Goal: Task Accomplishment & Management: Use online tool/utility

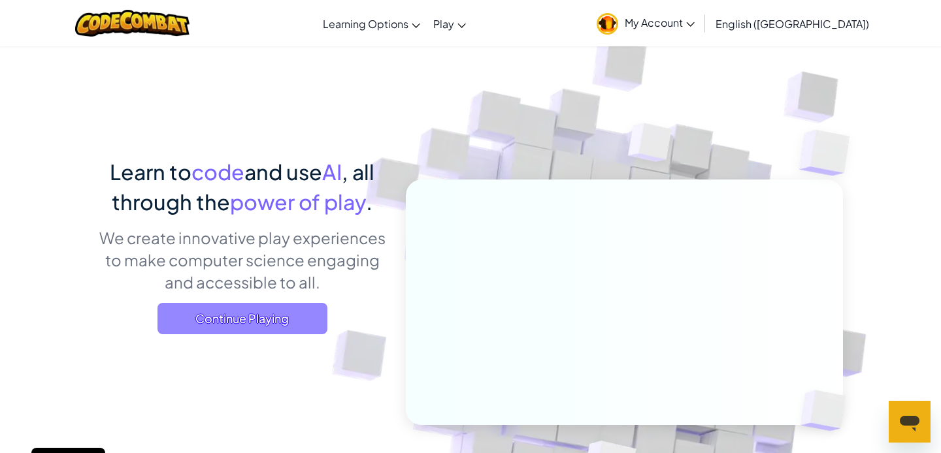
click at [297, 313] on span "Continue Playing" at bounding box center [242, 318] width 170 height 31
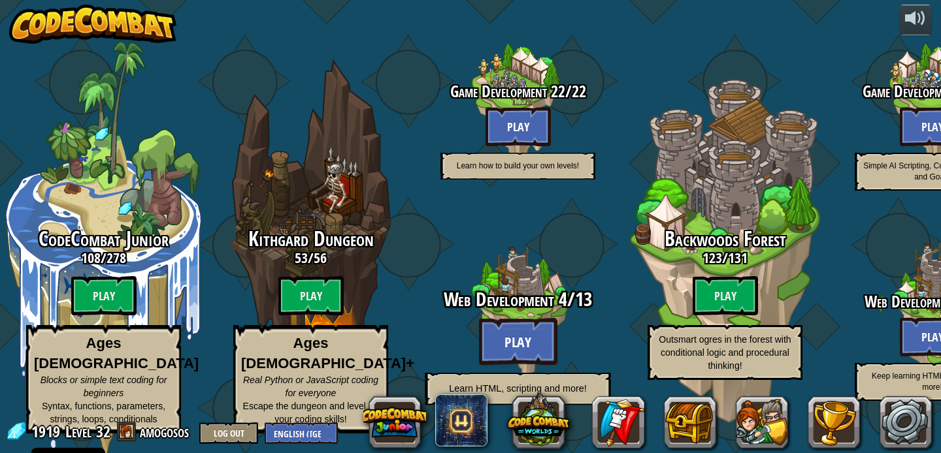
scroll to position [1, 0]
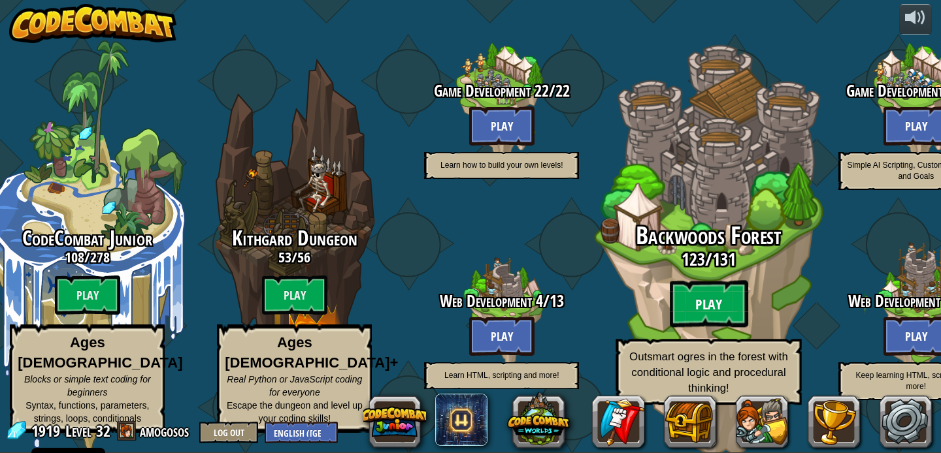
click at [699, 287] on btn "Play" at bounding box center [708, 304] width 78 height 47
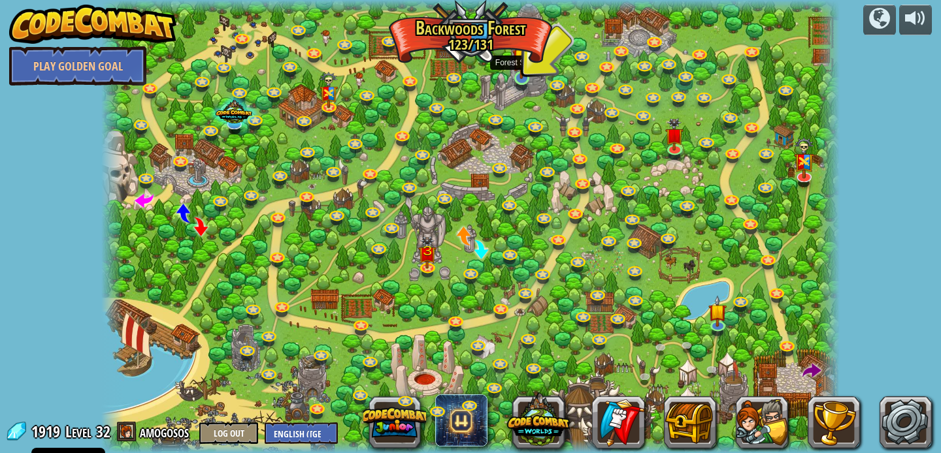
click at [520, 76] on img at bounding box center [521, 58] width 18 height 42
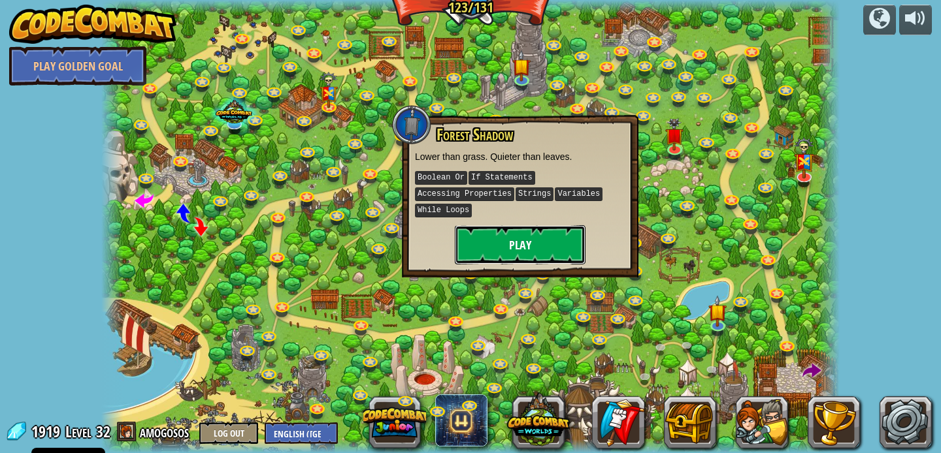
click at [552, 243] on button "Play" at bounding box center [520, 244] width 131 height 39
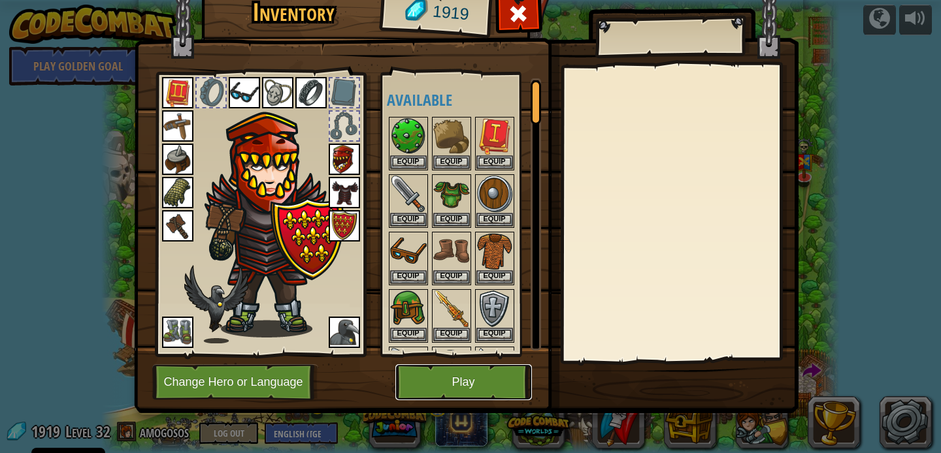
click at [466, 366] on button "Play" at bounding box center [463, 382] width 137 height 36
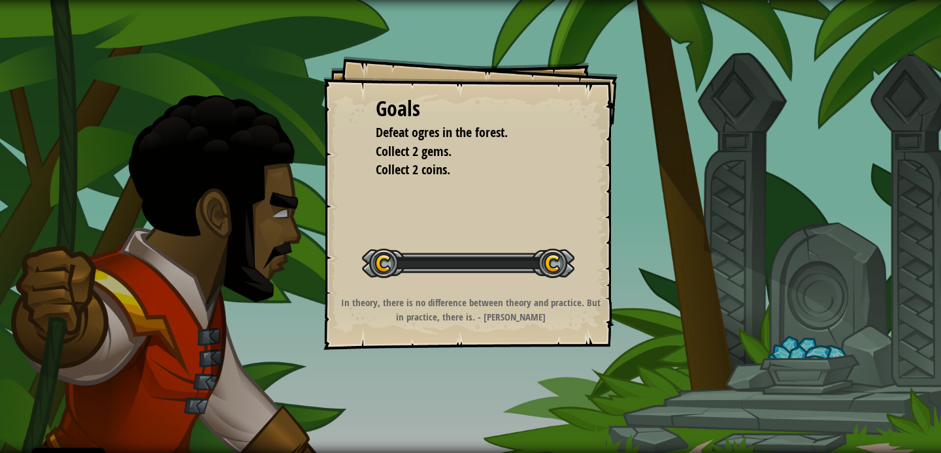
click at [478, 394] on div "Goals Defeat ogres in the forest. Collect 2 gems. Collect 2 coins. Start Level …" at bounding box center [470, 226] width 941 height 453
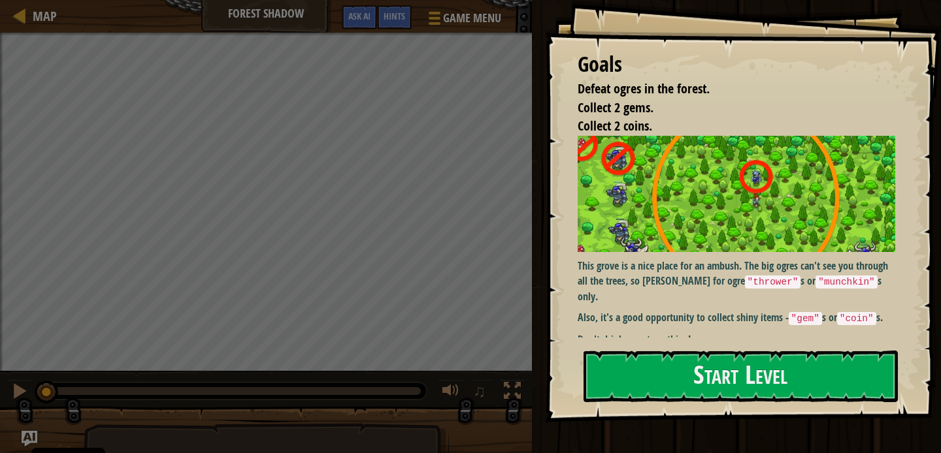
click at [613, 227] on img at bounding box center [735, 194] width 317 height 116
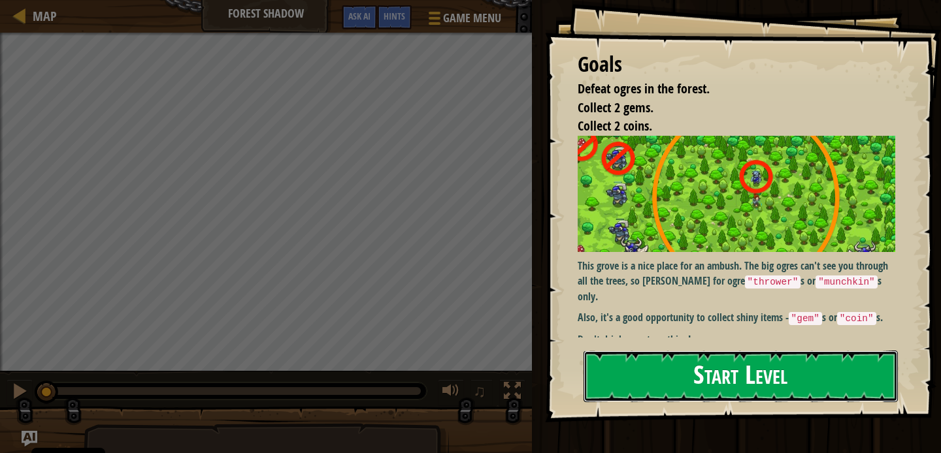
click at [610, 377] on button "Start Level" at bounding box center [740, 377] width 314 height 52
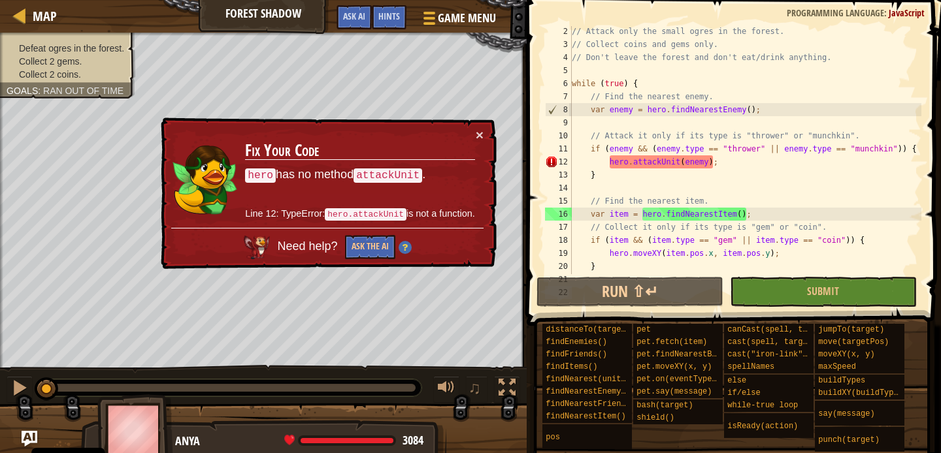
scroll to position [39, 0]
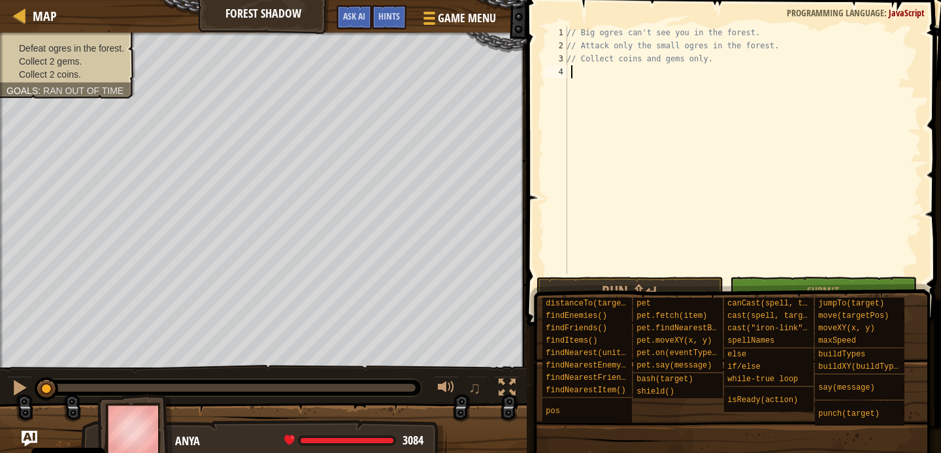
drag, startPoint x: 547, startPoint y: 248, endPoint x: 564, endPoint y: 29, distance: 219.5
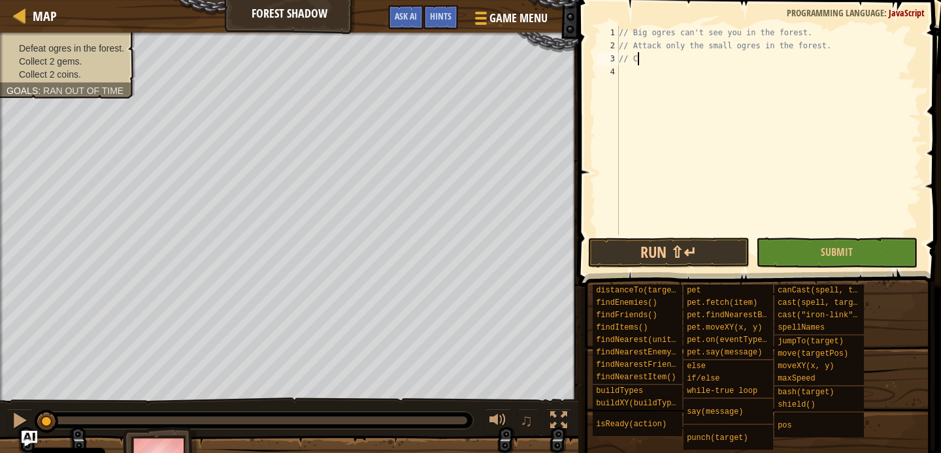
type textarea "/"
type textarea "// Attack only the small ogres in the"
drag, startPoint x: 641, startPoint y: 52, endPoint x: 583, endPoint y: 0, distance: 78.2
click at [589, 7] on div "1 ההההההההההההההההההההההההההההההההההההההההההההההההההההההההההההההההההההההההההההה…" at bounding box center [757, 169] width 366 height 325
click at [402, 19] on span "Ask AI" at bounding box center [406, 16] width 22 height 12
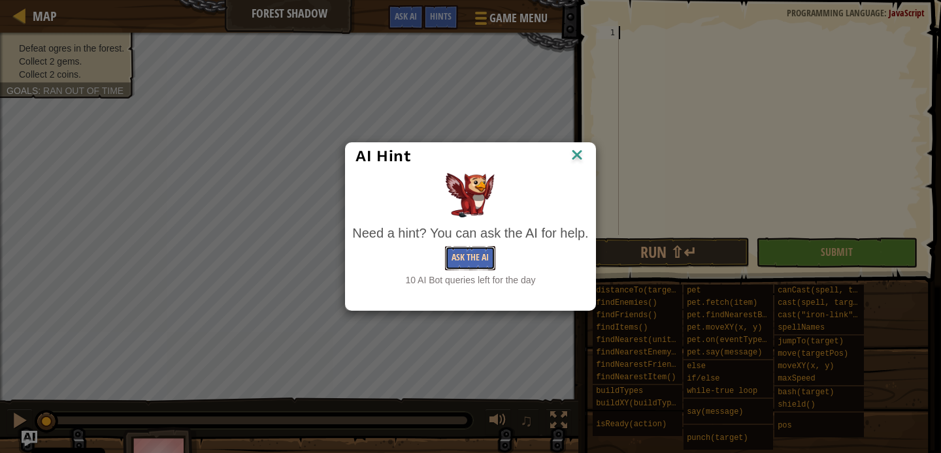
click at [447, 257] on button "Ask the AI" at bounding box center [470, 258] width 50 height 24
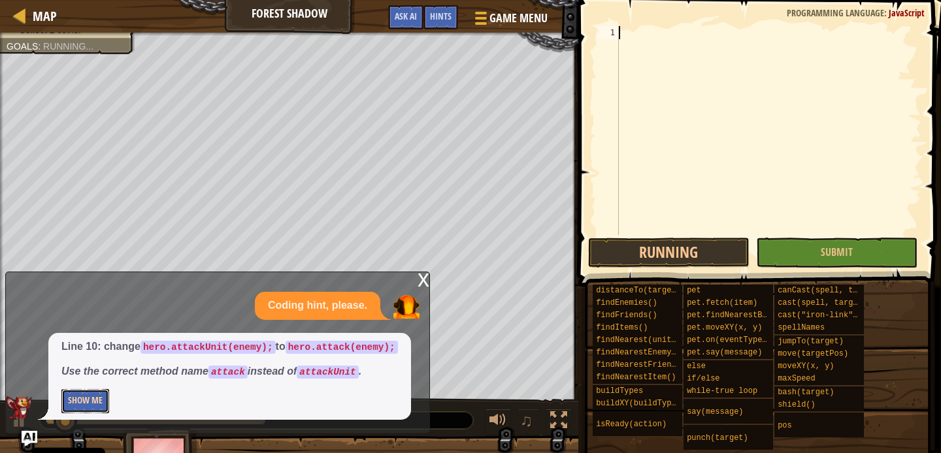
click at [88, 398] on button "Show Me" at bounding box center [85, 401] width 48 height 24
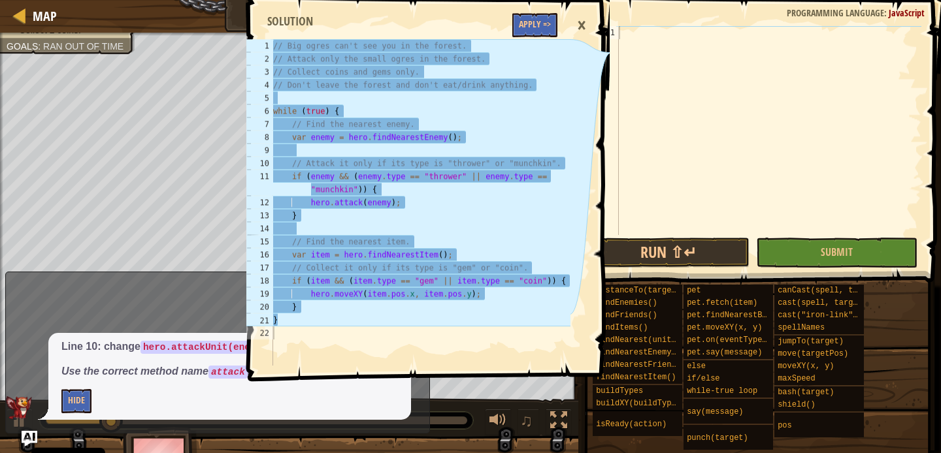
click at [579, 22] on div "×" at bounding box center [581, 25] width 22 height 30
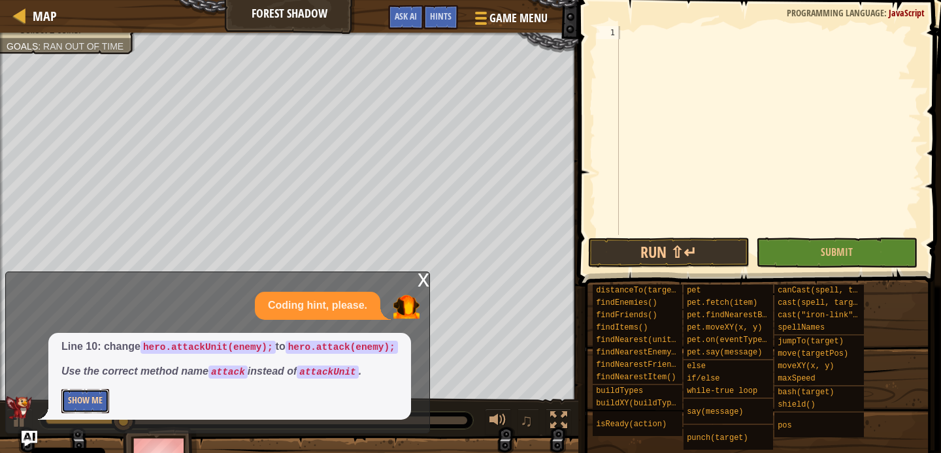
click at [103, 405] on button "Show Me" at bounding box center [85, 401] width 48 height 24
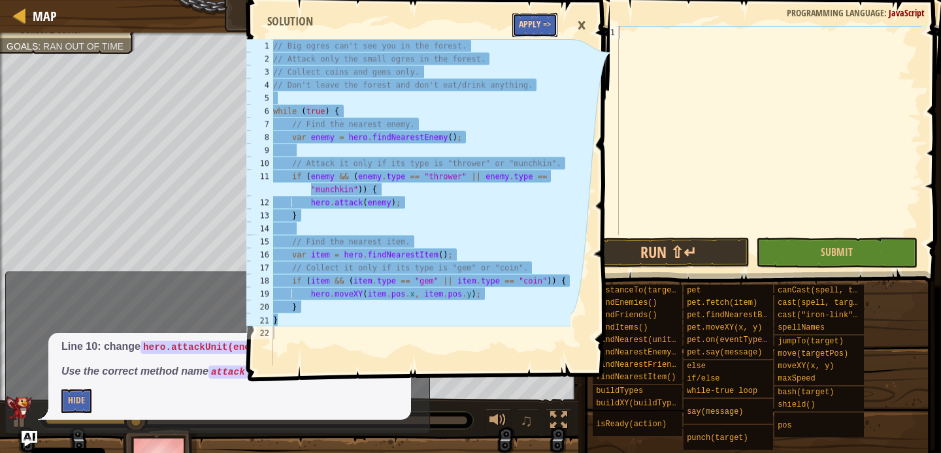
click at [551, 18] on button "Apply =>" at bounding box center [534, 25] width 45 height 24
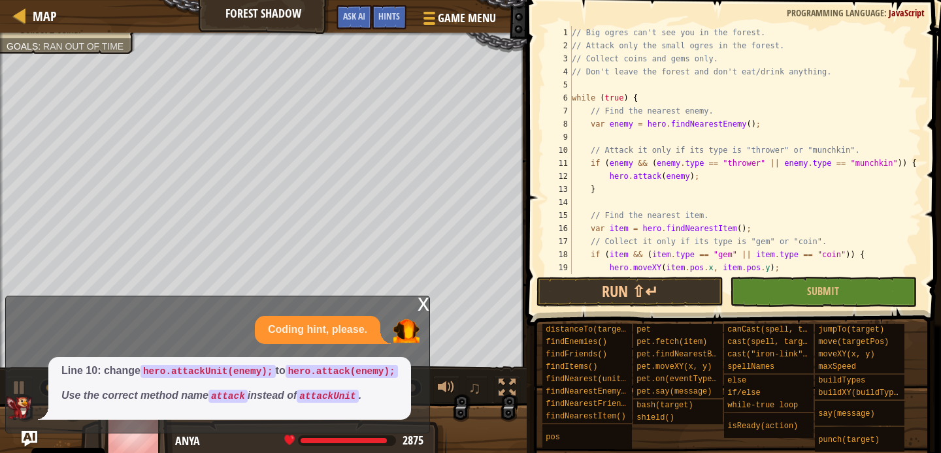
click at [427, 310] on div "x" at bounding box center [423, 303] width 12 height 13
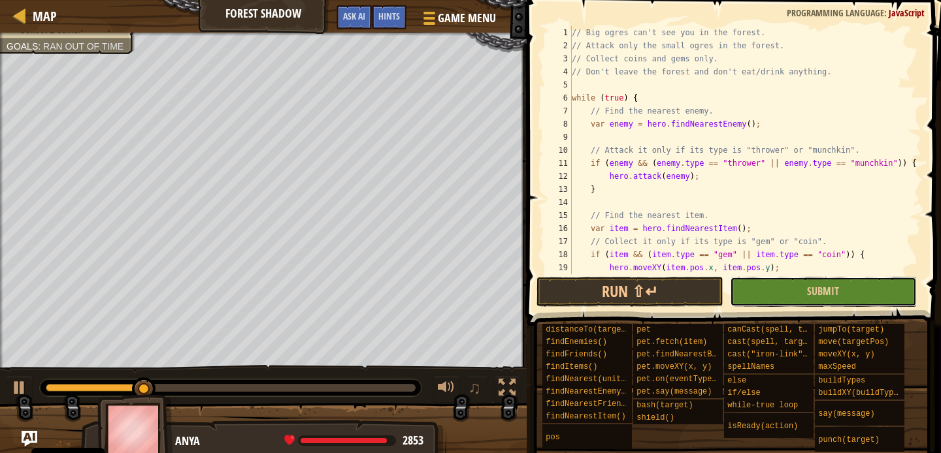
click at [824, 279] on button "Submit" at bounding box center [823, 292] width 187 height 30
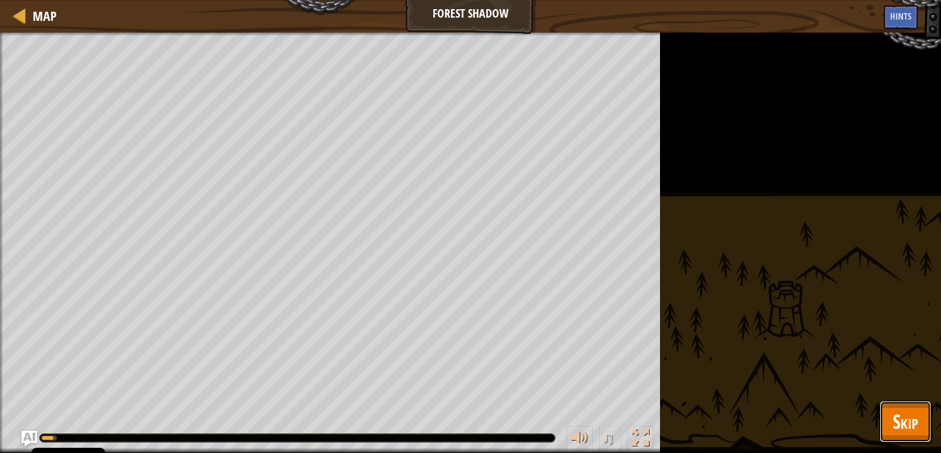
click at [922, 421] on button "Skip" at bounding box center [905, 422] width 52 height 42
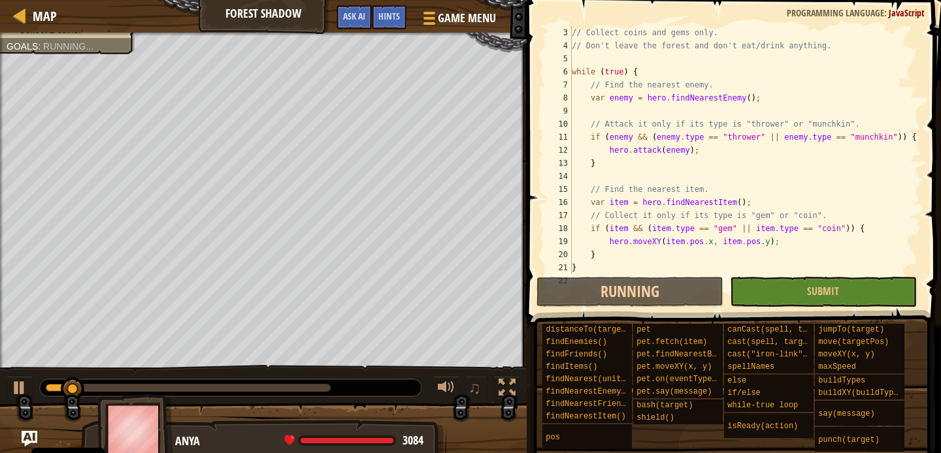
scroll to position [39, 0]
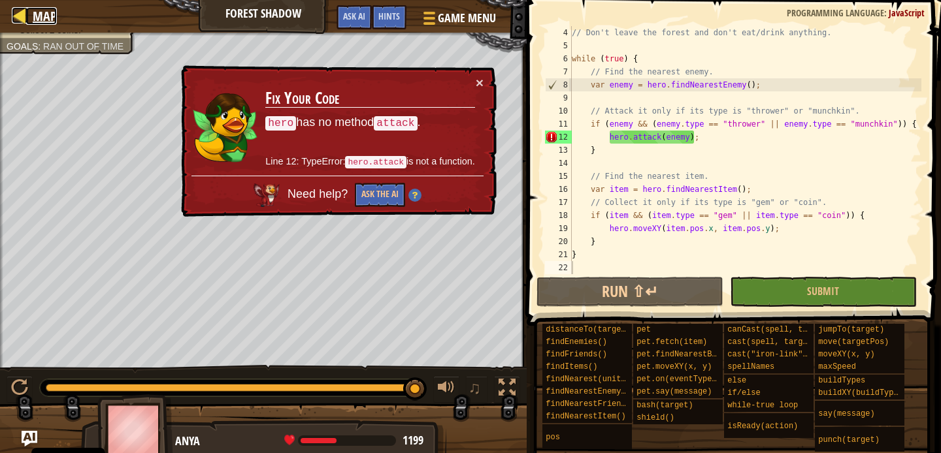
click at [52, 7] on span "Map" at bounding box center [45, 16] width 24 height 18
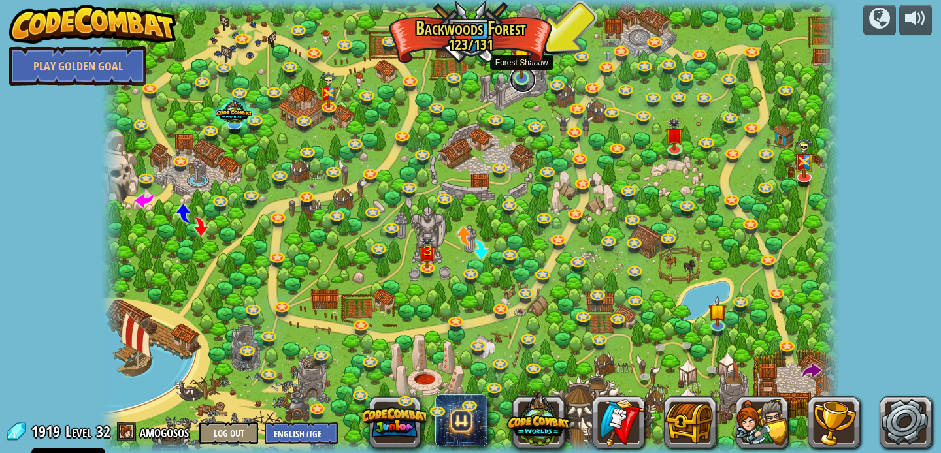
click at [519, 79] on link at bounding box center [522, 80] width 26 height 26
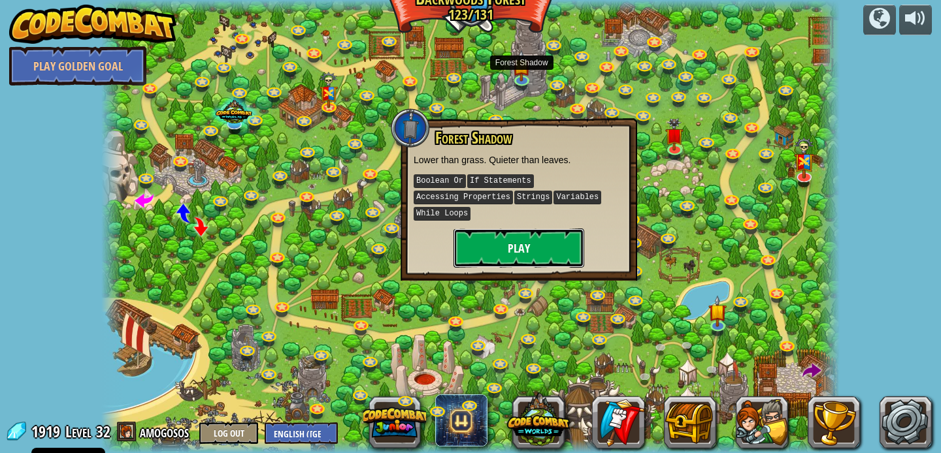
click at [489, 256] on button "Play" at bounding box center [518, 248] width 131 height 39
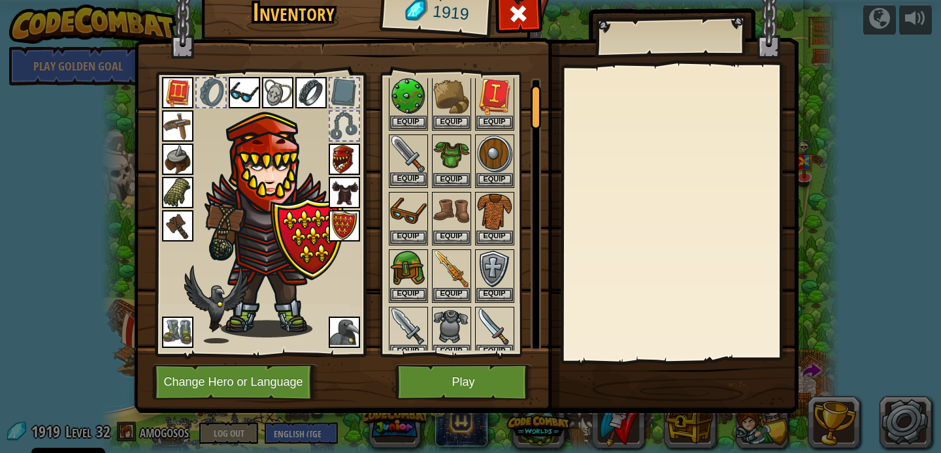
scroll to position [44, 0]
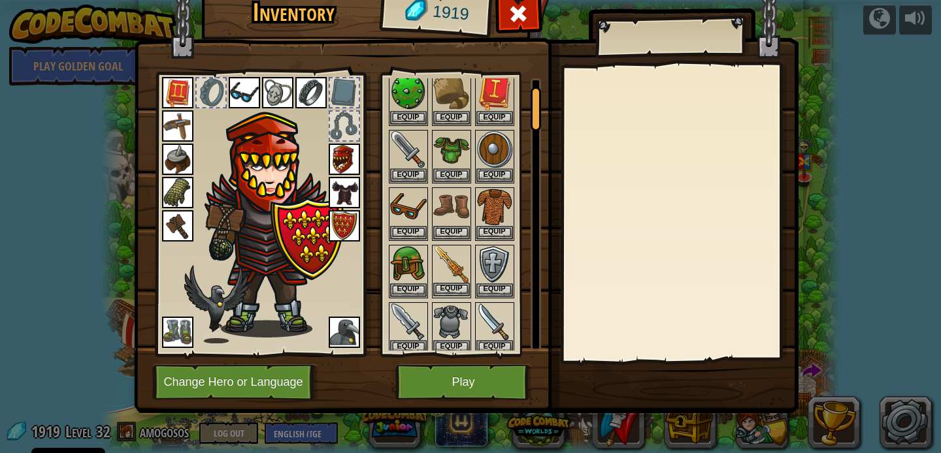
click at [443, 282] on img at bounding box center [451, 264] width 37 height 37
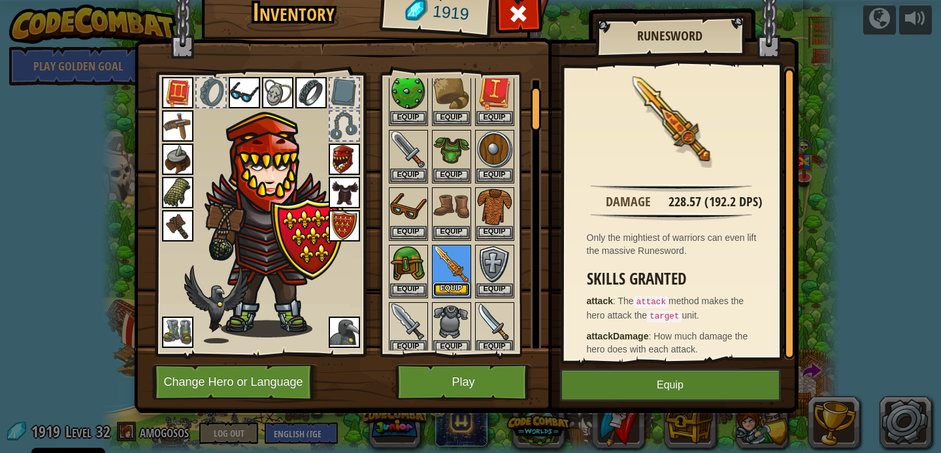
click at [455, 283] on button "Equip" at bounding box center [451, 290] width 37 height 14
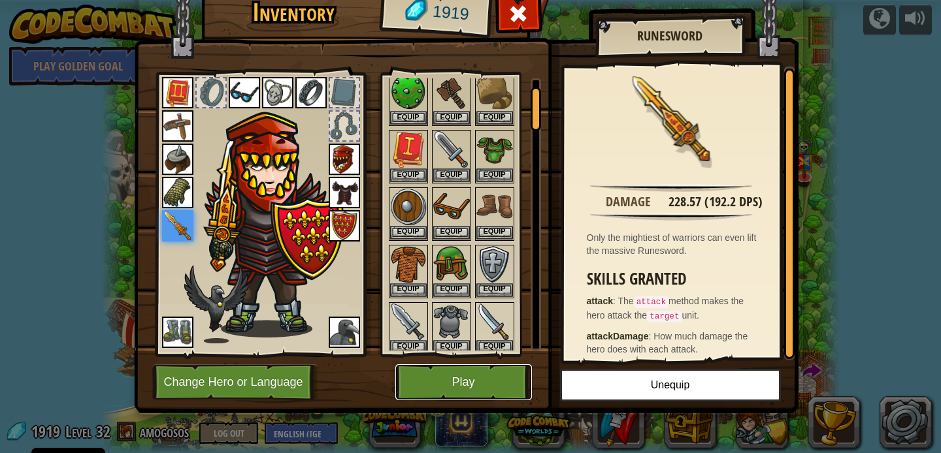
click at [428, 391] on button "Play" at bounding box center [463, 382] width 137 height 36
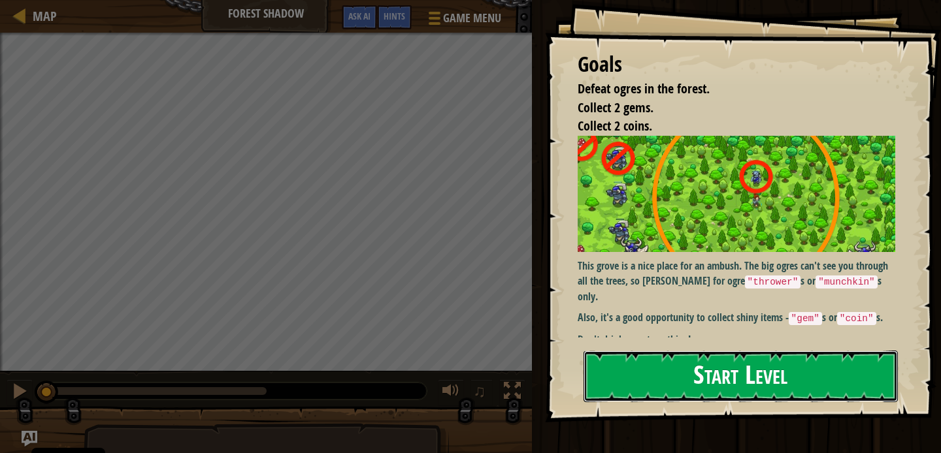
click at [649, 351] on button "Start Level" at bounding box center [740, 377] width 314 height 52
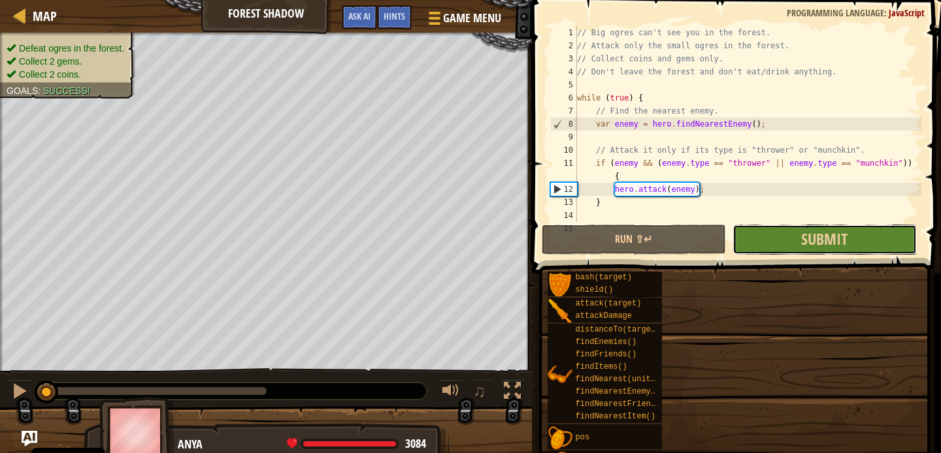
click at [785, 253] on button "Submit" at bounding box center [824, 240] width 184 height 30
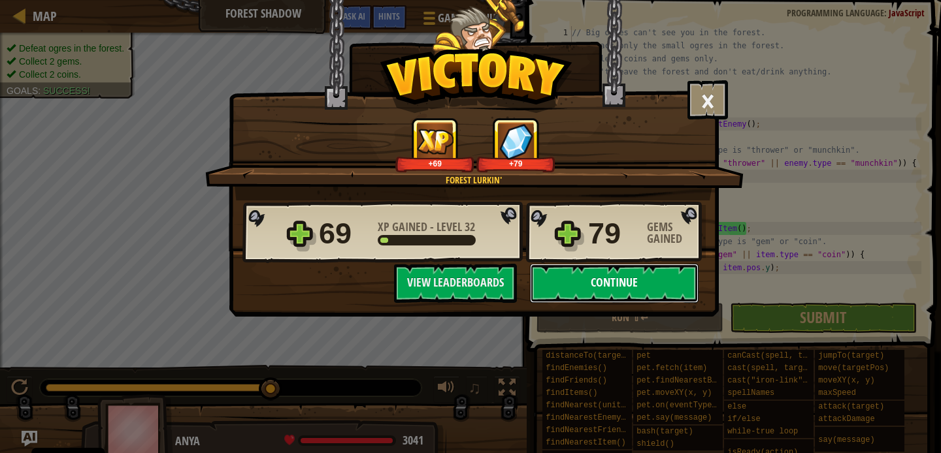
click at [566, 295] on button "Continue" at bounding box center [614, 283] width 169 height 39
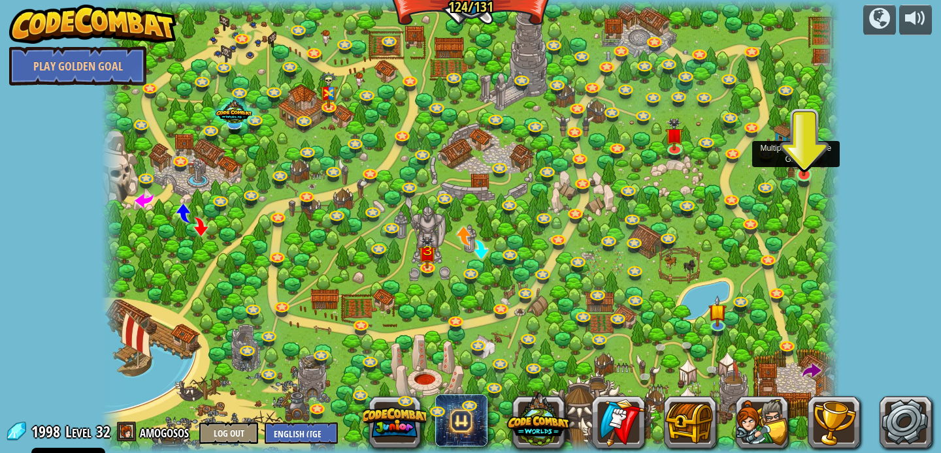
click at [804, 166] on img at bounding box center [803, 151] width 18 height 48
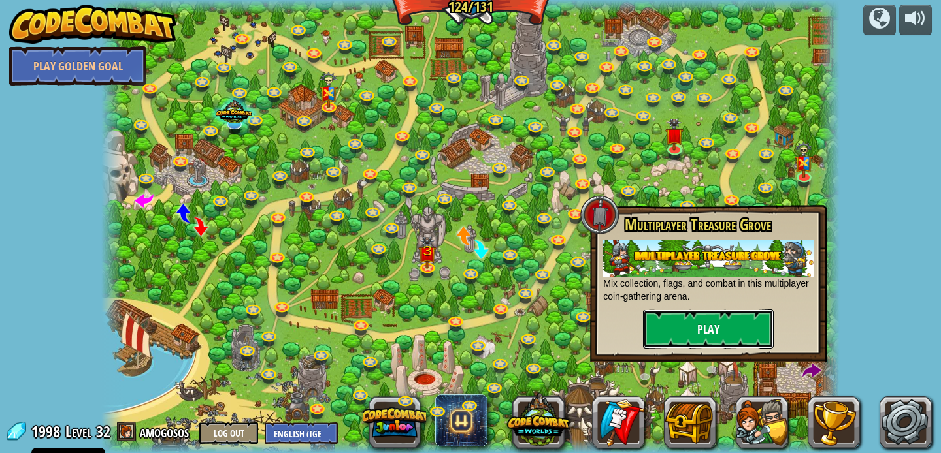
click at [750, 325] on button "Play" at bounding box center [708, 329] width 131 height 39
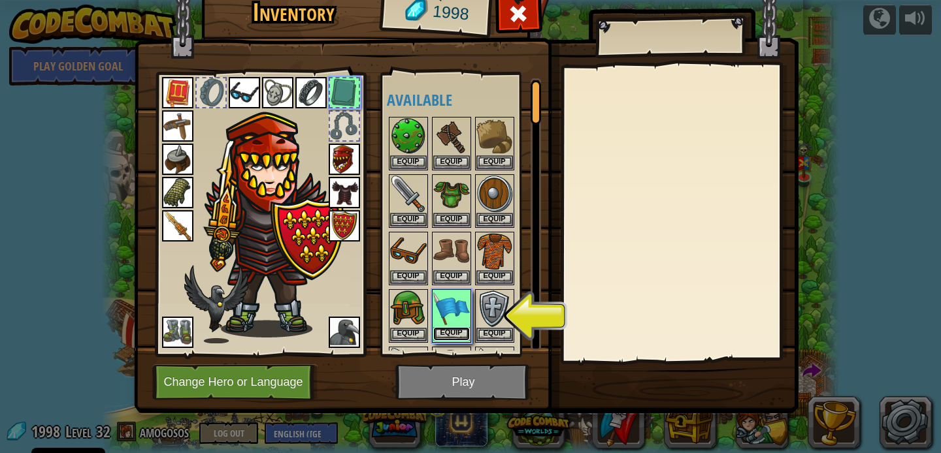
click at [469, 330] on button "Equip" at bounding box center [451, 334] width 37 height 14
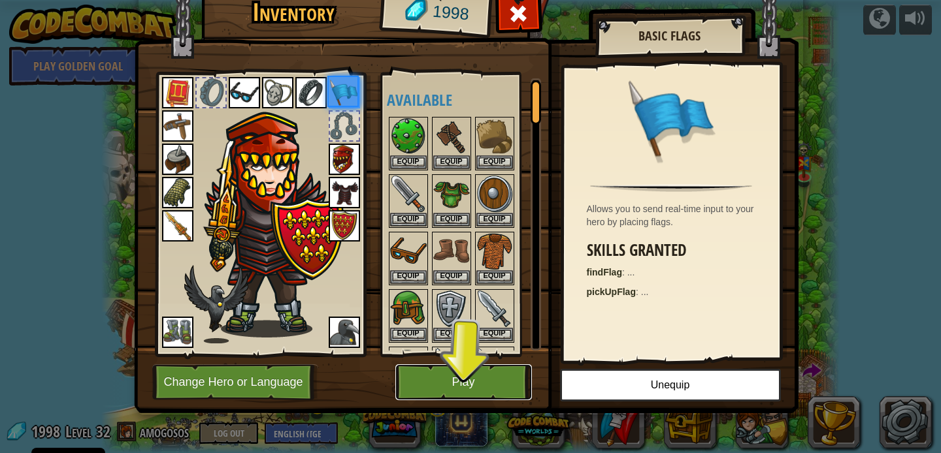
click at [466, 369] on button "Play" at bounding box center [463, 382] width 137 height 36
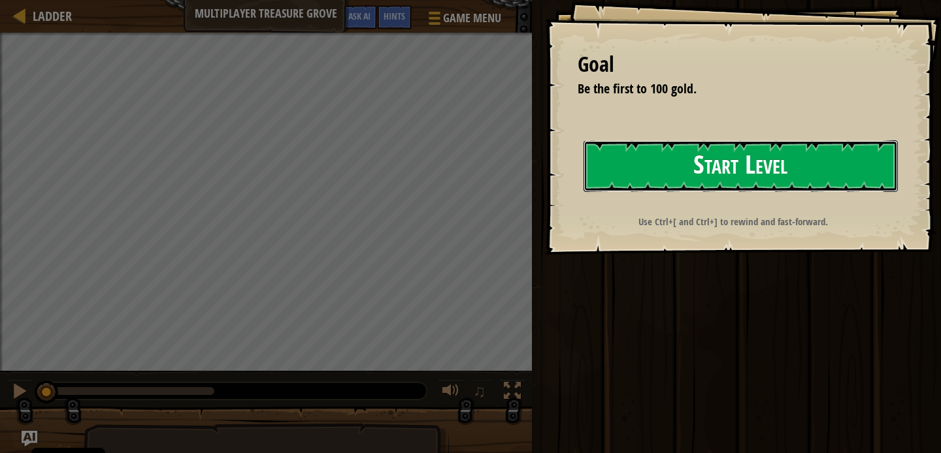
click at [681, 181] on button "Start Level" at bounding box center [740, 166] width 314 height 52
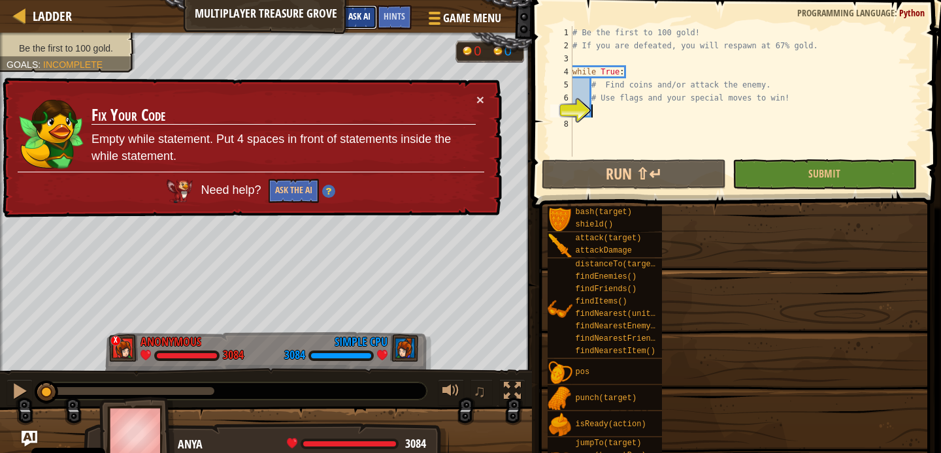
click at [361, 17] on span "Ask AI" at bounding box center [359, 16] width 22 height 12
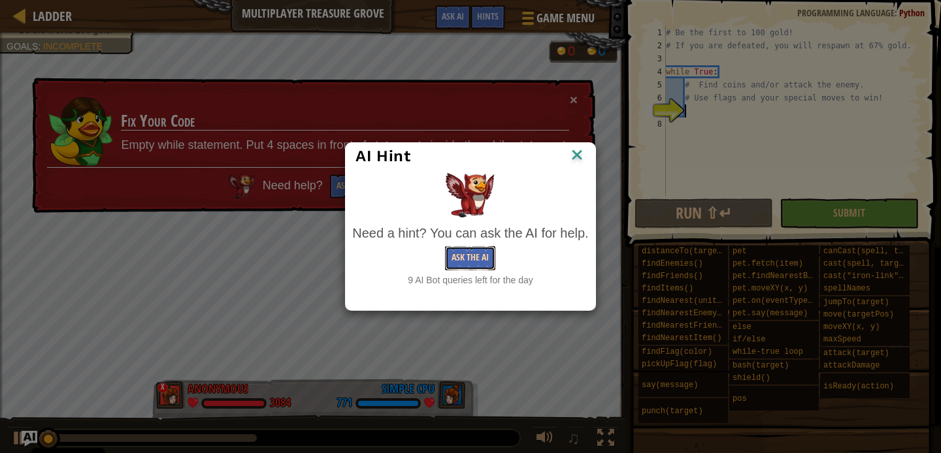
click at [469, 258] on button "Ask the AI" at bounding box center [470, 258] width 50 height 24
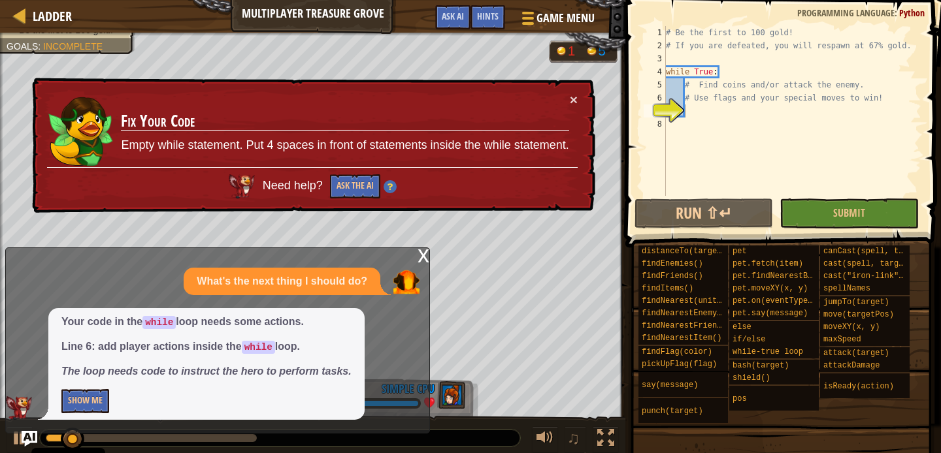
click at [94, 385] on div "Your code in the while loop needs some actions. Line 6: add player actions insi…" at bounding box center [206, 364] width 316 height 112
click at [93, 412] on button "Show Me" at bounding box center [85, 401] width 48 height 24
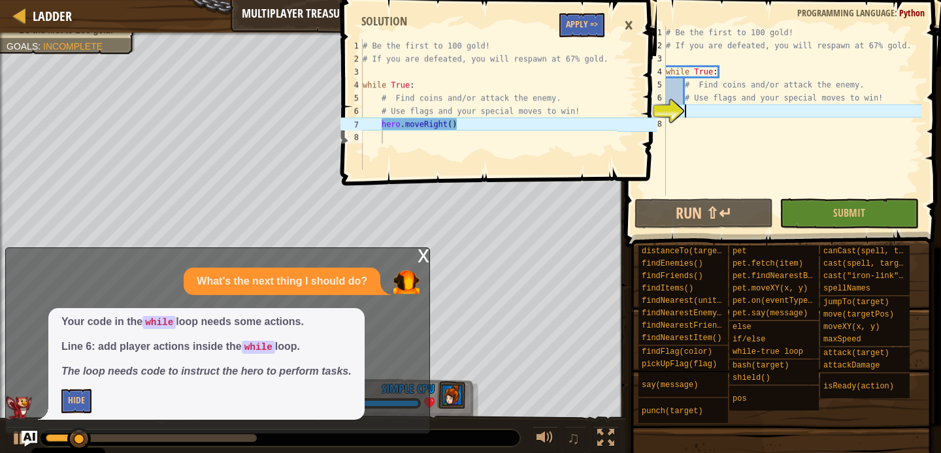
type textarea "# Be the first to 100 gold!"
click at [583, 40] on div "# Be the first to 100 gold! # If you are defeated, you will respawn at 67% gold…" at bounding box center [489, 117] width 258 height 157
click at [585, 34] on button "Apply =>" at bounding box center [581, 25] width 45 height 24
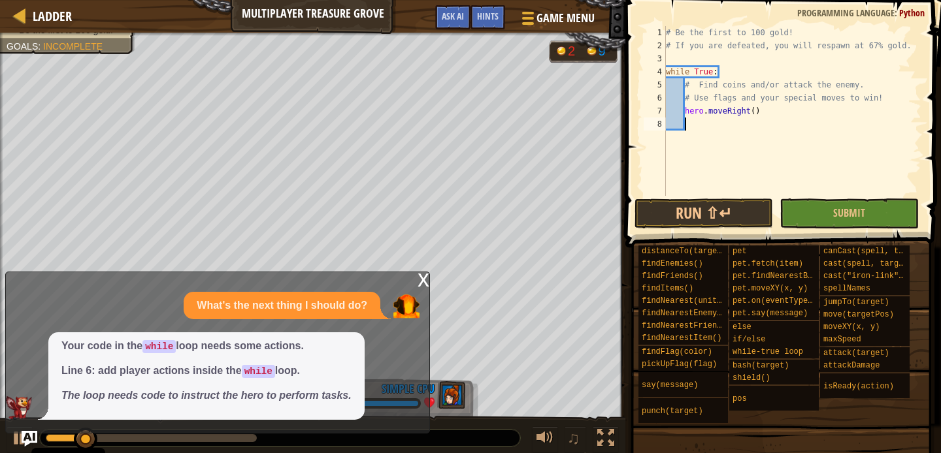
click at [779, 192] on div "# Be the first to 100 gold! # If you are defeated, you will respawn at 67% gold…" at bounding box center [792, 124] width 258 height 196
click at [785, 206] on button "Submit" at bounding box center [848, 214] width 138 height 30
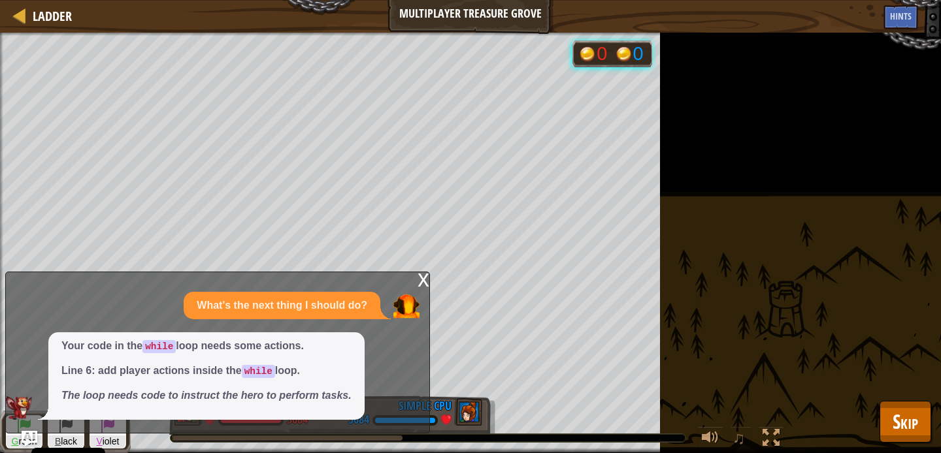
click at [421, 280] on div "x" at bounding box center [423, 278] width 12 height 13
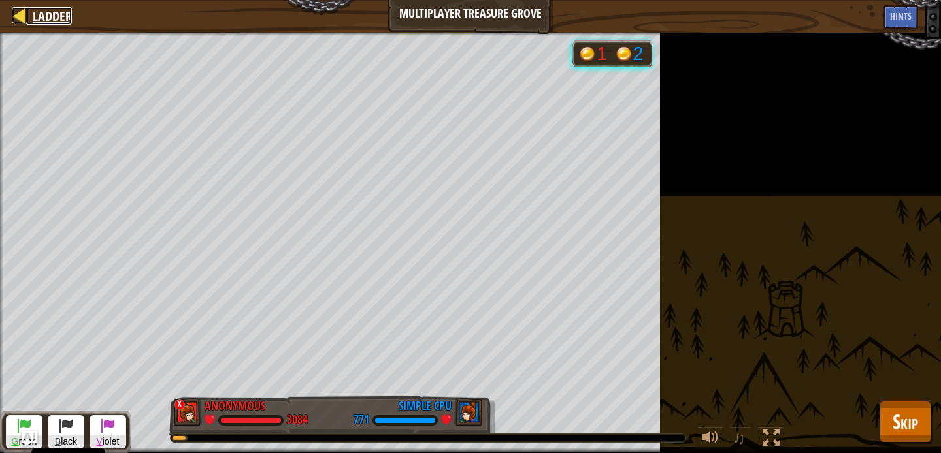
click at [64, 10] on span "Ladder" at bounding box center [52, 16] width 39 height 18
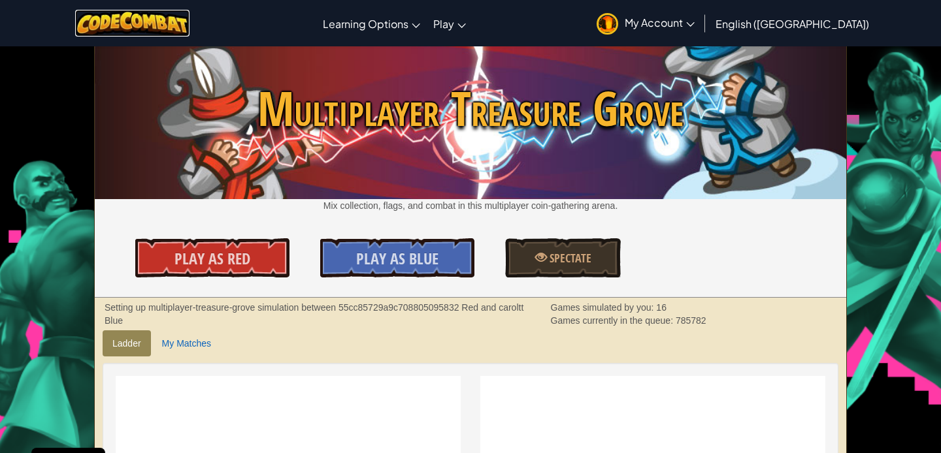
click at [121, 21] on img at bounding box center [132, 23] width 114 height 27
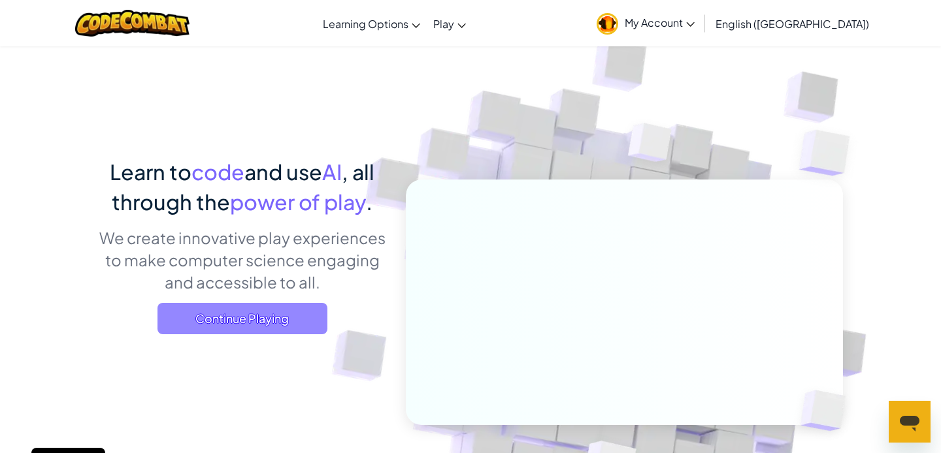
click at [254, 320] on span "Continue Playing" at bounding box center [242, 318] width 170 height 31
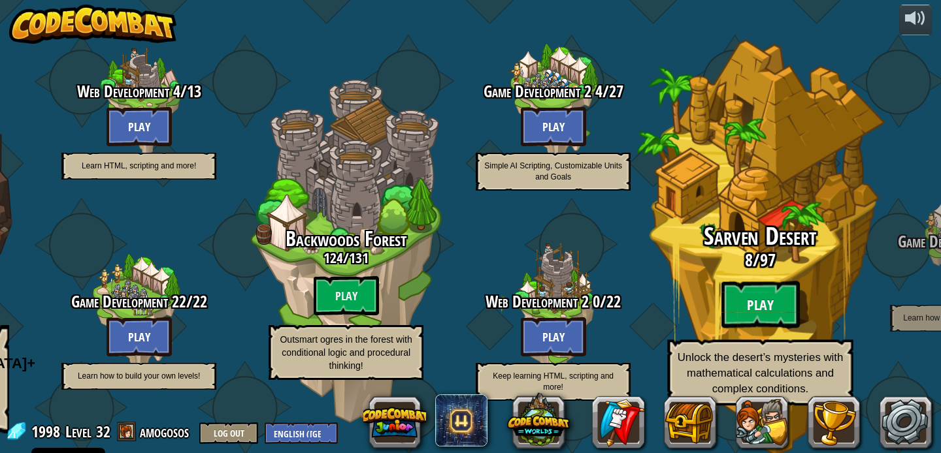
click at [754, 314] on btn "Play" at bounding box center [760, 305] width 78 height 47
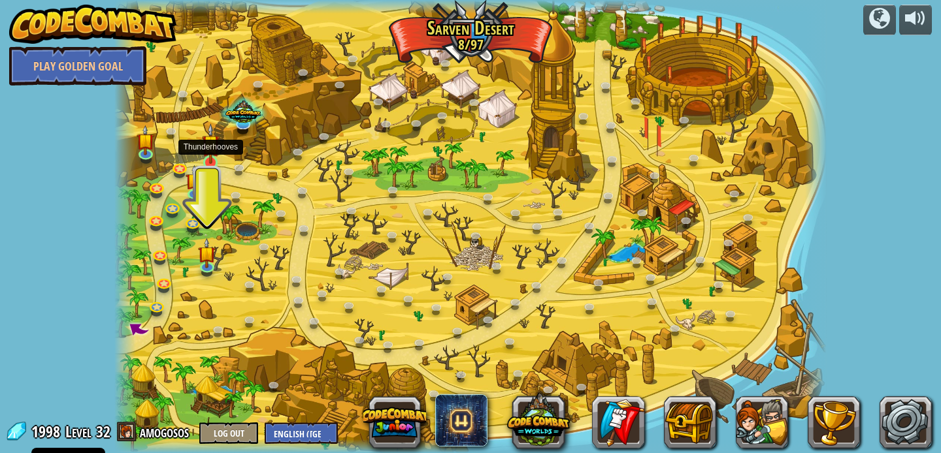
click at [208, 155] on img at bounding box center [211, 143] width 18 height 40
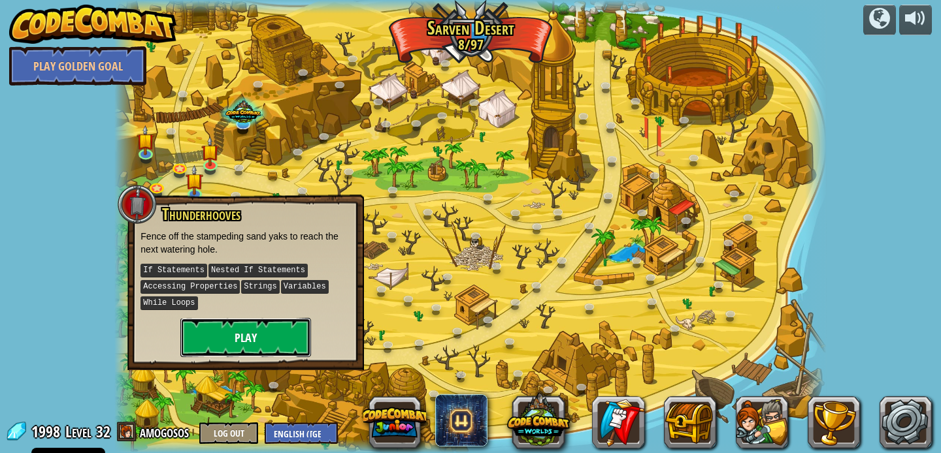
click at [244, 351] on button "Play" at bounding box center [245, 337] width 131 height 39
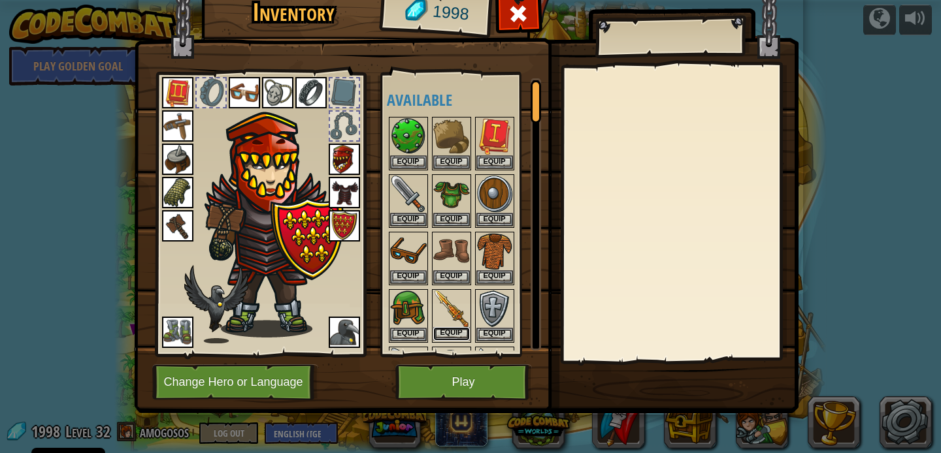
click at [459, 329] on button "Equip" at bounding box center [451, 334] width 37 height 14
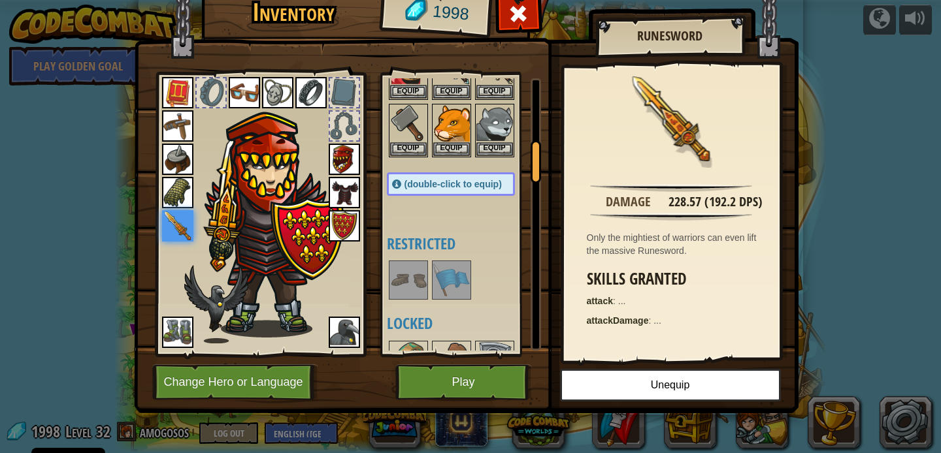
scroll to position [410, 0]
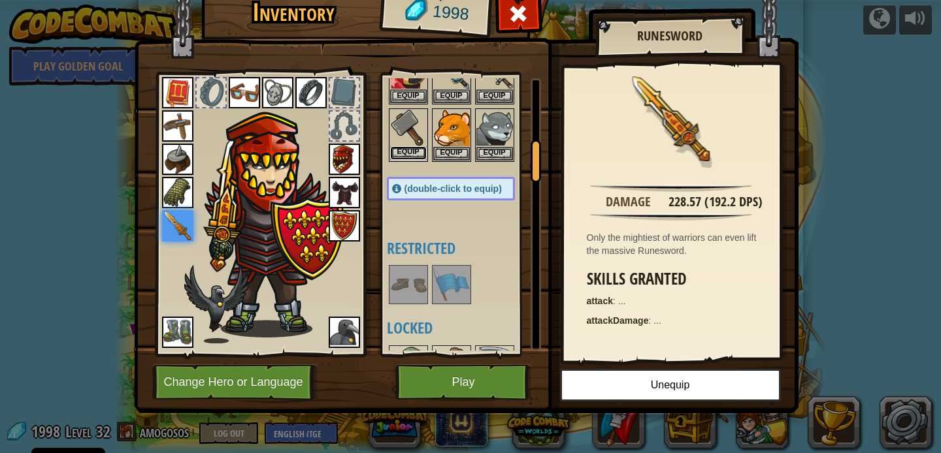
click at [400, 153] on button "Equip" at bounding box center [408, 153] width 37 height 14
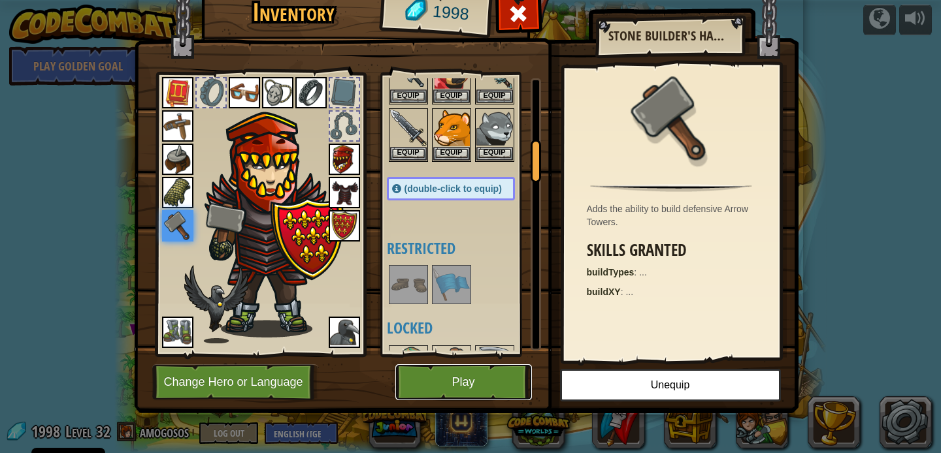
click at [436, 366] on button "Play" at bounding box center [463, 382] width 137 height 36
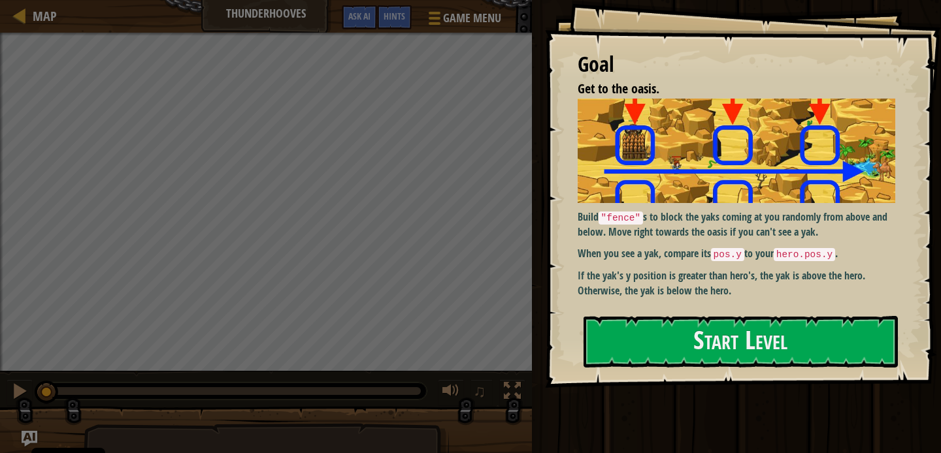
click at [622, 381] on div at bounding box center [740, 395] width 314 height 29
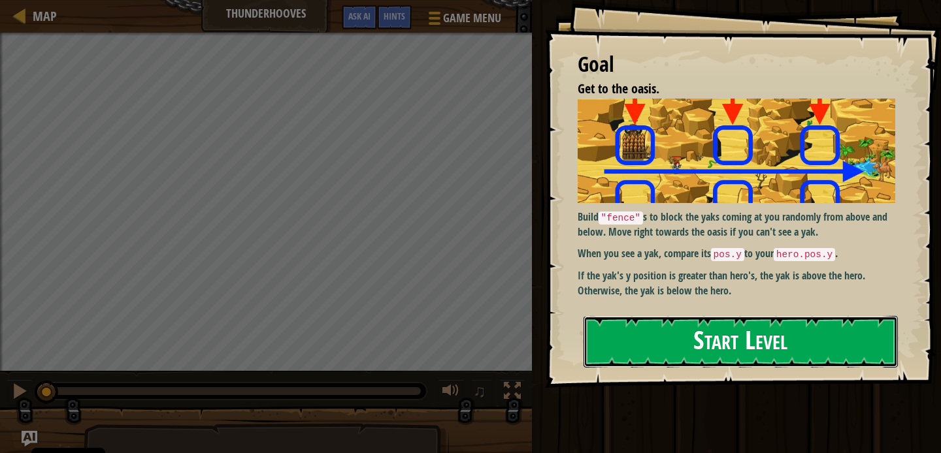
click at [613, 323] on button "Start Level" at bounding box center [740, 342] width 314 height 52
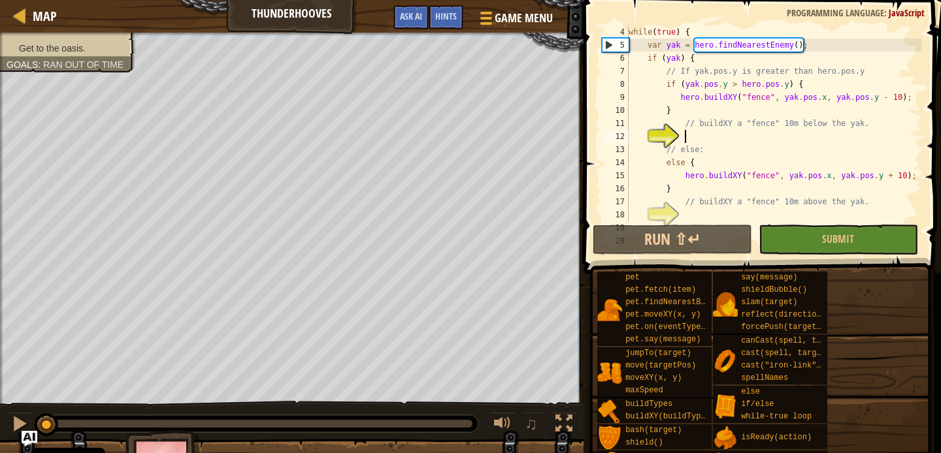
scroll to position [46, 0]
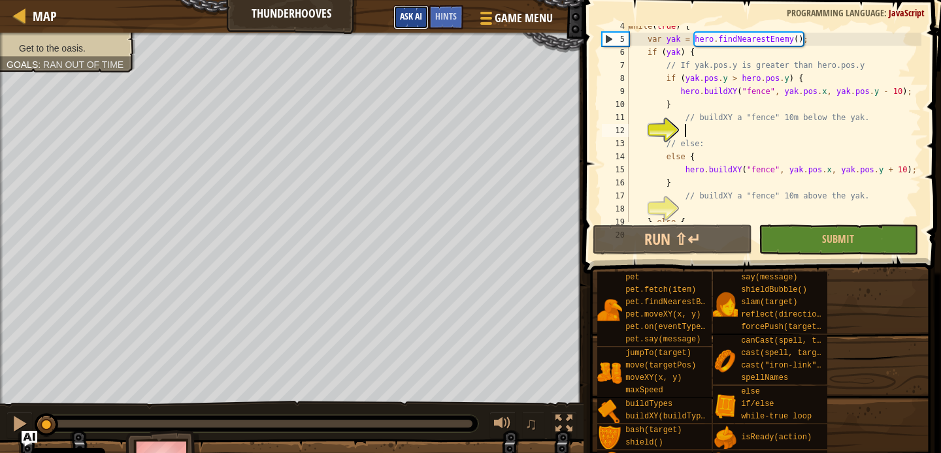
click at [398, 18] on button "Ask AI" at bounding box center [410, 17] width 35 height 24
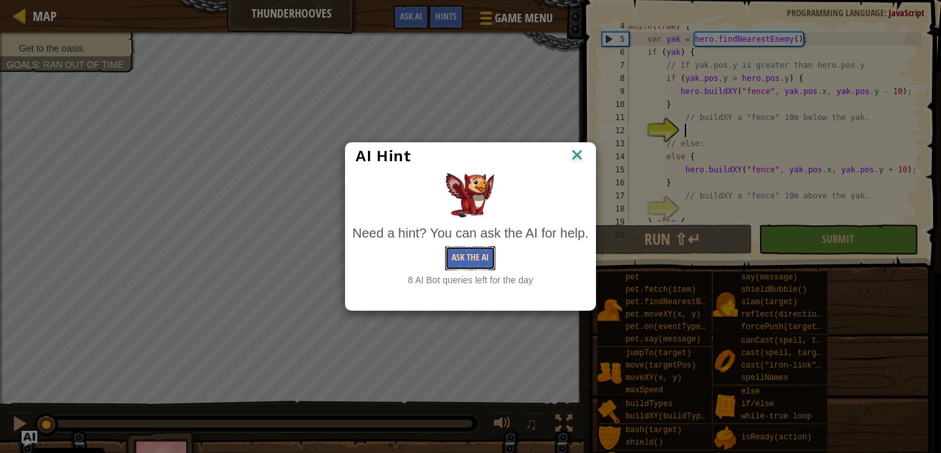
click at [474, 264] on button "Ask the AI" at bounding box center [470, 258] width 50 height 24
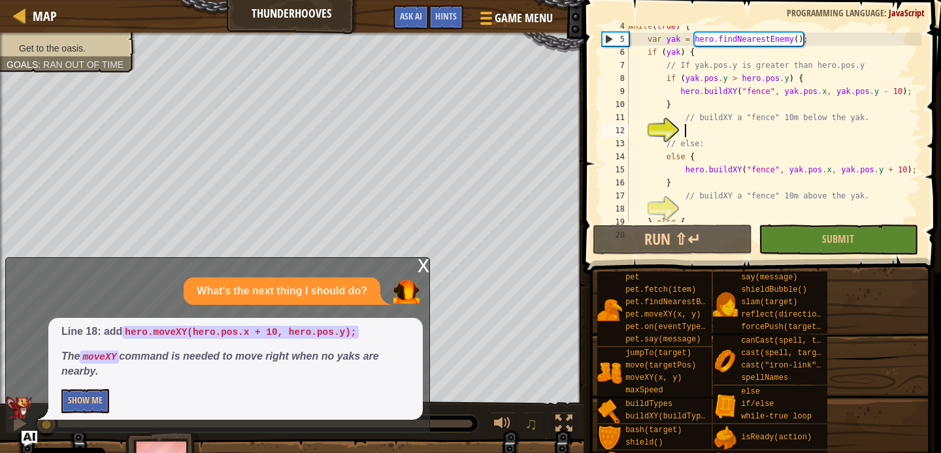
click at [81, 387] on div "Line 18: add hero.moveXY(hero.pos.x + 10, hero.pos.y); The moveXY command is ne…" at bounding box center [235, 369] width 374 height 102
click at [87, 395] on button "Show Me" at bounding box center [85, 401] width 48 height 24
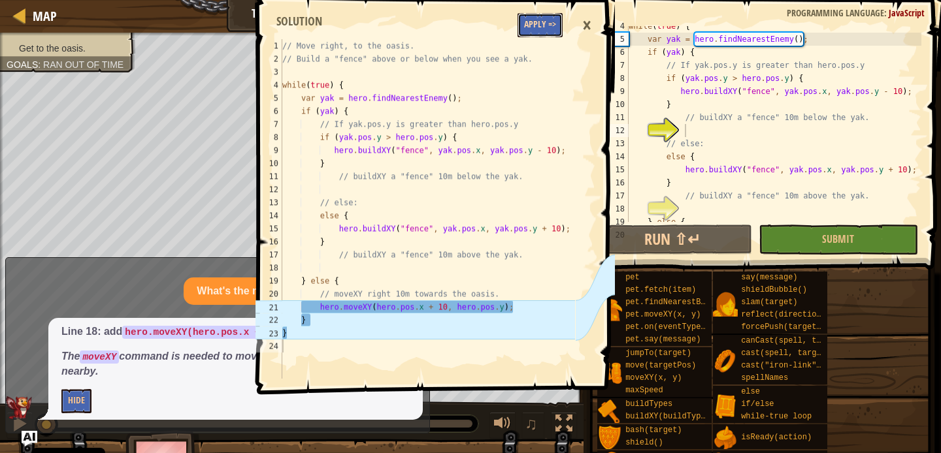
click at [538, 22] on button "Apply =>" at bounding box center [539, 25] width 45 height 24
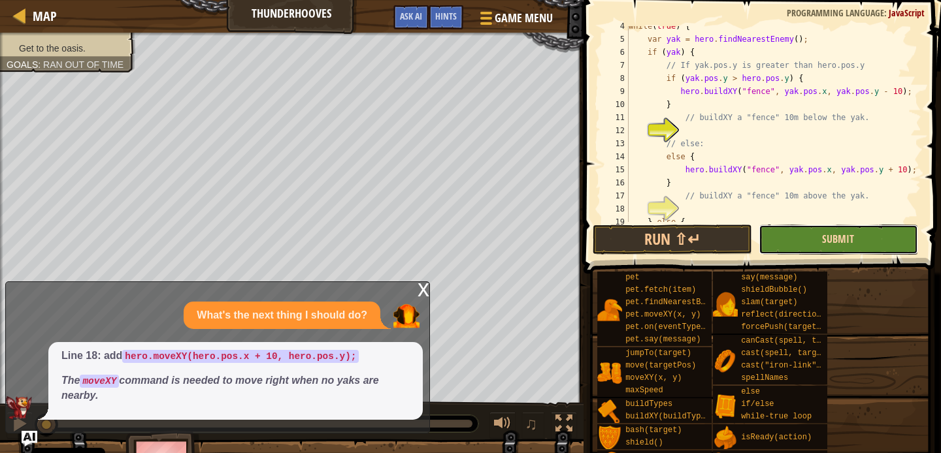
click at [852, 236] on span "Submit" at bounding box center [838, 239] width 32 height 14
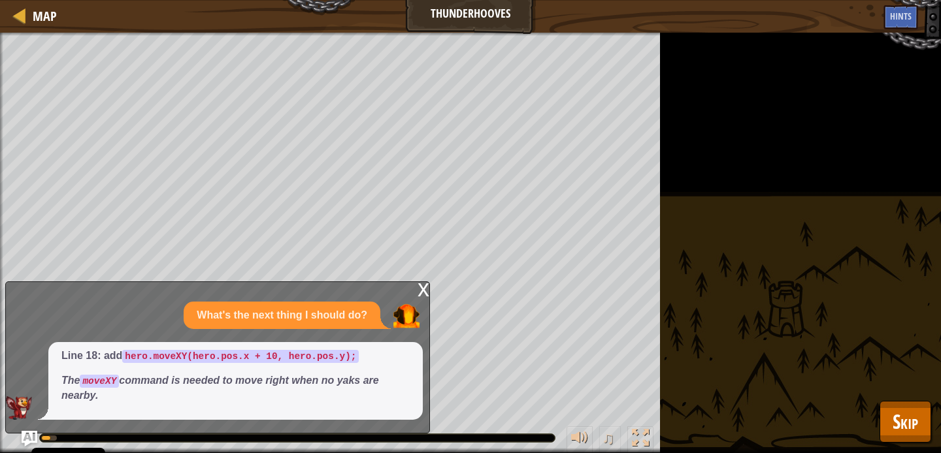
click at [414, 289] on div "x What's the next thing I should do? Line 18: add hero.moveXY(hero.pos.x + 10, …" at bounding box center [217, 358] width 425 height 152
click at [418, 287] on div "x" at bounding box center [423, 288] width 12 height 13
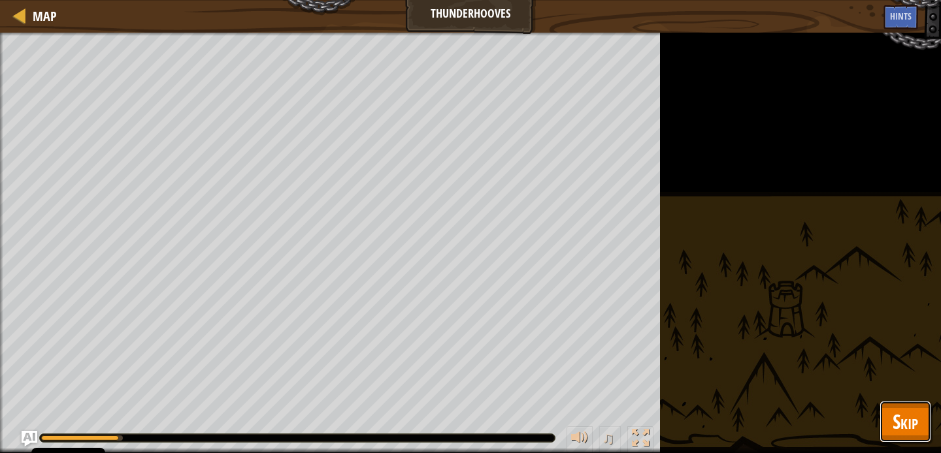
click at [920, 421] on button "Skip" at bounding box center [905, 422] width 52 height 42
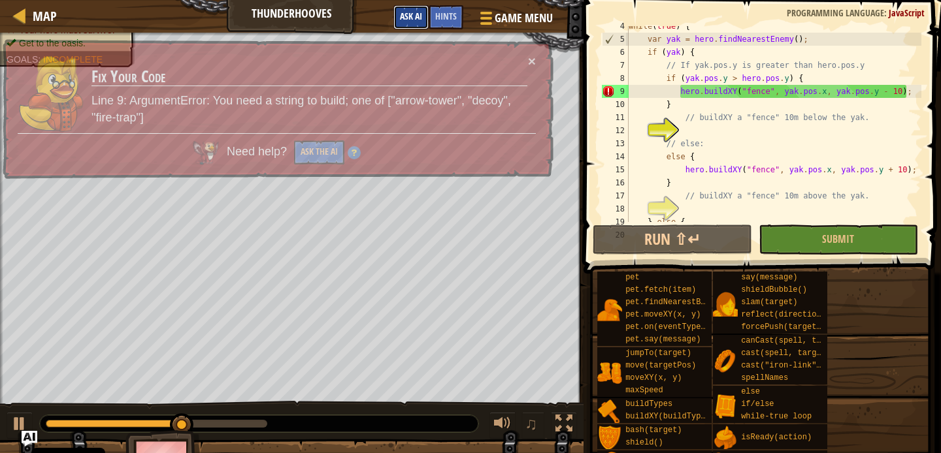
click at [404, 20] on span "Ask AI" at bounding box center [411, 16] width 22 height 12
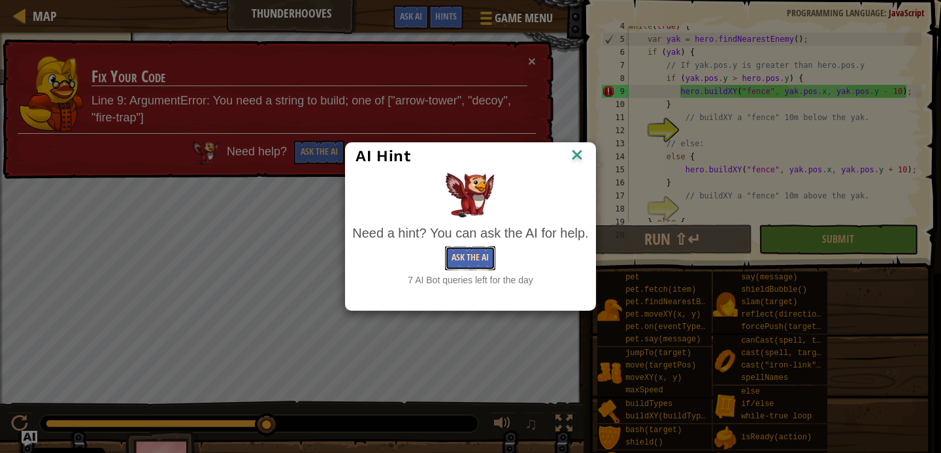
click at [456, 263] on button "Ask the AI" at bounding box center [470, 258] width 50 height 24
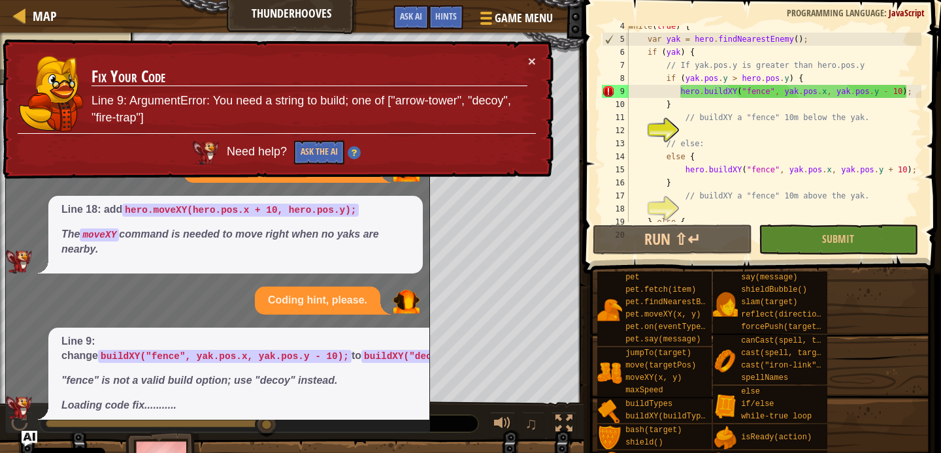
click at [84, 408] on em "Loading code fix..........." at bounding box center [118, 405] width 115 height 11
click at [84, 408] on em "Loading code fix............" at bounding box center [120, 405] width 118 height 11
click at [84, 408] on em "Loading code fix.................." at bounding box center [128, 405] width 135 height 11
click at [530, 59] on button "×" at bounding box center [532, 61] width 8 height 14
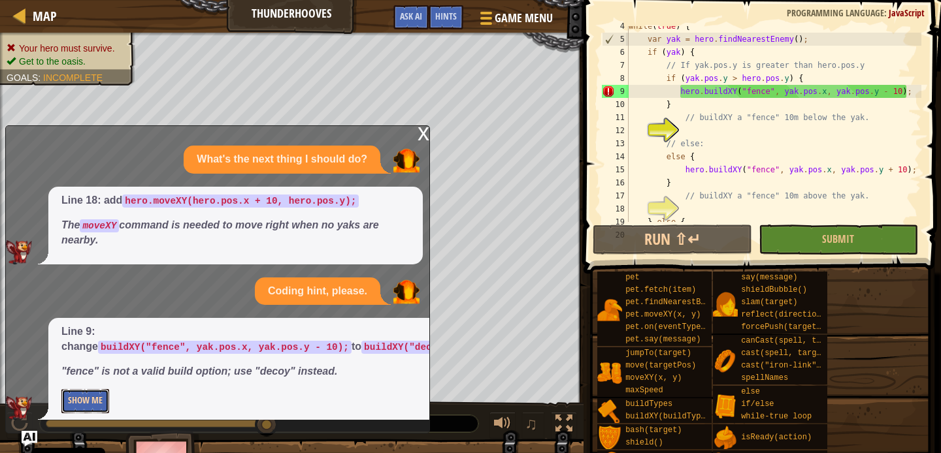
click at [75, 389] on button "Show Me" at bounding box center [85, 401] width 48 height 24
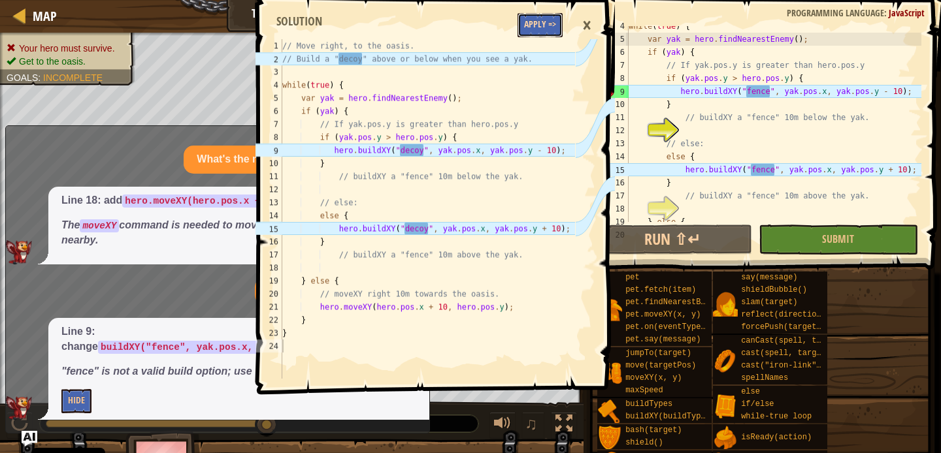
click at [541, 29] on button "Apply =>" at bounding box center [539, 25] width 45 height 24
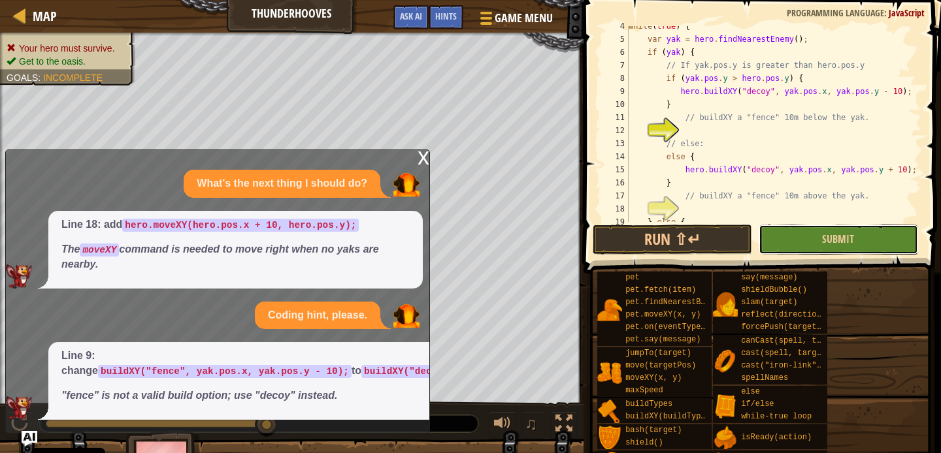
click at [781, 238] on button "Submit" at bounding box center [837, 240] width 159 height 30
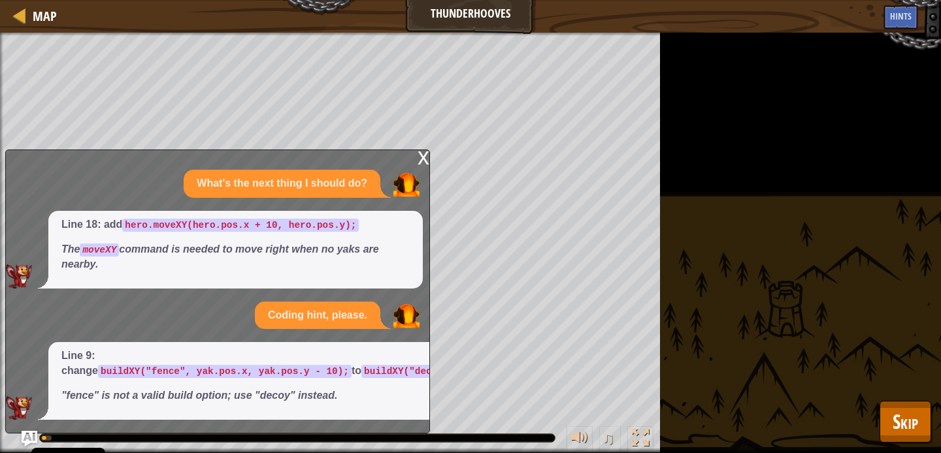
click at [421, 158] on div "x" at bounding box center [423, 156] width 12 height 13
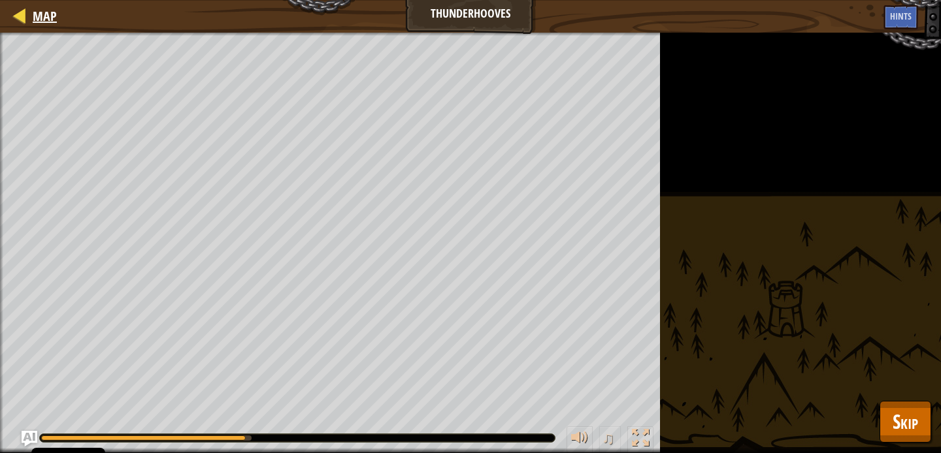
click at [31, 6] on div "Map" at bounding box center [41, 16] width 31 height 33
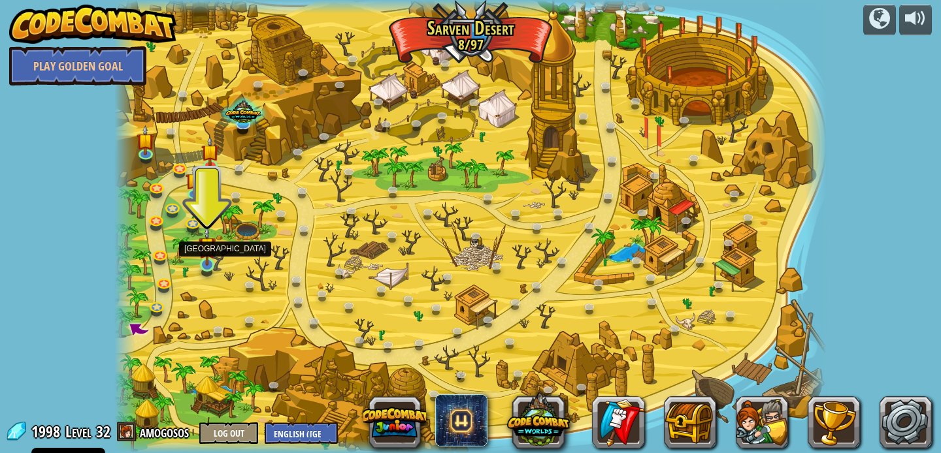
click at [206, 260] on img at bounding box center [208, 246] width 18 height 40
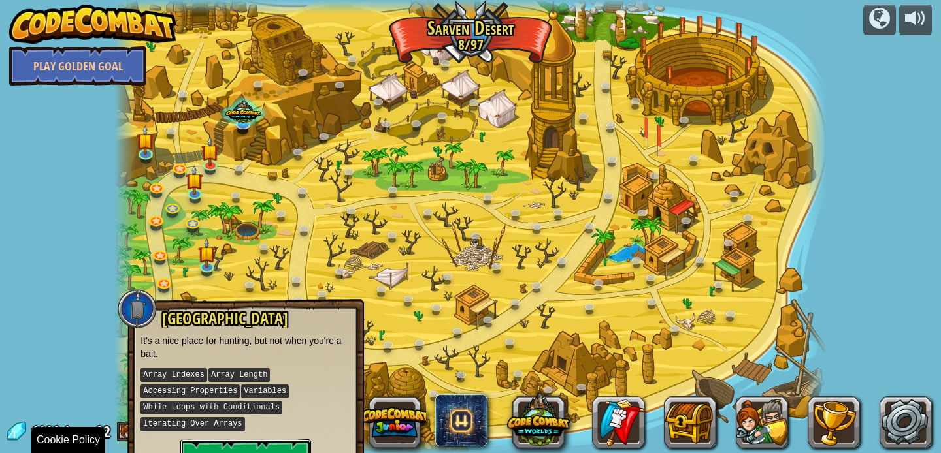
click at [216, 443] on button "Play" at bounding box center [245, 459] width 131 height 39
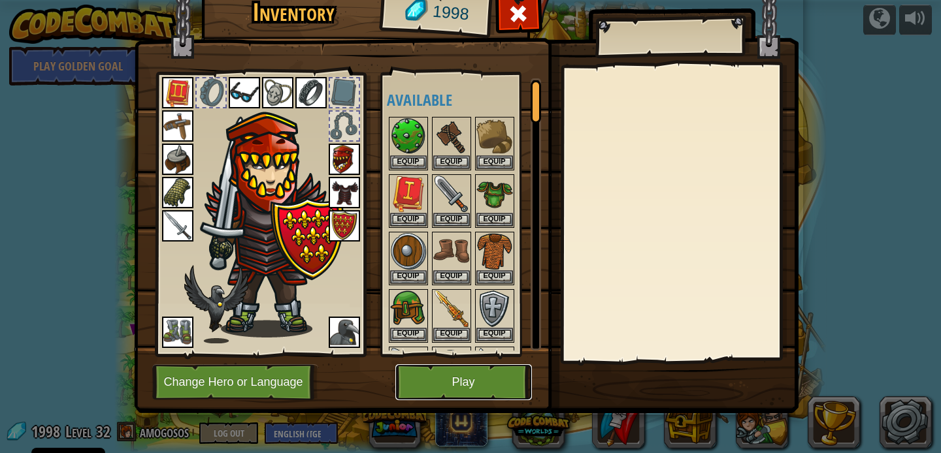
click at [495, 375] on button "Play" at bounding box center [463, 382] width 137 height 36
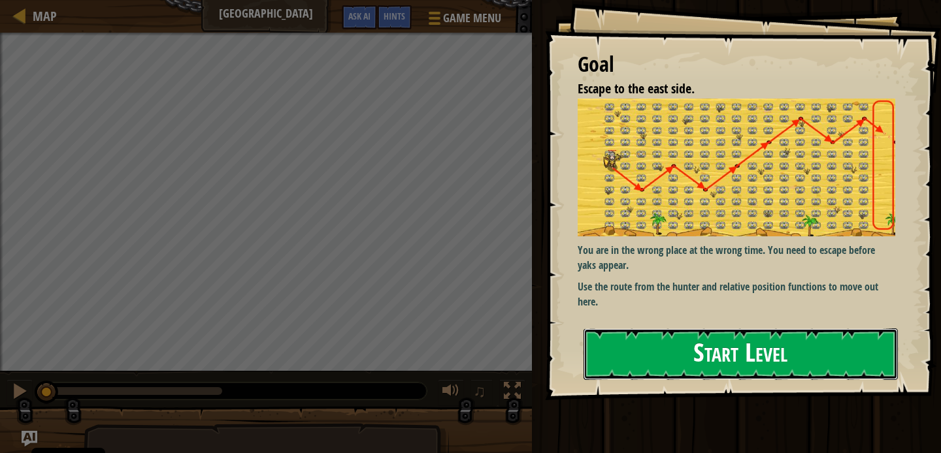
click at [717, 345] on button "Start Level" at bounding box center [740, 355] width 314 height 52
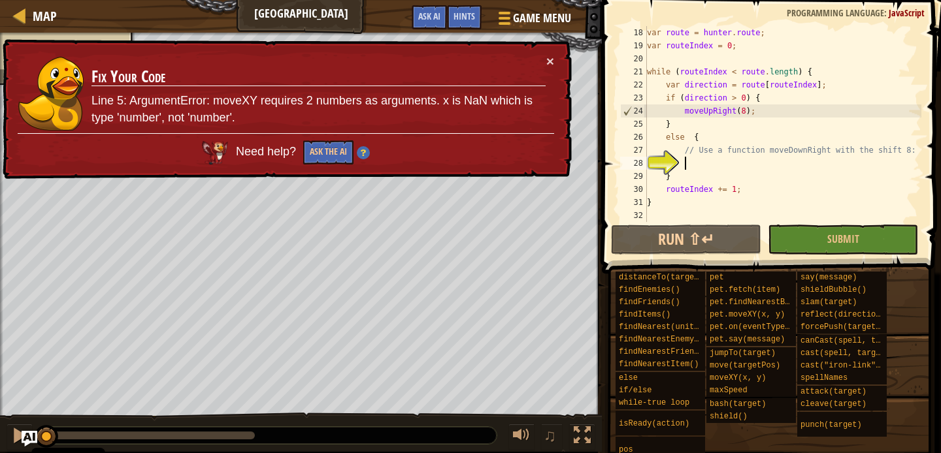
scroll to position [222, 0]
click at [441, 9] on button "Ask AI" at bounding box center [428, 17] width 35 height 24
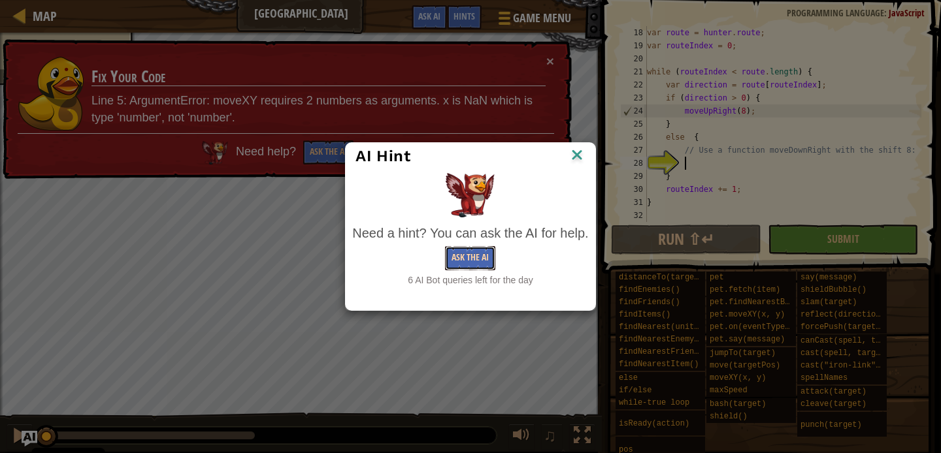
click at [460, 251] on button "Ask the AI" at bounding box center [470, 258] width 50 height 24
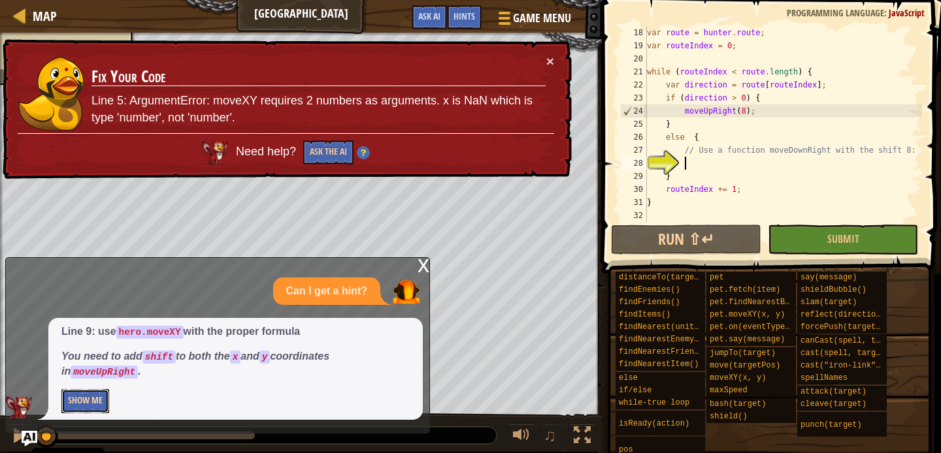
click at [80, 395] on button "Show Me" at bounding box center [85, 401] width 48 height 24
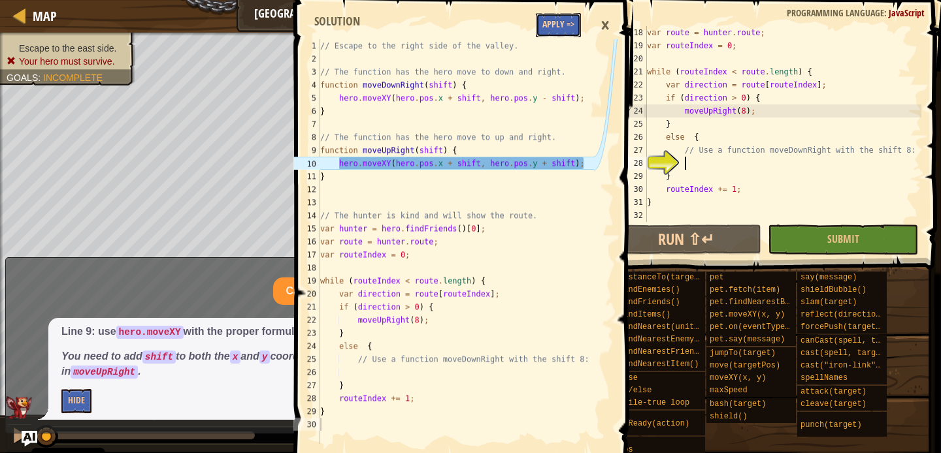
click at [549, 21] on button "Apply =>" at bounding box center [558, 25] width 45 height 24
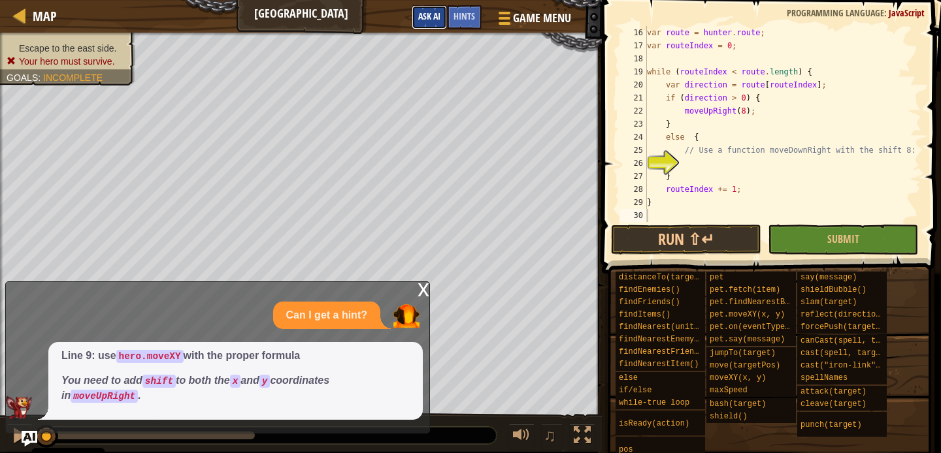
click at [437, 17] on span "Ask AI" at bounding box center [429, 16] width 22 height 12
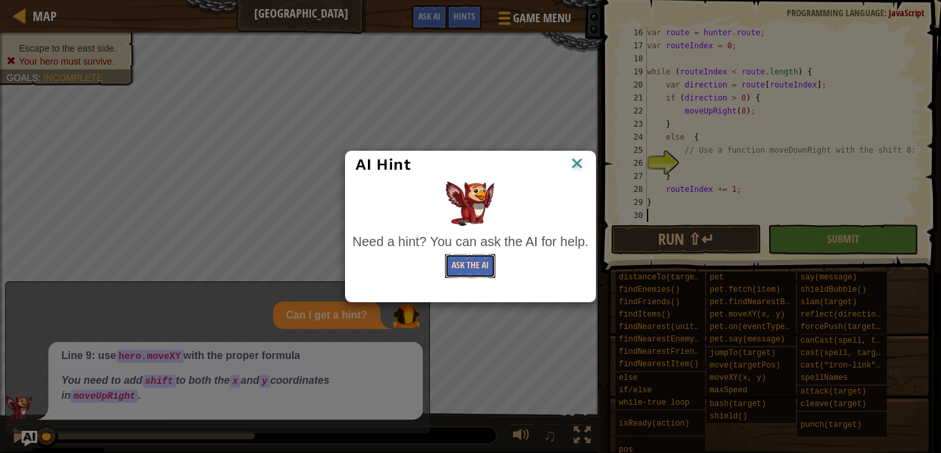
click at [477, 276] on button "Ask the AI" at bounding box center [470, 266] width 50 height 24
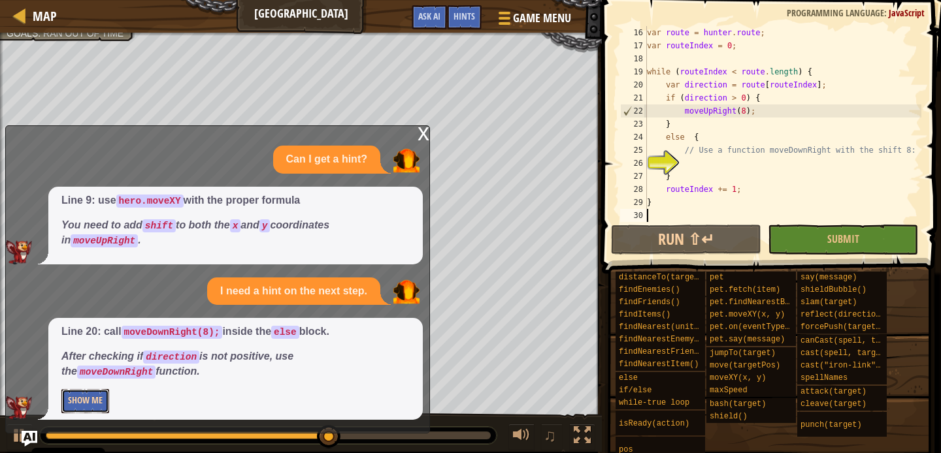
click at [104, 400] on button "Show Me" at bounding box center [85, 401] width 48 height 24
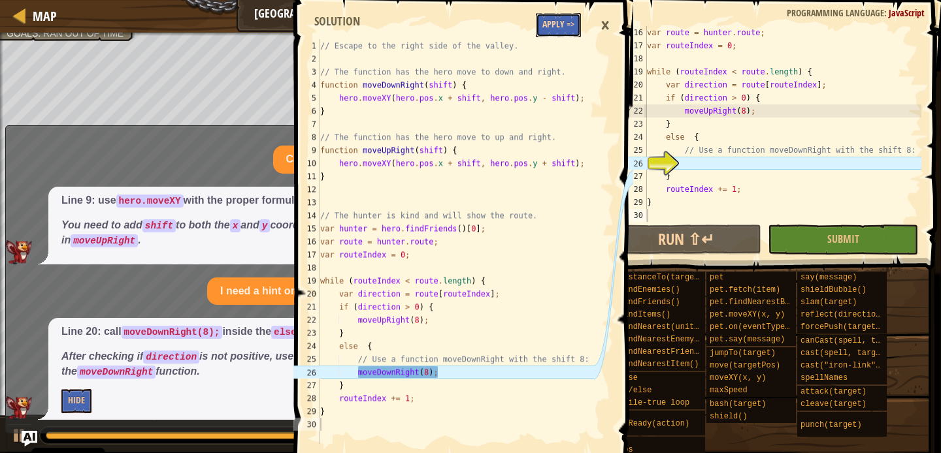
click at [568, 20] on button "Apply =>" at bounding box center [558, 25] width 45 height 24
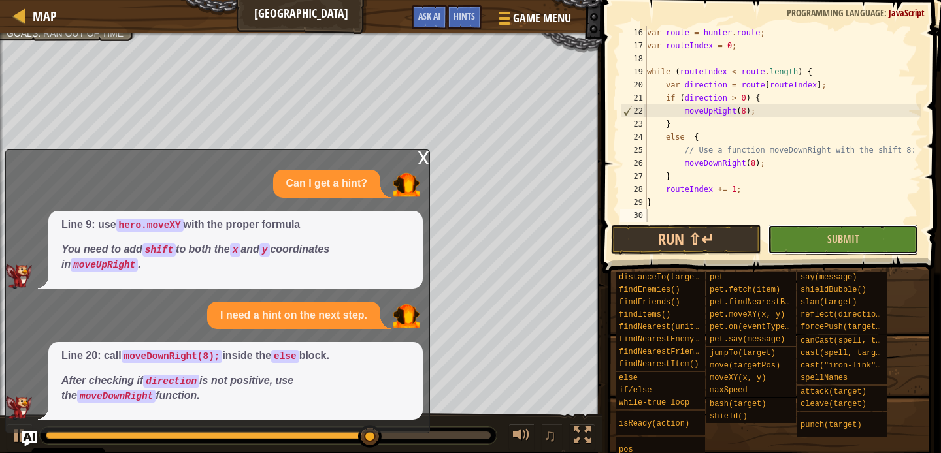
click at [814, 240] on button "Submit" at bounding box center [842, 240] width 150 height 30
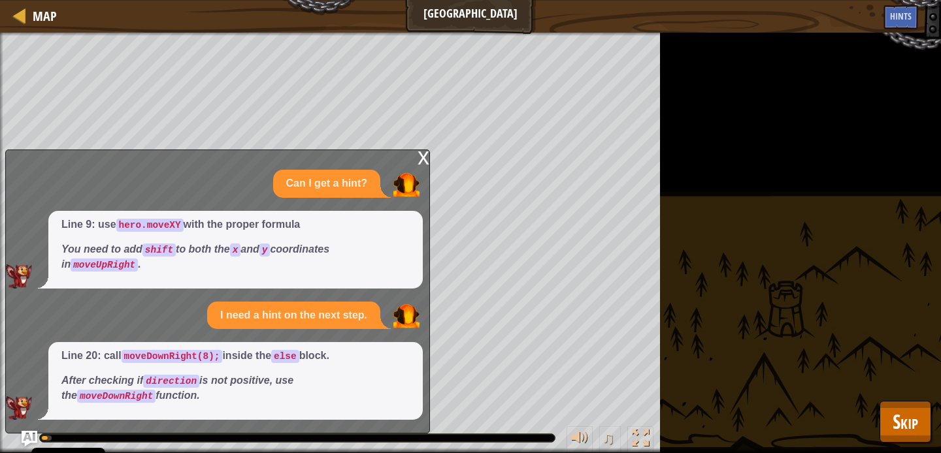
click at [421, 156] on div "x" at bounding box center [423, 156] width 12 height 13
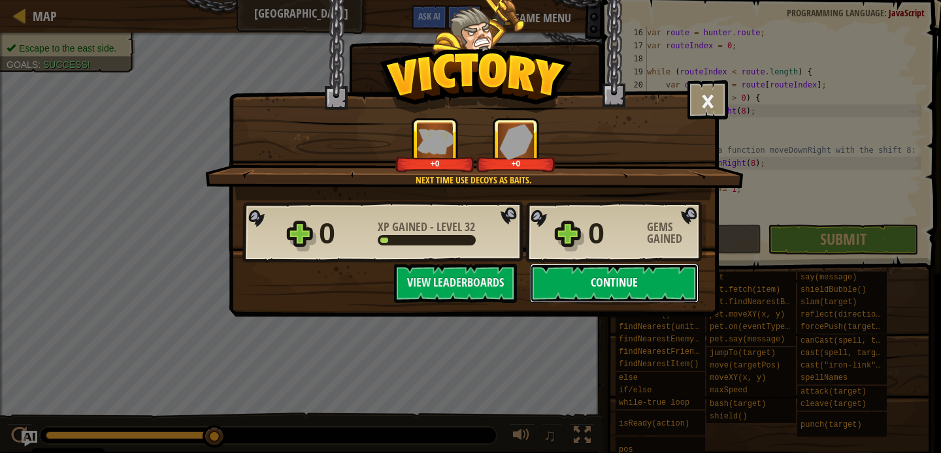
click at [605, 298] on button "Continue" at bounding box center [614, 283] width 169 height 39
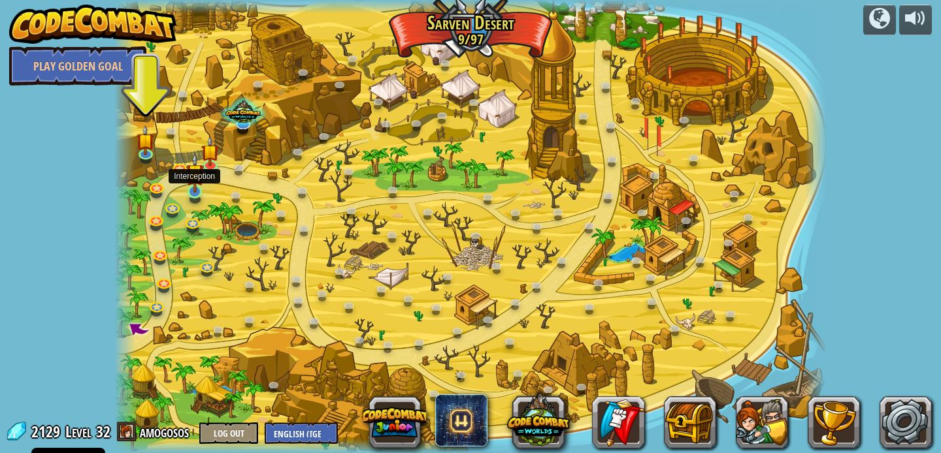
click at [199, 189] on img at bounding box center [195, 173] width 18 height 40
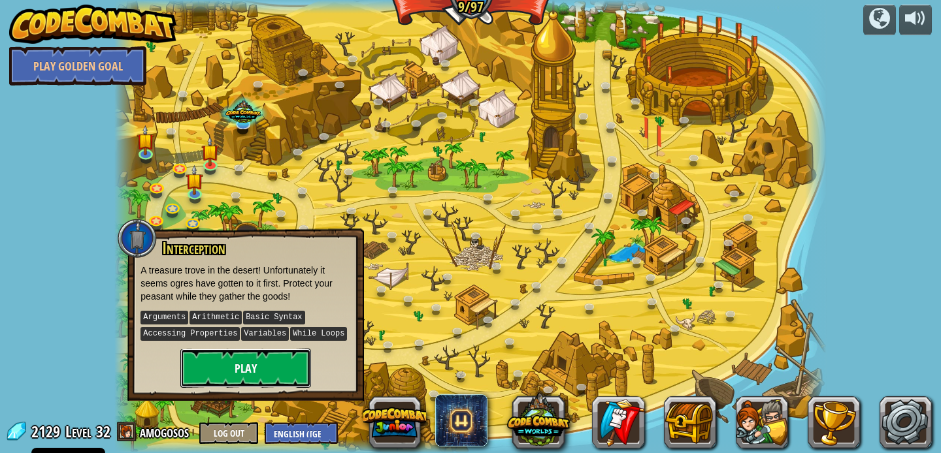
click at [266, 364] on button "Play" at bounding box center [245, 368] width 131 height 39
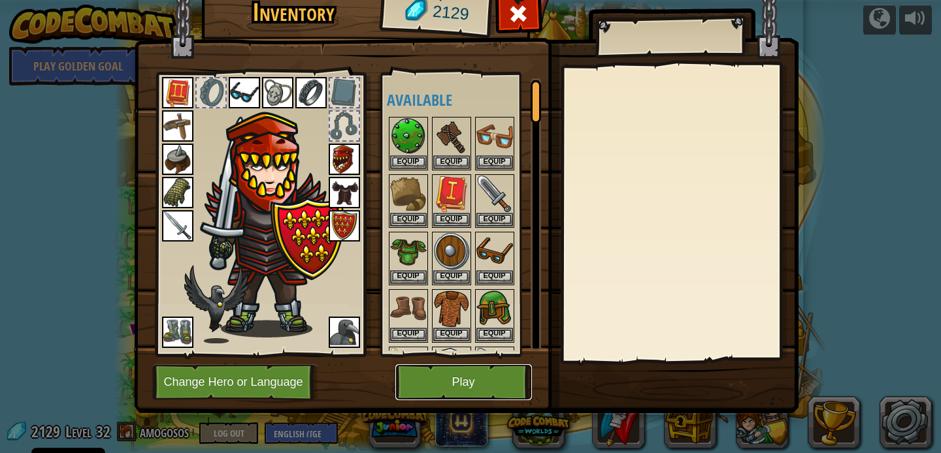
click at [414, 380] on button "Play" at bounding box center [463, 382] width 137 height 36
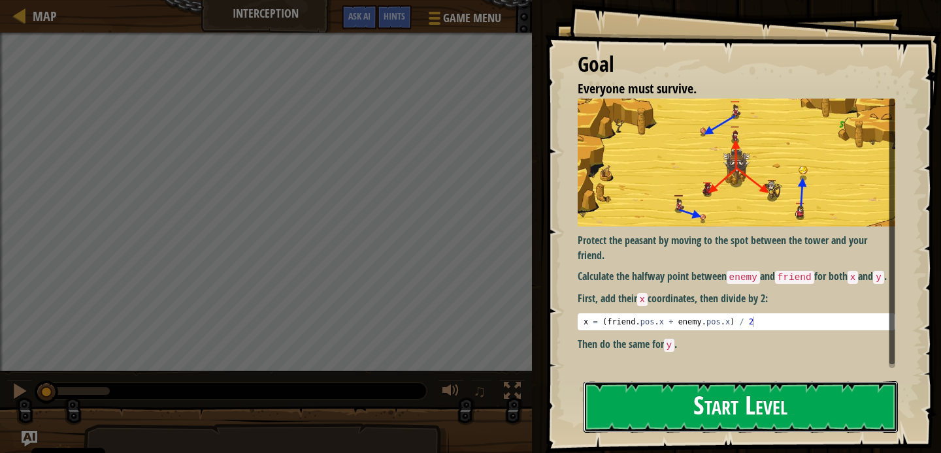
click at [626, 401] on button "Start Level" at bounding box center [740, 407] width 314 height 52
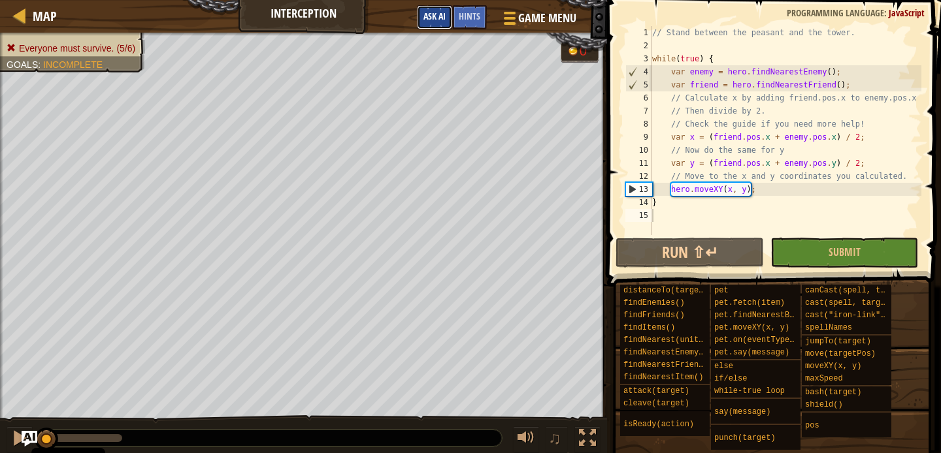
click at [437, 18] on span "Ask AI" at bounding box center [434, 16] width 22 height 12
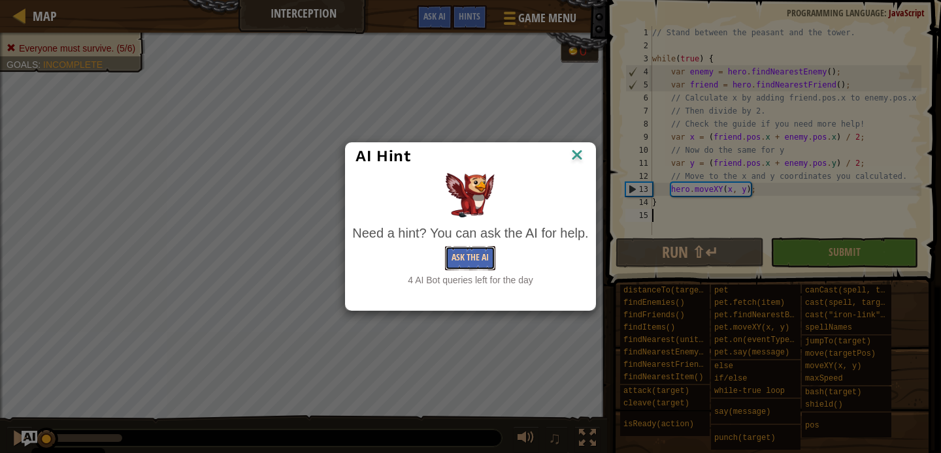
click at [449, 260] on button "Ask the AI" at bounding box center [470, 258] width 50 height 24
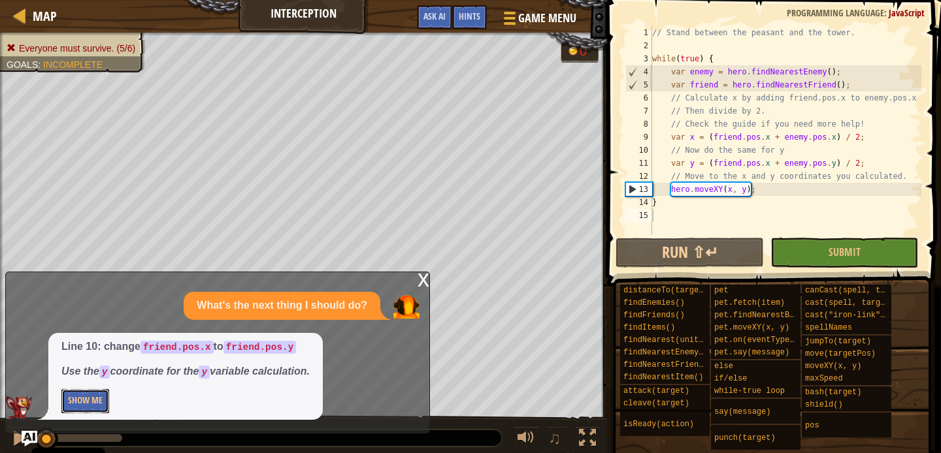
click at [95, 393] on button "Show Me" at bounding box center [85, 401] width 48 height 24
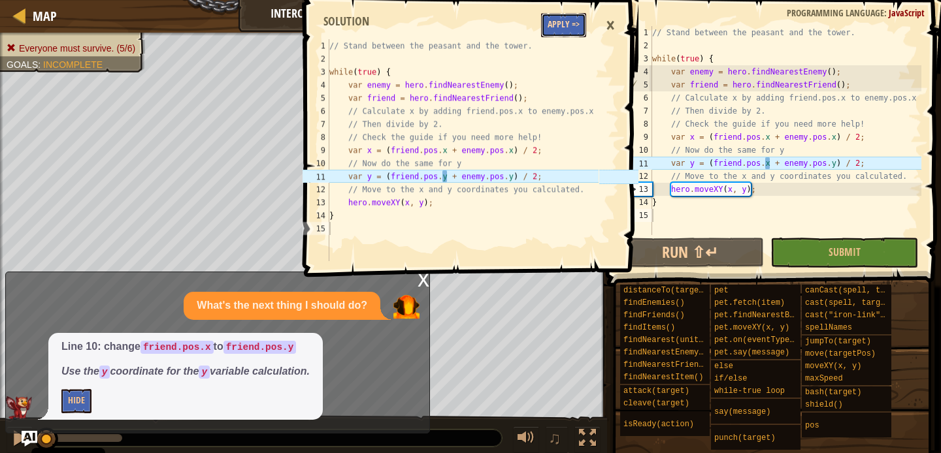
click at [572, 35] on button "Apply =>" at bounding box center [563, 25] width 45 height 24
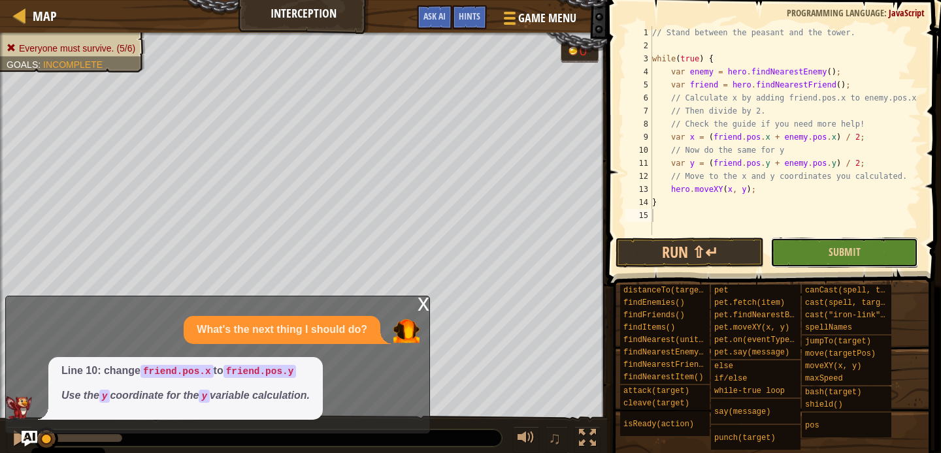
click at [801, 257] on button "Submit" at bounding box center [844, 253] width 148 height 30
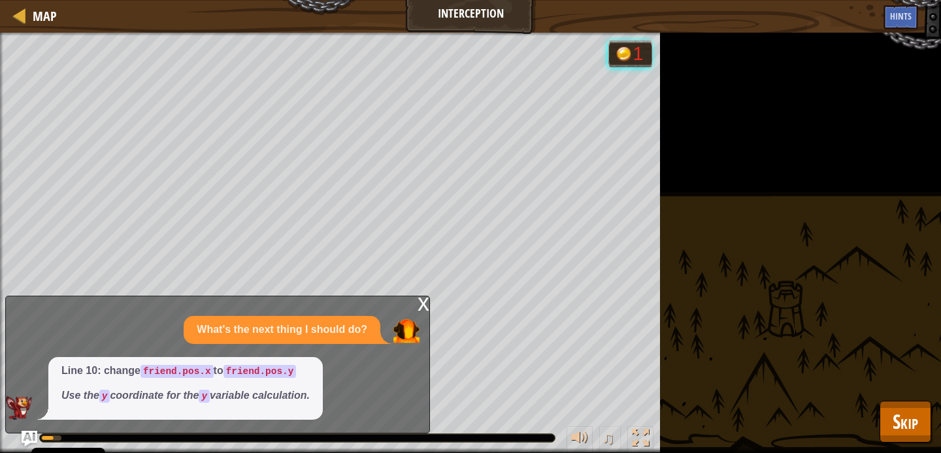
click at [428, 308] on div "x" at bounding box center [423, 303] width 12 height 13
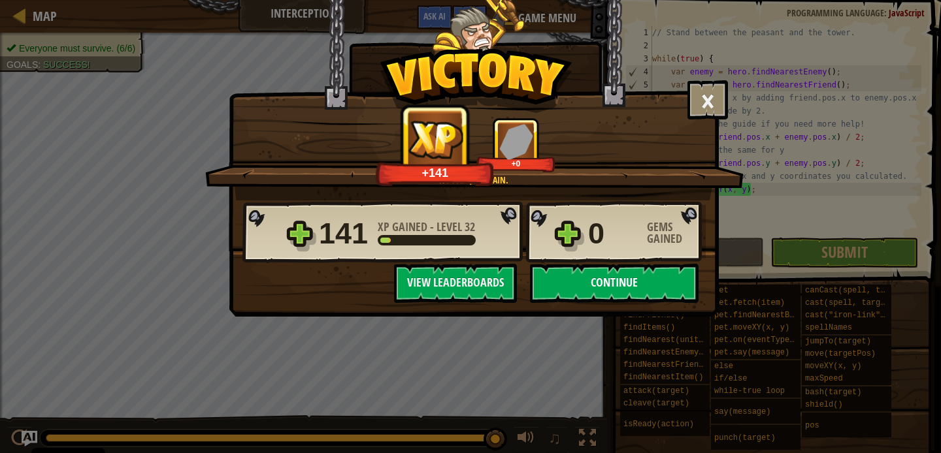
drag, startPoint x: 644, startPoint y: 255, endPoint x: 597, endPoint y: 270, distance: 49.2
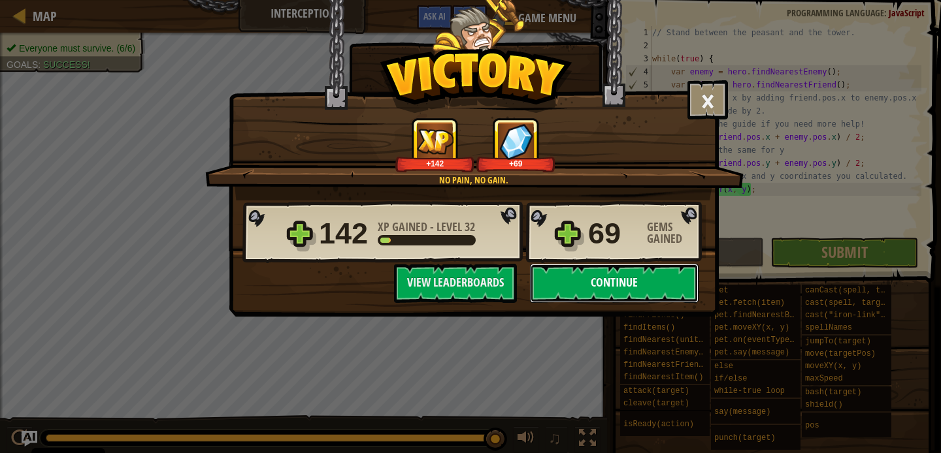
click at [596, 268] on button "Continue" at bounding box center [614, 283] width 169 height 39
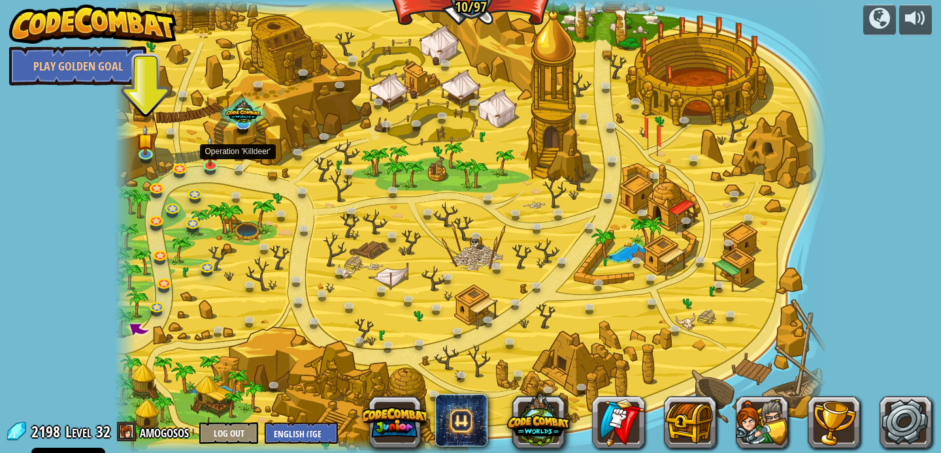
drag, startPoint x: 317, startPoint y: 263, endPoint x: 225, endPoint y: 170, distance: 129.8
click at [231, 171] on div "Clash of Clones (Locked) Thoktar's clone army guards the gate to the Cloudrip M…" at bounding box center [469, 226] width 711 height 453
click at [152, 146] on img at bounding box center [146, 133] width 18 height 40
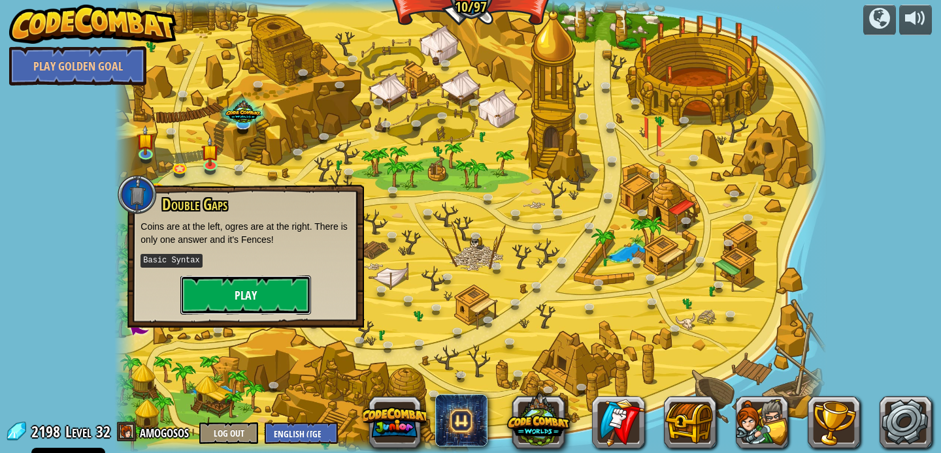
click at [237, 292] on button "Play" at bounding box center [245, 295] width 131 height 39
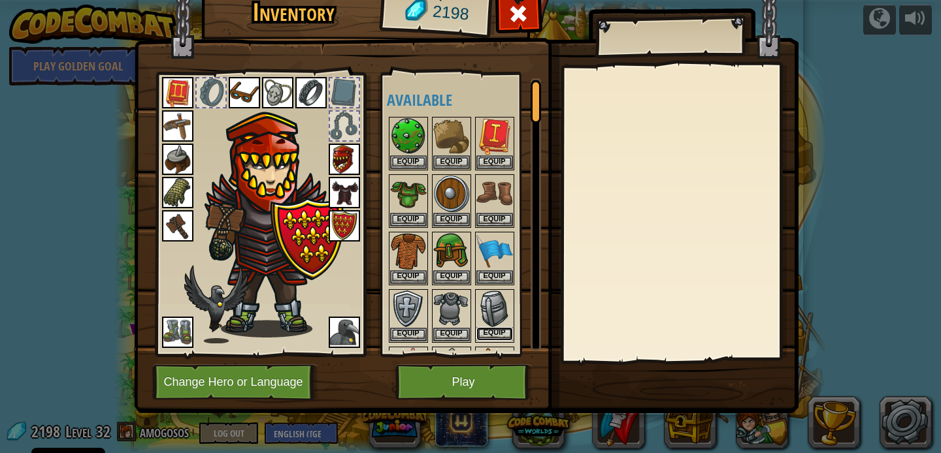
click at [502, 334] on button "Equip" at bounding box center [494, 334] width 37 height 14
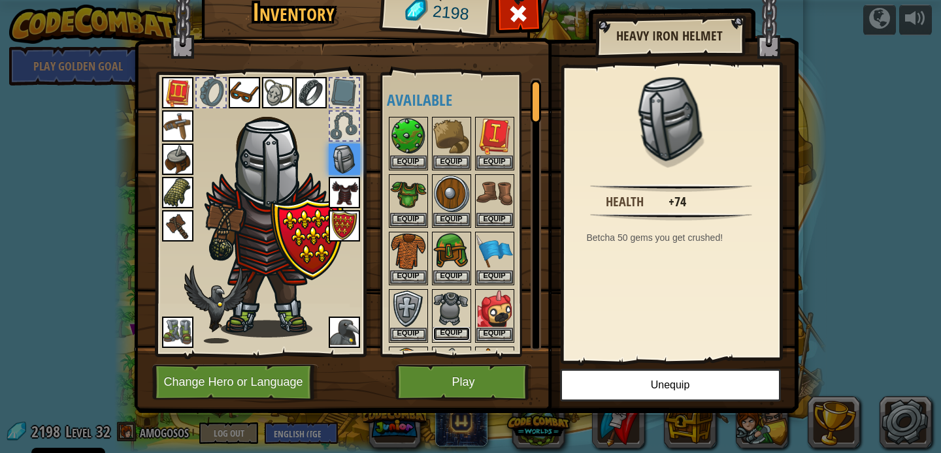
click at [438, 329] on button "Equip" at bounding box center [451, 334] width 37 height 14
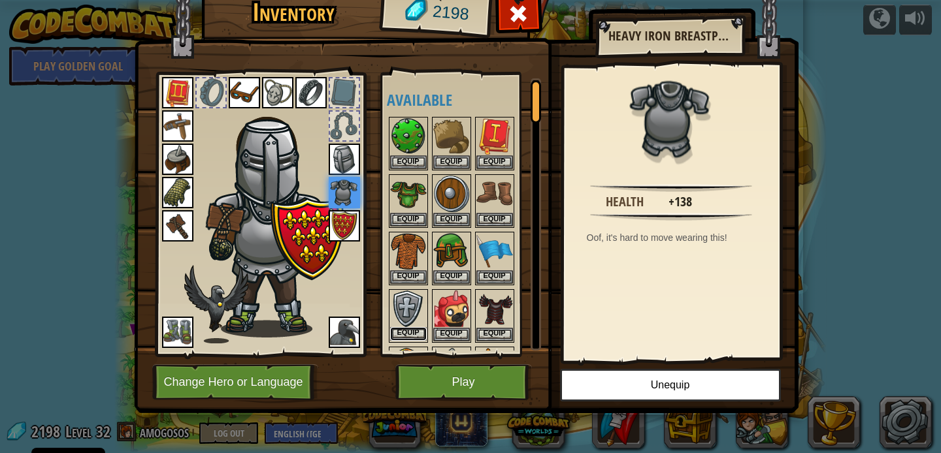
click at [402, 332] on button "Equip" at bounding box center [408, 334] width 37 height 14
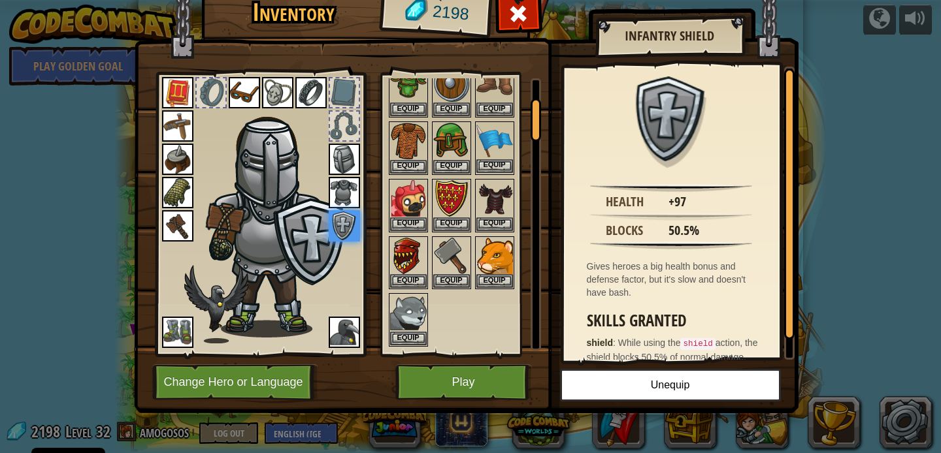
scroll to position [84, 0]
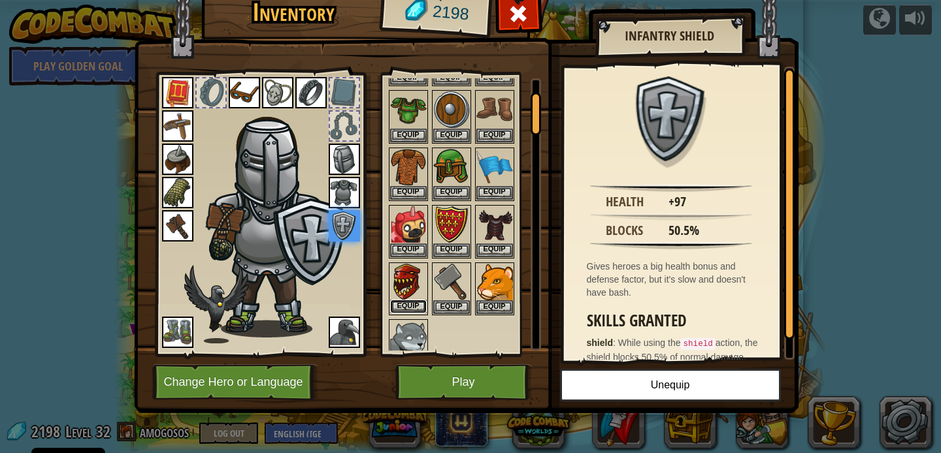
click at [410, 310] on button "Equip" at bounding box center [408, 307] width 37 height 14
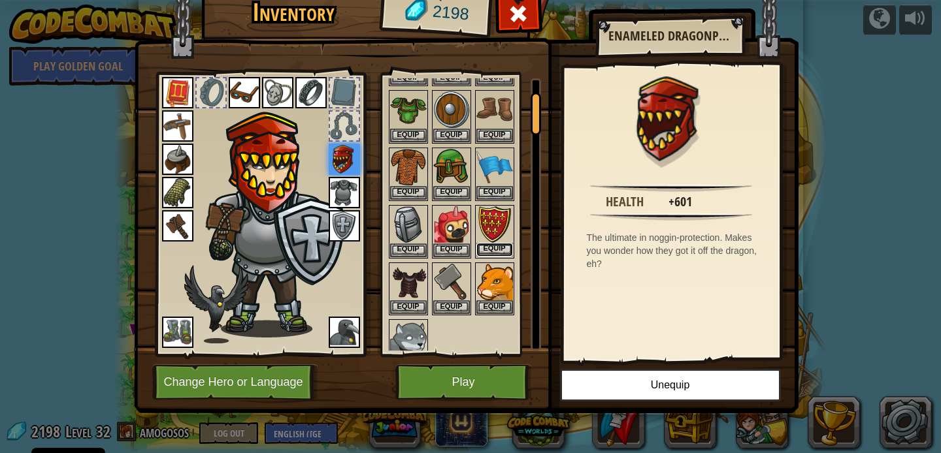
click at [495, 248] on button "Equip" at bounding box center [494, 250] width 37 height 14
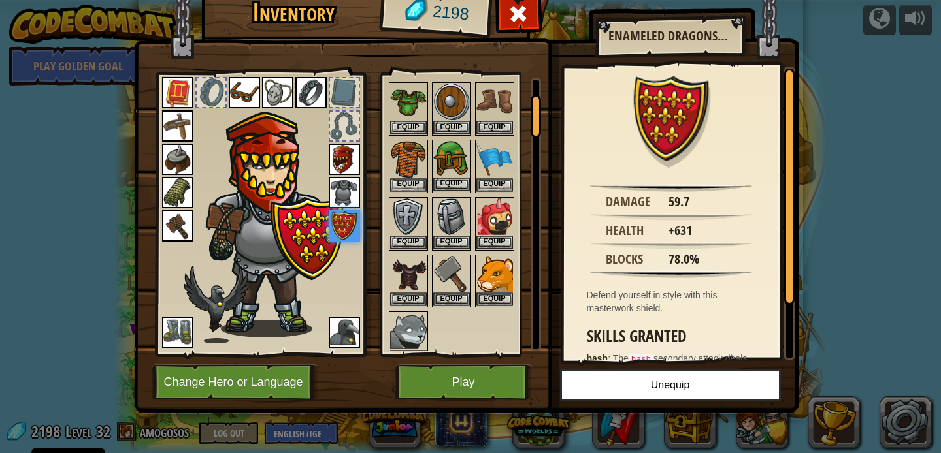
scroll to position [105, 0]
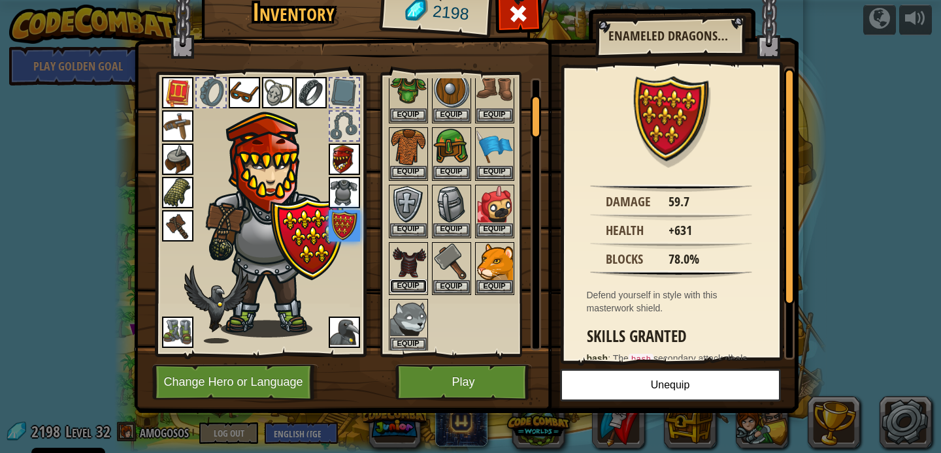
click at [417, 287] on button "Equip" at bounding box center [408, 287] width 37 height 14
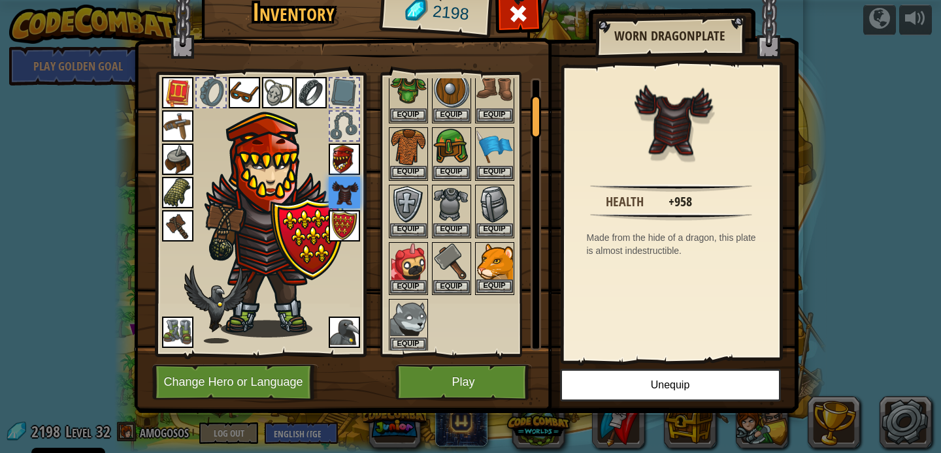
drag, startPoint x: 475, startPoint y: 337, endPoint x: 507, endPoint y: 272, distance: 72.1
click at [487, 261] on div "Available Equip Equip Equip Equip Equip Equip Equip Equip Equip Equip Equip Equ…" at bounding box center [461, 214] width 160 height 284
click at [491, 166] on button "Equip" at bounding box center [494, 172] width 37 height 14
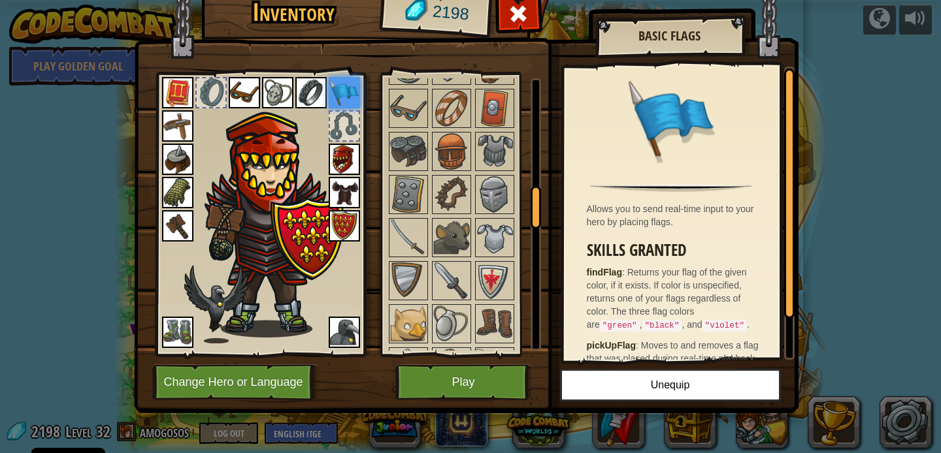
scroll to position [696, 0]
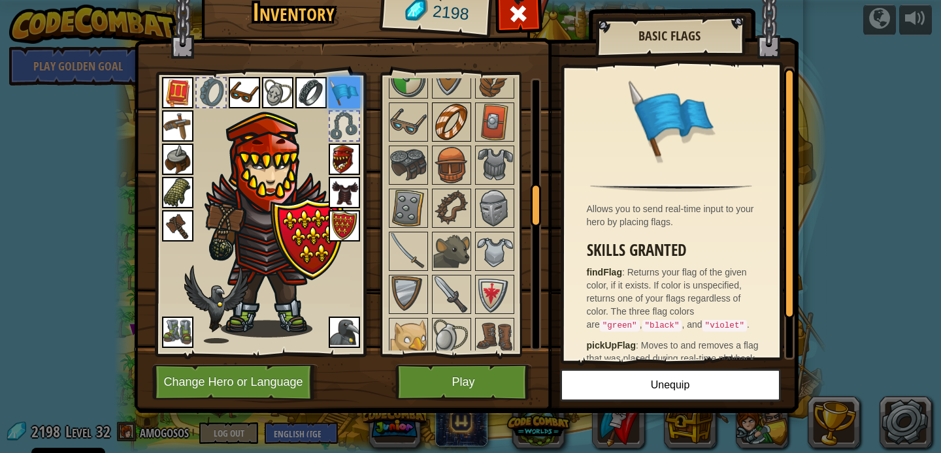
click at [451, 130] on img at bounding box center [451, 122] width 37 height 37
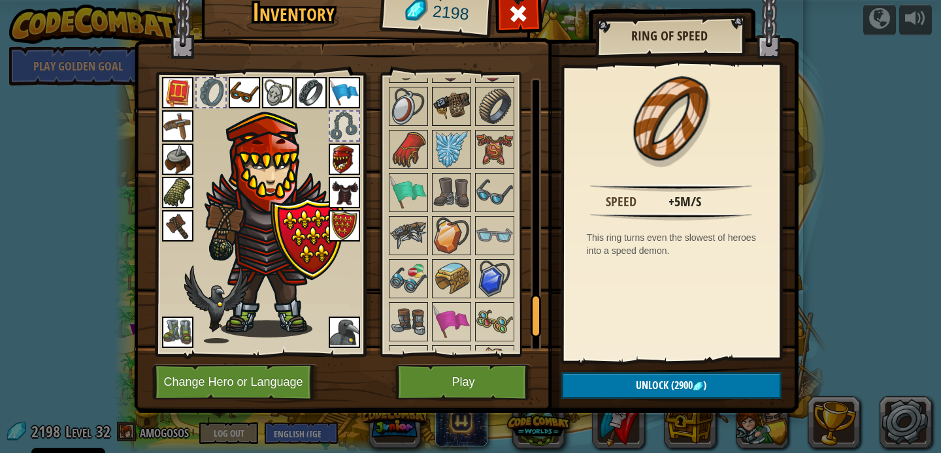
scroll to position [1447, 0]
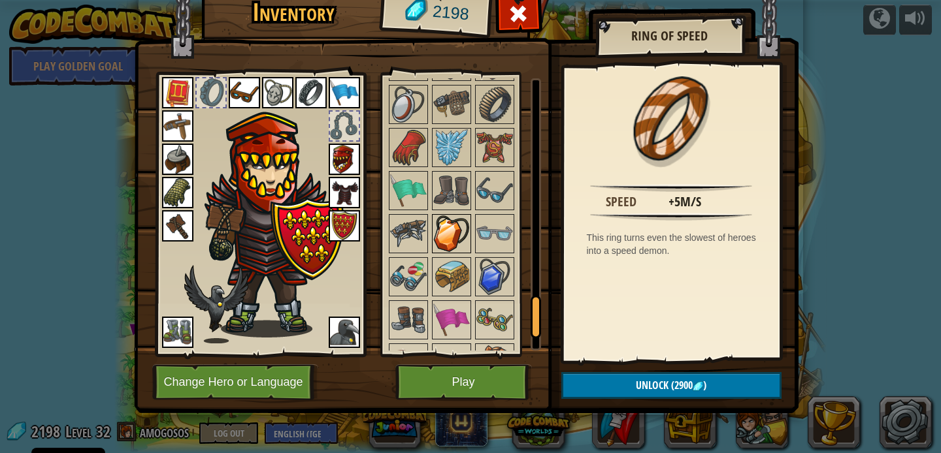
click at [457, 237] on img at bounding box center [451, 234] width 37 height 37
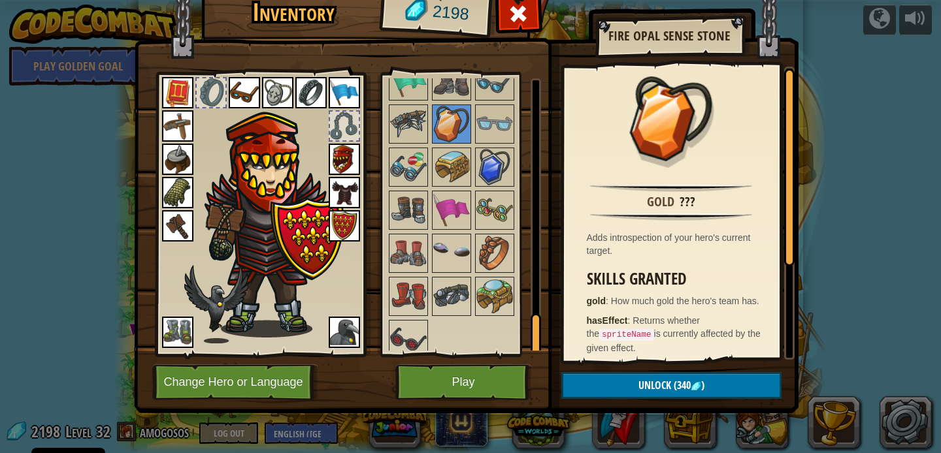
scroll to position [1567, 0]
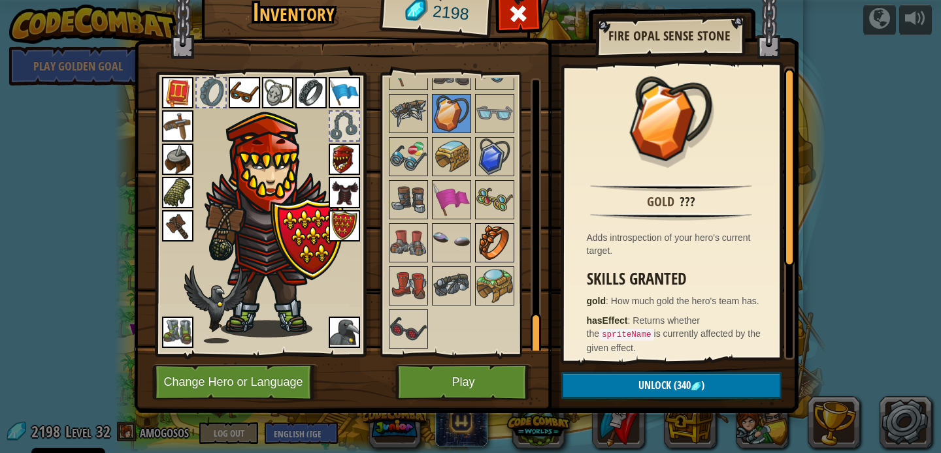
click at [494, 251] on img at bounding box center [494, 243] width 37 height 37
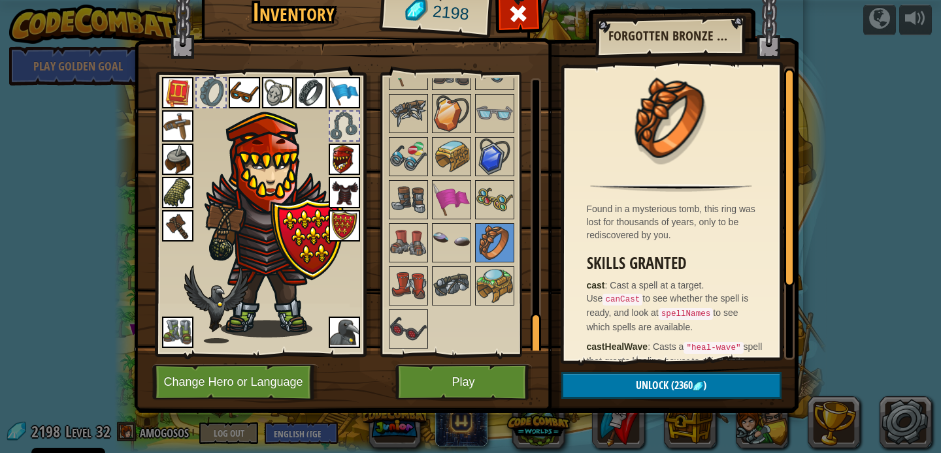
click at [497, 292] on img at bounding box center [494, 286] width 37 height 37
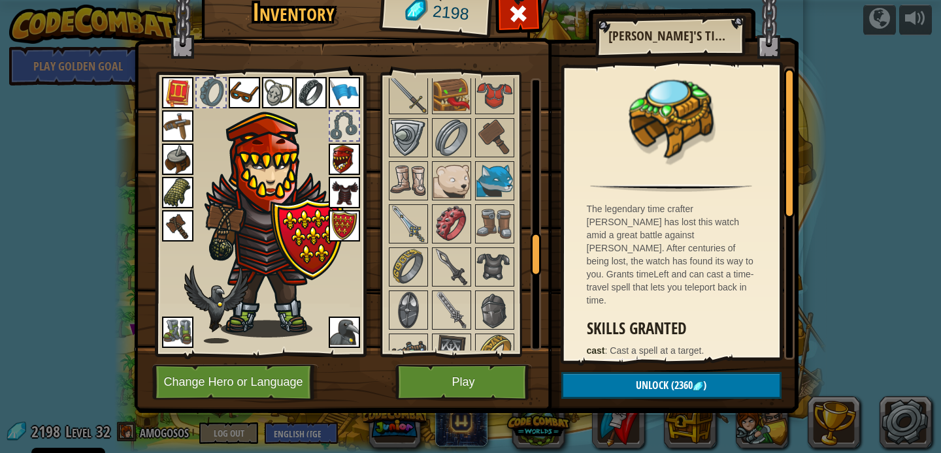
scroll to position [1022, 0]
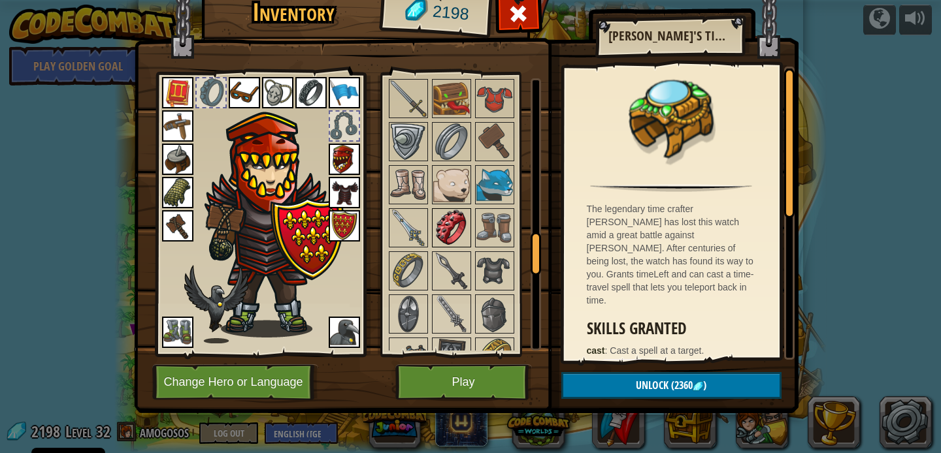
click at [442, 231] on img at bounding box center [451, 228] width 37 height 37
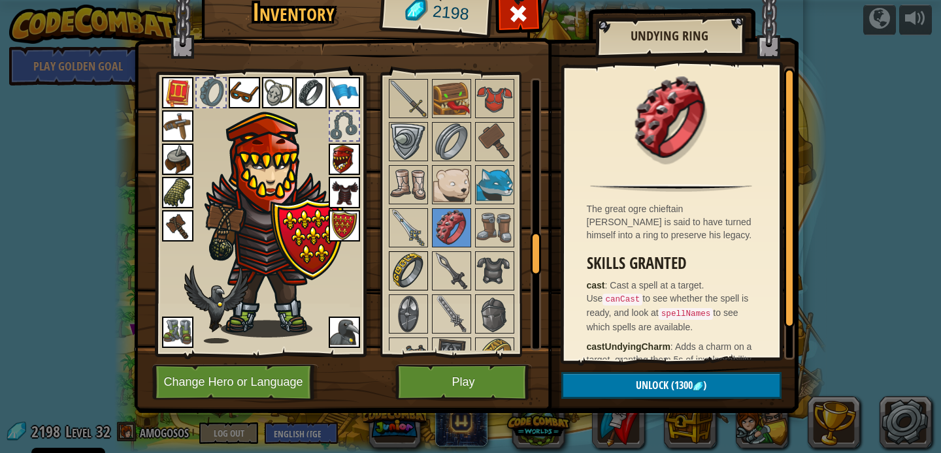
click at [404, 268] on img at bounding box center [408, 271] width 37 height 37
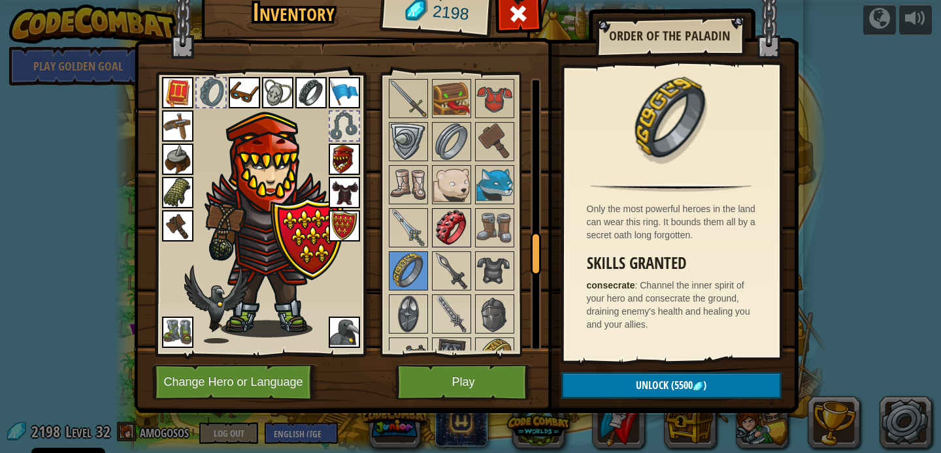
click at [438, 219] on img at bounding box center [451, 228] width 37 height 37
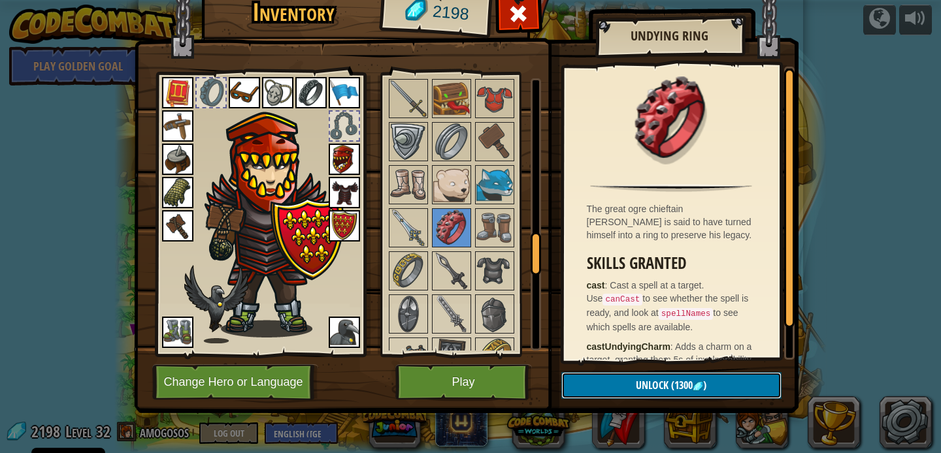
click at [668, 386] on span "(1300" at bounding box center [680, 385] width 24 height 14
click at [648, 381] on button "Confirm" at bounding box center [671, 385] width 220 height 27
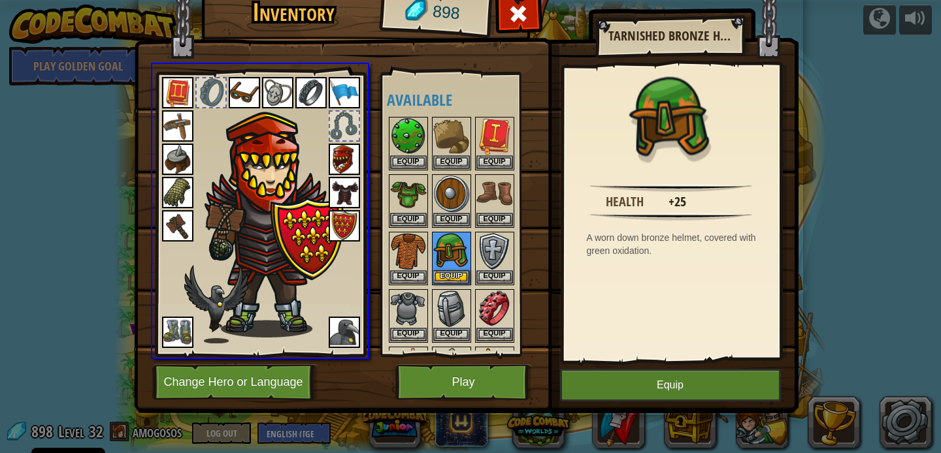
drag, startPoint x: 455, startPoint y: 235, endPoint x: 505, endPoint y: 330, distance: 107.2
click at [505, 330] on div "Inventory 898 Available Equip Equip Equip Equip Equip Equip Equip Equip Equip E…" at bounding box center [470, 226] width 941 height 453
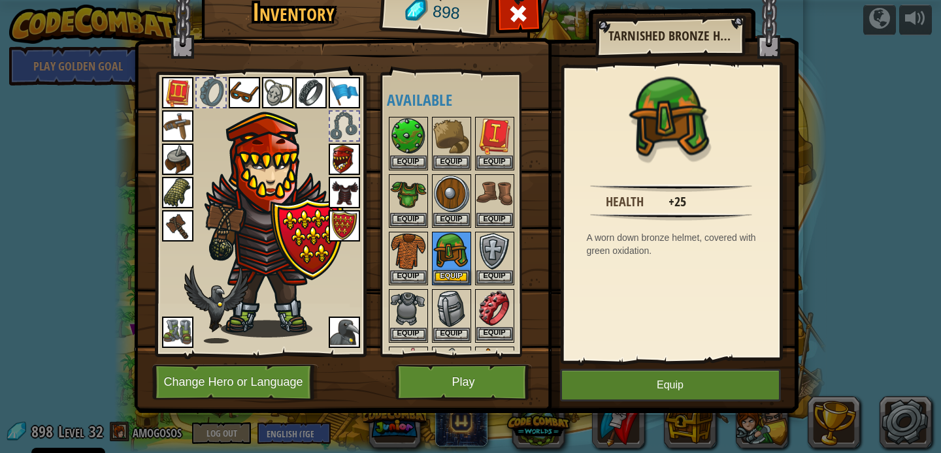
click at [483, 293] on img at bounding box center [494, 309] width 37 height 37
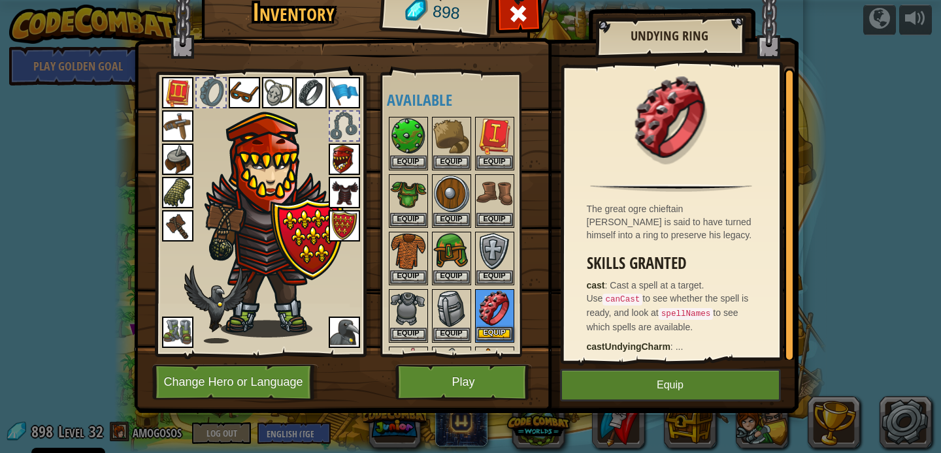
click at [483, 293] on img at bounding box center [494, 309] width 37 height 37
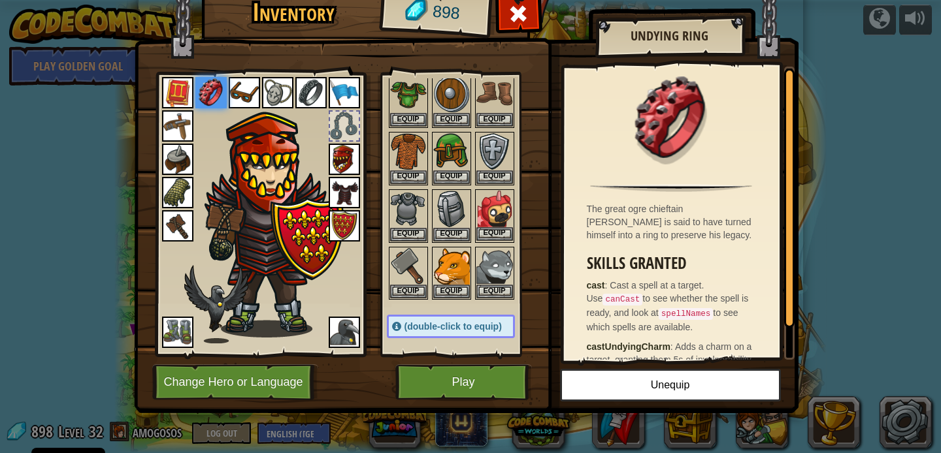
scroll to position [118, 0]
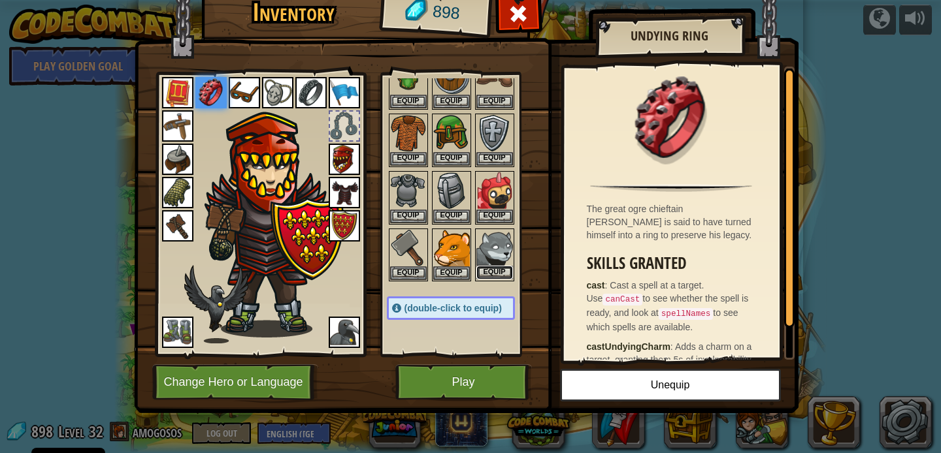
click at [490, 272] on button "Equip" at bounding box center [494, 273] width 37 height 14
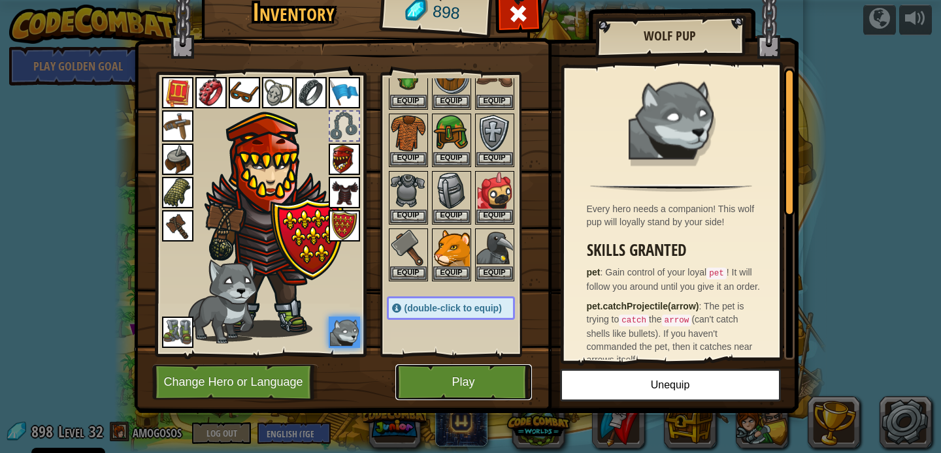
click at [465, 384] on button "Play" at bounding box center [463, 382] width 137 height 36
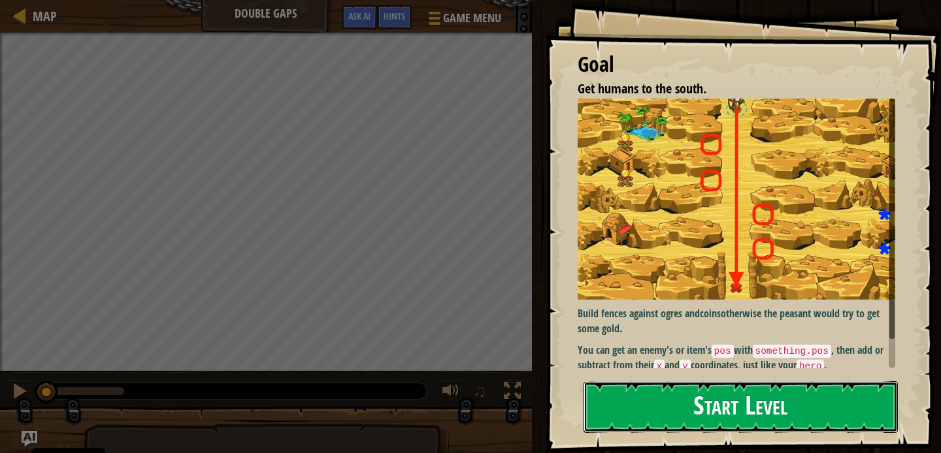
click at [639, 414] on button "Start Level" at bounding box center [740, 407] width 314 height 52
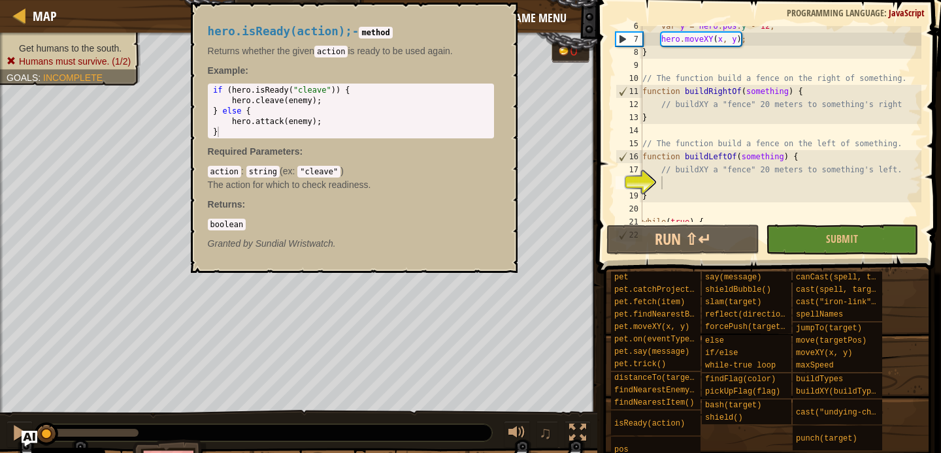
scroll to position [124, 0]
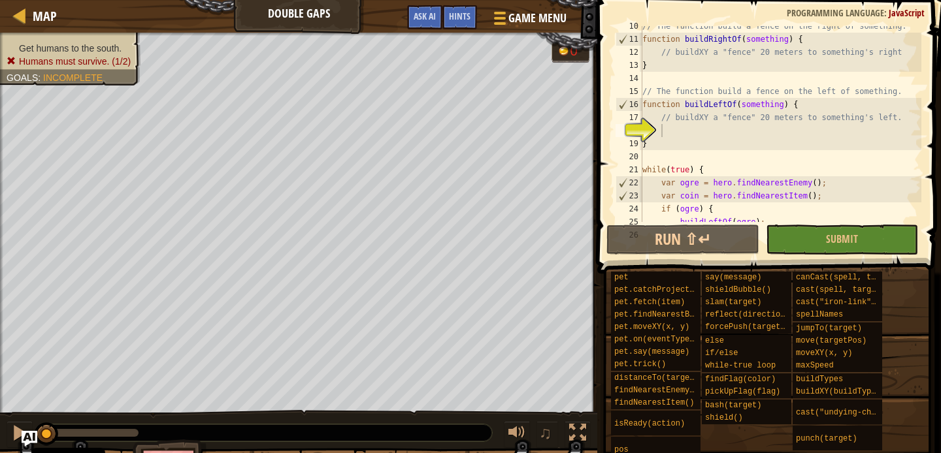
click at [701, 131] on div "// The function build a fence on the right of something. function buildRightOf …" at bounding box center [780, 131] width 282 height 222
click at [430, 7] on button "Ask AI" at bounding box center [424, 17] width 35 height 24
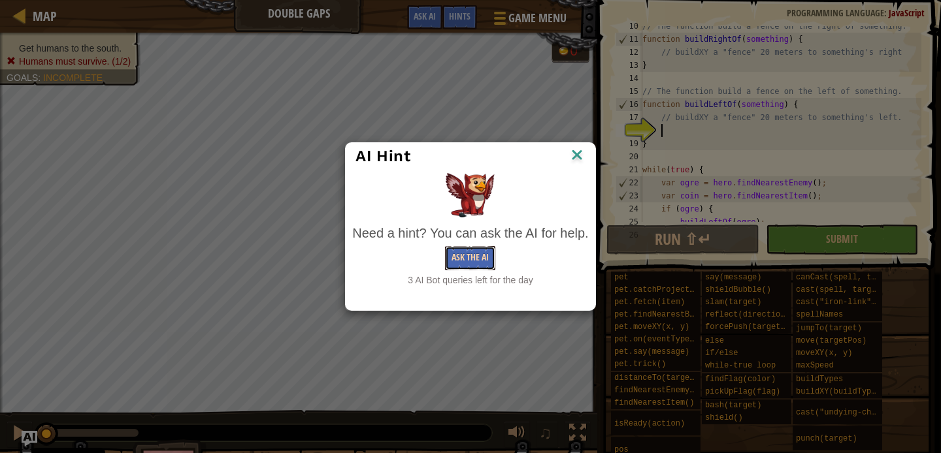
click at [480, 251] on button "Ask the AI" at bounding box center [470, 258] width 50 height 24
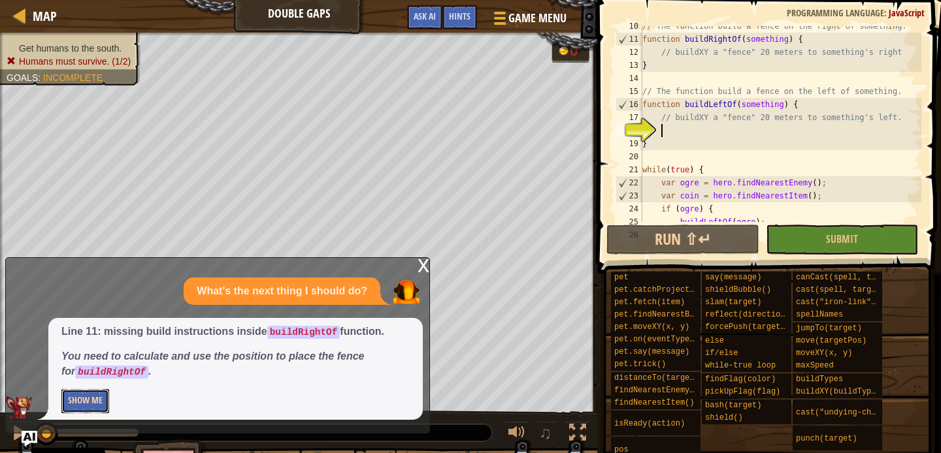
click at [105, 405] on button "Show Me" at bounding box center [85, 401] width 48 height 24
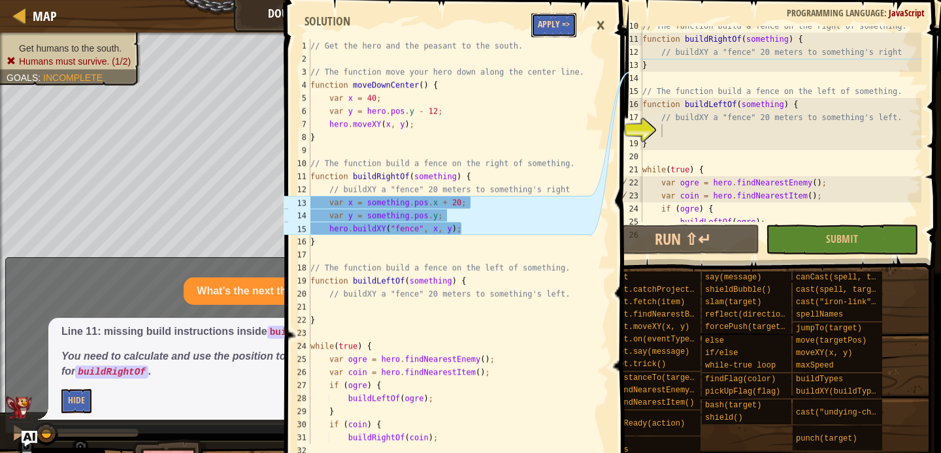
click at [556, 33] on button "Apply =>" at bounding box center [553, 25] width 45 height 24
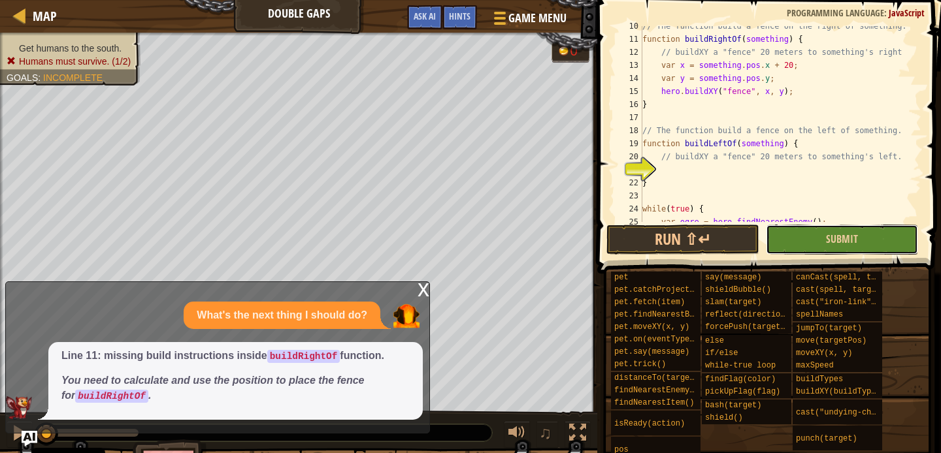
click at [811, 227] on button "Submit" at bounding box center [841, 240] width 152 height 30
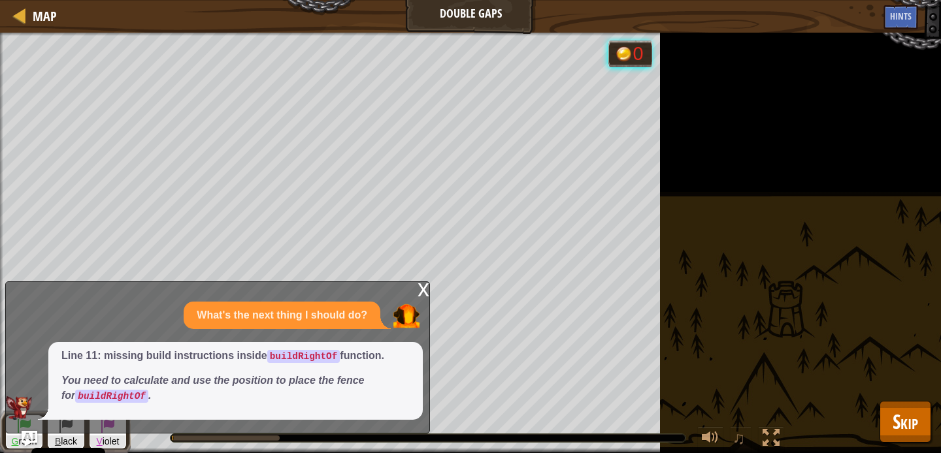
click at [425, 293] on div "x" at bounding box center [423, 288] width 12 height 13
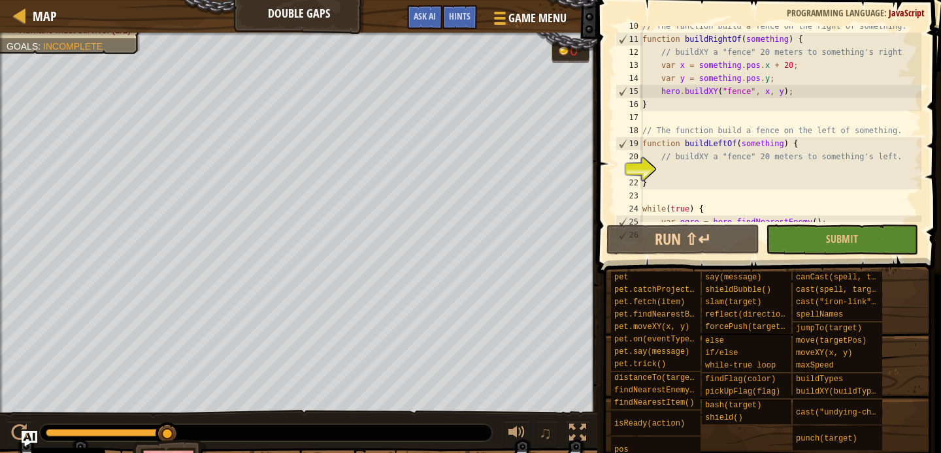
click at [900, 425] on div "pet pet.catchProjectile(arrow) pet.fetch(item) pet.findNearestByType(type) pet.…" at bounding box center [770, 366] width 321 height 191
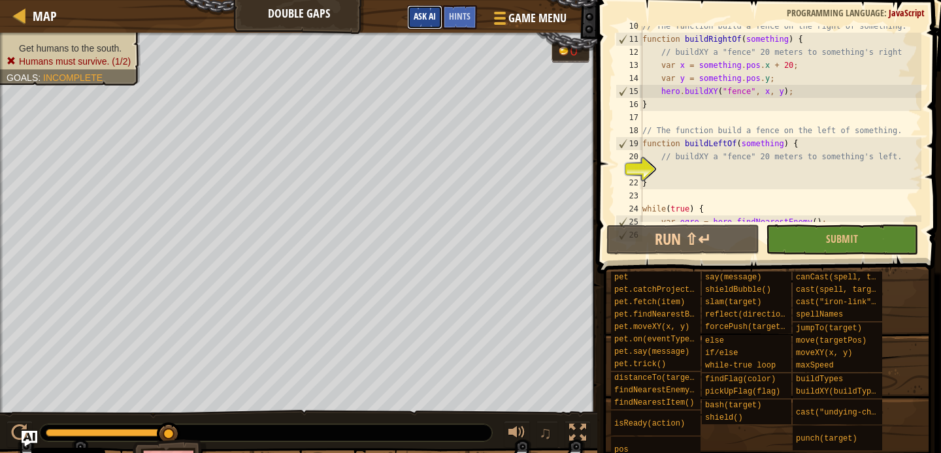
click at [440, 18] on button "Ask AI" at bounding box center [424, 17] width 35 height 24
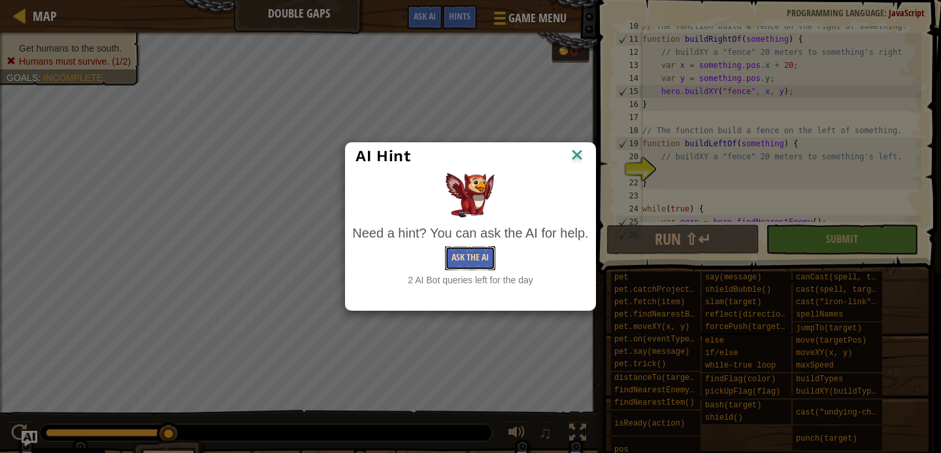
click at [485, 263] on button "Ask the AI" at bounding box center [470, 258] width 50 height 24
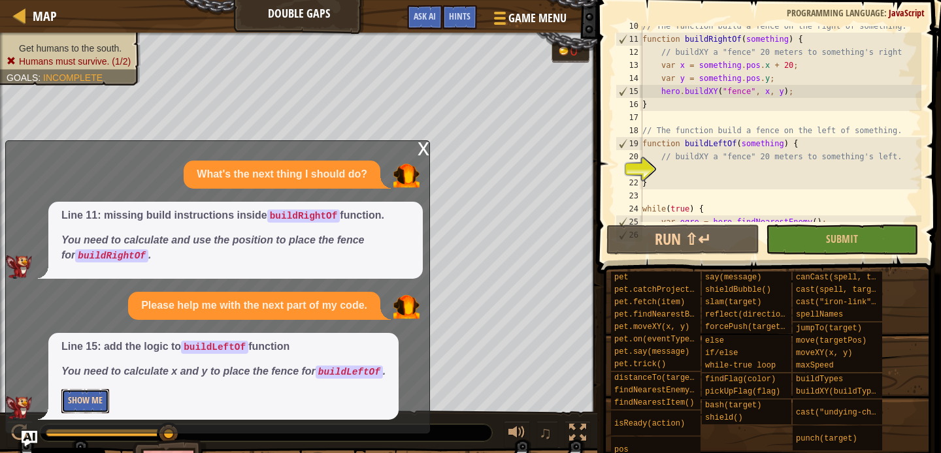
click at [95, 397] on button "Show Me" at bounding box center [85, 401] width 48 height 24
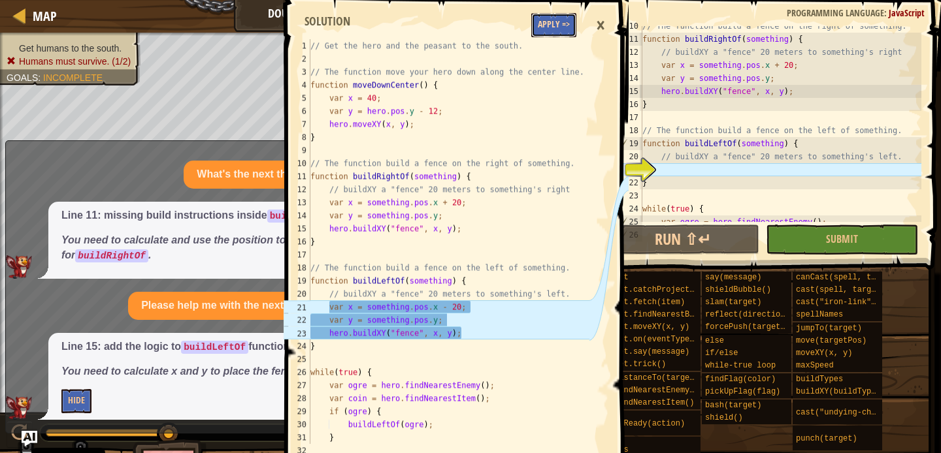
click at [555, 35] on button "Apply =>" at bounding box center [553, 25] width 45 height 24
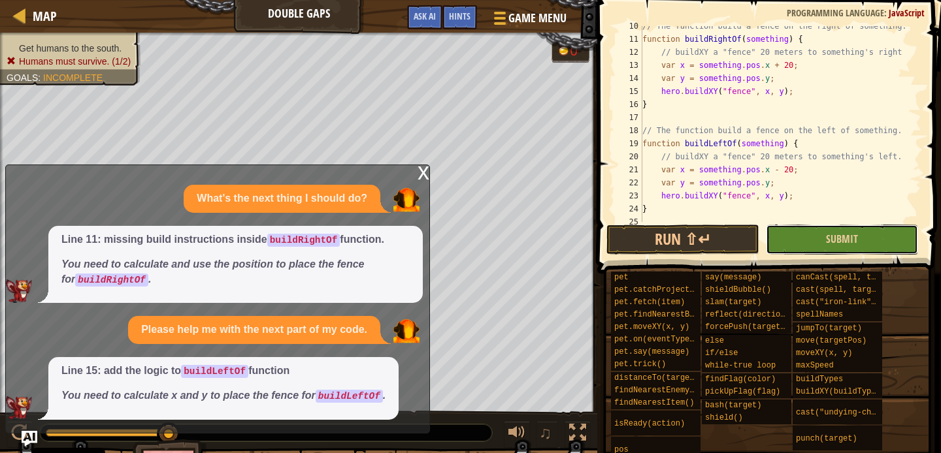
click at [792, 233] on button "Submit" at bounding box center [841, 240] width 152 height 30
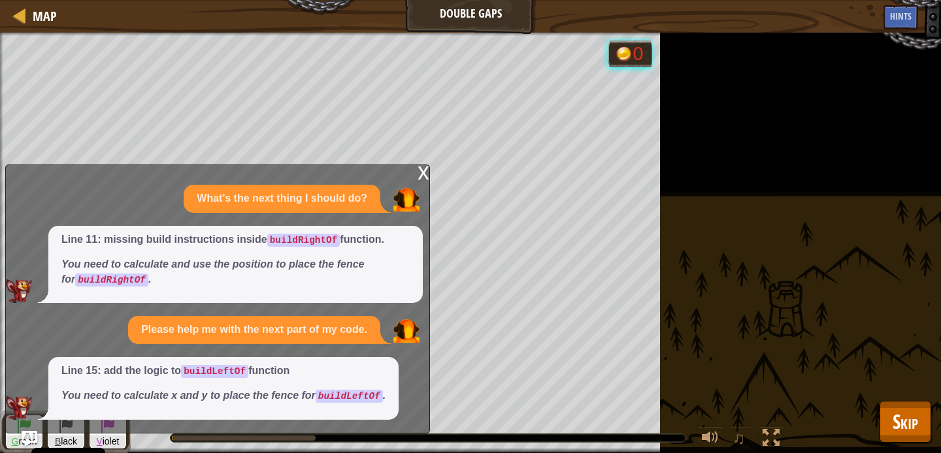
click at [416, 177] on div "x What's the next thing I should do? Line 11: missing build instructions inside…" at bounding box center [217, 299] width 425 height 269
click at [422, 178] on div "x" at bounding box center [423, 171] width 12 height 13
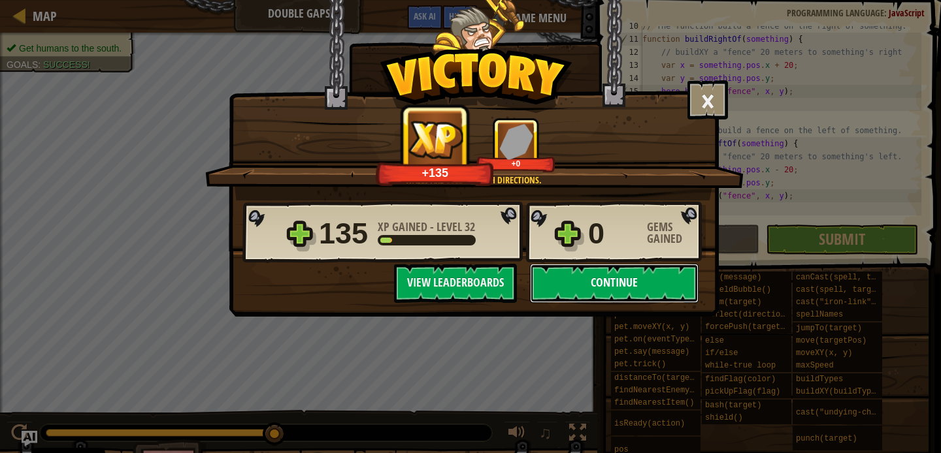
click at [639, 280] on button "Continue" at bounding box center [614, 283] width 169 height 39
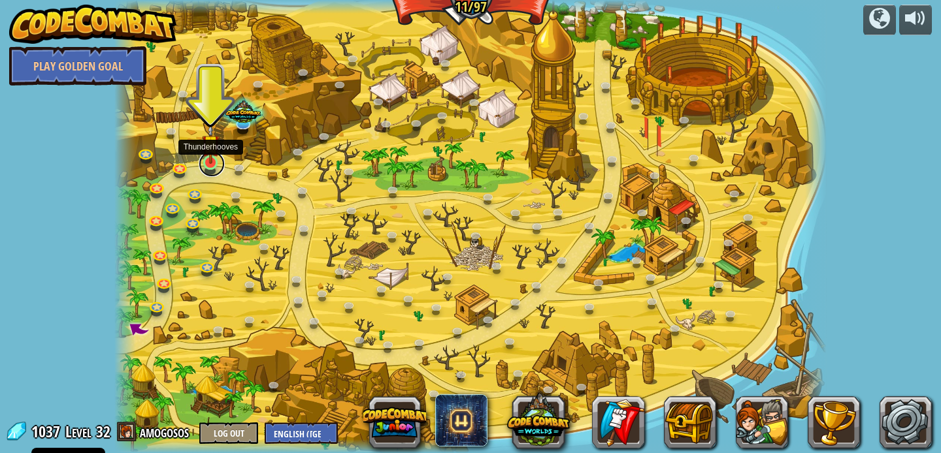
click at [215, 170] on link at bounding box center [212, 164] width 26 height 26
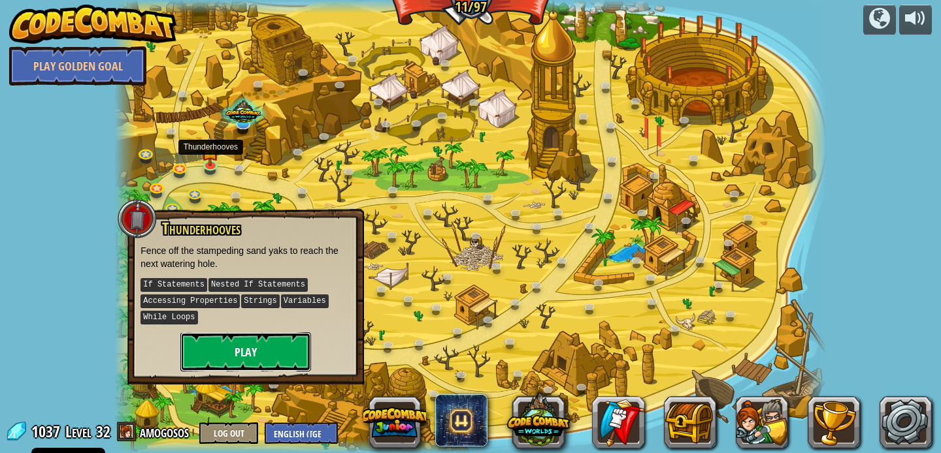
click at [232, 346] on button "Play" at bounding box center [245, 351] width 131 height 39
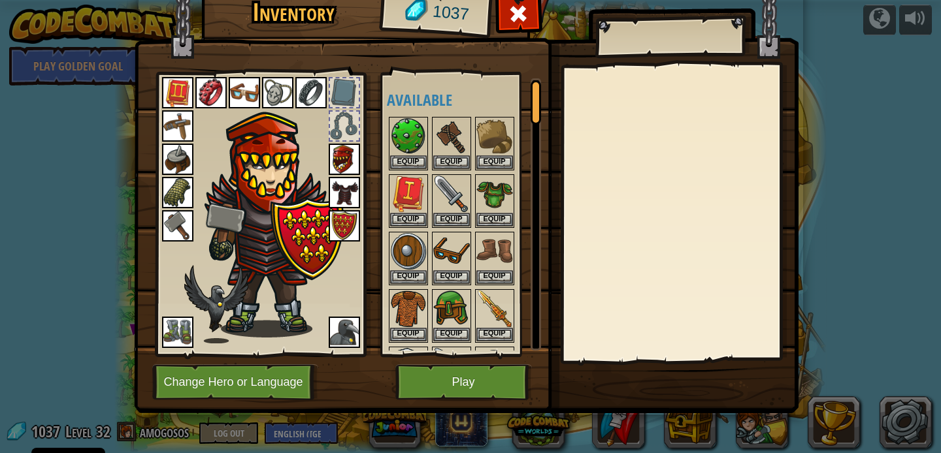
click at [436, 354] on div "Available Equip Equip Equip Equip Equip Equip Equip Equip Equip Equip Equip Equ…" at bounding box center [461, 214] width 160 height 284
click at [441, 364] on img at bounding box center [466, 176] width 664 height 474
click at [442, 381] on button "Play" at bounding box center [463, 382] width 137 height 36
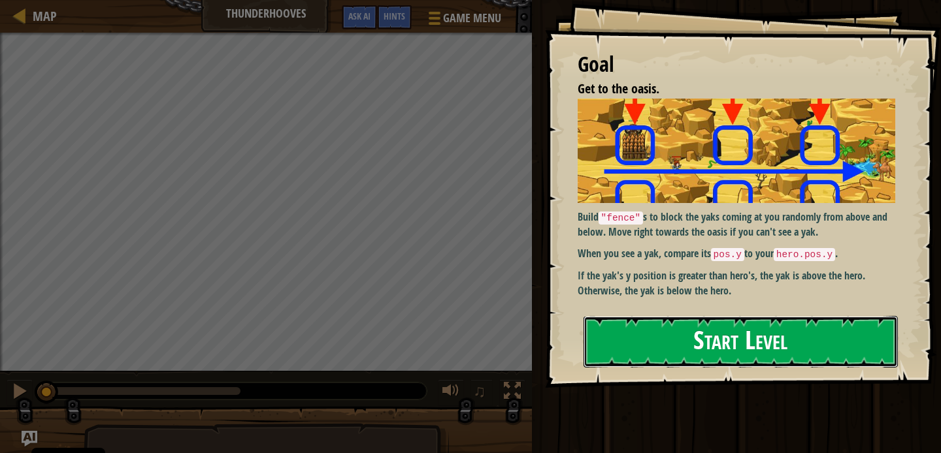
click at [629, 316] on button "Start Level" at bounding box center [740, 342] width 314 height 52
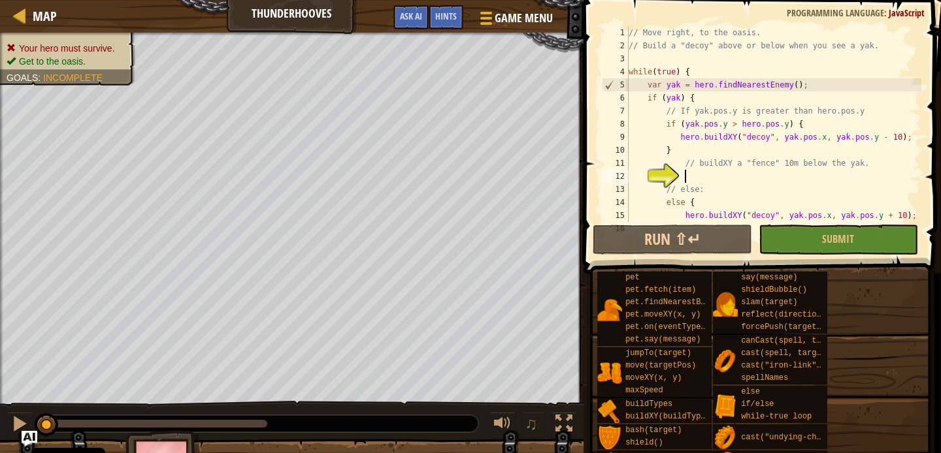
scroll to position [46, 0]
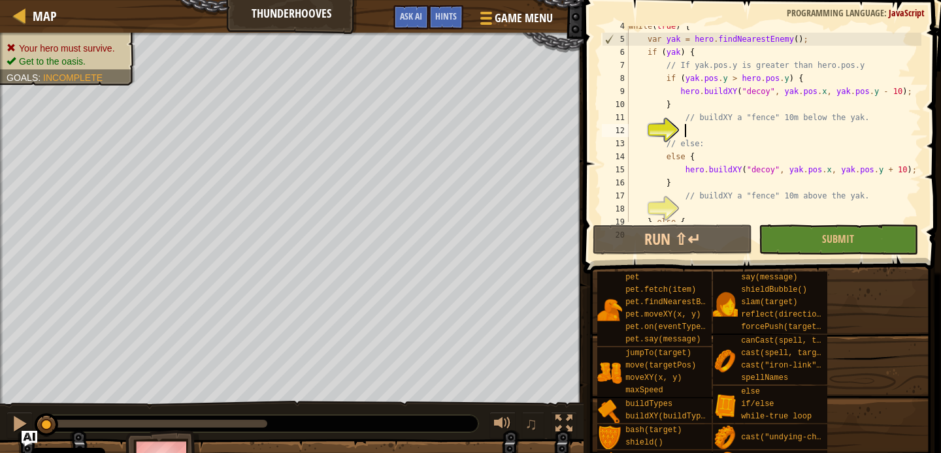
click at [374, 21] on div "Map Thunderhooves Game Menu Done Hints Ask AI" at bounding box center [291, 16] width 583 height 33
click at [414, 18] on span "Ask AI" at bounding box center [411, 16] width 22 height 12
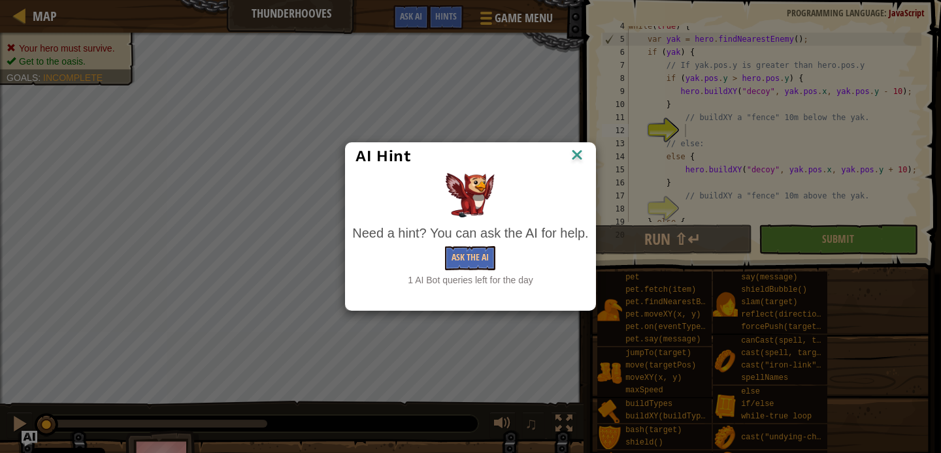
click at [515, 78] on div "AI Hint Need a hint? You can ask the AI for help. Ask the AI 1 AI Bot queries l…" at bounding box center [470, 226] width 941 height 453
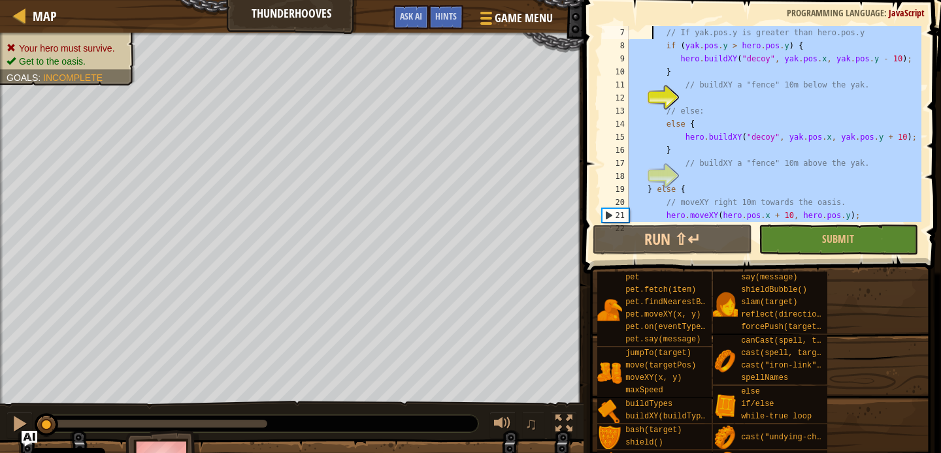
scroll to position [0, 0]
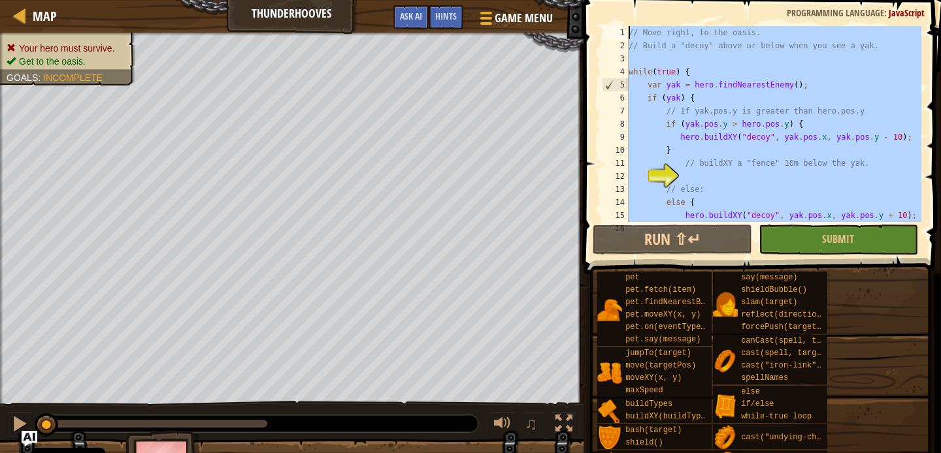
drag, startPoint x: 694, startPoint y: 208, endPoint x: 654, endPoint y: -7, distance: 218.7
click at [654, 0] on html "Cookie Policy CodeCombat uses a few essential and non-essential cookies. Privac…" at bounding box center [470, 0] width 941 height 0
type textarea "// Move right, to the oasis. // Build a "decoy" above or below when you see a y…"
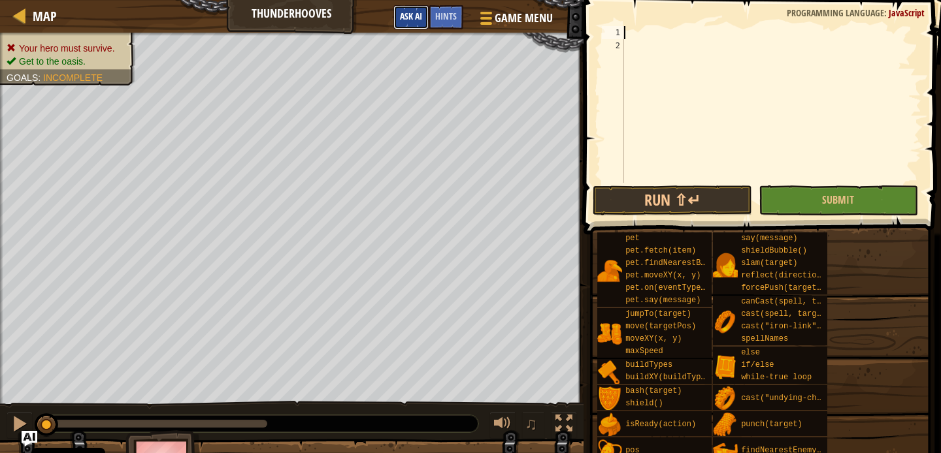
click at [415, 8] on button "Ask AI" at bounding box center [410, 17] width 35 height 24
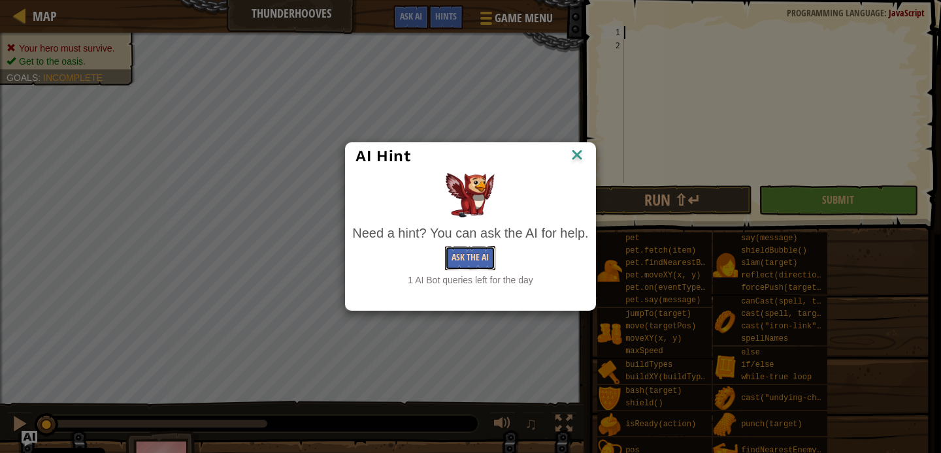
click at [474, 263] on button "Ask the AI" at bounding box center [470, 258] width 50 height 24
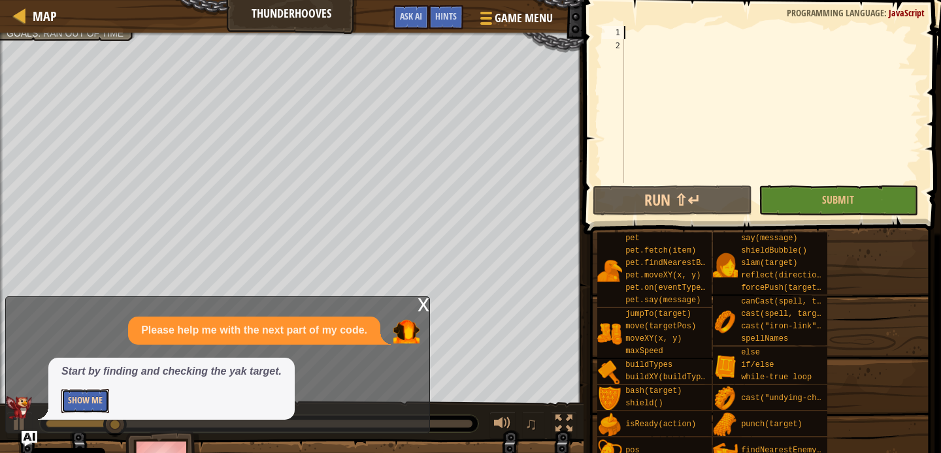
click at [101, 404] on button "Show Me" at bounding box center [85, 401] width 48 height 24
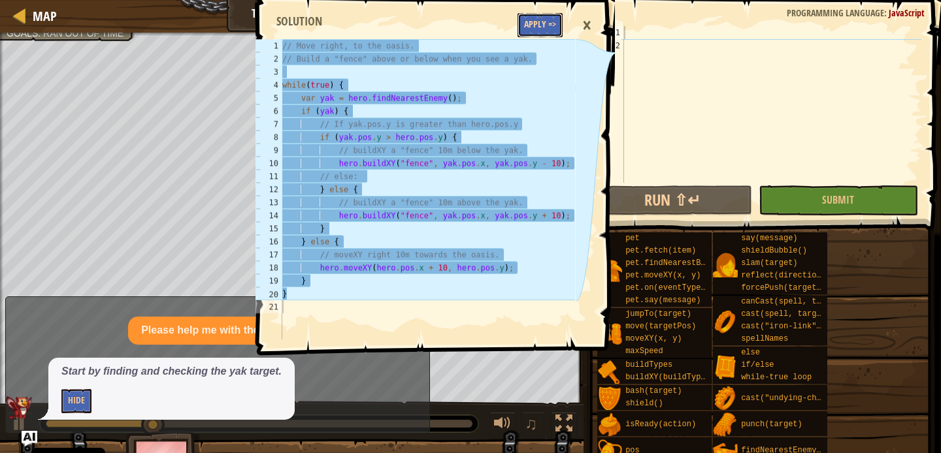
click at [541, 20] on button "Apply =>" at bounding box center [539, 25] width 45 height 24
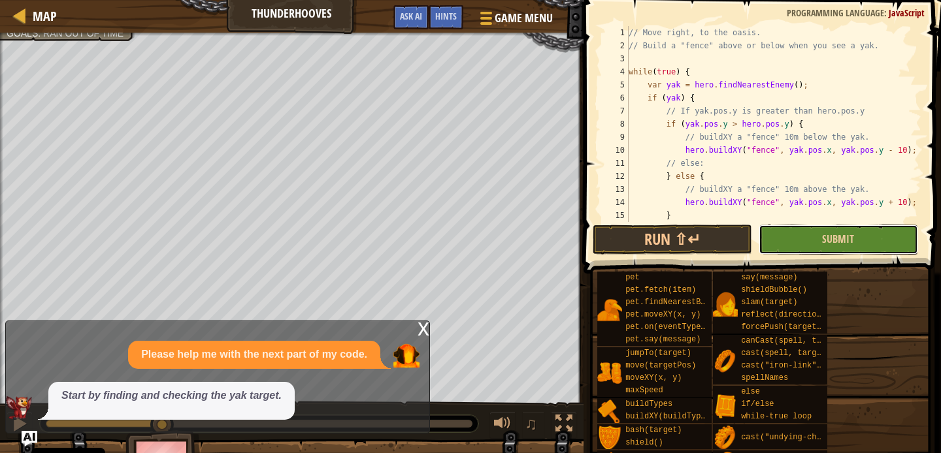
click at [811, 227] on button "Submit" at bounding box center [837, 240] width 159 height 30
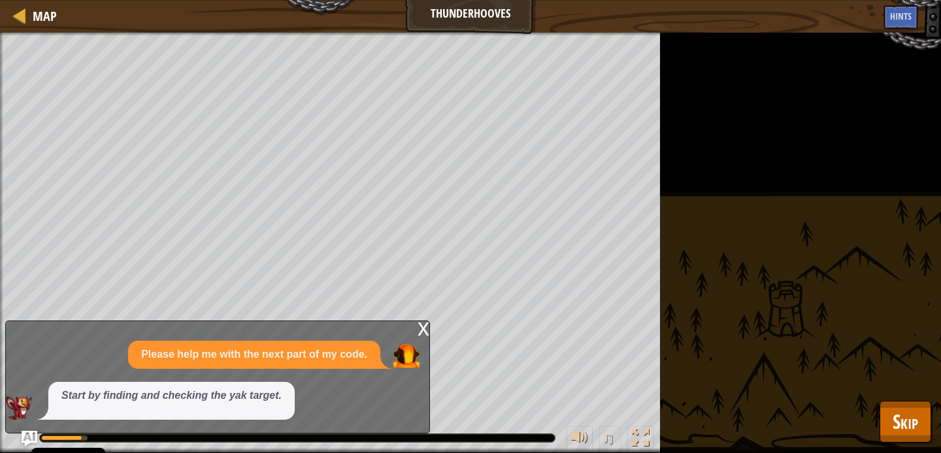
click at [425, 330] on div "x" at bounding box center [423, 327] width 12 height 13
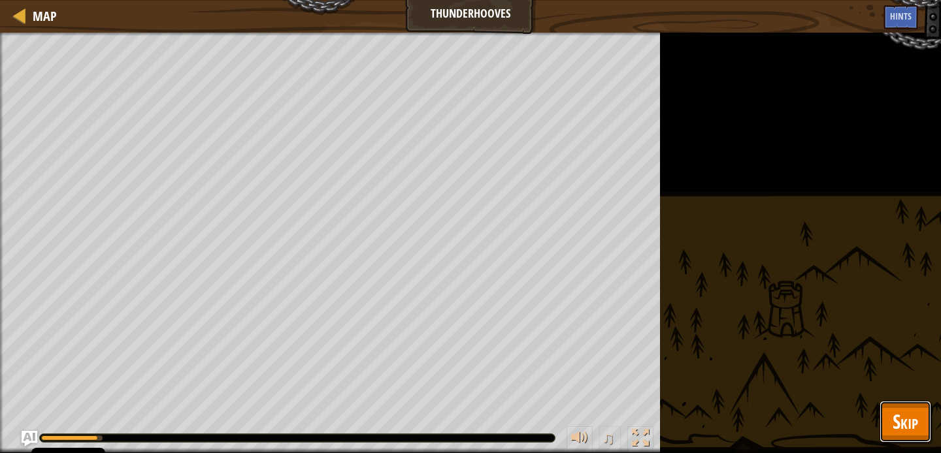
click at [906, 410] on span "Skip" at bounding box center [904, 421] width 25 height 27
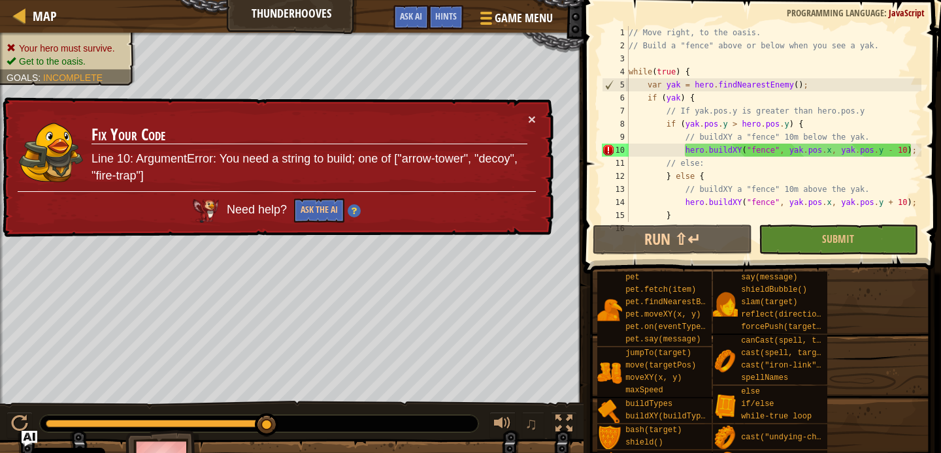
click at [773, 149] on div "// Move right, to the oasis. // Build a "fence" above or below when you see a y…" at bounding box center [773, 137] width 295 height 222
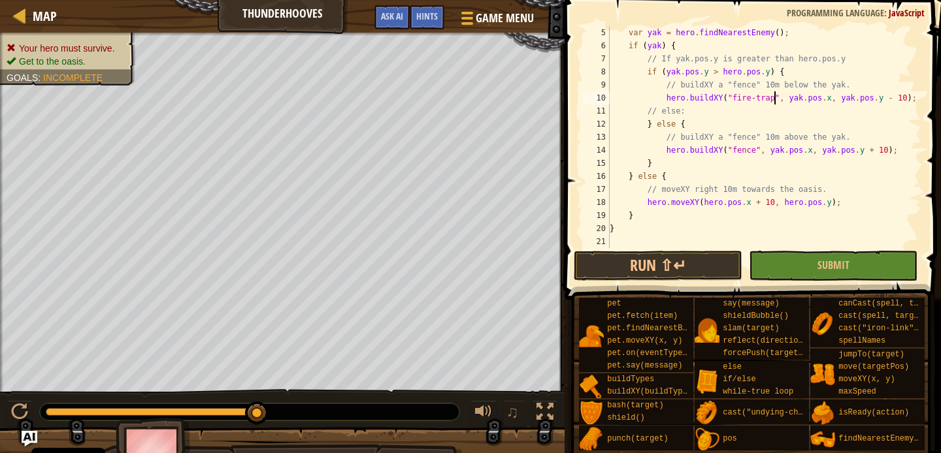
scroll to position [52, 0]
click at [755, 152] on div "var yak = hero . findNearestEnemy ( ) ; if ( yak ) { // If yak.pos.y is greater…" at bounding box center [764, 150] width 314 height 248
click at [799, 257] on button "Submit" at bounding box center [833, 266] width 169 height 30
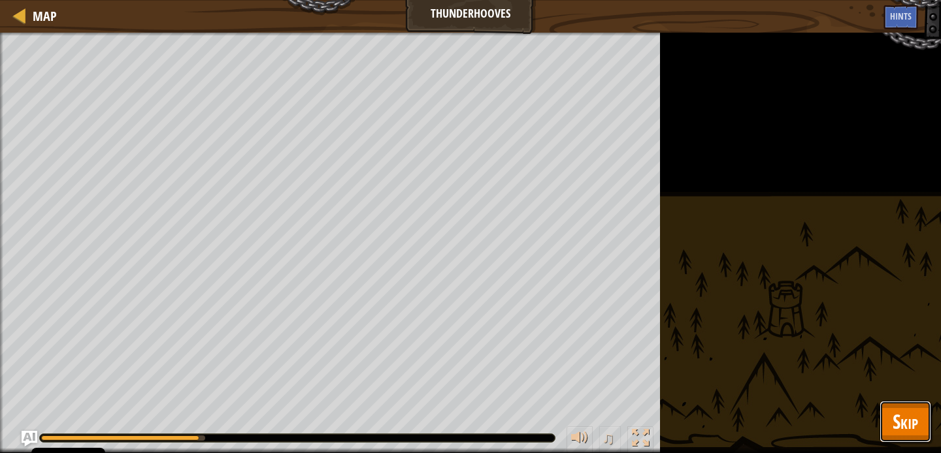
click at [886, 421] on button "Skip" at bounding box center [905, 422] width 52 height 42
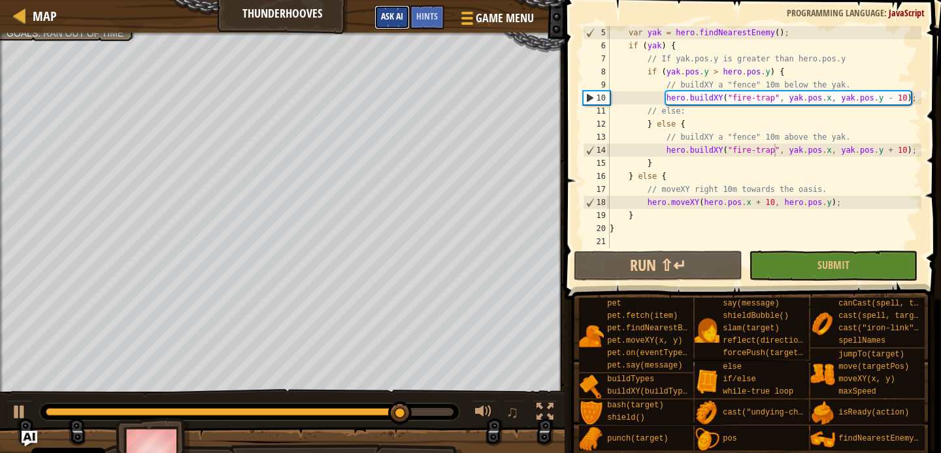
click at [395, 21] on span "Ask AI" at bounding box center [392, 16] width 22 height 12
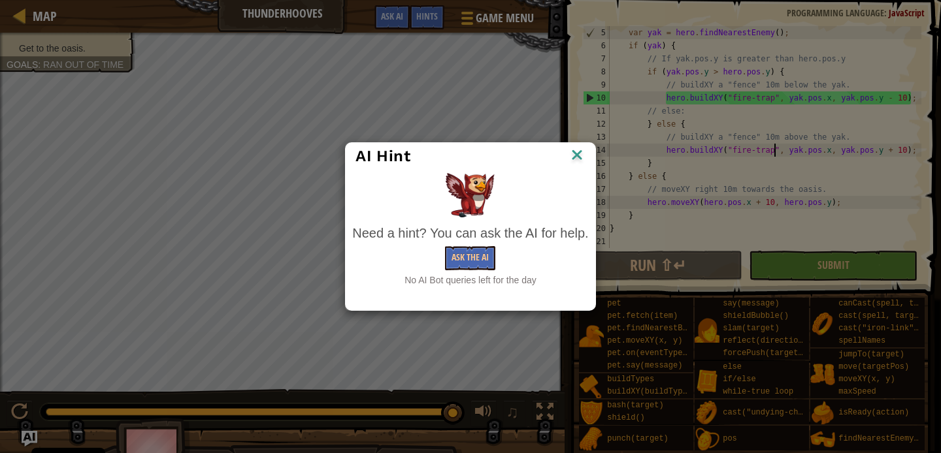
click at [575, 157] on img at bounding box center [576, 156] width 17 height 20
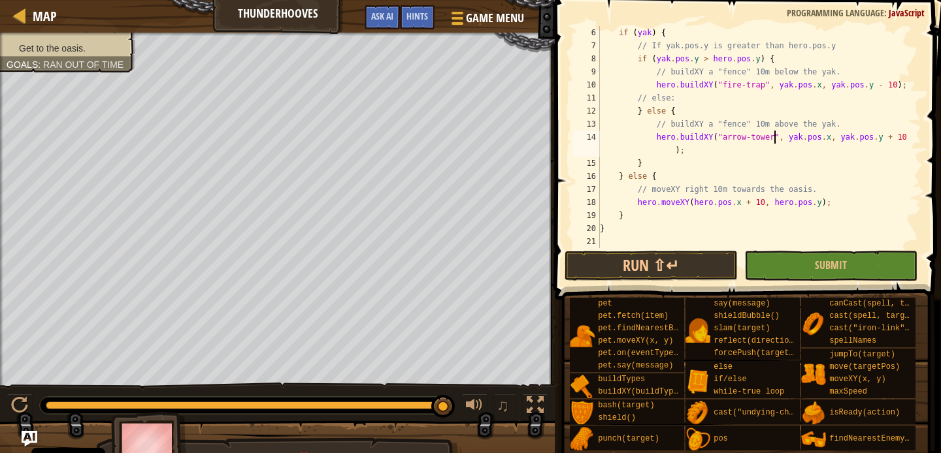
scroll to position [52, 0]
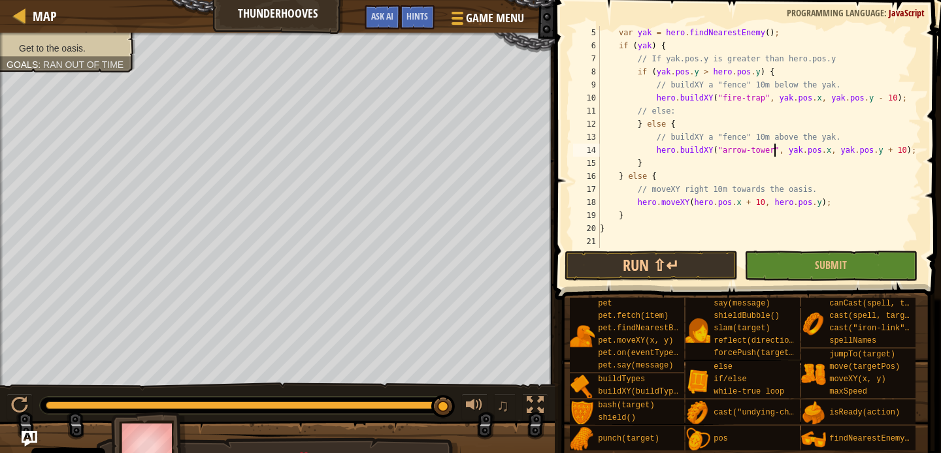
click at [762, 99] on div "var yak = hero . findNearestEnemy ( ) ; if ( yak ) { // If yak.pos.y is greater…" at bounding box center [759, 150] width 324 height 248
click at [765, 96] on div "var yak = hero . findNearestEnemy ( ) ; if ( yak ) { // If yak.pos.y is greater…" at bounding box center [759, 150] width 324 height 248
click at [807, 266] on button "Submit" at bounding box center [830, 266] width 173 height 30
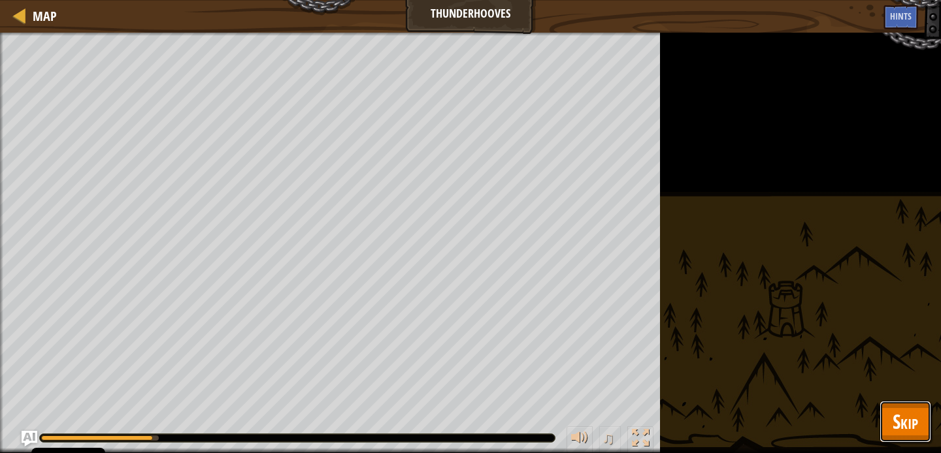
click at [903, 421] on span "Skip" at bounding box center [904, 421] width 25 height 27
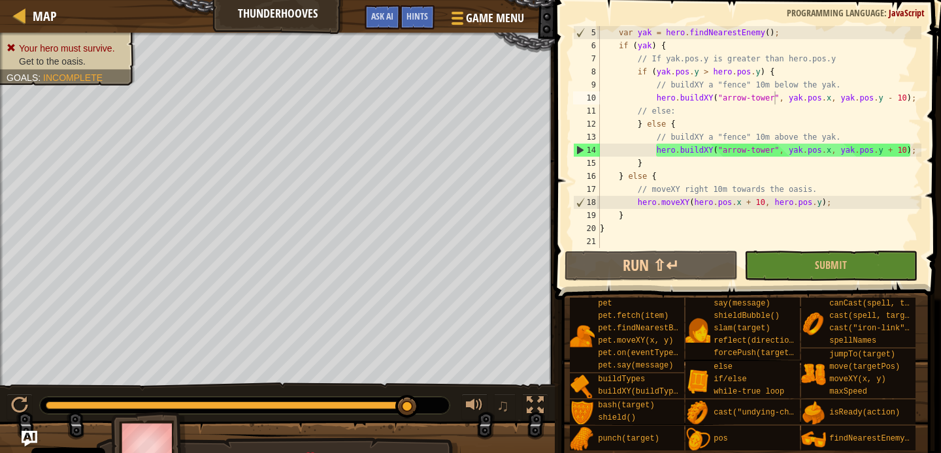
click at [775, 150] on div "var yak = hero . findNearestEnemy ( ) ; if ( yak ) { // If yak.pos.y is greater…" at bounding box center [759, 150] width 324 height 248
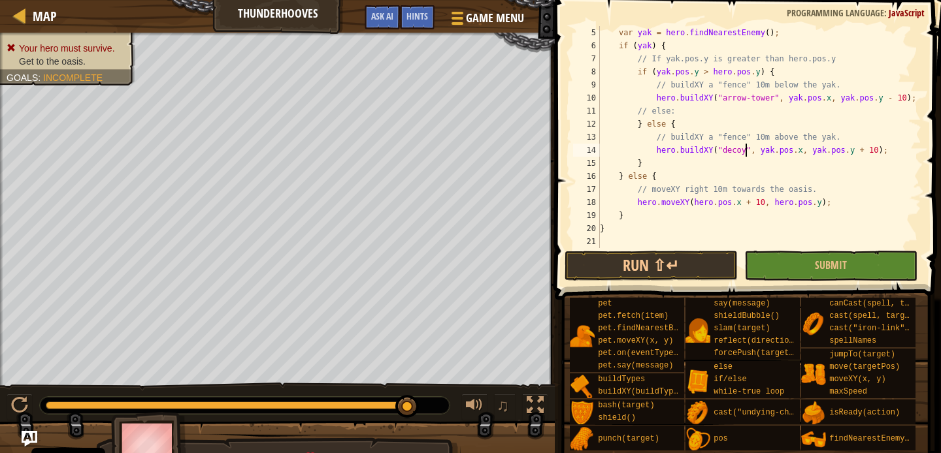
scroll to position [6, 12]
drag, startPoint x: 773, startPoint y: 99, endPoint x: 722, endPoint y: 98, distance: 51.0
click at [722, 98] on div "var yak = hero . findNearestEnemy ( ) ; if ( yak ) { // If yak.pos.y is greater…" at bounding box center [759, 150] width 324 height 248
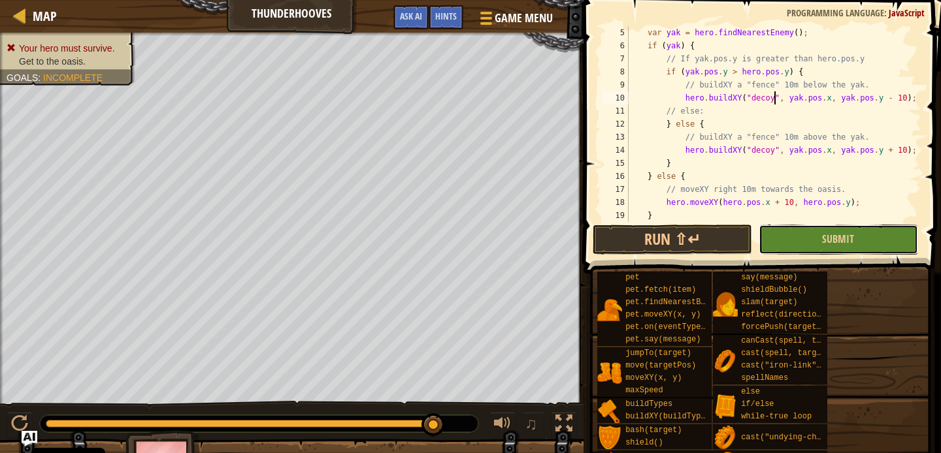
click at [807, 234] on button "Submit" at bounding box center [837, 240] width 159 height 30
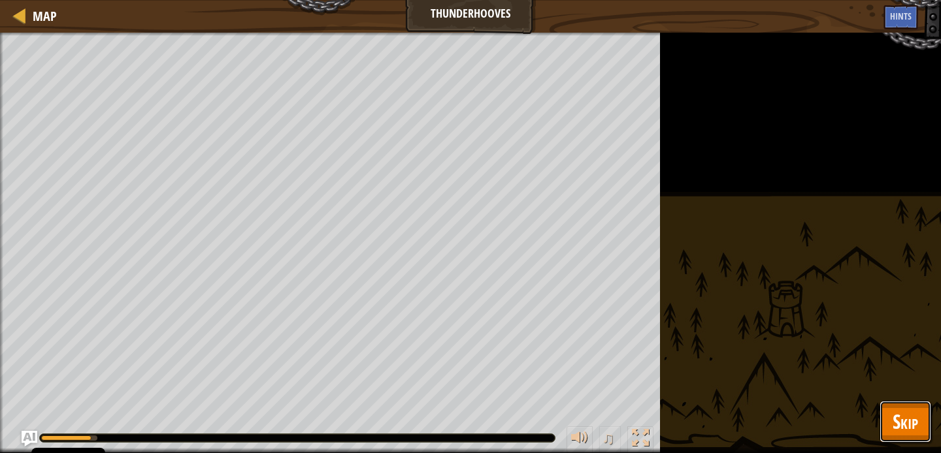
click at [898, 411] on span "Skip" at bounding box center [904, 421] width 25 height 27
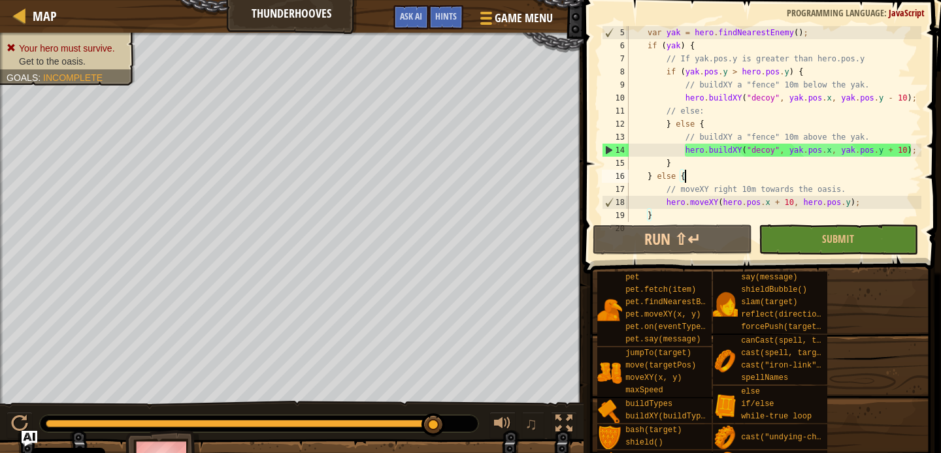
click at [788, 175] on div "var yak = hero . findNearestEnemy ( ) ; if ( yak ) { // If yak.pos.y is greater…" at bounding box center [773, 137] width 295 height 222
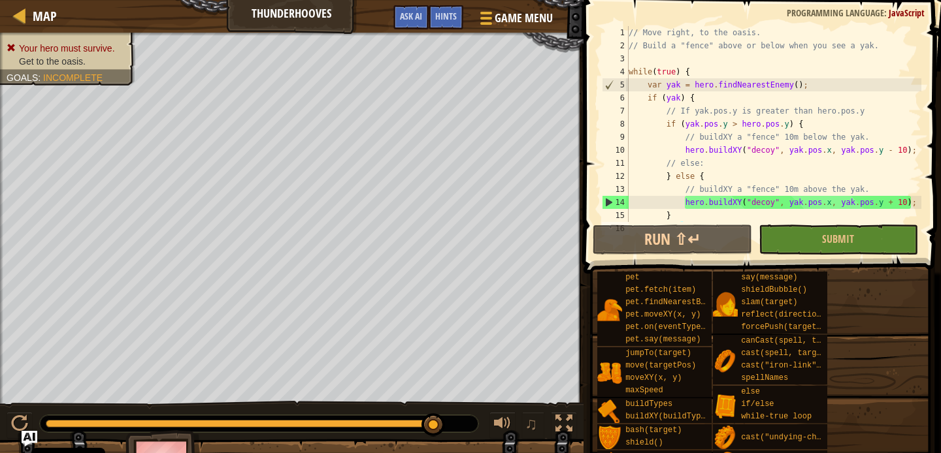
click at [786, 174] on div "// Move right, to the oasis. // Build a "fence" above or below when you see a y…" at bounding box center [773, 137] width 295 height 222
click at [775, 128] on div "// Move right, to the oasis. // Build a "fence" above or below when you see a y…" at bounding box center [773, 137] width 295 height 222
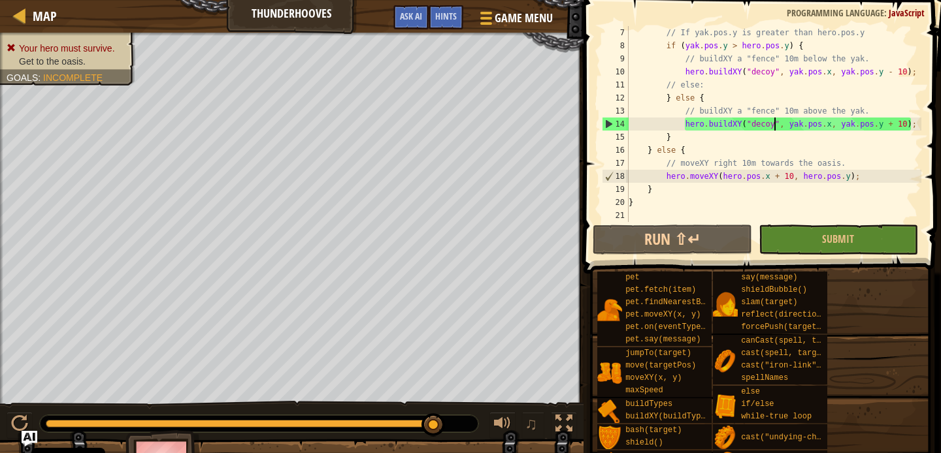
click at [774, 118] on div "// If yak.pos.y is greater than hero.pos.y if ( yak . pos . y > hero . pos . y …" at bounding box center [773, 137] width 295 height 222
click at [773, 137] on div "// If yak.pos.y is greater than hero.pos.y if ( yak . pos . y > hero . pos . y …" at bounding box center [773, 137] width 295 height 222
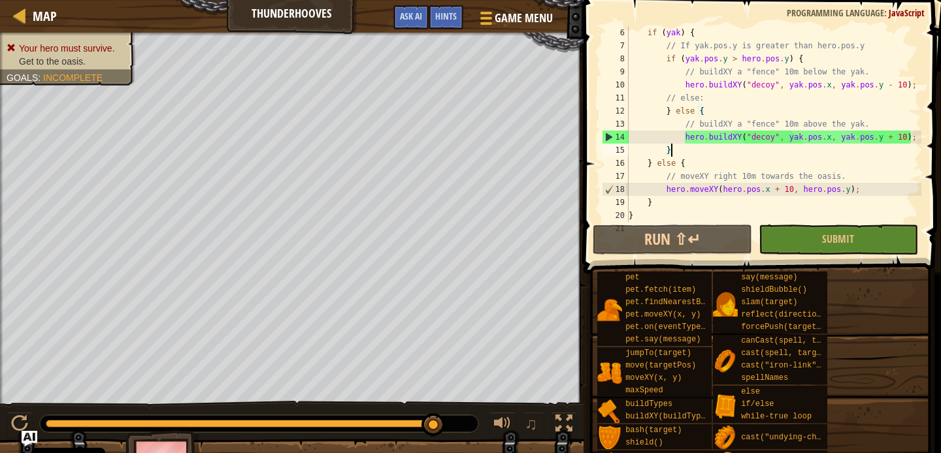
scroll to position [65, 0]
click at [774, 140] on div "if ( yak ) { // If yak.pos.y is greater than hero.pos.y if ( yak . pos . y > he…" at bounding box center [773, 137] width 295 height 222
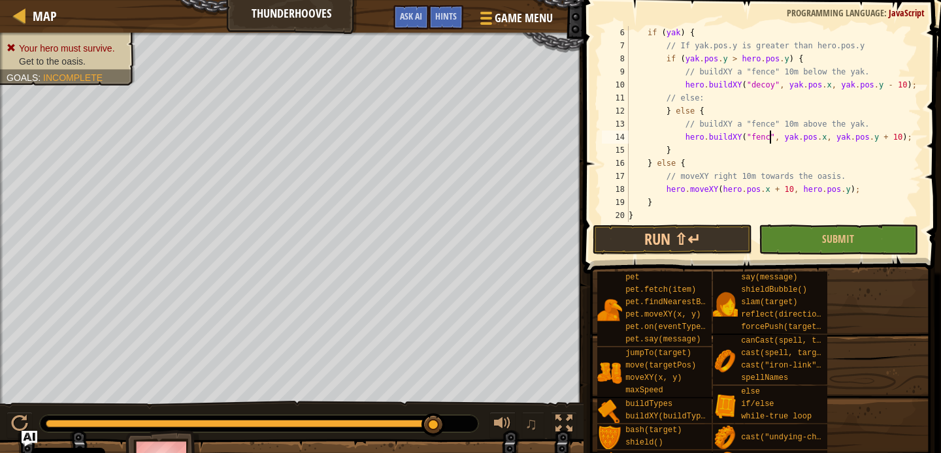
scroll to position [6, 12]
click at [772, 87] on div "if ( yak ) { // If yak.pos.y is greater than hero.pos.y if ( yak . pos . y > he…" at bounding box center [773, 137] width 295 height 222
type textarea "hero.buildXY("fence", yak.pos.x, yak.pos.y - 10);"
click at [23, 12] on div at bounding box center [20, 15] width 16 height 16
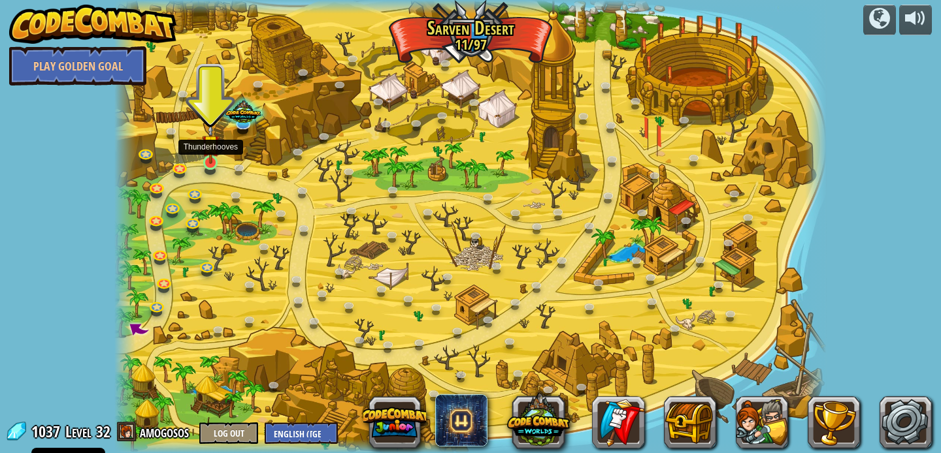
click at [211, 157] on img at bounding box center [211, 143] width 18 height 40
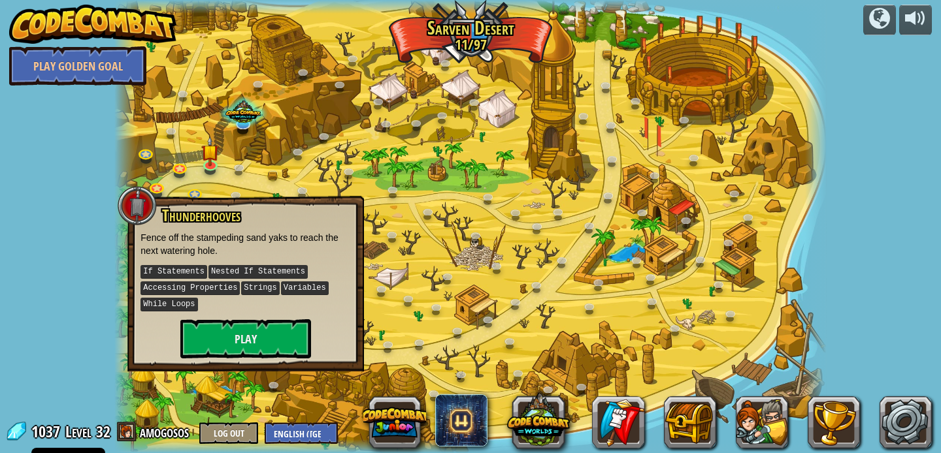
click at [257, 310] on p "If Statements Nested If Statements Accessing Properties Strings Variables While…" at bounding box center [245, 288] width 210 height 49
click at [255, 332] on button "Play" at bounding box center [245, 338] width 131 height 39
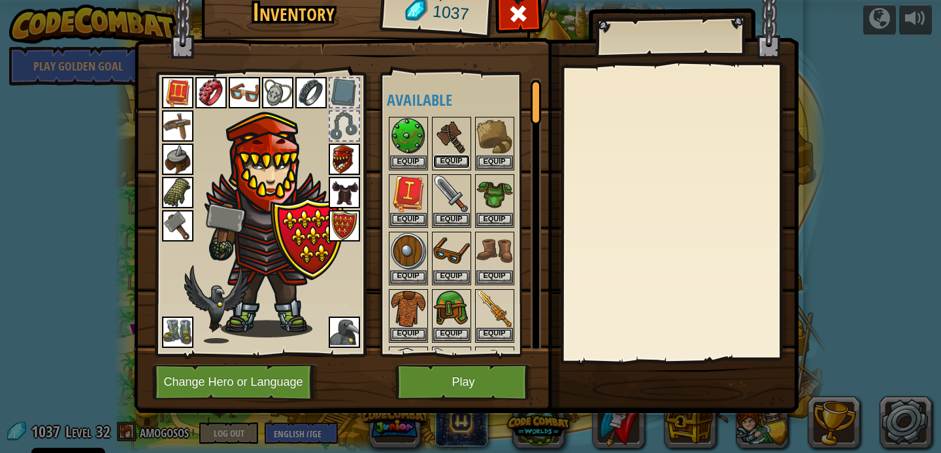
click at [457, 165] on button "Equip" at bounding box center [451, 162] width 37 height 14
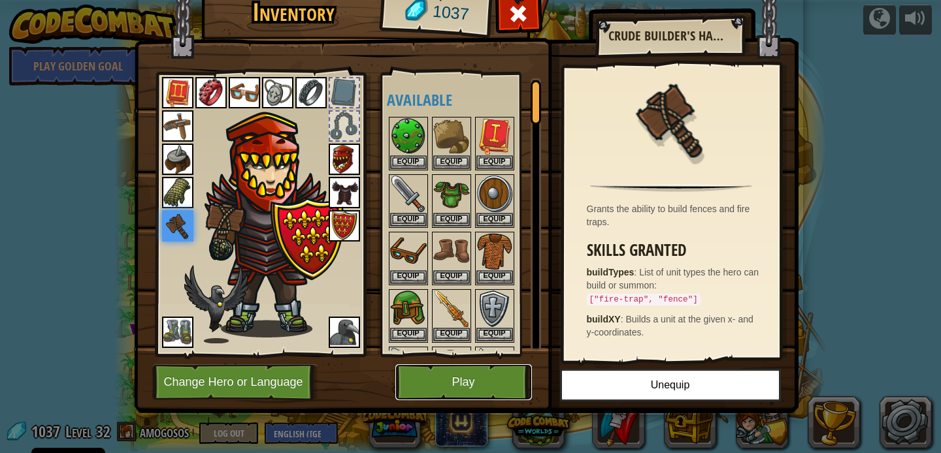
click at [454, 370] on button "Play" at bounding box center [463, 382] width 137 height 36
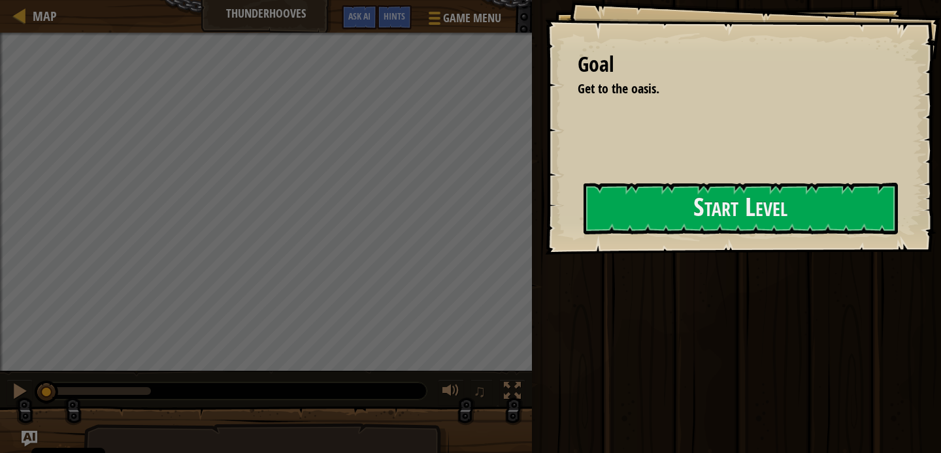
click at [654, 240] on div "Goal Get to the oasis. Start Level Error loading from server. Try refreshing th…" at bounding box center [743, 127] width 396 height 255
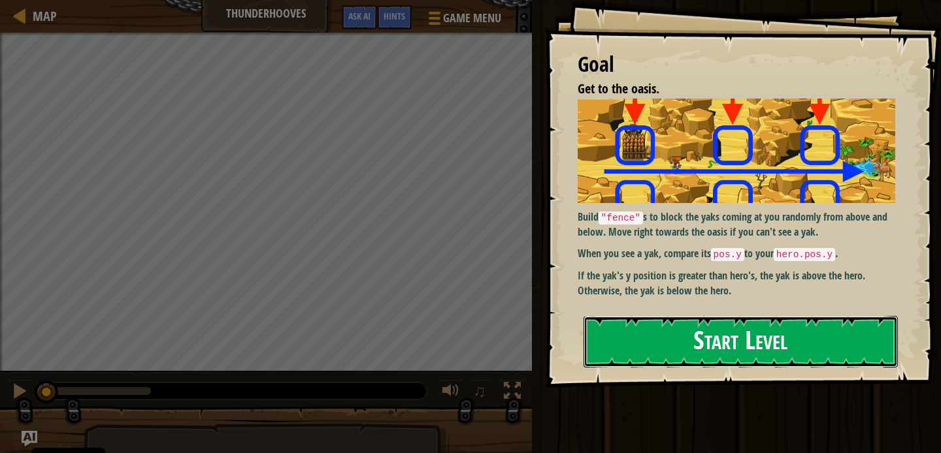
click at [676, 316] on button "Start Level" at bounding box center [740, 342] width 314 height 52
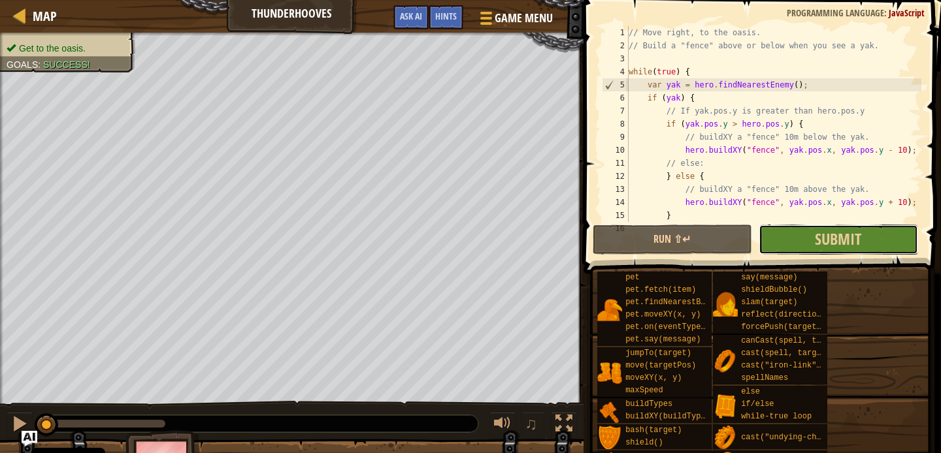
click at [779, 251] on button "Submit" at bounding box center [837, 240] width 159 height 30
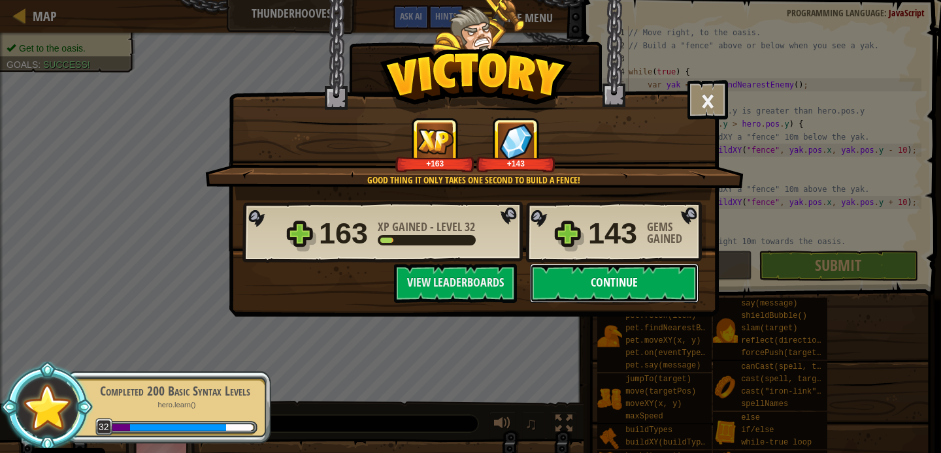
click at [640, 285] on button "Continue" at bounding box center [614, 283] width 169 height 39
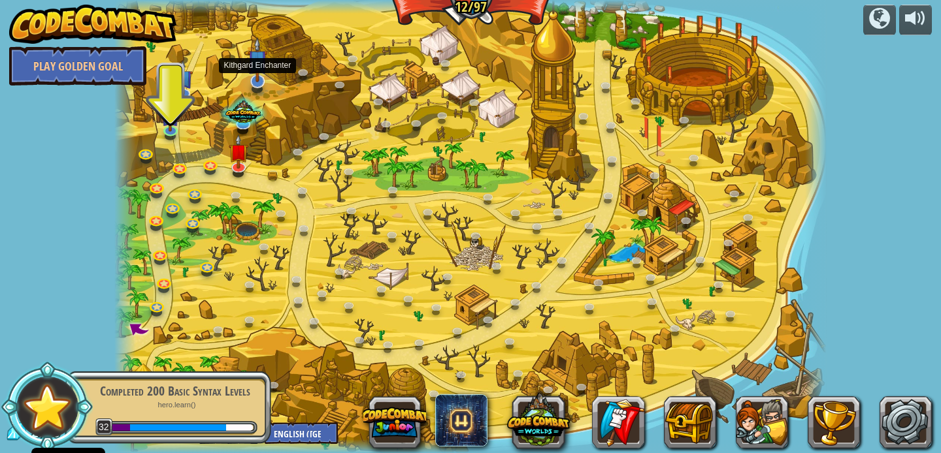
click at [253, 74] on img at bounding box center [258, 59] width 20 height 45
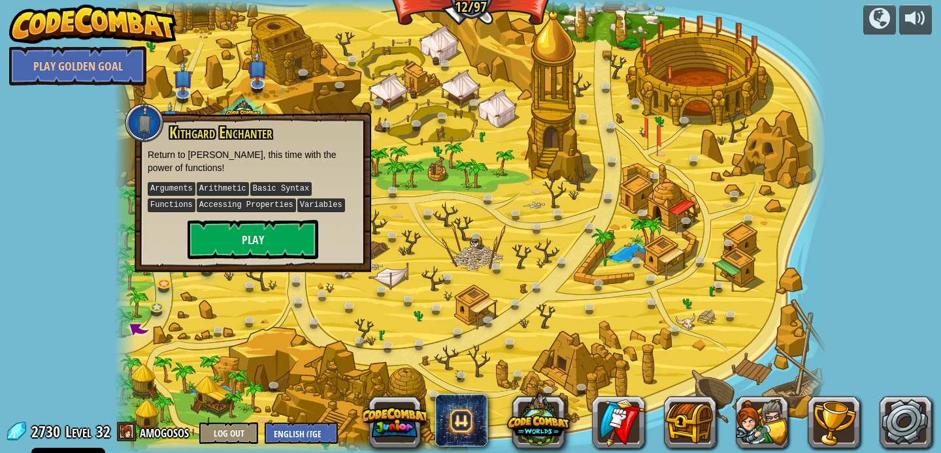
click at [322, 71] on div at bounding box center [469, 226] width 711 height 453
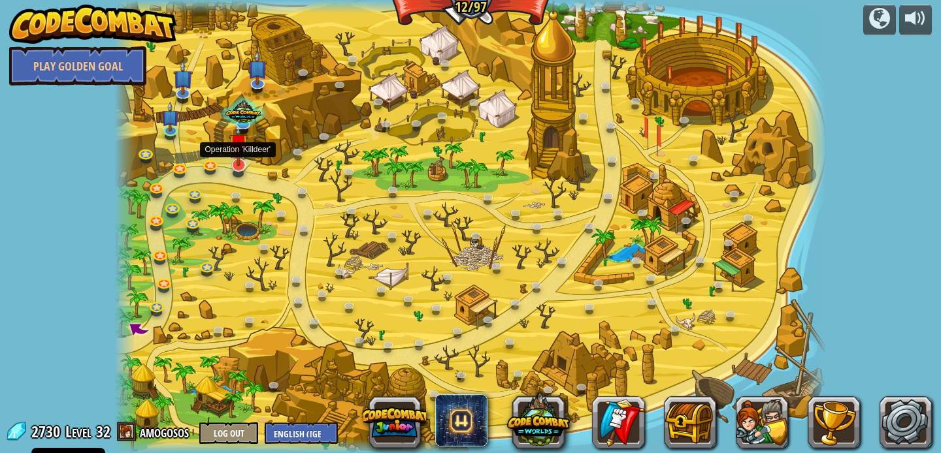
click at [233, 165] on img at bounding box center [239, 143] width 20 height 45
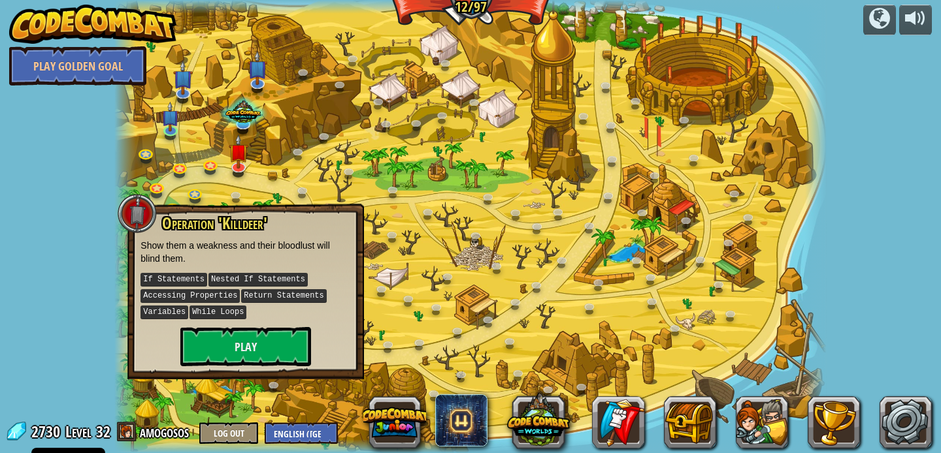
click at [368, 166] on div at bounding box center [469, 226] width 711 height 453
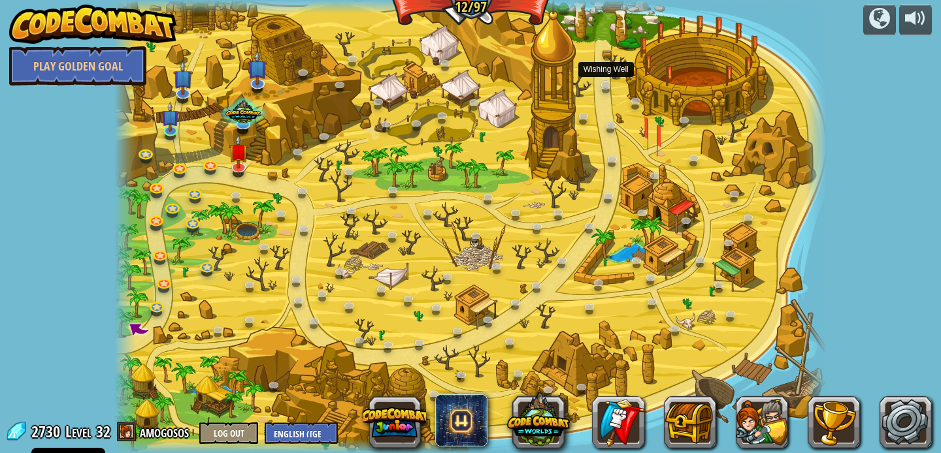
drag, startPoint x: 604, startPoint y: 71, endPoint x: 612, endPoint y: 89, distance: 20.2
click at [611, 89] on div "Clash of Clones (Locked) Thoktar's clone army guards the gate to the Cloudrip M…" at bounding box center [469, 226] width 711 height 453
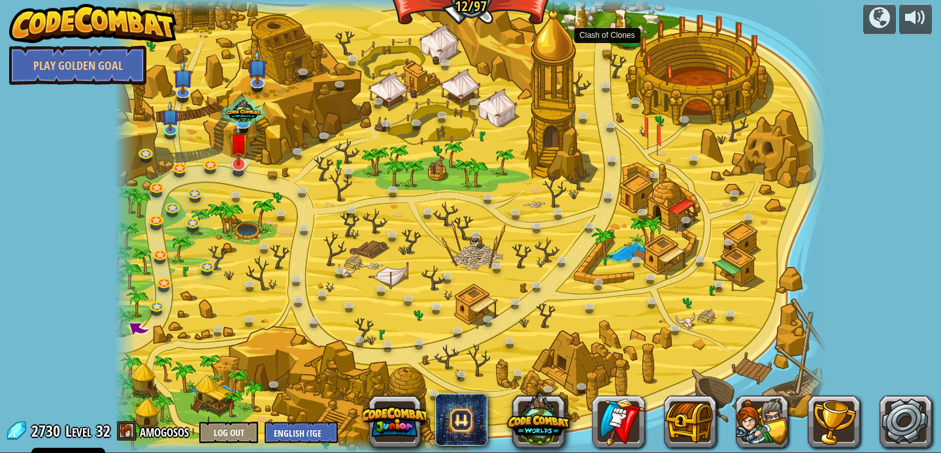
click at [236, 161] on img at bounding box center [239, 142] width 20 height 45
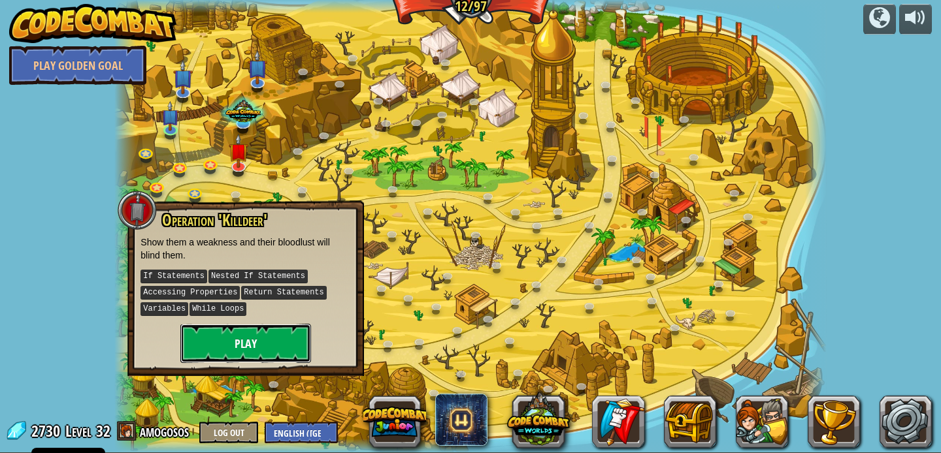
click at [257, 332] on button "Play" at bounding box center [245, 343] width 131 height 39
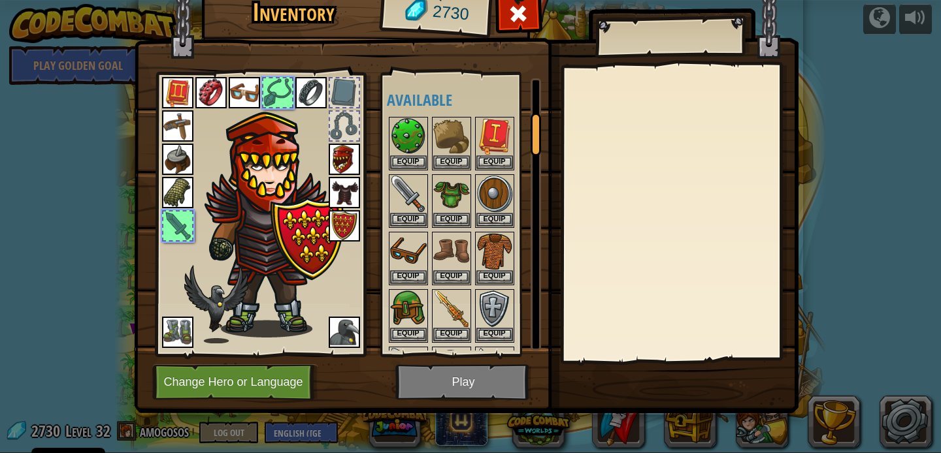
scroll to position [226, 0]
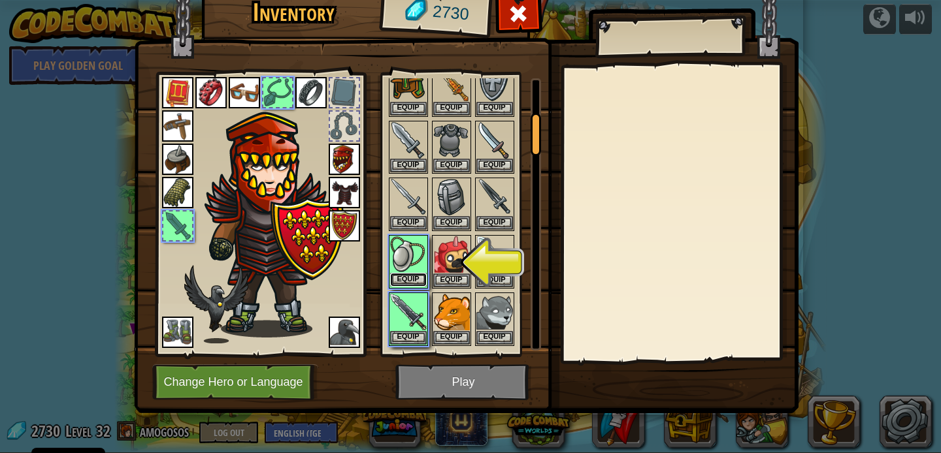
click at [413, 278] on button "Equip" at bounding box center [408, 280] width 37 height 14
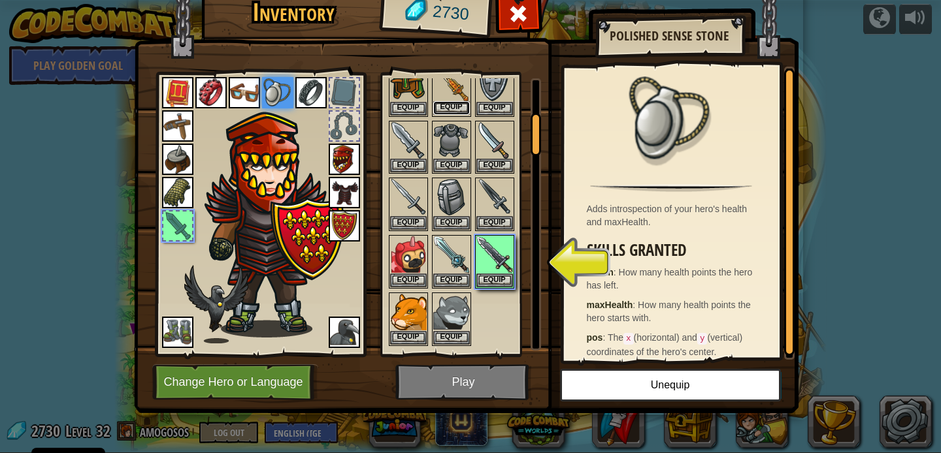
click at [445, 101] on button "Equip" at bounding box center [451, 108] width 37 height 14
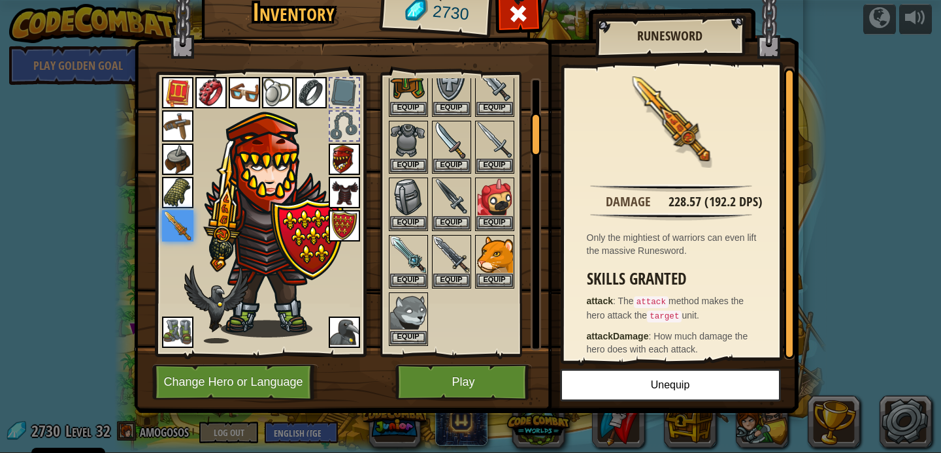
click at [468, 413] on img at bounding box center [466, 176] width 664 height 474
click at [470, 378] on button "Play" at bounding box center [463, 382] width 137 height 36
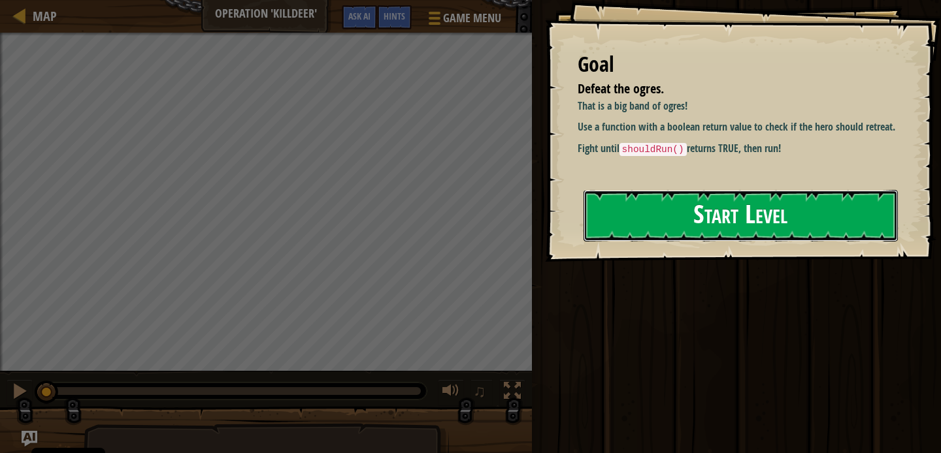
click at [690, 231] on button "Start Level" at bounding box center [740, 216] width 314 height 52
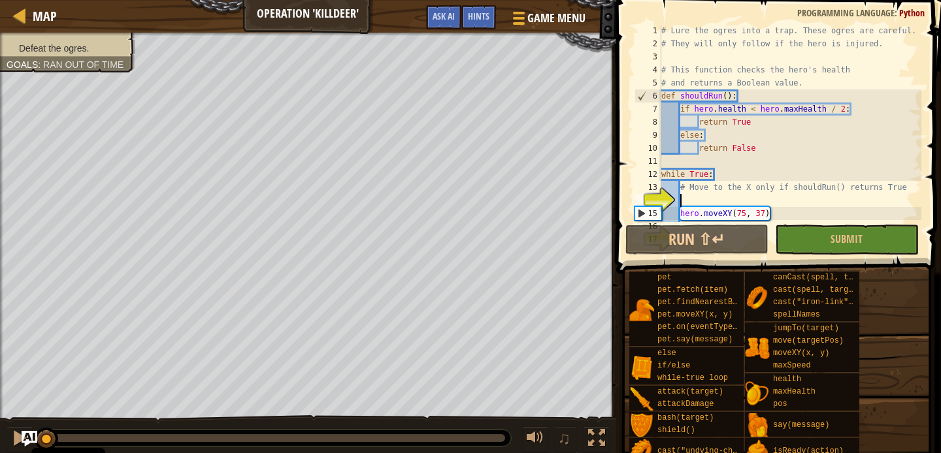
scroll to position [26, 0]
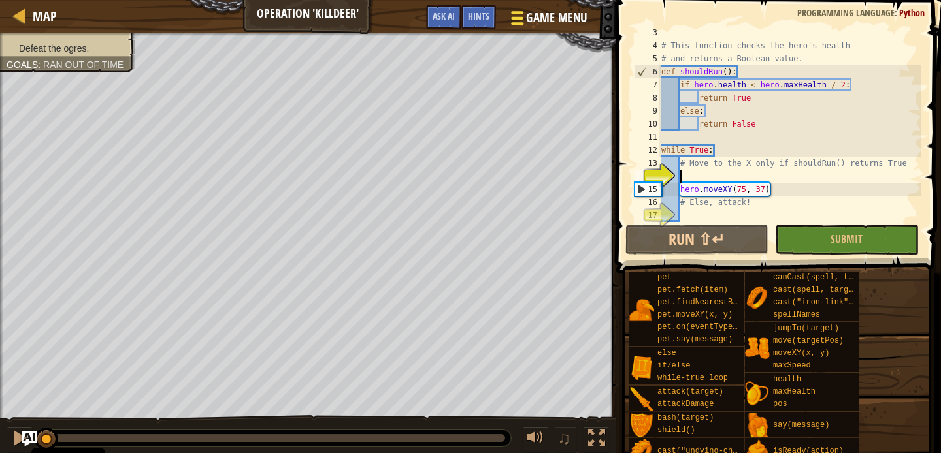
click at [557, 20] on span "Game Menu" at bounding box center [556, 18] width 61 height 18
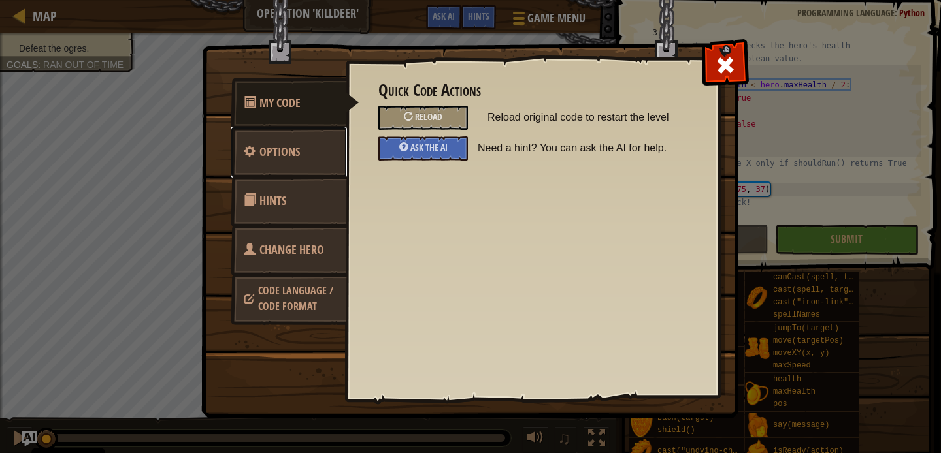
click at [336, 161] on link "Options" at bounding box center [289, 152] width 116 height 51
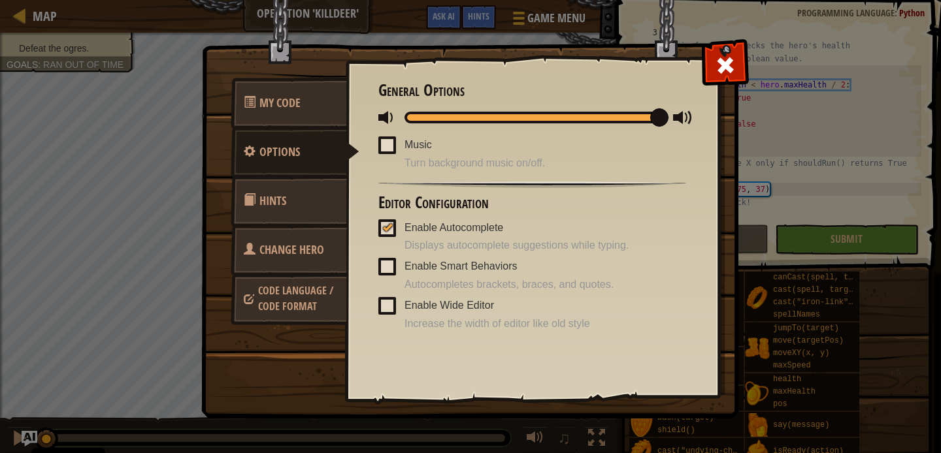
click at [272, 308] on span "Code Language / Code Format" at bounding box center [295, 298] width 75 height 30
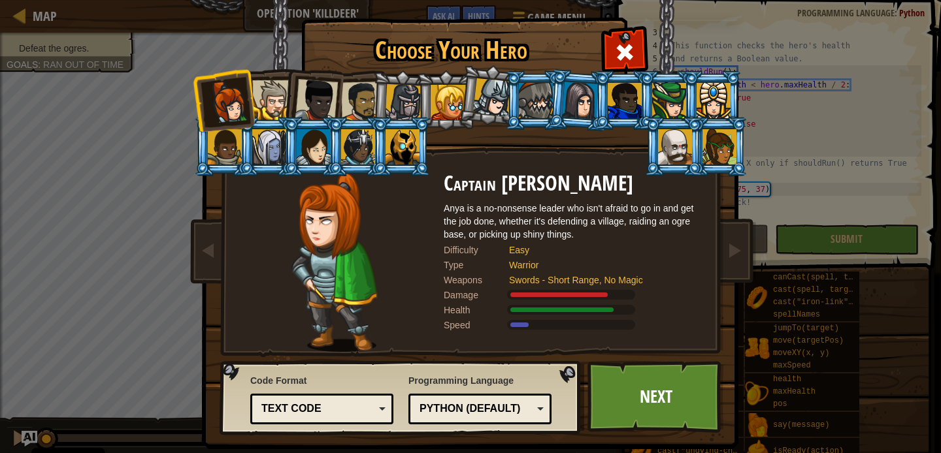
click at [453, 404] on div "Python (Default)" at bounding box center [475, 409] width 113 height 15
click at [624, 415] on link "Next" at bounding box center [655, 397] width 137 height 72
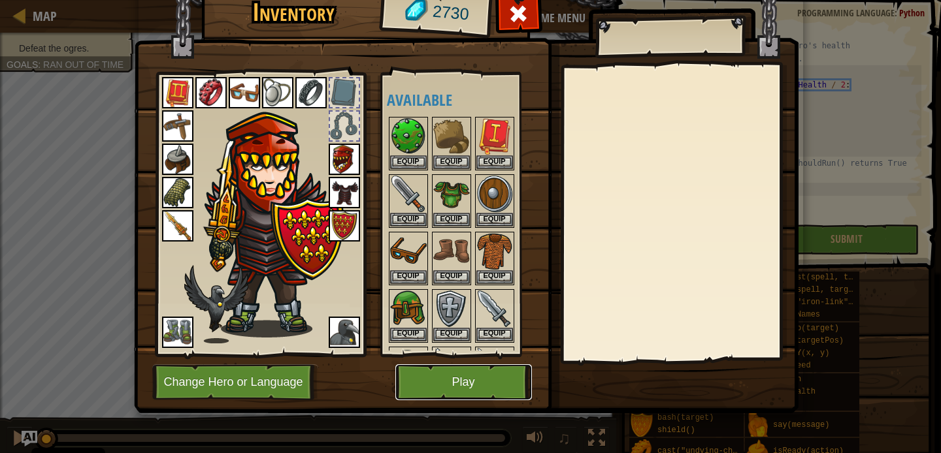
click at [517, 381] on button "Play" at bounding box center [463, 382] width 137 height 36
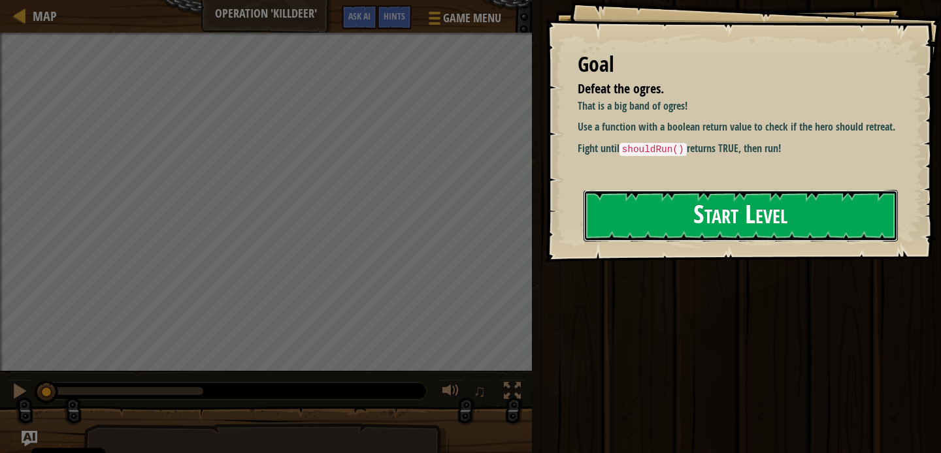
click at [717, 233] on button "Start Level" at bounding box center [740, 216] width 314 height 52
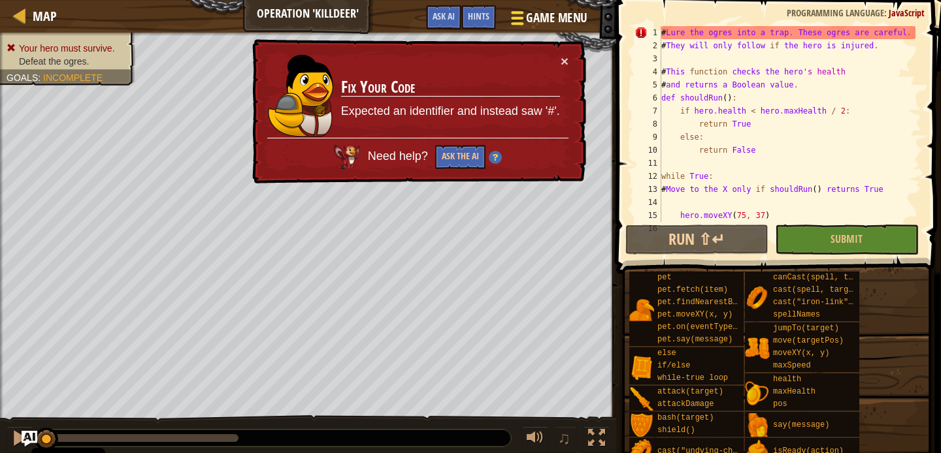
click at [523, 31] on button "Game Menu" at bounding box center [547, 21] width 95 height 32
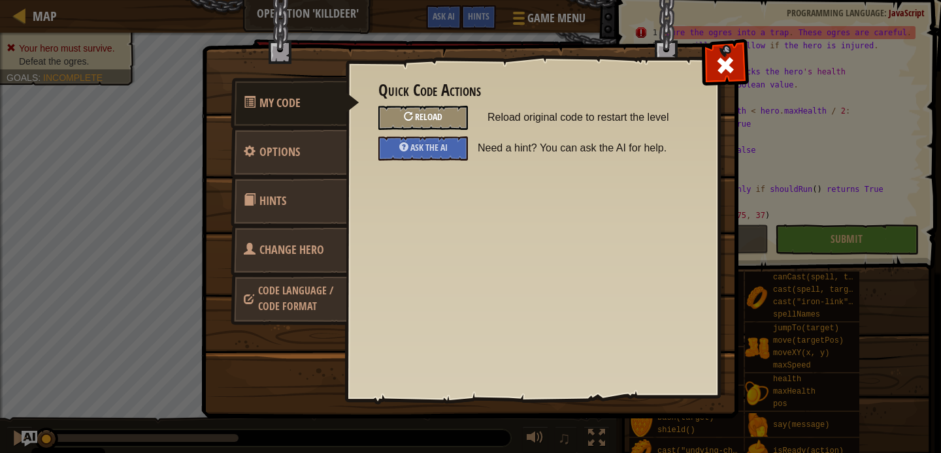
click at [423, 112] on span "Reload" at bounding box center [428, 116] width 27 height 12
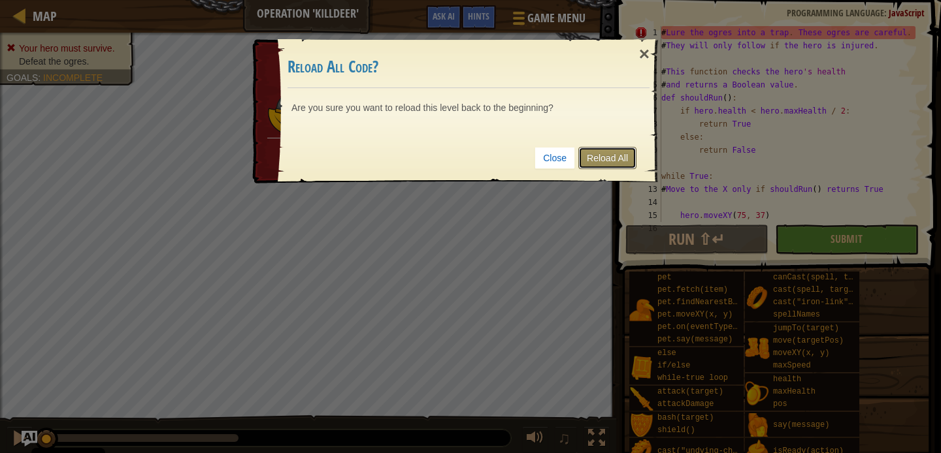
click at [607, 152] on link "Reload All" at bounding box center [607, 158] width 58 height 22
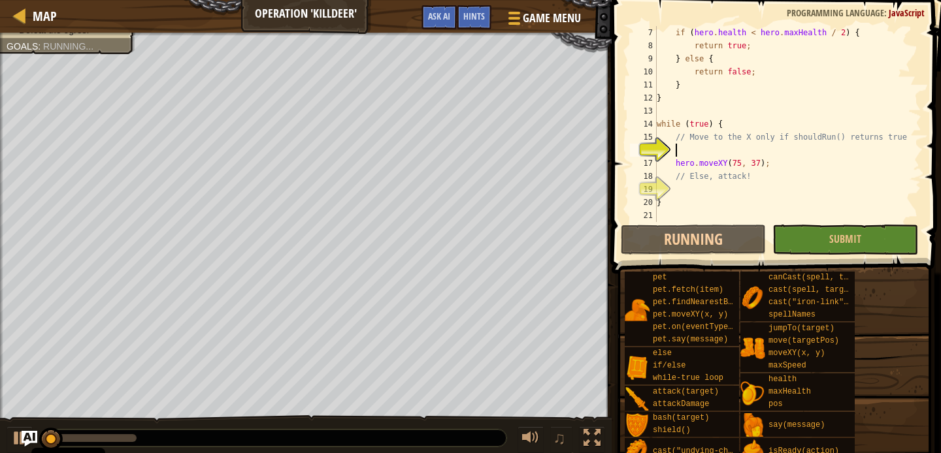
scroll to position [78, 0]
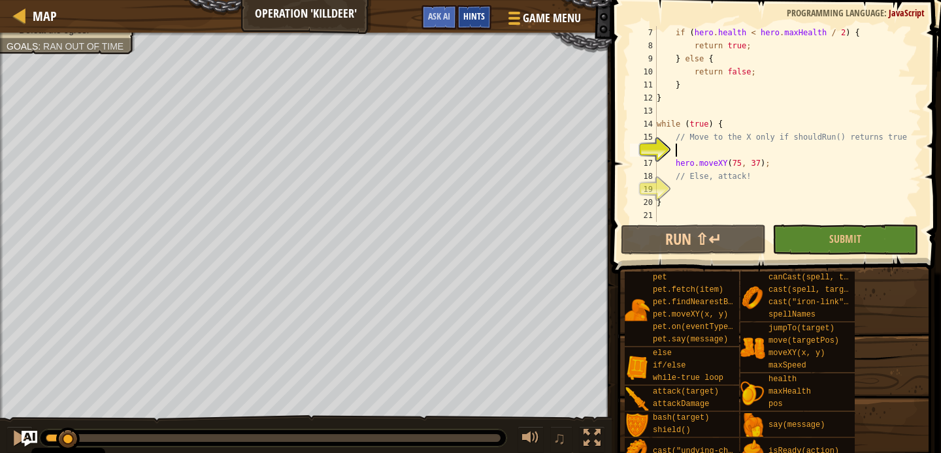
click at [484, 14] on span "Hints" at bounding box center [474, 16] width 22 height 12
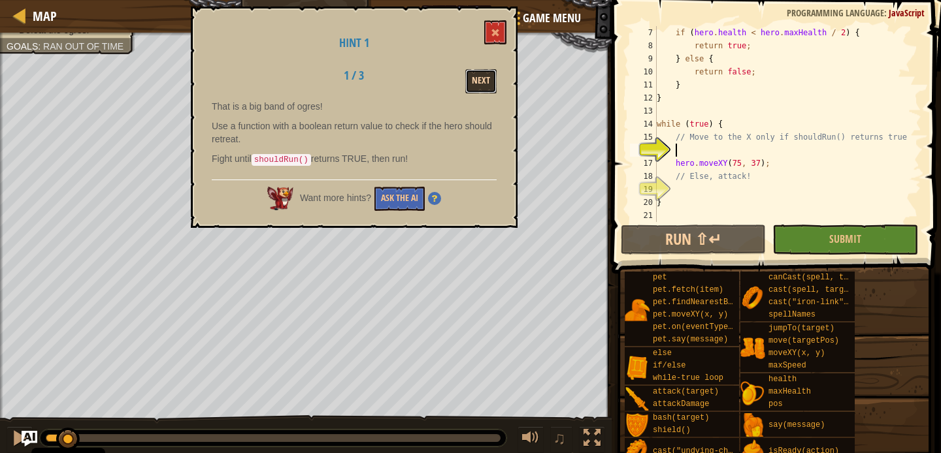
click at [483, 84] on button "Next" at bounding box center [480, 81] width 31 height 24
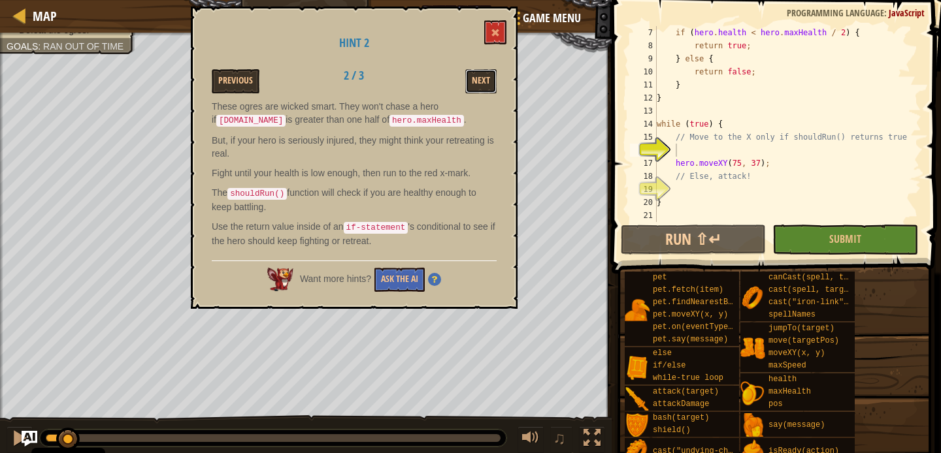
click at [483, 84] on button "Next" at bounding box center [480, 81] width 31 height 24
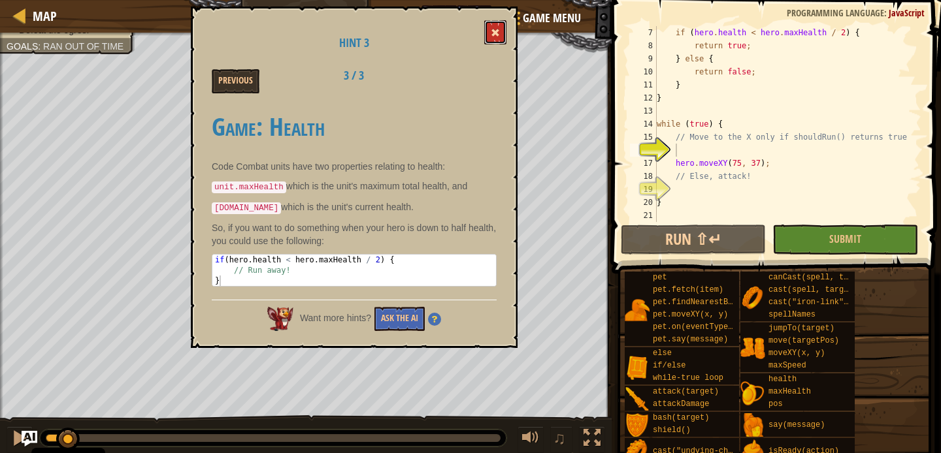
click at [489, 35] on button at bounding box center [495, 32] width 22 height 24
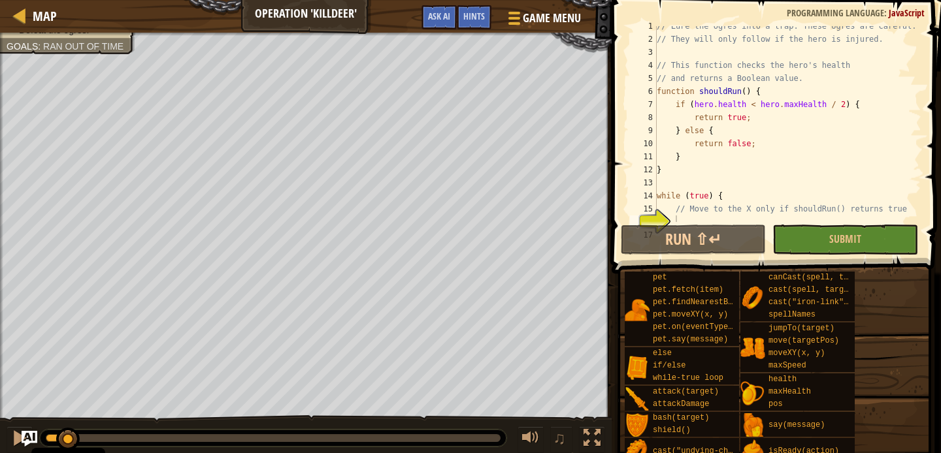
scroll to position [0, 0]
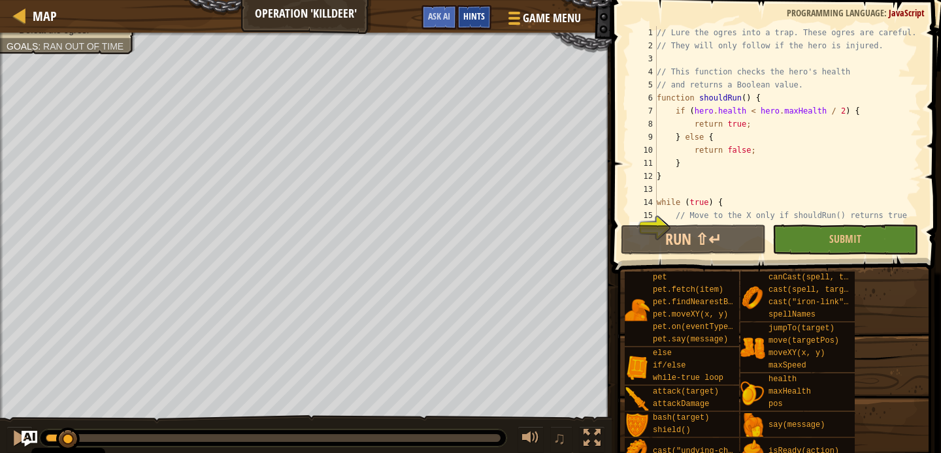
click at [482, 22] on span "Hints" at bounding box center [474, 16] width 22 height 12
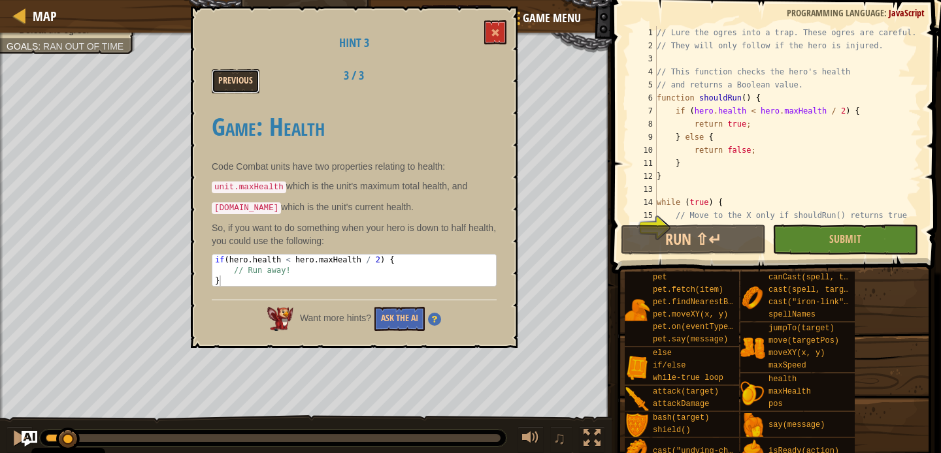
click at [235, 89] on button "Previous" at bounding box center [236, 81] width 48 height 24
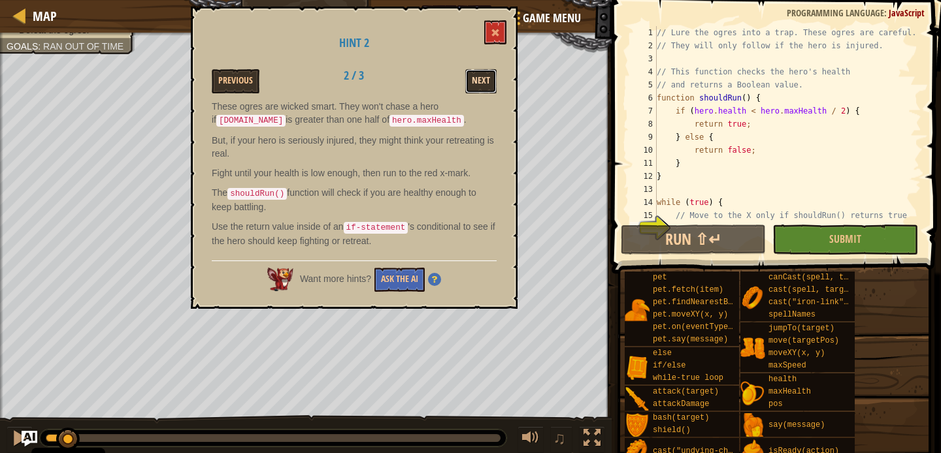
click at [494, 83] on button "Next" at bounding box center [480, 81] width 31 height 24
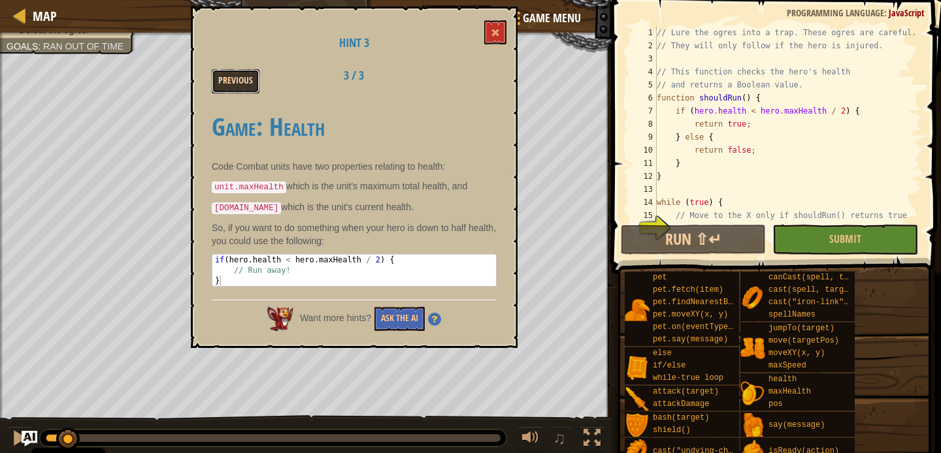
click at [251, 74] on button "Previous" at bounding box center [236, 81] width 48 height 24
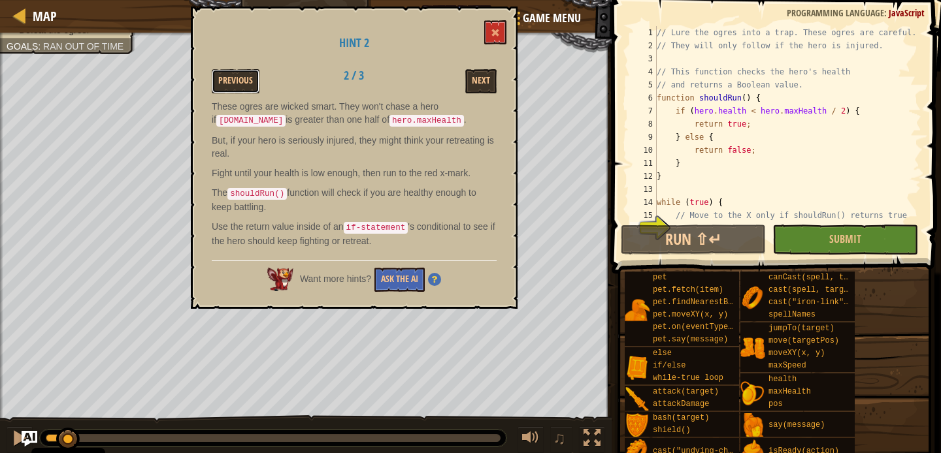
click at [251, 74] on button "Previous" at bounding box center [236, 81] width 48 height 24
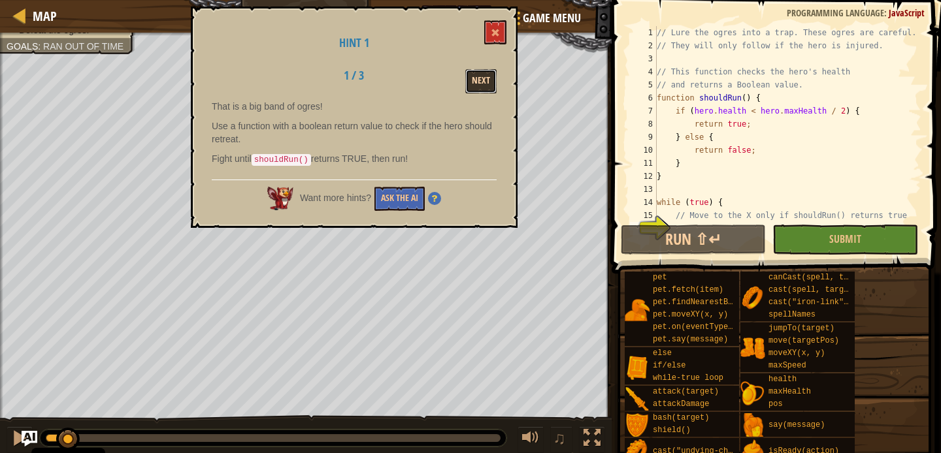
click at [492, 72] on button "Next" at bounding box center [480, 81] width 31 height 24
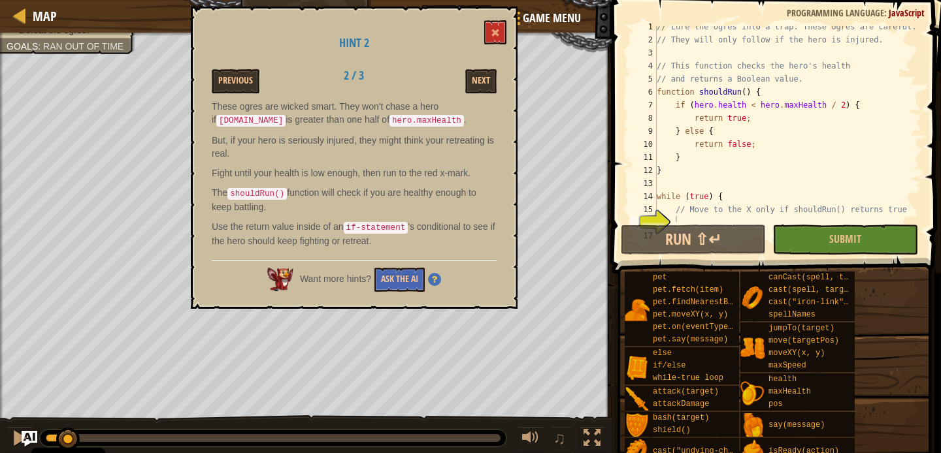
scroll to position [78, 0]
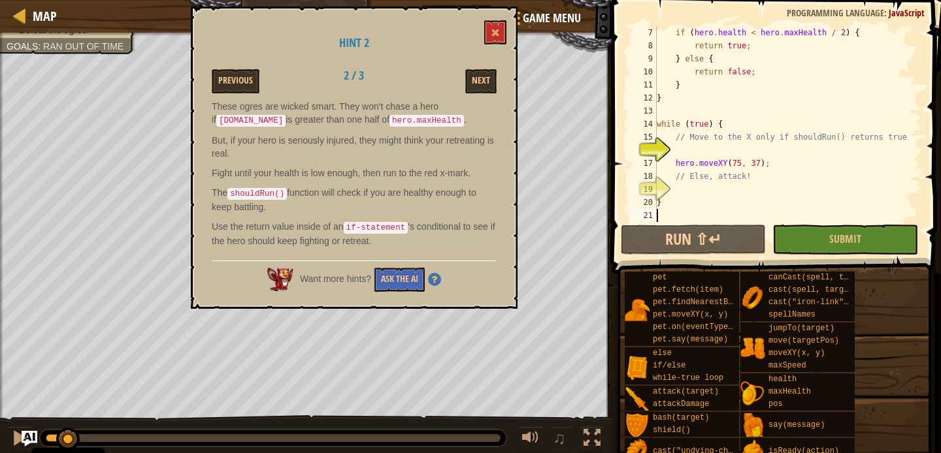
click at [691, 214] on div "if ( hero . health < hero . maxHealth / 2 ) { return true ; } else { return fal…" at bounding box center [787, 137] width 267 height 222
type textarea "shouldRun()"
drag, startPoint x: 724, startPoint y: 217, endPoint x: 647, endPoint y: 217, distance: 77.7
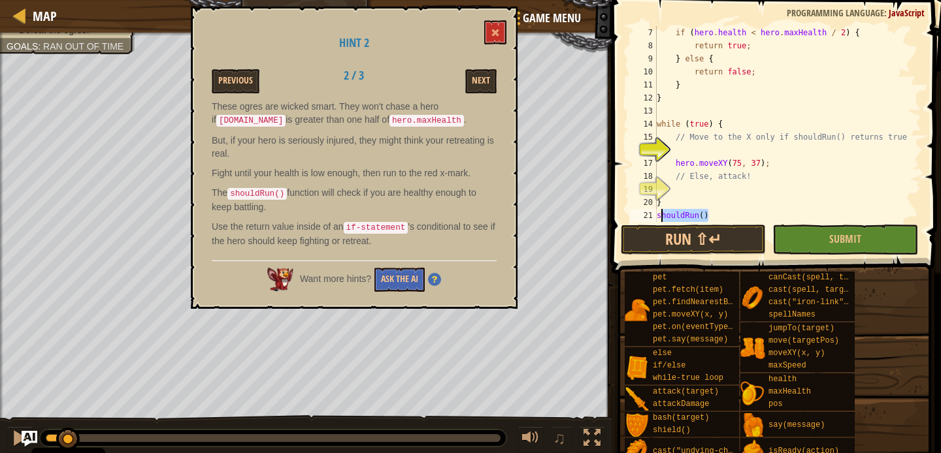
click at [647, 217] on div "shouldRun() 7 8 9 10 11 12 13 14 15 16 17 18 19 20 21 22 if ( hero . health < h…" at bounding box center [774, 124] width 294 height 196
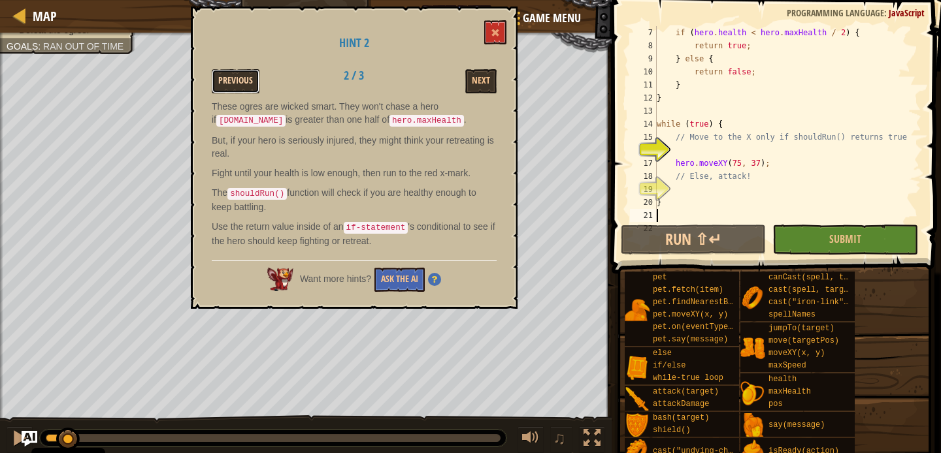
click at [221, 73] on button "Previous" at bounding box center [236, 81] width 48 height 24
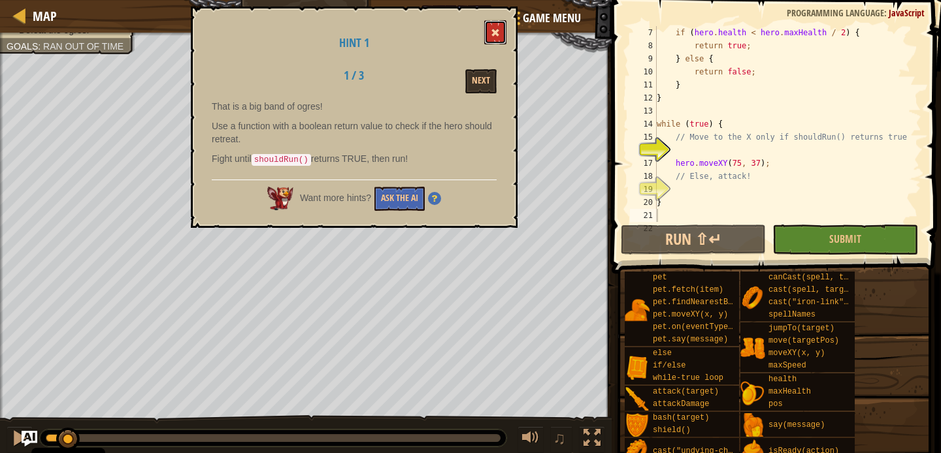
click at [486, 30] on button at bounding box center [495, 32] width 22 height 24
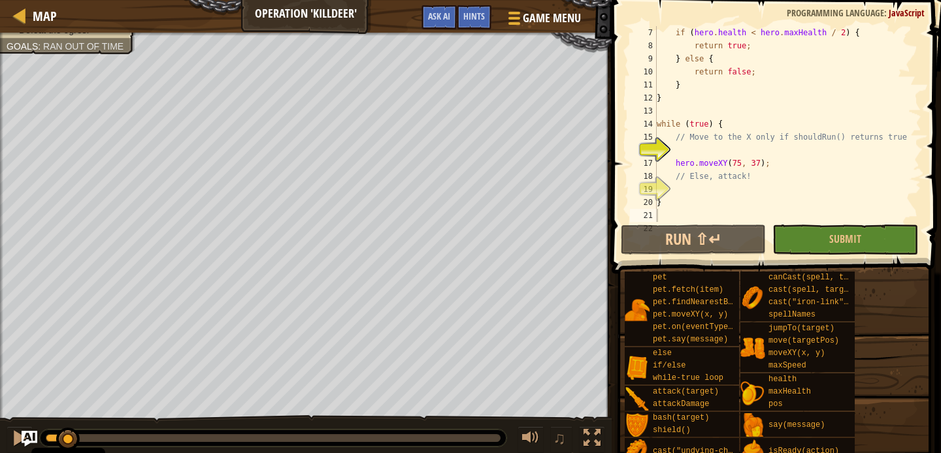
type textarea "// Else, attack!"
click at [698, 178] on div "if ( hero . health < hero . maxHealth / 2 ) { return true ; } else { return fal…" at bounding box center [787, 137] width 267 height 222
click at [693, 183] on div "if ( hero . health < hero . maxHealth / 2 ) { return true ; } else { return fal…" at bounding box center [787, 137] width 267 height 222
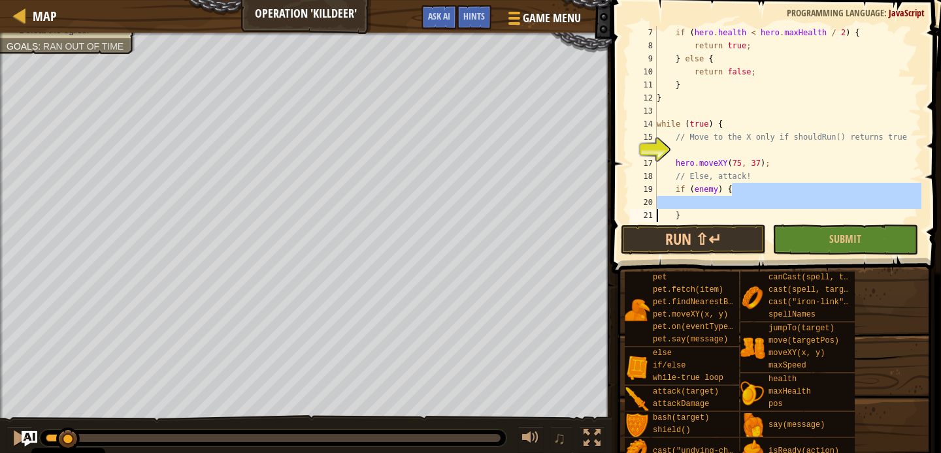
scroll to position [118, 0]
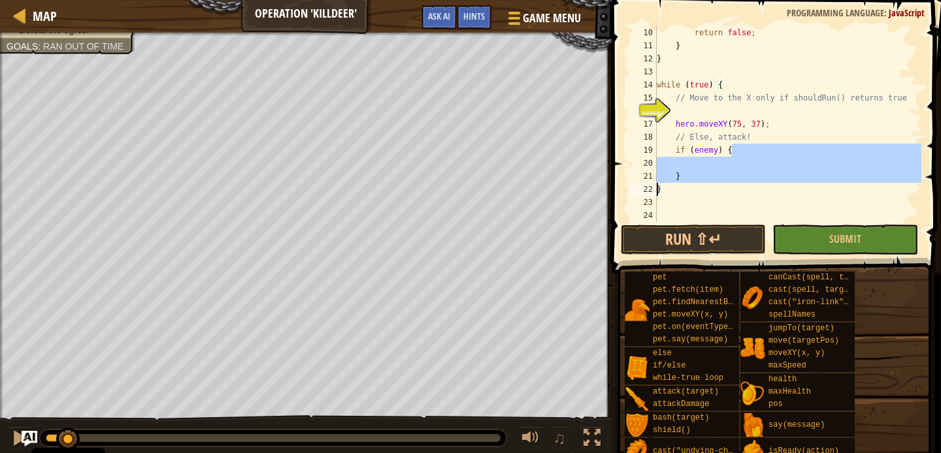
drag, startPoint x: 733, startPoint y: 193, endPoint x: 653, endPoint y: 184, distance: 80.9
click at [653, 184] on div "if (enemy) { 10 11 12 13 14 15 16 17 18 19 20 21 22 23 24 return false ; } } wh…" at bounding box center [774, 124] width 294 height 196
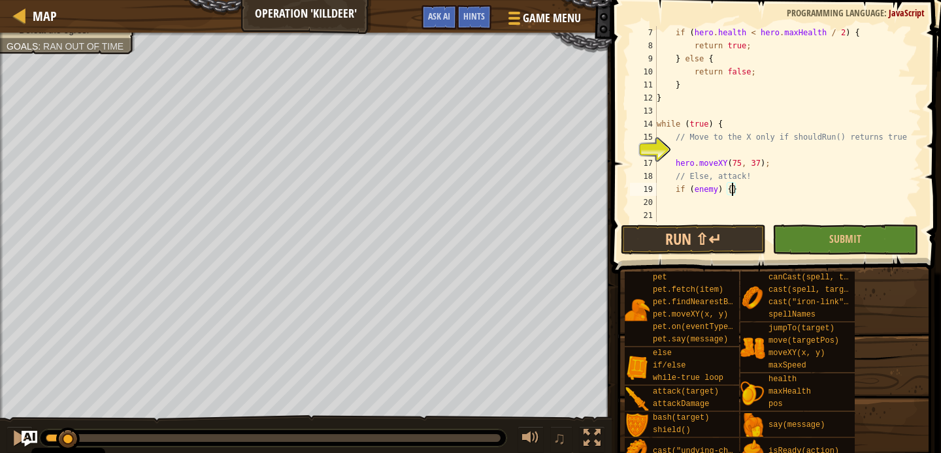
scroll to position [78, 0]
type textarea "}"
click at [681, 193] on div "if ( hero . health < hero . maxHealth / 2 ) { return true ; } else { return fal…" at bounding box center [787, 137] width 267 height 222
click at [702, 202] on div "if ( hero . health < hero . maxHealth / 2 ) { return true ; } else { return fal…" at bounding box center [787, 137] width 267 height 222
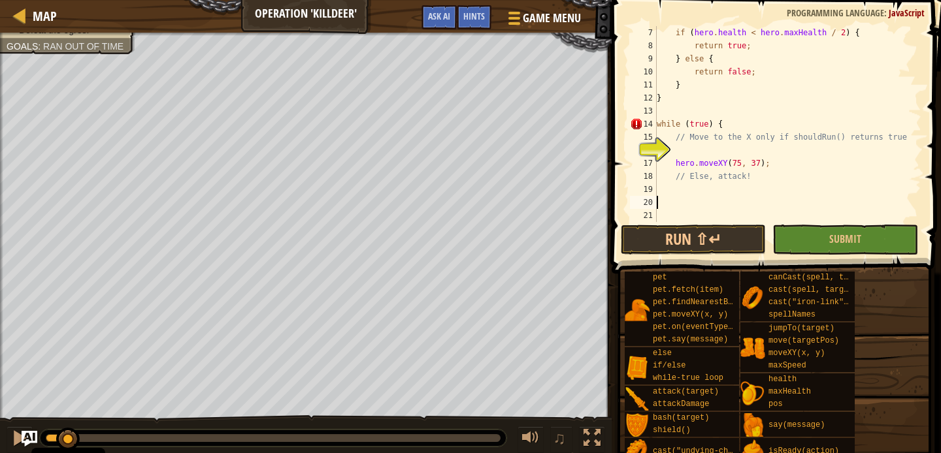
click at [700, 189] on div "if ( hero . health < hero . maxHealth / 2 ) { return true ; } else { return fal…" at bounding box center [787, 137] width 267 height 222
type textarea "// Else, attack!"
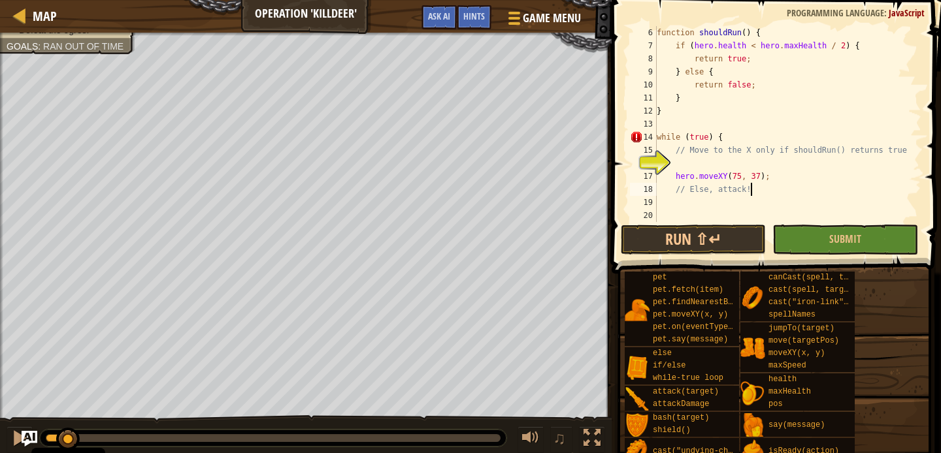
scroll to position [65, 0]
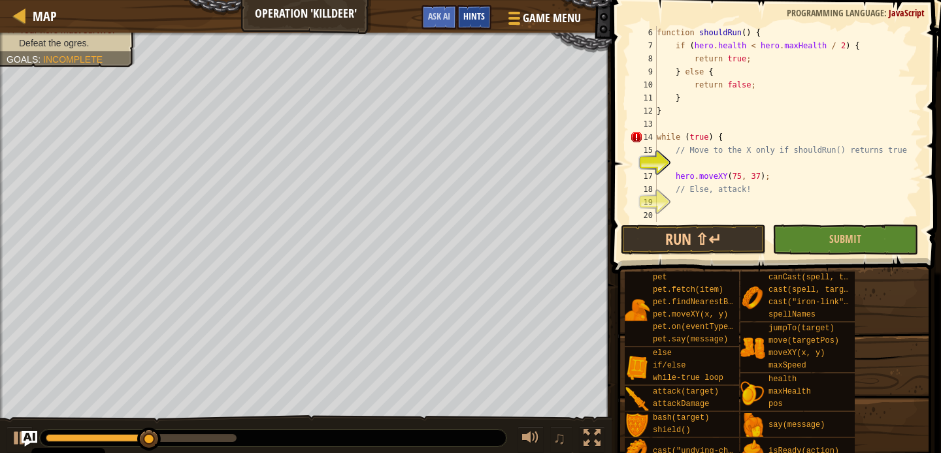
click at [475, 17] on span "Hints" at bounding box center [474, 16] width 22 height 12
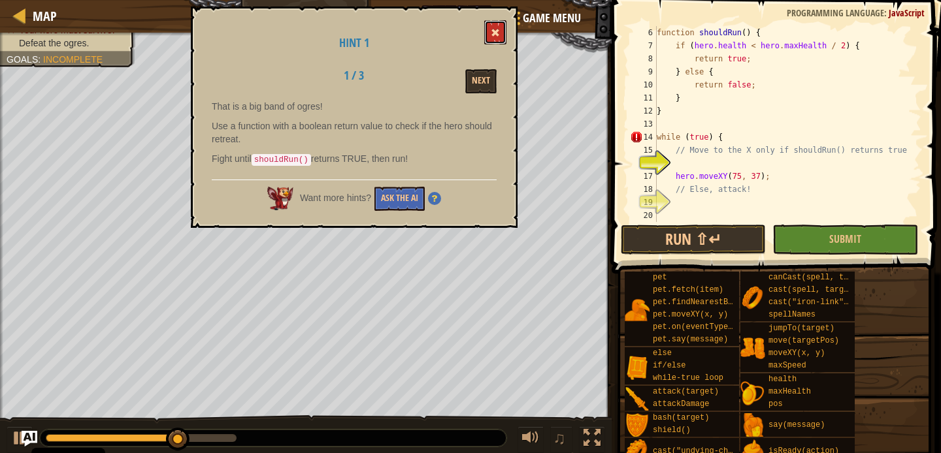
click at [485, 33] on button at bounding box center [495, 32] width 22 height 24
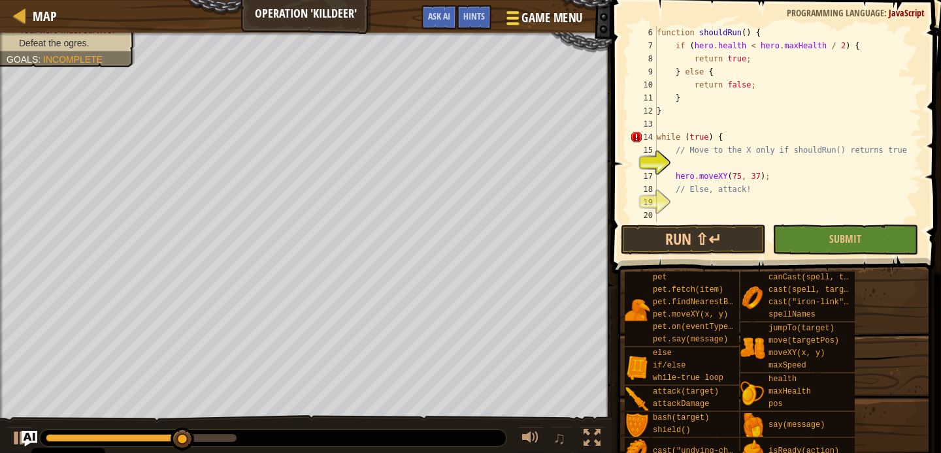
click at [513, 27] on button "Game Menu" at bounding box center [542, 21] width 95 height 32
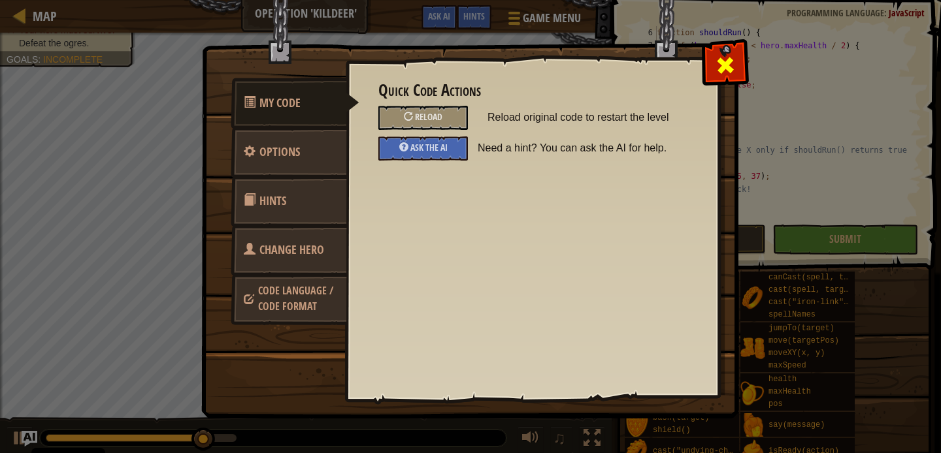
click at [733, 61] on span at bounding box center [725, 65] width 21 height 21
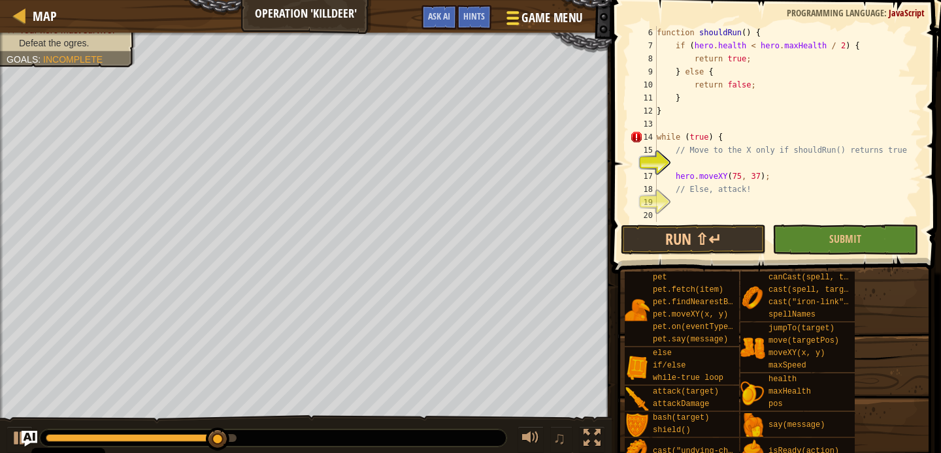
click at [532, 9] on span "Game Menu" at bounding box center [551, 18] width 61 height 18
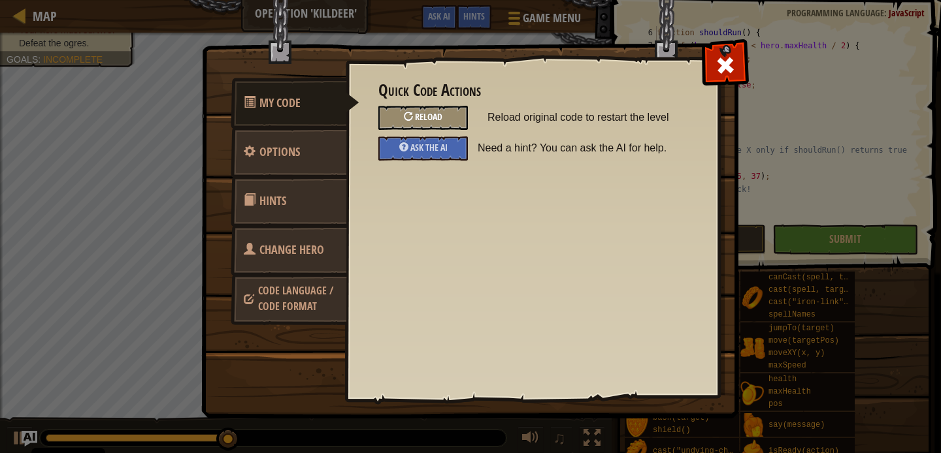
click at [452, 119] on div "Reload" at bounding box center [422, 118] width 89 height 24
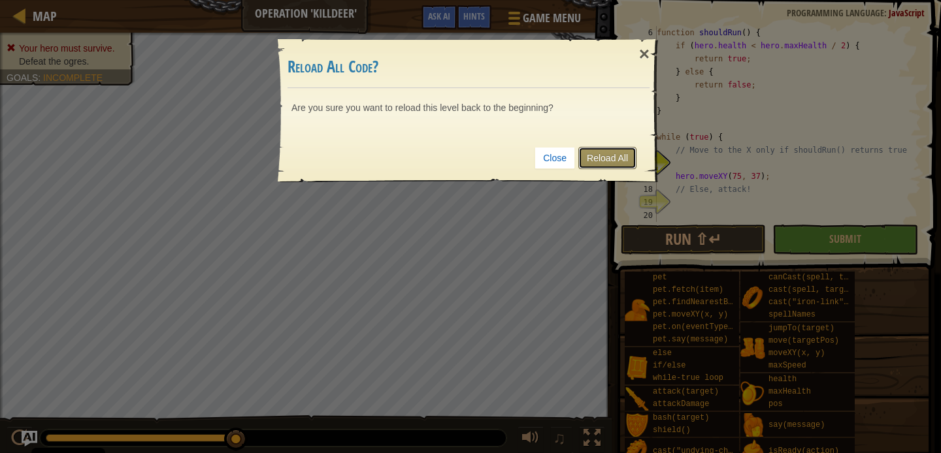
click at [578, 147] on link "Reload All" at bounding box center [607, 158] width 58 height 22
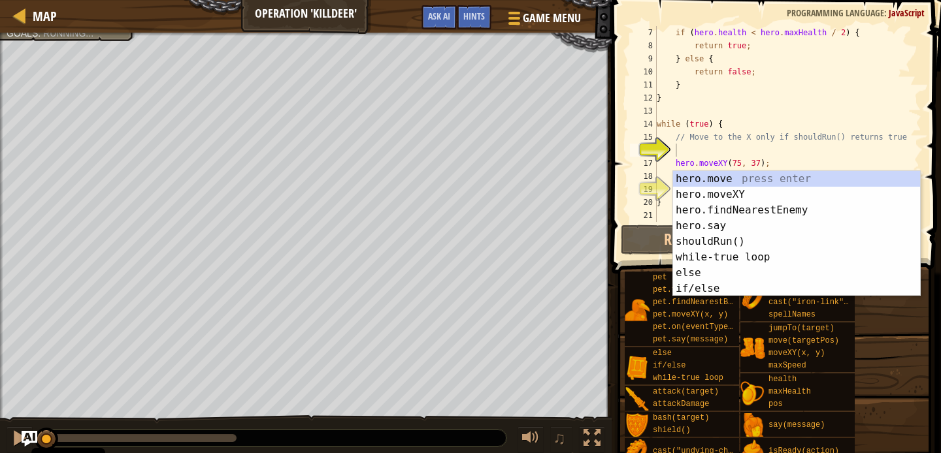
scroll to position [78, 0]
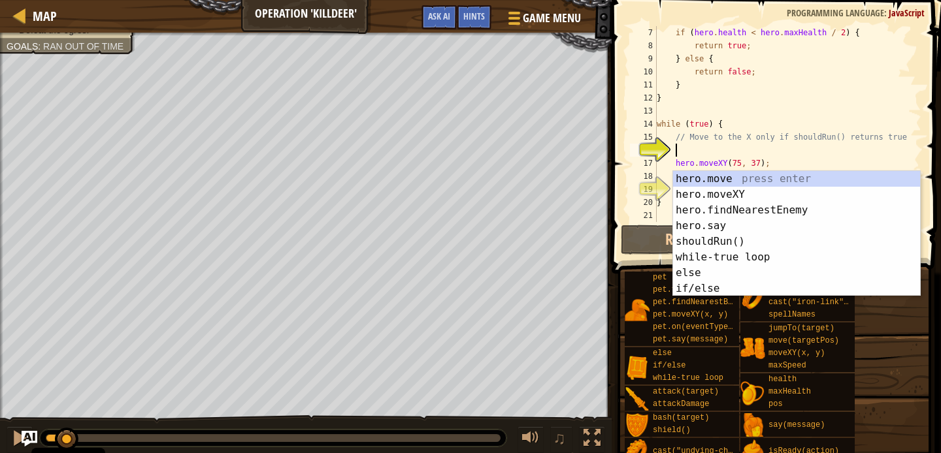
click at [694, 153] on div "if ( hero . health < hero . maxHealth / 2 ) { return true ; } else { return fal…" at bounding box center [787, 137] width 267 height 222
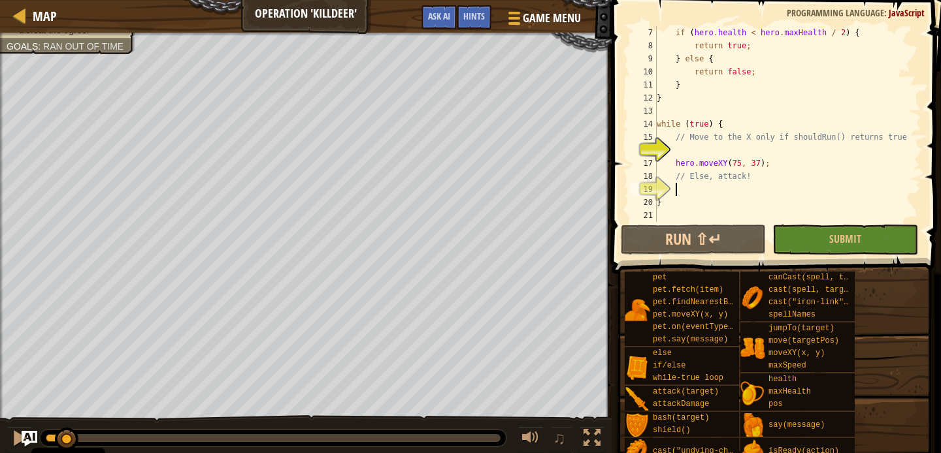
click at [687, 184] on div "if ( hero . health < hero . maxHealth / 2 ) { return true ; } else { return fal…" at bounding box center [787, 137] width 267 height 222
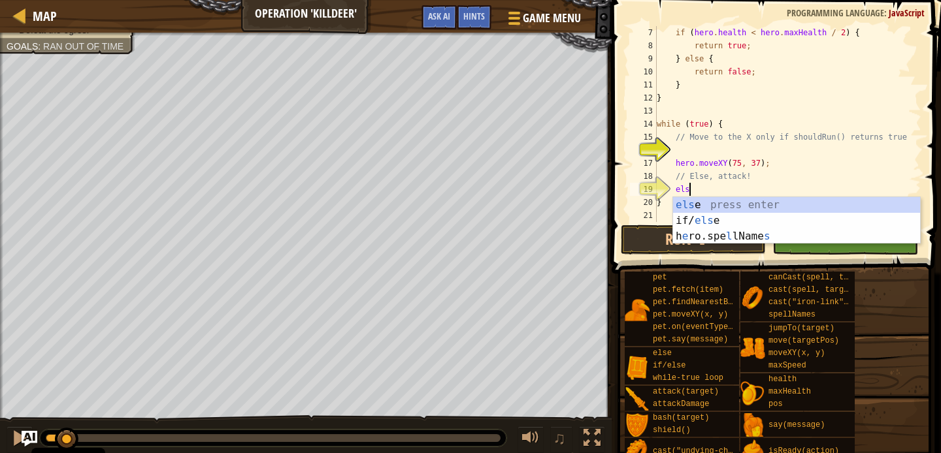
type textarea "else"
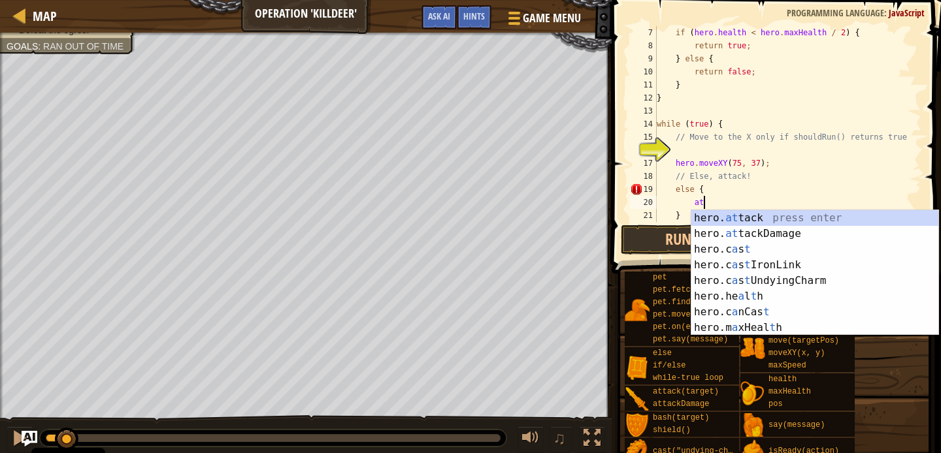
scroll to position [6, 3]
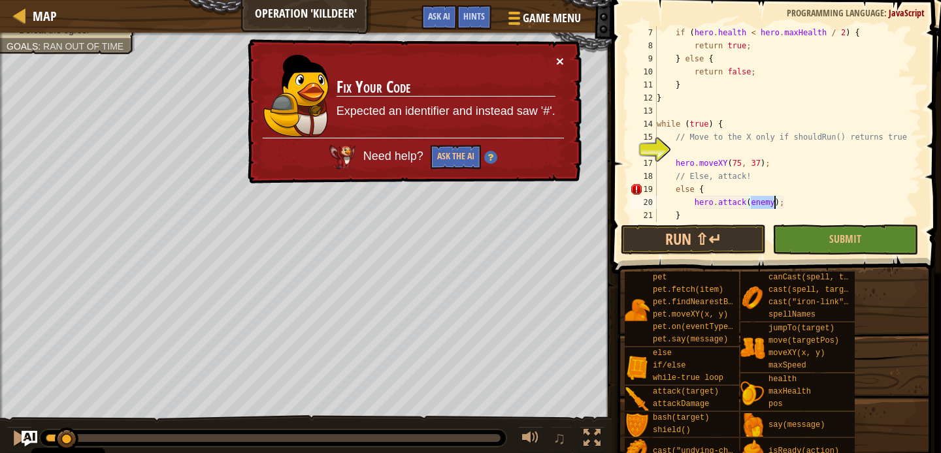
type textarea "hero.attack(enemy);"
click at [557, 62] on button "×" at bounding box center [560, 61] width 8 height 14
click at [566, 56] on div "× Fix Your Code Expected an identifier and instead saw '#'. Need help? Ask the …" at bounding box center [413, 111] width 336 height 145
click at [592, 91] on div "Map Operation 'Killdeer' Game Menu Done Hints Ask AI 1 הההההההההההההההההההההההה…" at bounding box center [470, 226] width 941 height 453
click at [560, 59] on div "× Fix Your Code Expected an identifier and instead saw '#'. Need help? Ask the …" at bounding box center [413, 111] width 336 height 145
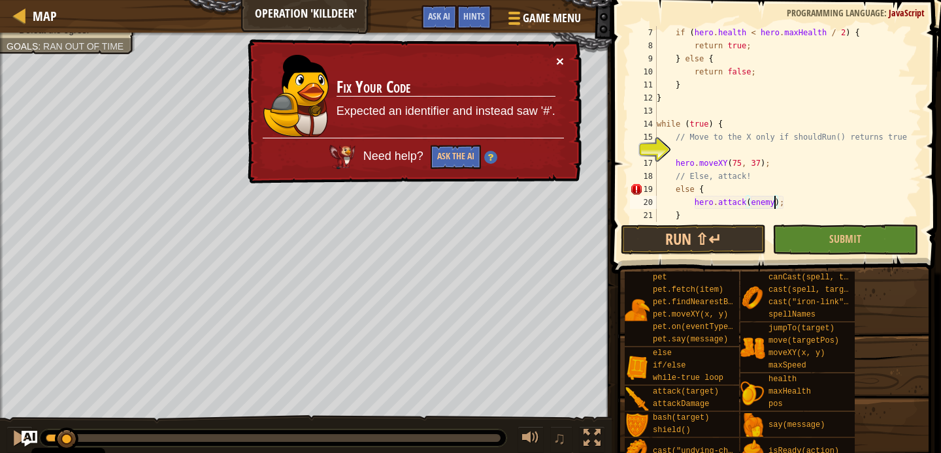
click at [561, 59] on button "×" at bounding box center [560, 61] width 8 height 14
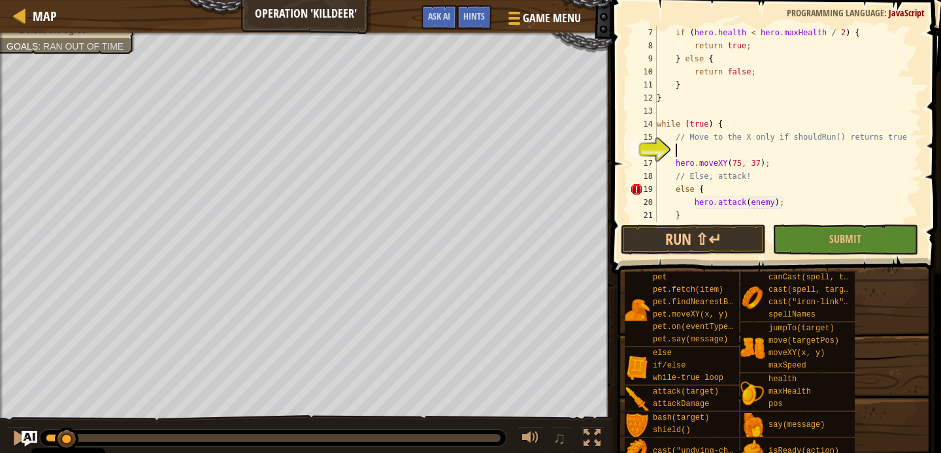
click at [726, 152] on div "if ( hero . health < hero . maxHealth / 2 ) { return true ; } else { return fal…" at bounding box center [787, 137] width 267 height 222
click at [726, 153] on div "if ( hero . health < hero . maxHealth / 2 ) { return true ; } else { return fal…" at bounding box center [787, 137] width 267 height 222
drag, startPoint x: 739, startPoint y: 205, endPoint x: 524, endPoint y: -73, distance: 351.6
click at [524, 0] on html "Cookie Policy CodeCombat uses a few essential and non-essential cookies. Privac…" at bounding box center [470, 0] width 941 height 0
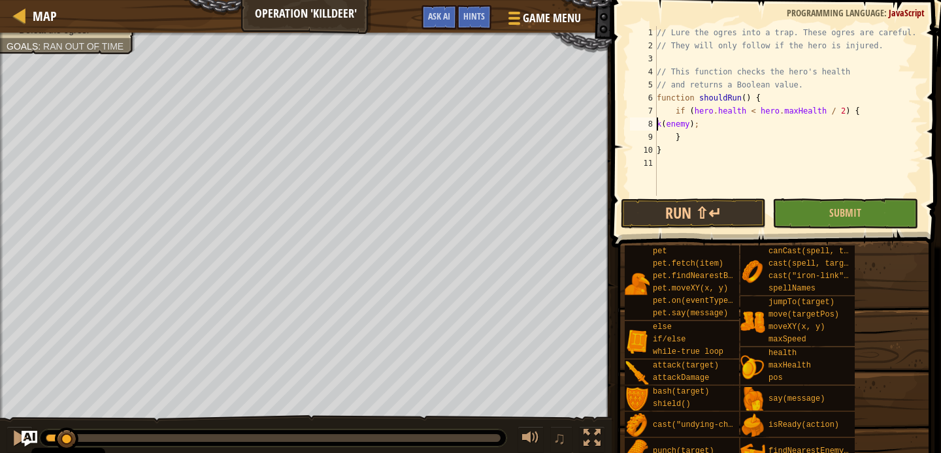
scroll to position [6, 3]
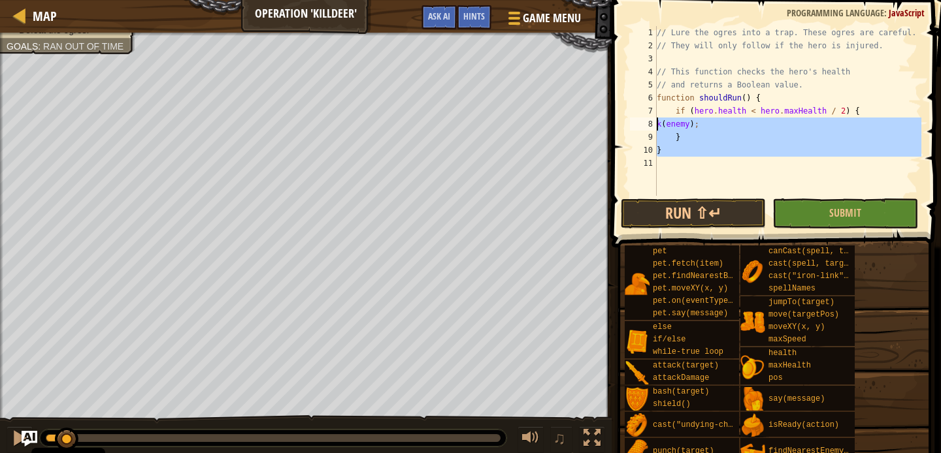
drag, startPoint x: 693, startPoint y: 176, endPoint x: 533, endPoint y: -50, distance: 277.4
click at [533, 0] on html "Cookie Policy CodeCombat uses a few essential and non-essential cookies. Privac…" at bounding box center [470, 0] width 941 height 0
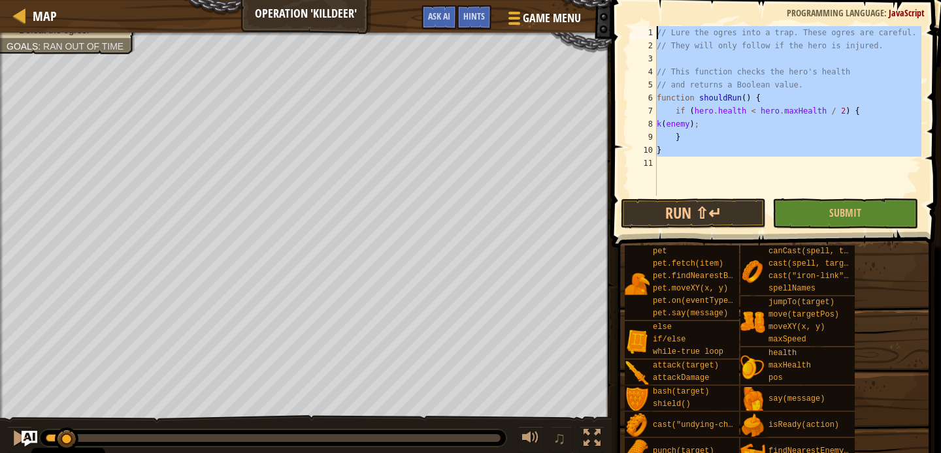
type textarea "]"
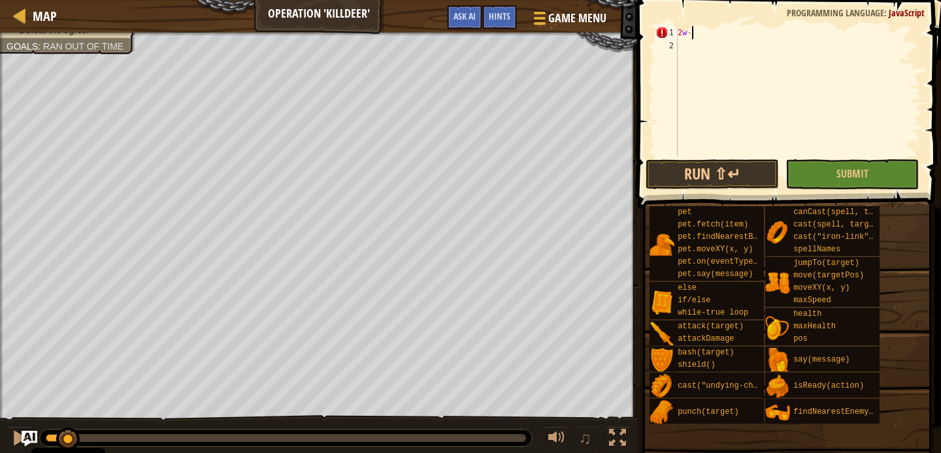
scroll to position [6, 0]
type textarea "2"
click at [487, 13] on div "Hints" at bounding box center [499, 17] width 35 height 24
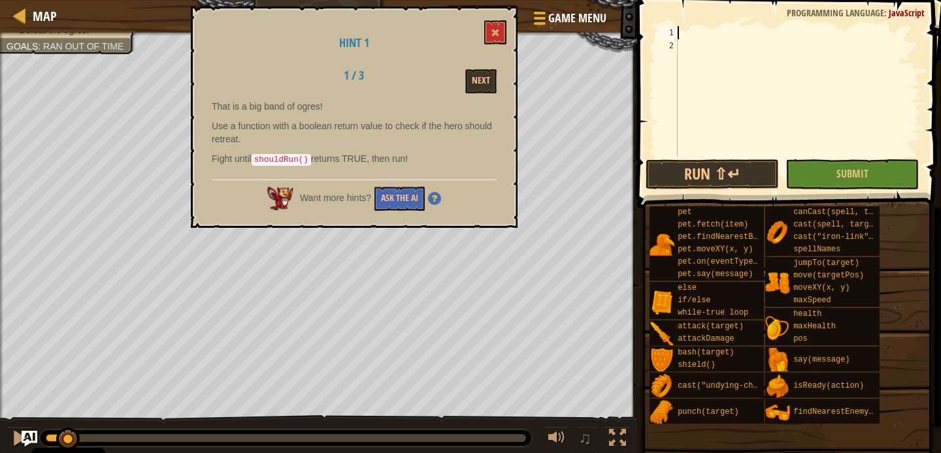
click at [507, 19] on div "Hint 1 1 / 3 Next That is a big band of ogres! Use a function with a boolean re…" at bounding box center [354, 117] width 327 height 221
click at [500, 25] on button at bounding box center [495, 32] width 22 height 24
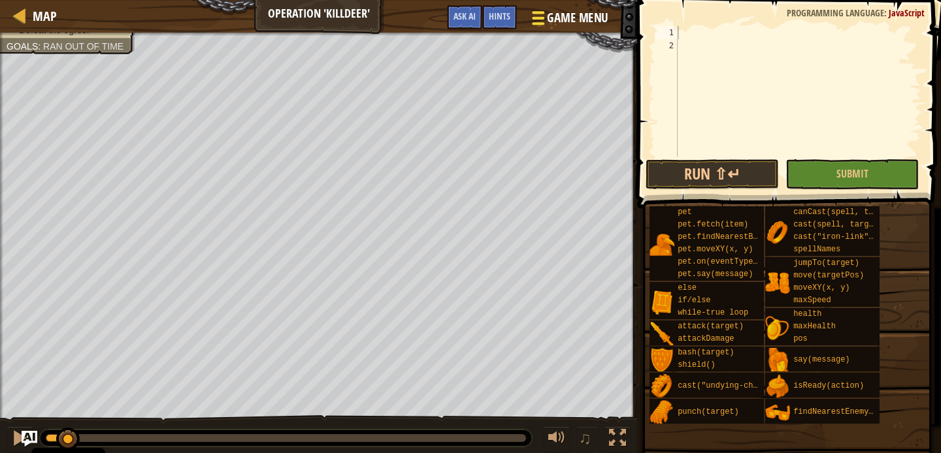
click at [555, 5] on button "Game Menu" at bounding box center [568, 21] width 95 height 32
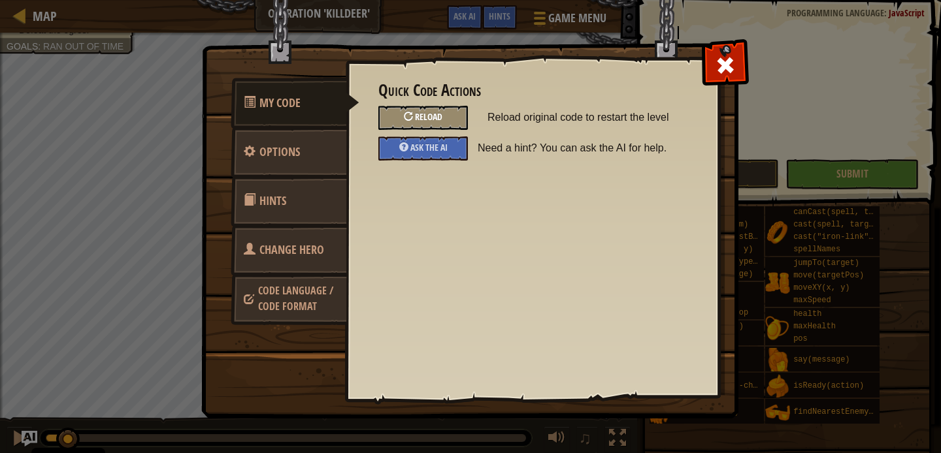
click at [447, 128] on div "Reload" at bounding box center [422, 118] width 89 height 24
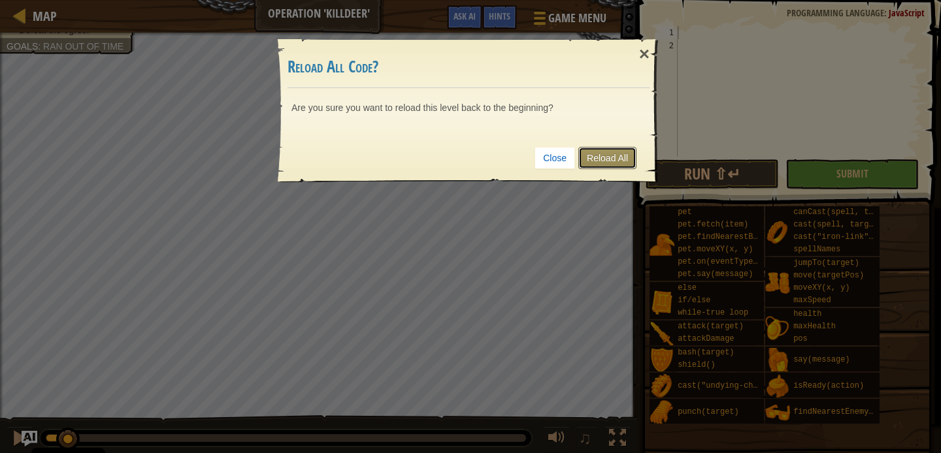
click at [583, 167] on link "Reload All" at bounding box center [607, 158] width 58 height 22
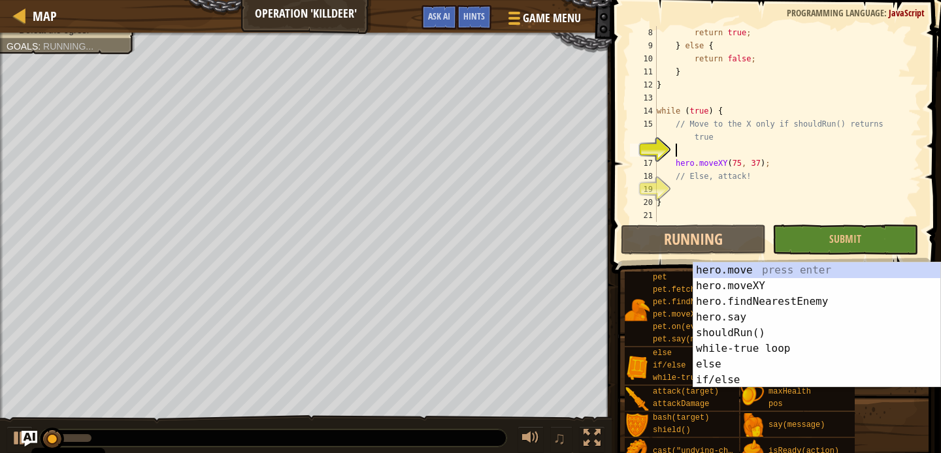
scroll to position [78, 0]
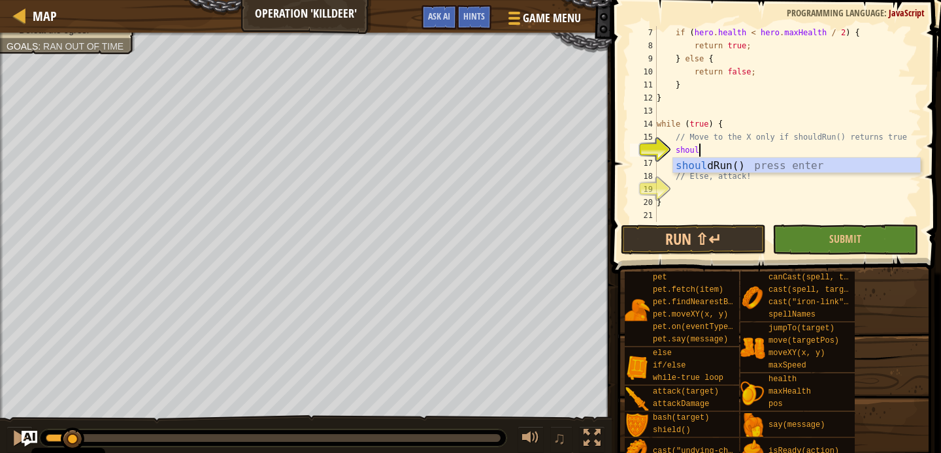
type textarea "should"
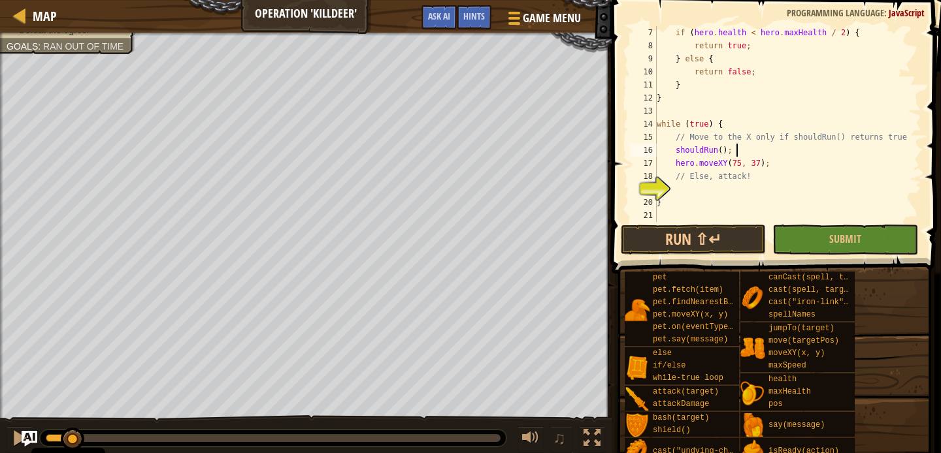
scroll to position [6, 6]
type textarea "shouldRun();"
click at [829, 252] on button "Submit" at bounding box center [845, 240] width 146 height 30
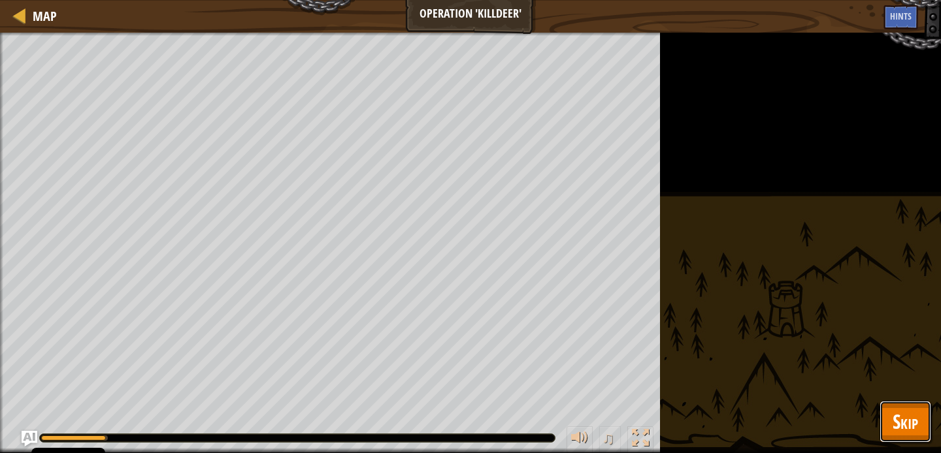
click at [910, 417] on span "Skip" at bounding box center [904, 421] width 25 height 27
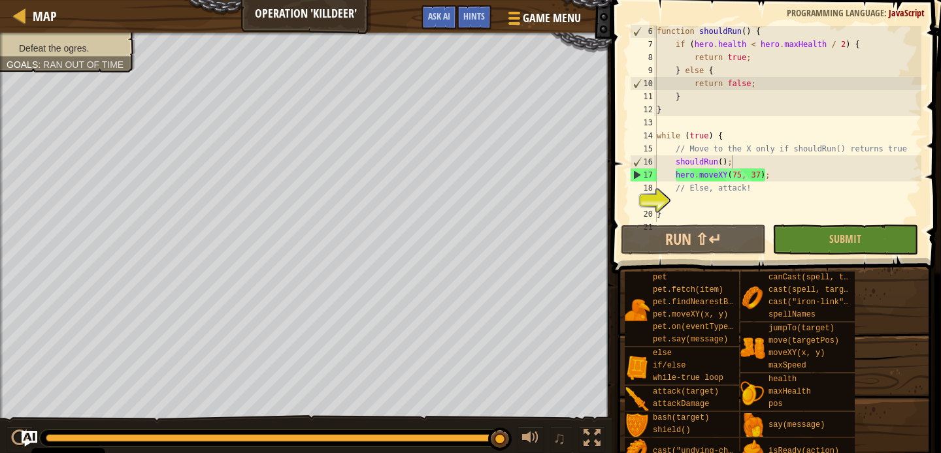
scroll to position [57, 0]
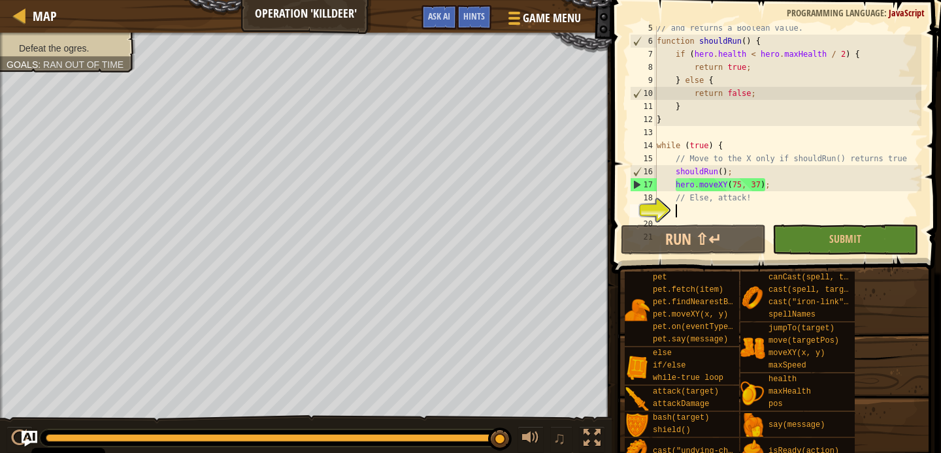
click at [683, 207] on div "// and returns a Boolean value. function shouldRun ( ) { if ( hero . health < h…" at bounding box center [787, 133] width 267 height 222
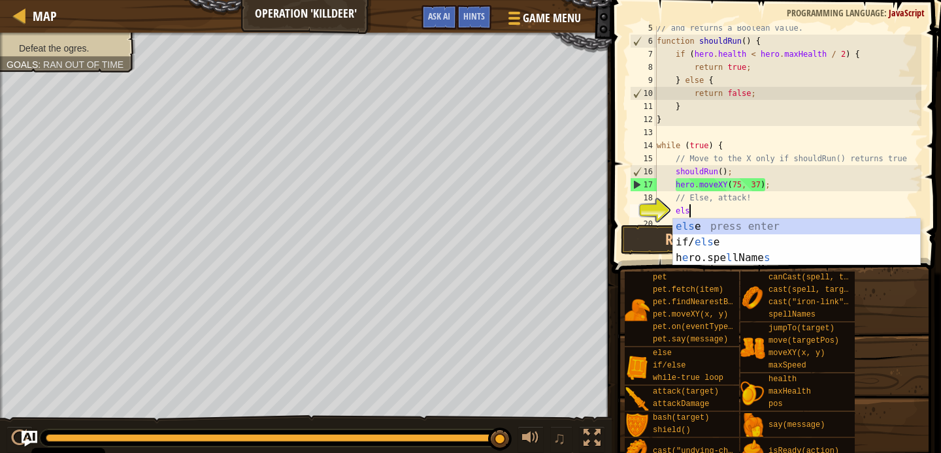
type textarea "else"
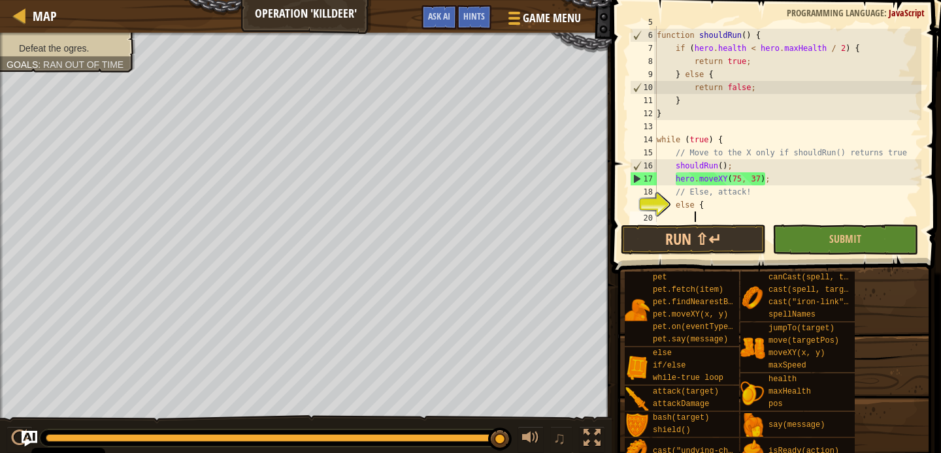
scroll to position [105, 0]
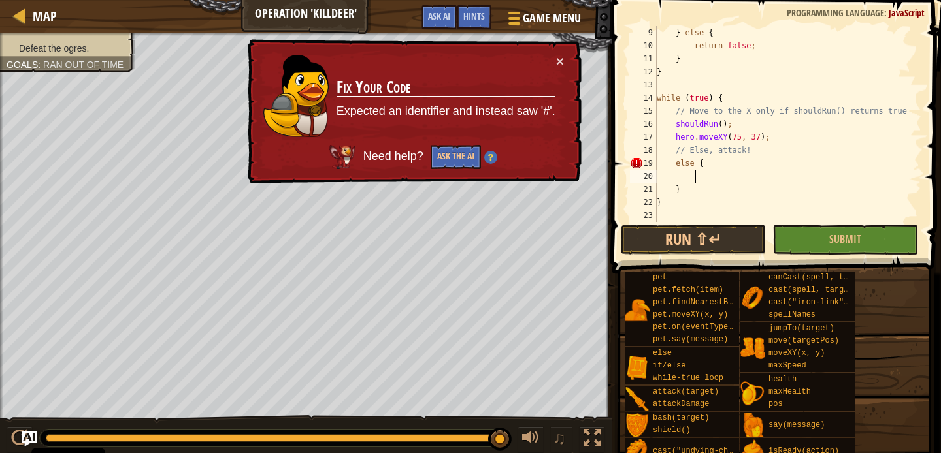
click at [555, 62] on td "Fix Your Code Expected an identifier and instead saw '#'." at bounding box center [446, 96] width 220 height 84
click at [563, 68] on button "×" at bounding box center [560, 61] width 8 height 14
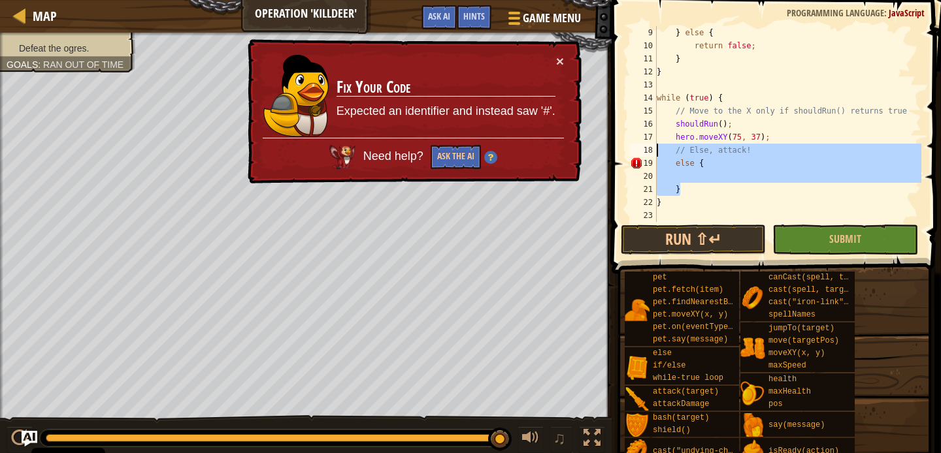
drag, startPoint x: 693, startPoint y: 187, endPoint x: 647, endPoint y: 156, distance: 55.1
click at [647, 155] on div "9 10 11 12 13 14 15 16 17 18 19 20 21 22 23 } else { return false ; } } while (…" at bounding box center [774, 124] width 294 height 196
type textarea "// Else, attack! else {"
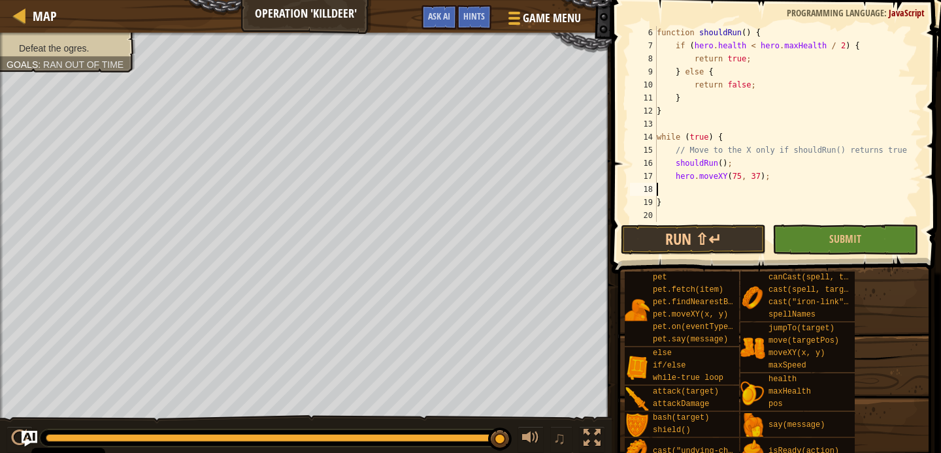
click at [683, 188] on div "function shouldRun ( ) { if ( hero . health < hero . maxHealth / 2 ) { return t…" at bounding box center [787, 137] width 267 height 222
click at [666, 202] on div "function shouldRun ( ) { if ( hero . health < hero . maxHealth / 2 ) { return t…" at bounding box center [787, 137] width 267 height 222
type textarea "}"
click at [530, 33] on button "Game Menu" at bounding box center [542, 21] width 95 height 32
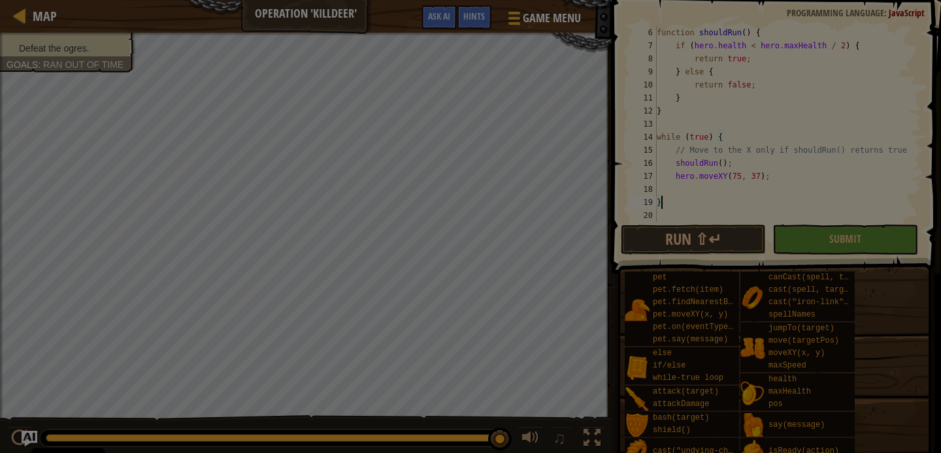
click at [0, 0] on div "Quick Code Actions Reload Reload original code to restart the level Ask the AI …" at bounding box center [0, 0] width 0 height 0
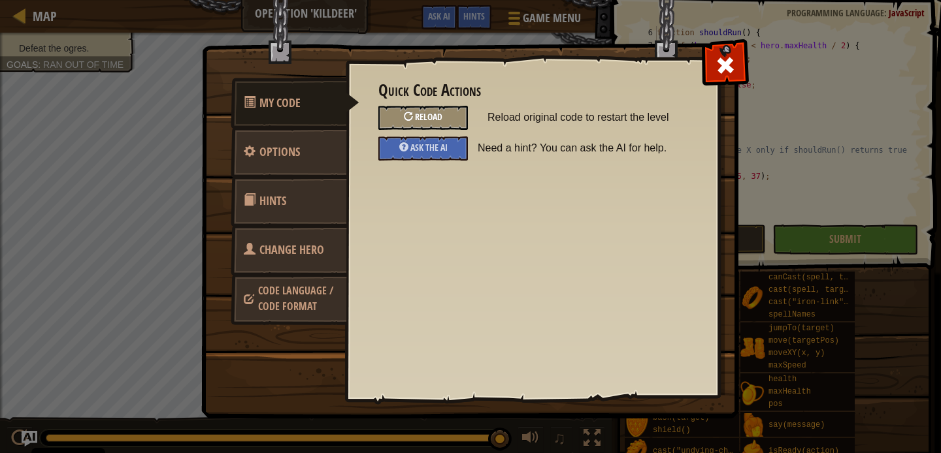
click at [447, 121] on div "Reload" at bounding box center [422, 118] width 89 height 24
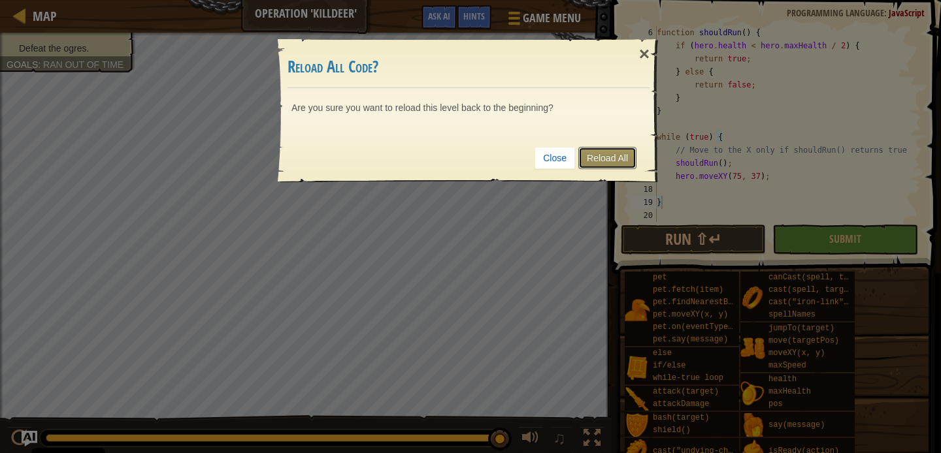
click at [622, 148] on link "Reload All" at bounding box center [607, 158] width 58 height 22
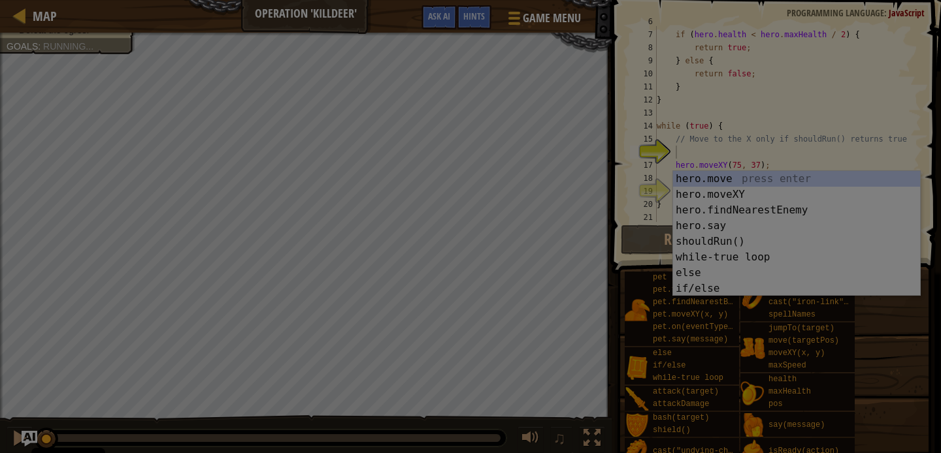
scroll to position [78, 0]
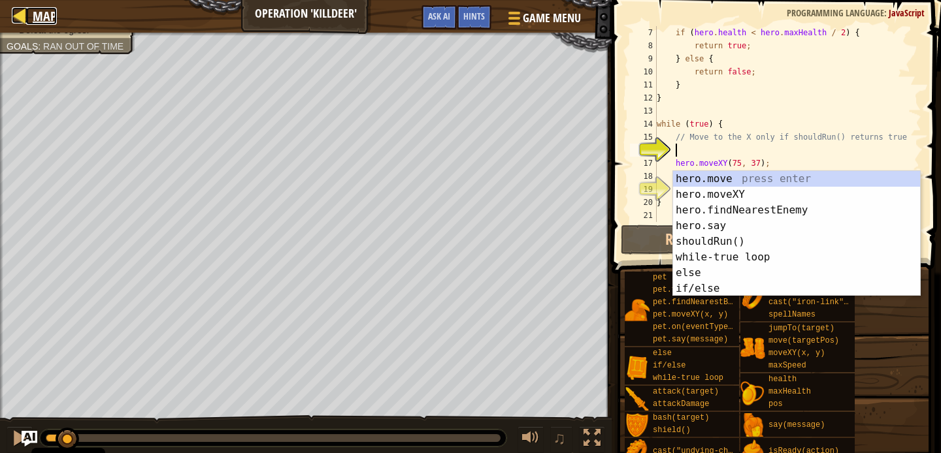
click at [35, 20] on span "Map" at bounding box center [45, 16] width 24 height 18
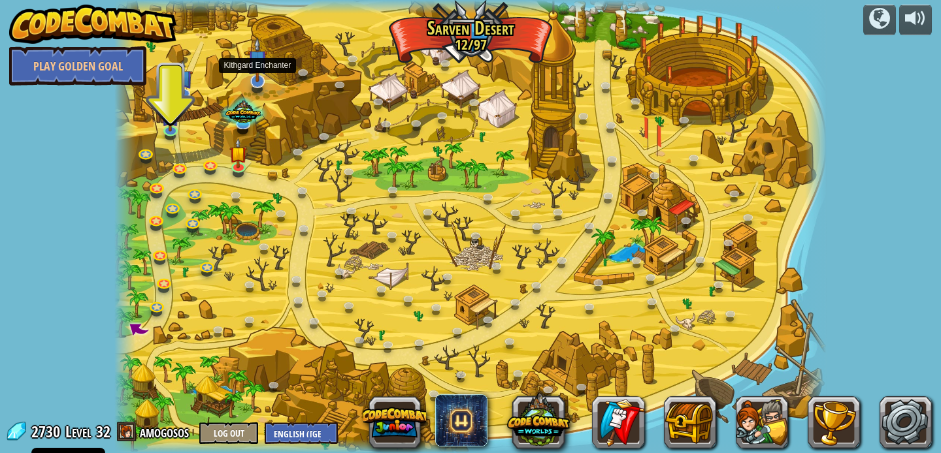
click at [259, 67] on img at bounding box center [258, 59] width 20 height 45
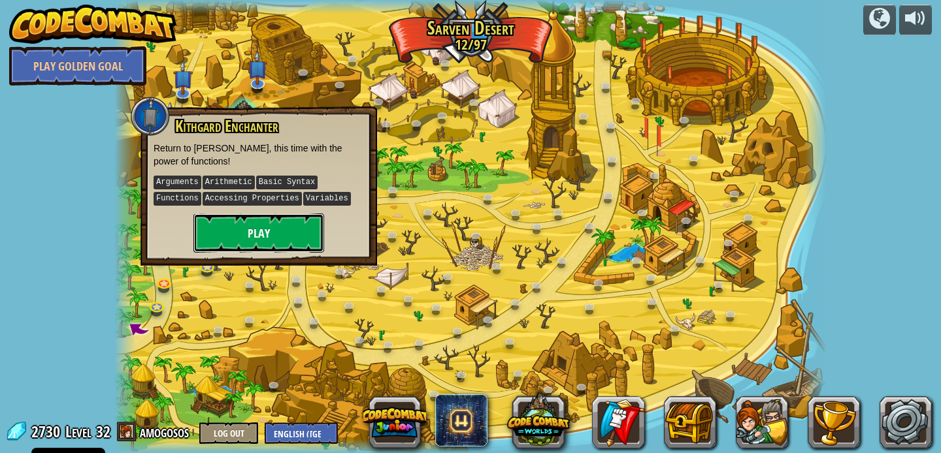
click at [297, 241] on button "Play" at bounding box center [258, 233] width 131 height 39
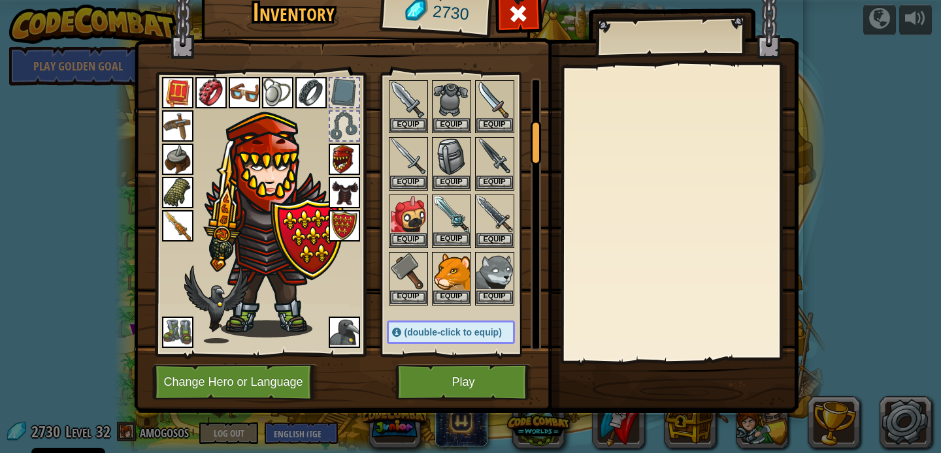
scroll to position [272, 0]
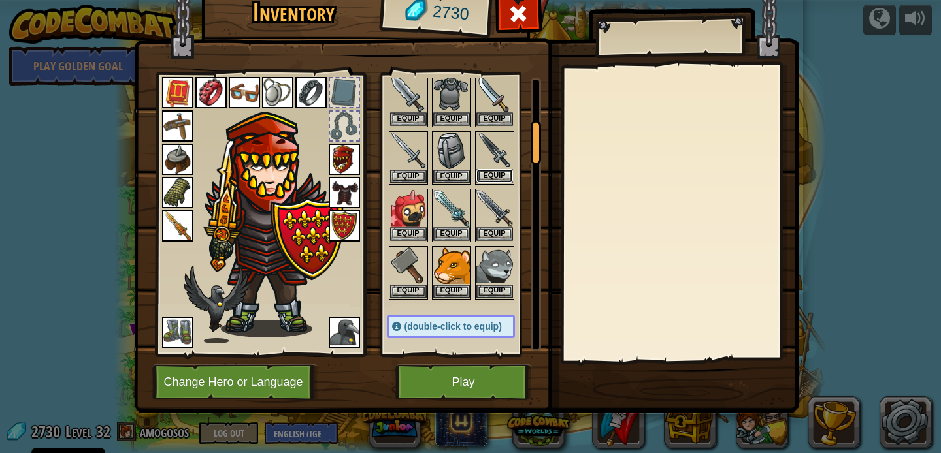
click at [493, 171] on button "Equip" at bounding box center [494, 176] width 37 height 14
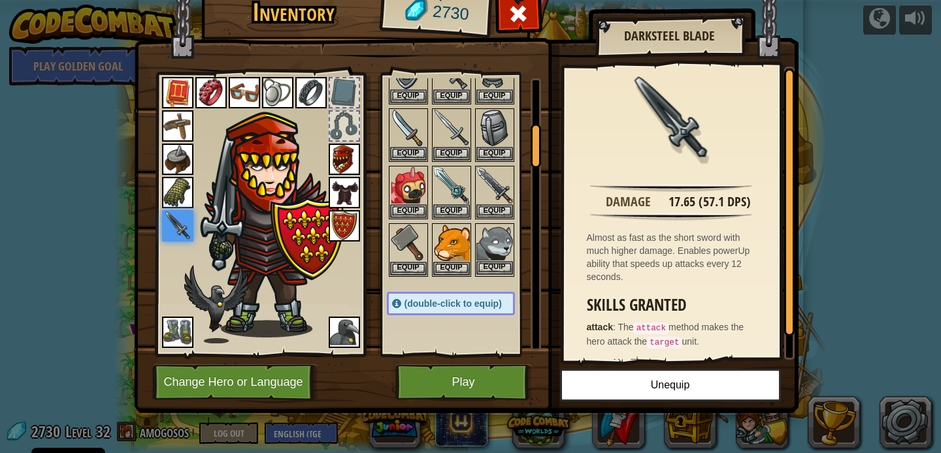
scroll to position [314, 0]
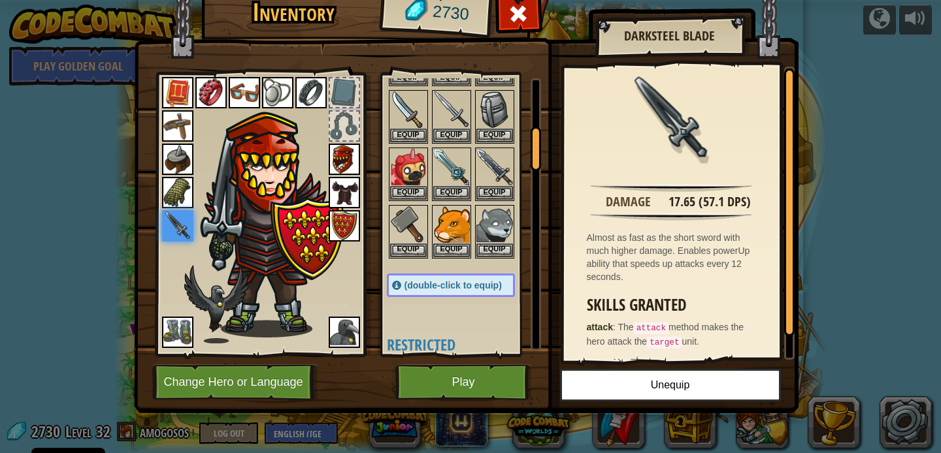
click at [784, 122] on div at bounding box center [789, 203] width 10 height 268
click at [449, 180] on img at bounding box center [451, 167] width 37 height 37
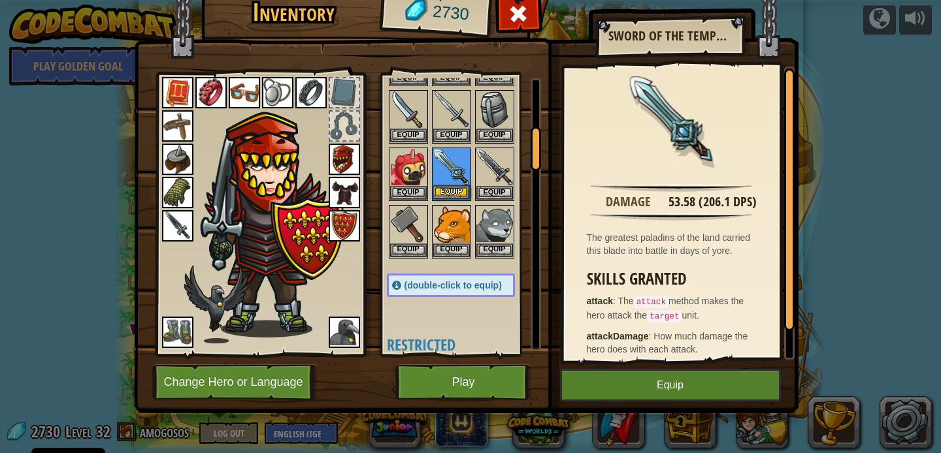
click at [449, 185] on img at bounding box center [451, 167] width 37 height 37
click at [449, 187] on button "Equip" at bounding box center [451, 192] width 37 height 14
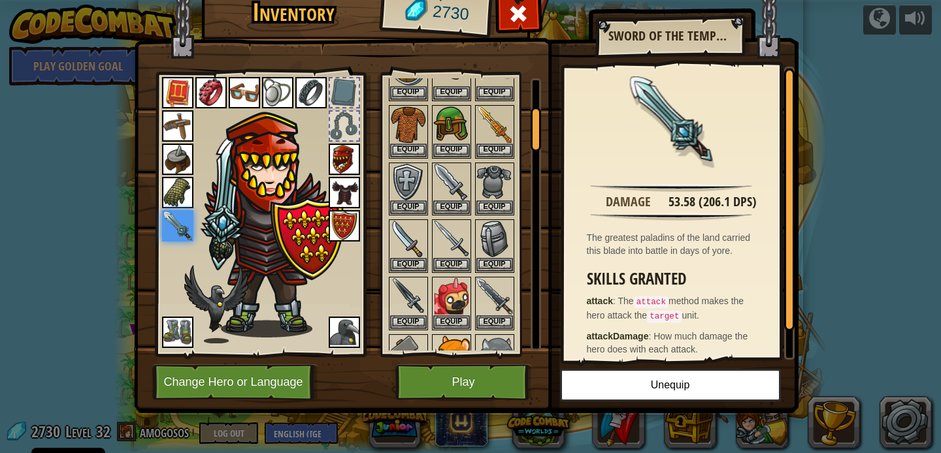
scroll to position [182, 0]
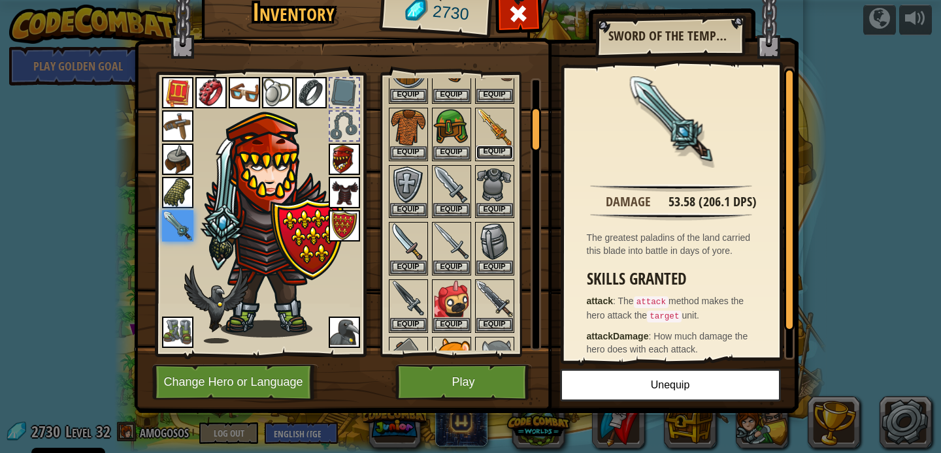
click at [502, 148] on button "Equip" at bounding box center [494, 153] width 37 height 14
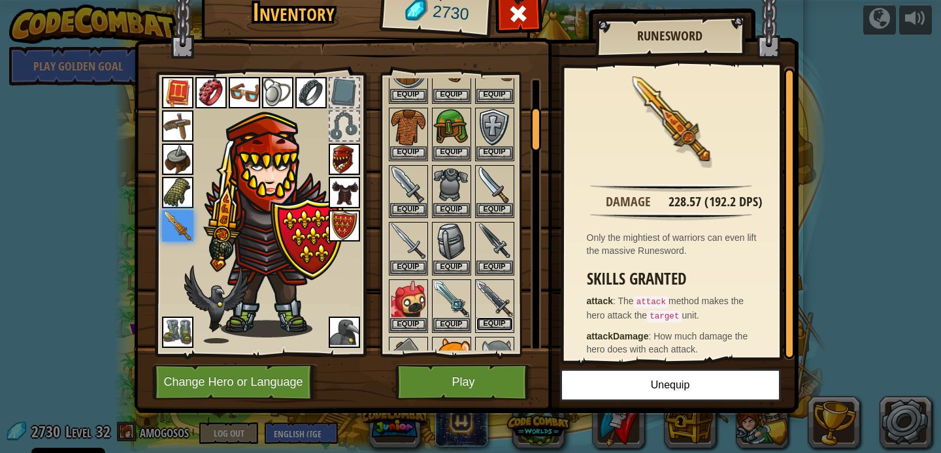
click at [487, 318] on button "Equip" at bounding box center [494, 324] width 37 height 14
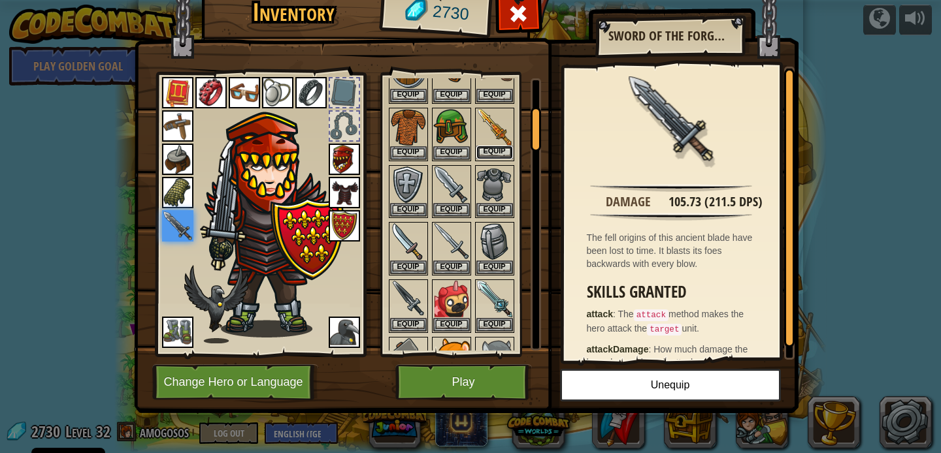
click at [492, 154] on button "Equip" at bounding box center [494, 153] width 37 height 14
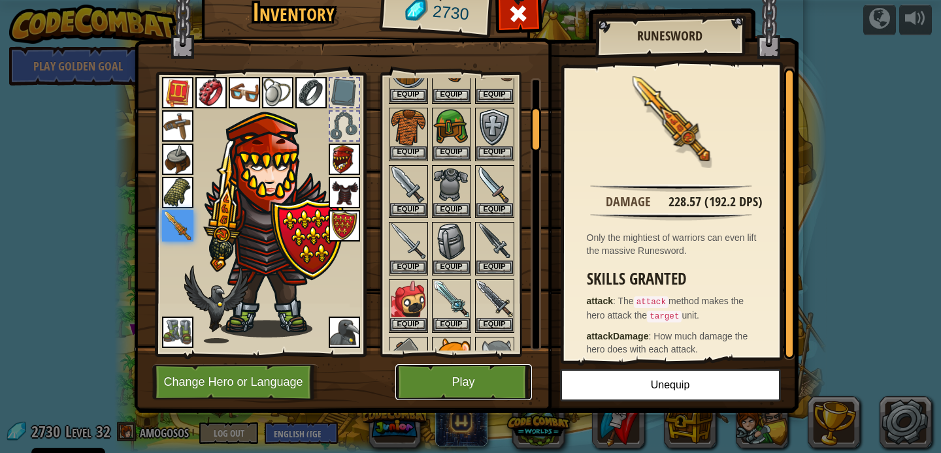
click at [434, 378] on button "Play" at bounding box center [463, 382] width 137 height 36
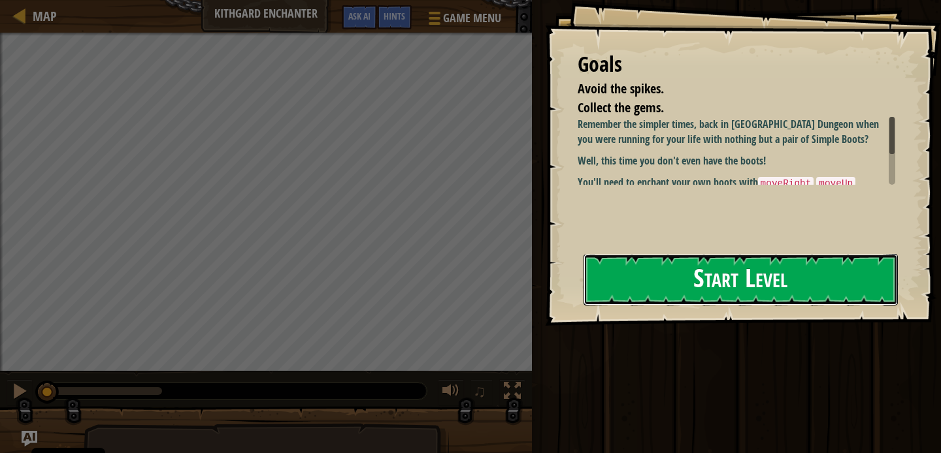
click at [628, 272] on button "Start Level" at bounding box center [740, 280] width 314 height 52
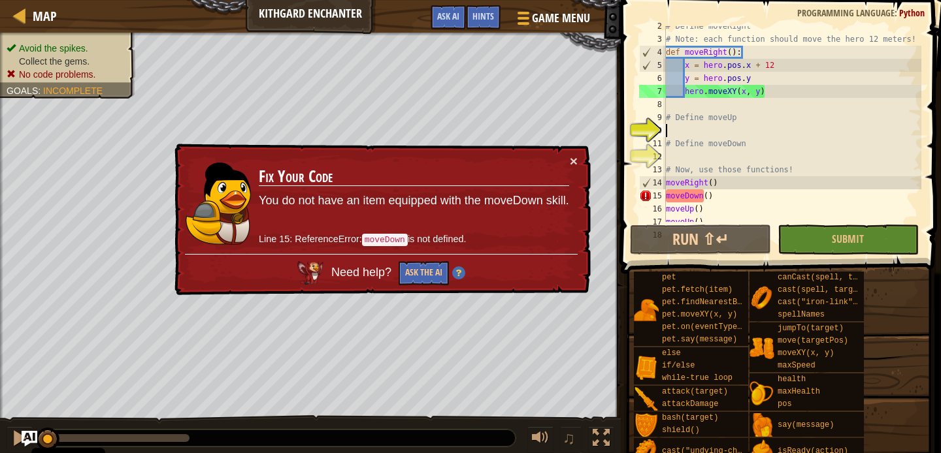
scroll to position [20, 0]
click at [570, 157] on button "×" at bounding box center [574, 161] width 8 height 14
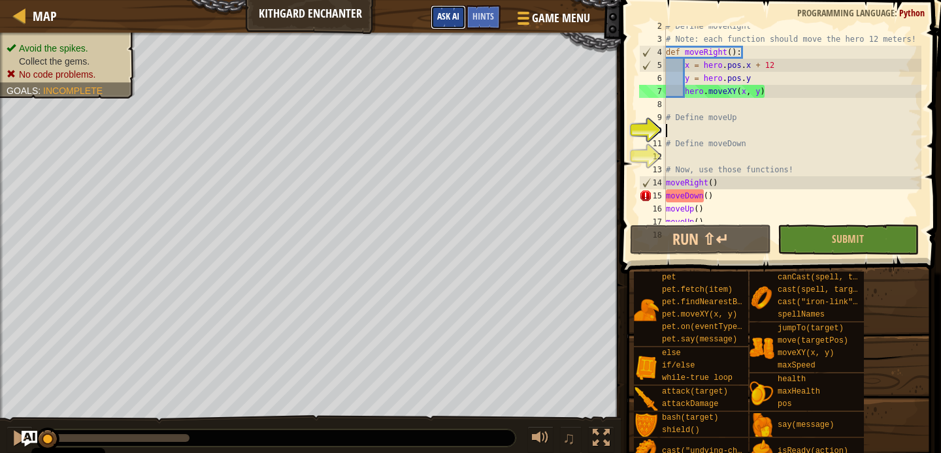
click at [453, 20] on span "Ask AI" at bounding box center [448, 16] width 22 height 12
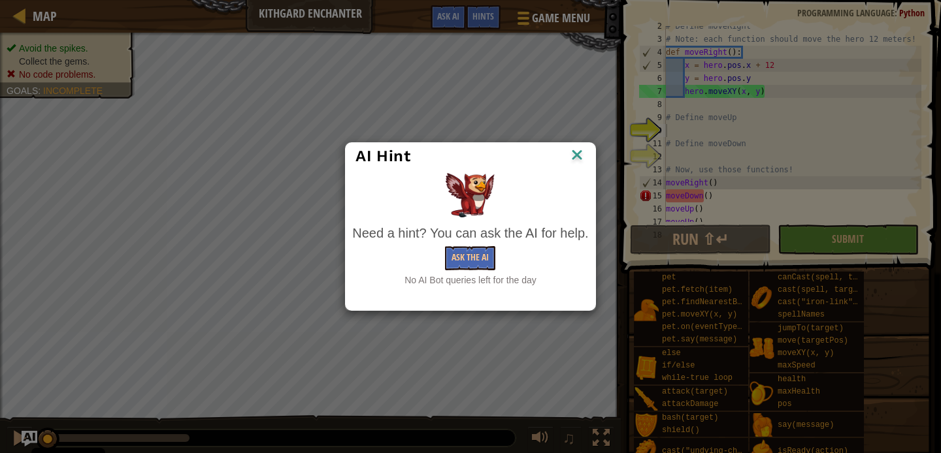
click at [579, 159] on img at bounding box center [576, 156] width 17 height 20
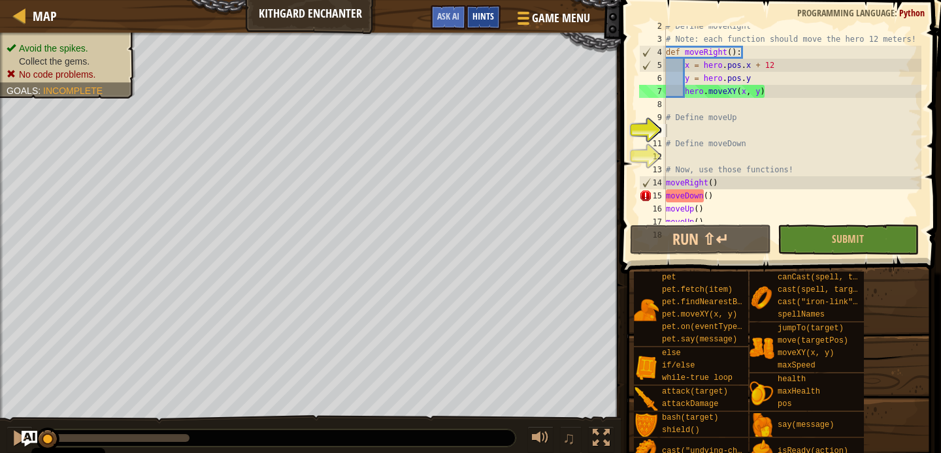
click at [494, 20] on div "Hints" at bounding box center [483, 17] width 35 height 24
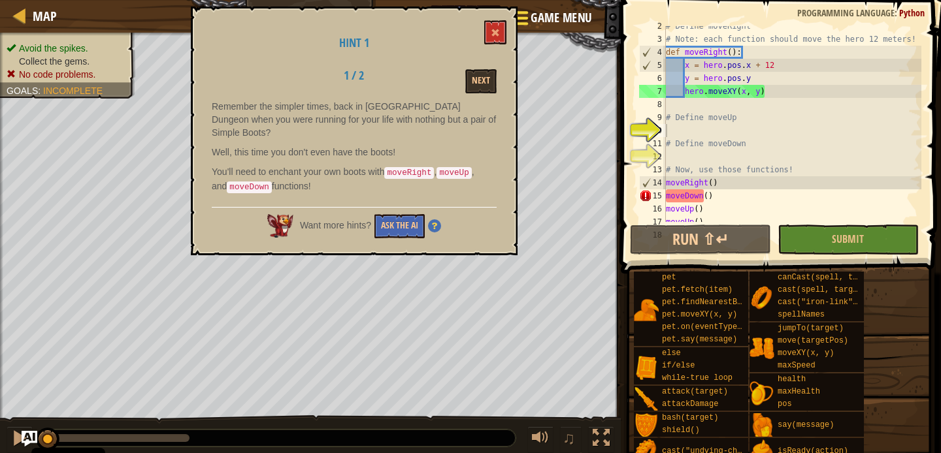
click at [529, 22] on div at bounding box center [522, 17] width 18 height 19
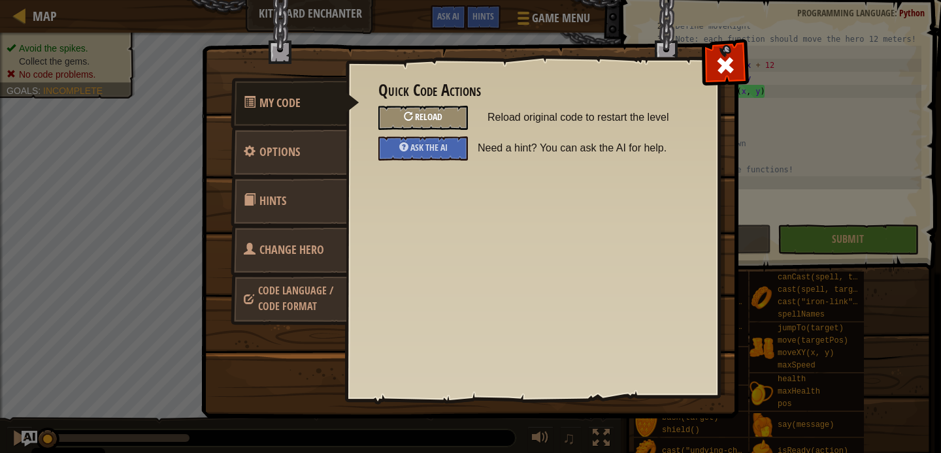
click at [463, 128] on div "Reload" at bounding box center [422, 118] width 89 height 24
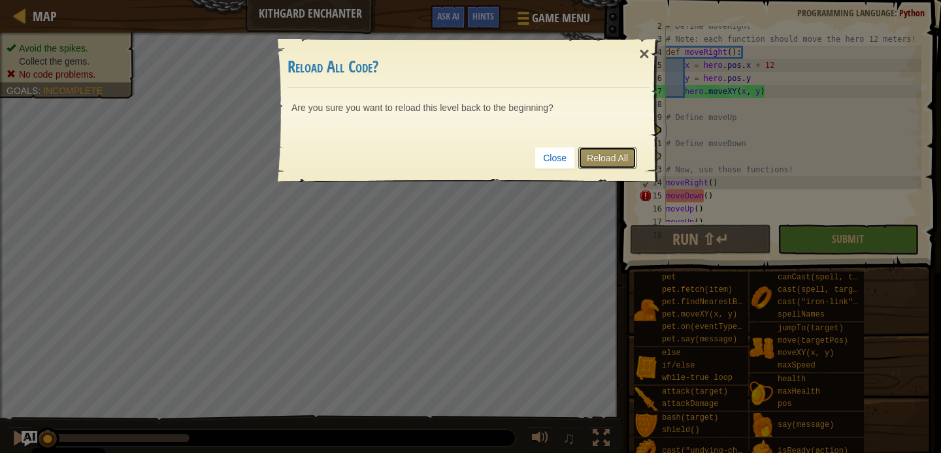
click at [600, 163] on link "Reload All" at bounding box center [607, 158] width 58 height 22
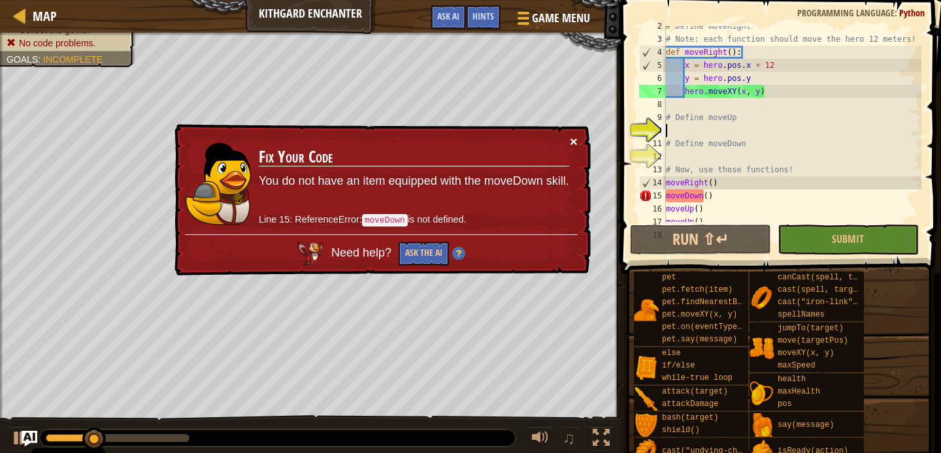
click at [576, 147] on button "×" at bounding box center [574, 142] width 8 height 14
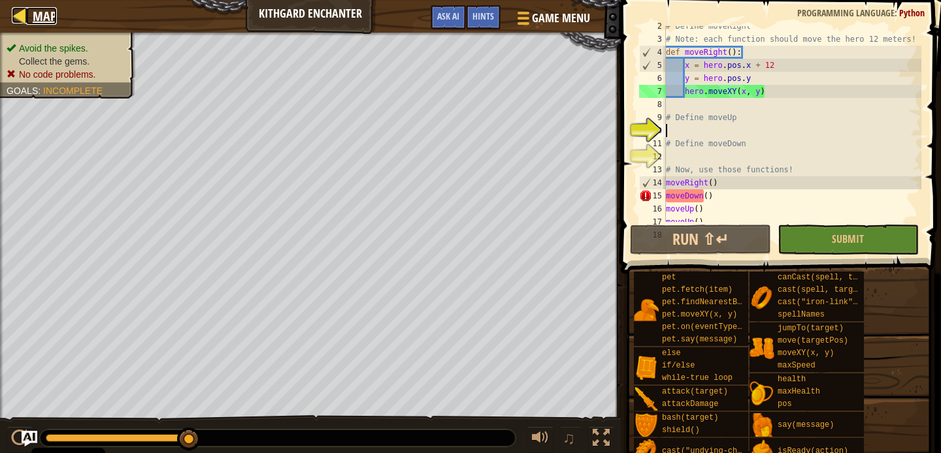
click at [33, 21] on span "Map" at bounding box center [45, 16] width 24 height 18
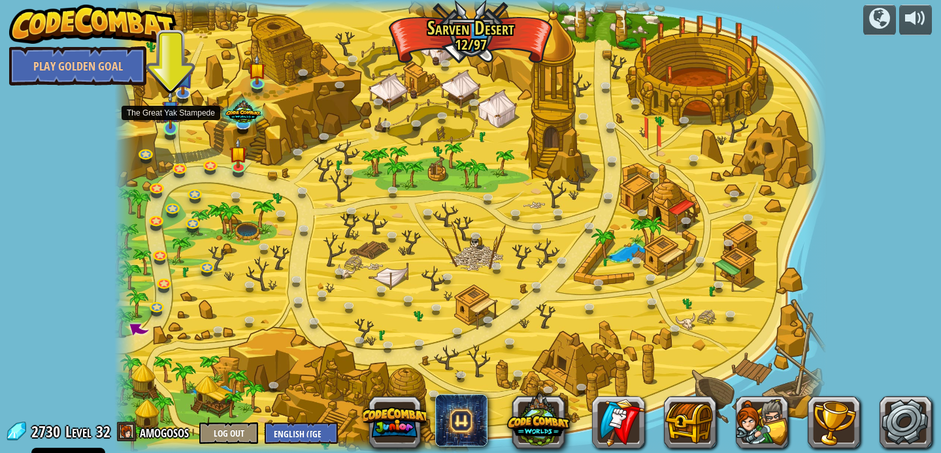
click at [177, 121] on img at bounding box center [171, 109] width 18 height 40
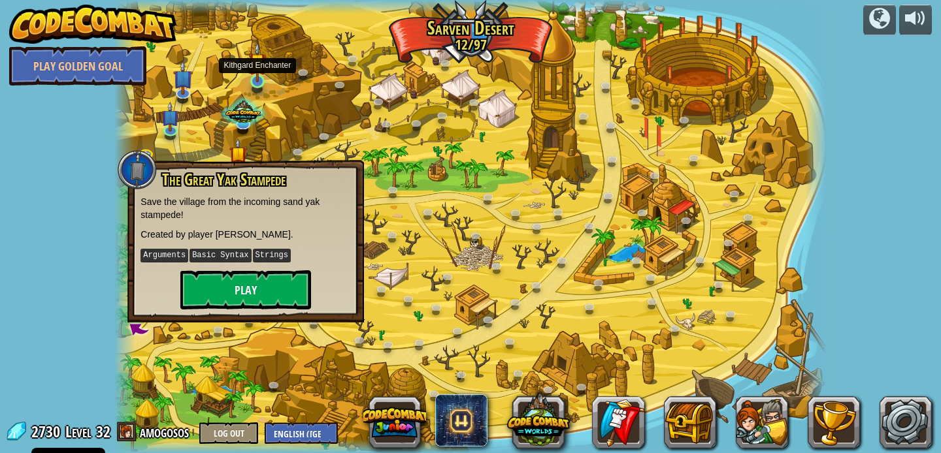
click at [256, 83] on div at bounding box center [257, 81] width 14 height 14
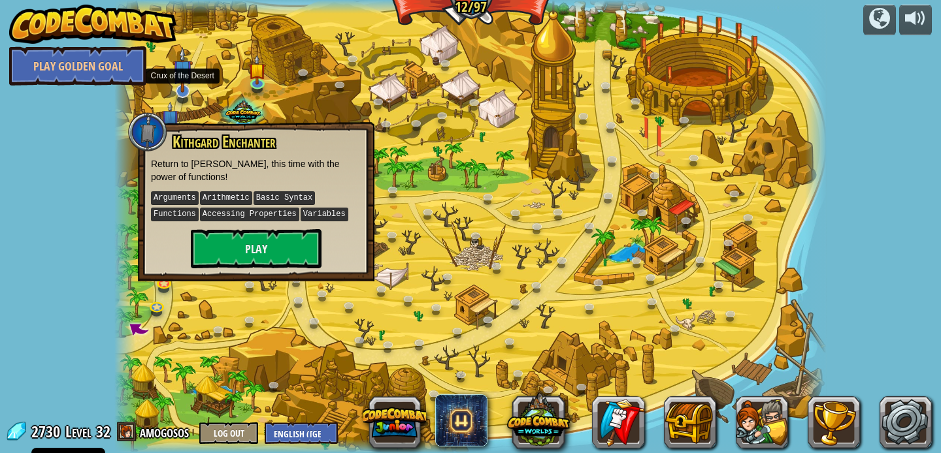
click at [178, 86] on img at bounding box center [182, 69] width 20 height 45
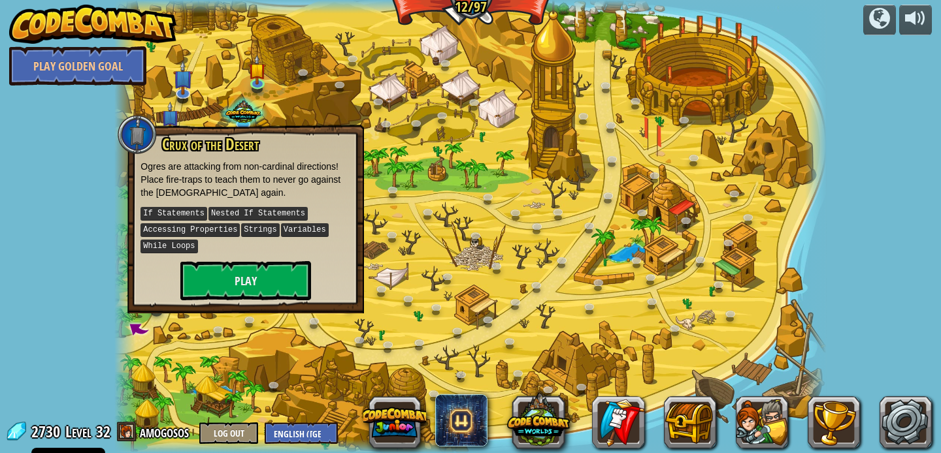
click at [233, 315] on div at bounding box center [469, 226] width 711 height 453
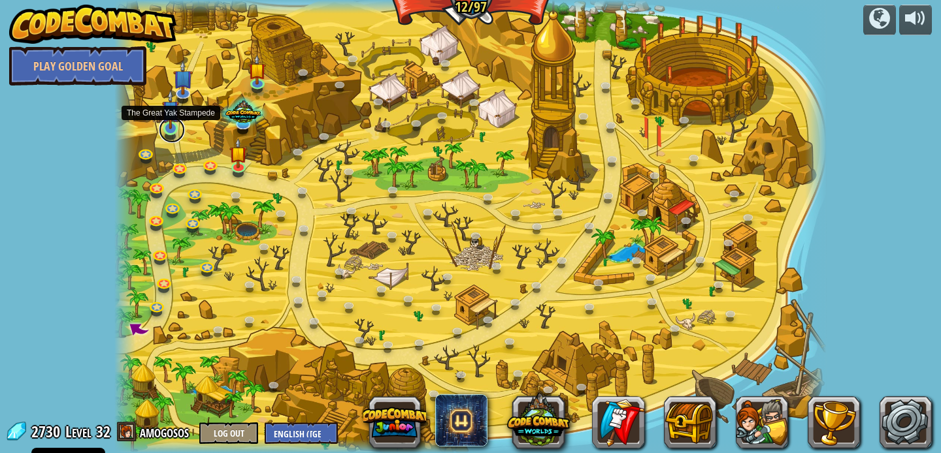
click at [161, 131] on link at bounding box center [172, 130] width 26 height 26
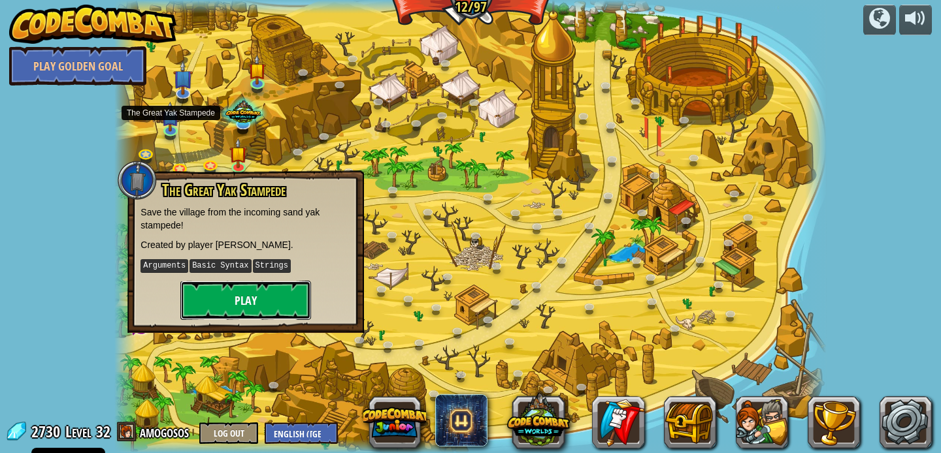
click at [223, 308] on button "Play" at bounding box center [245, 300] width 131 height 39
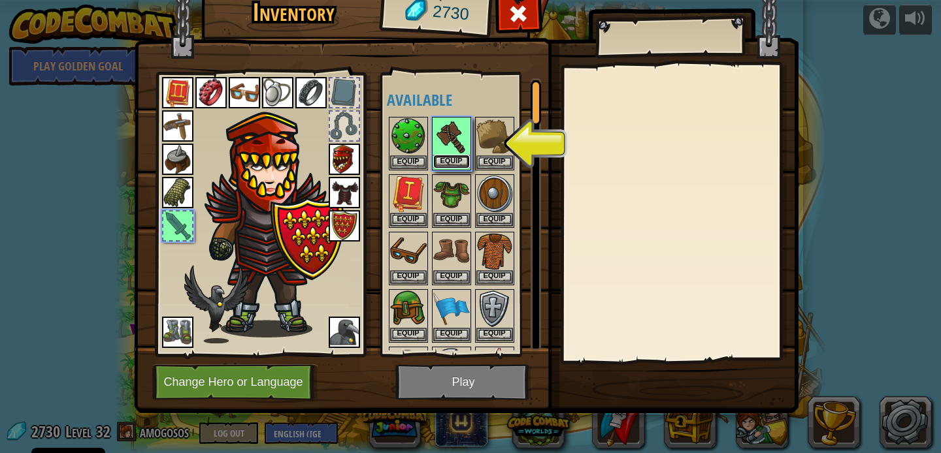
click at [464, 164] on button "Equip" at bounding box center [451, 162] width 37 height 14
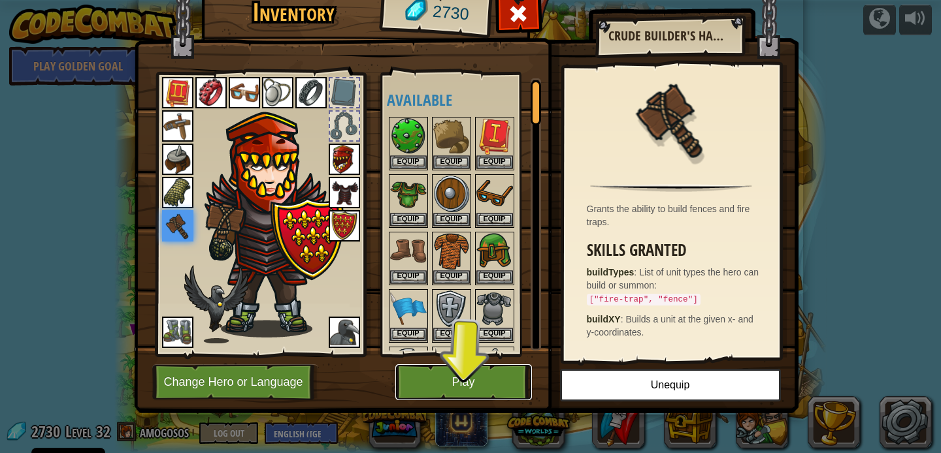
click at [461, 386] on button "Play" at bounding box center [463, 382] width 137 height 36
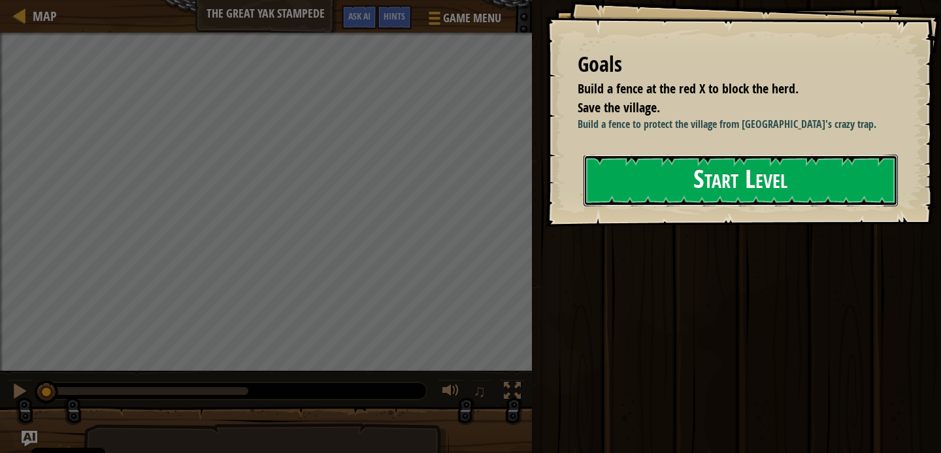
click at [696, 195] on button "Start Level" at bounding box center [740, 181] width 314 height 52
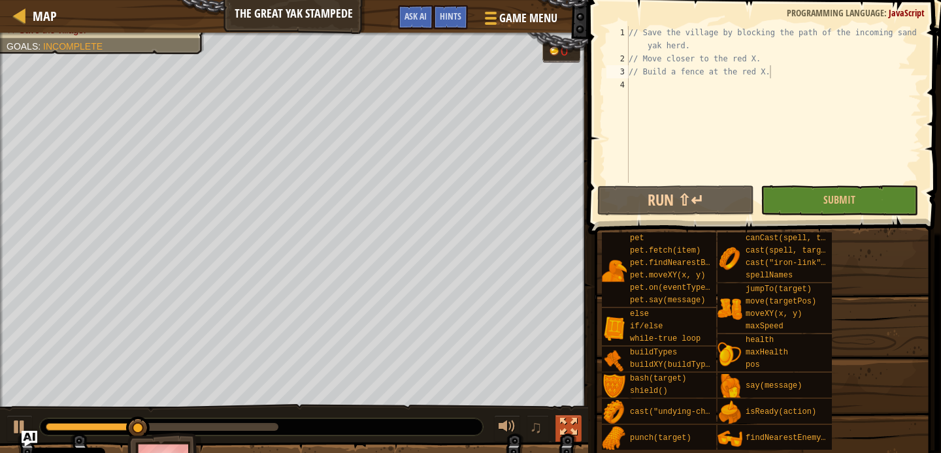
click at [570, 430] on div at bounding box center [568, 427] width 17 height 17
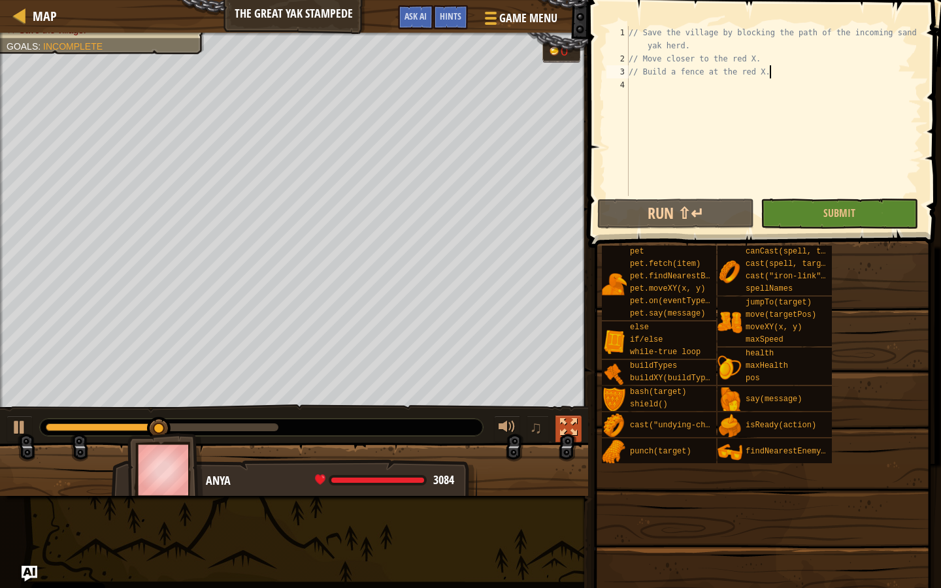
click at [575, 427] on div at bounding box center [568, 427] width 17 height 17
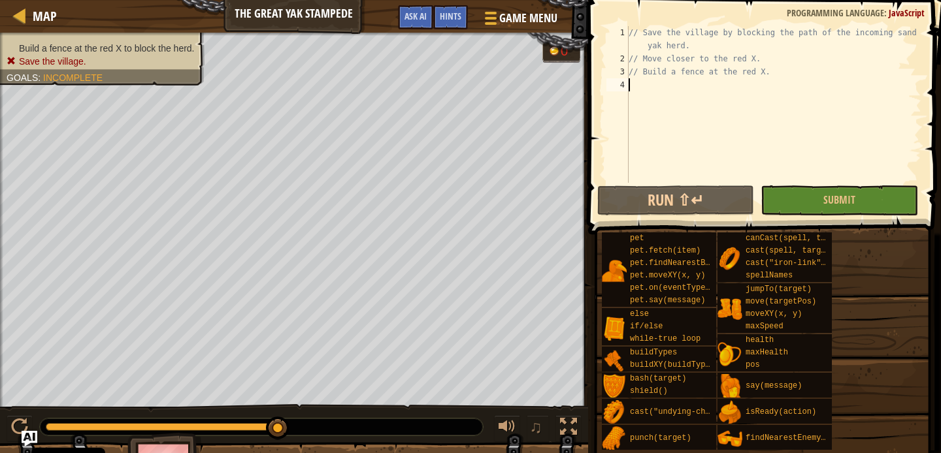
click at [651, 93] on div "// Save the village by blocking the path of the incoming sand yak herd. // Move…" at bounding box center [773, 124] width 295 height 196
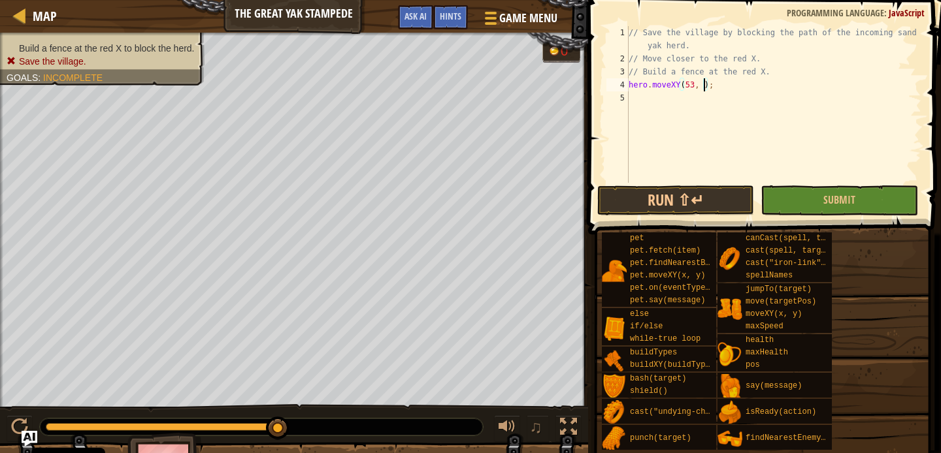
scroll to position [6, 7]
type textarea "hero.moveXY(53, 20);"
type textarea "hero.moveXY(12, 30);"
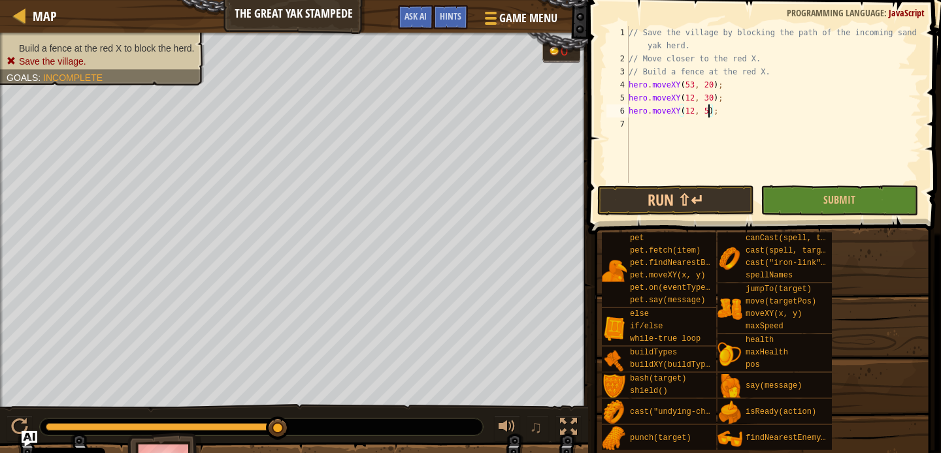
type textarea "hero.moveXY(12, 51);"
type textarea "hero.moveXY(34, 52);"
type textarea "hero.buildXY("fence", 38, 52);"
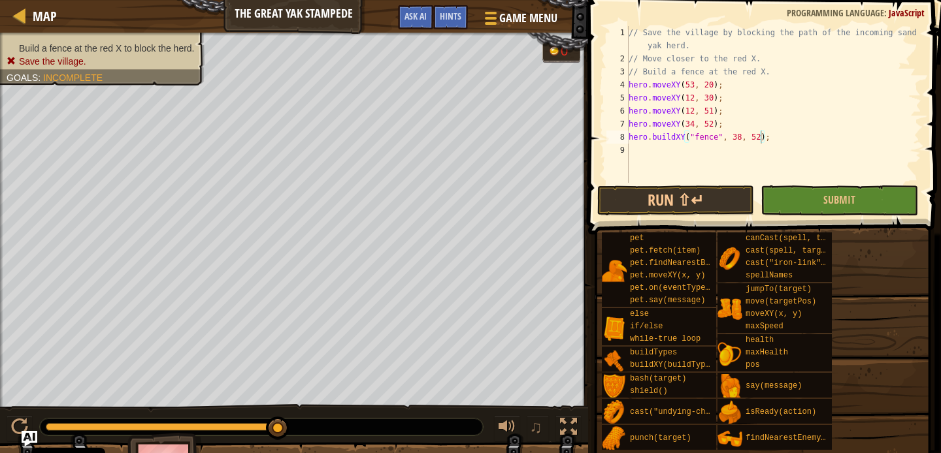
click at [865, 217] on span at bounding box center [765, 98] width 363 height 273
click at [862, 201] on button "Submit" at bounding box center [838, 200] width 157 height 30
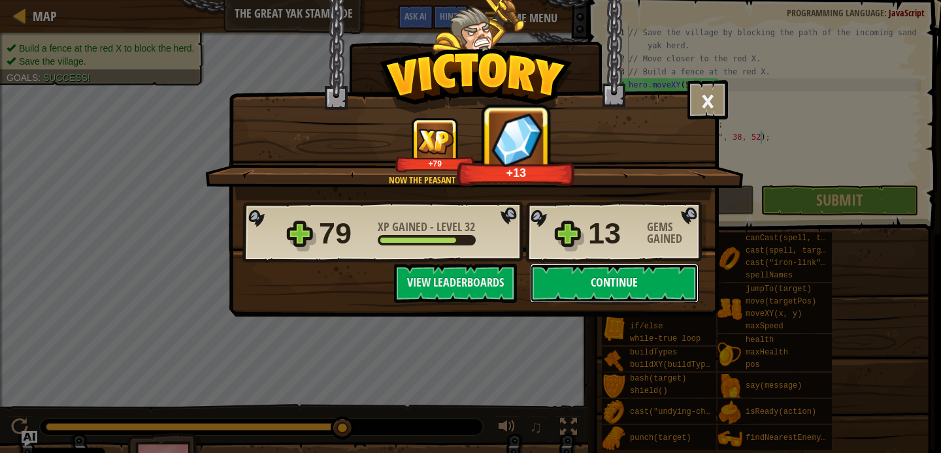
click at [603, 298] on button "Continue" at bounding box center [614, 283] width 169 height 39
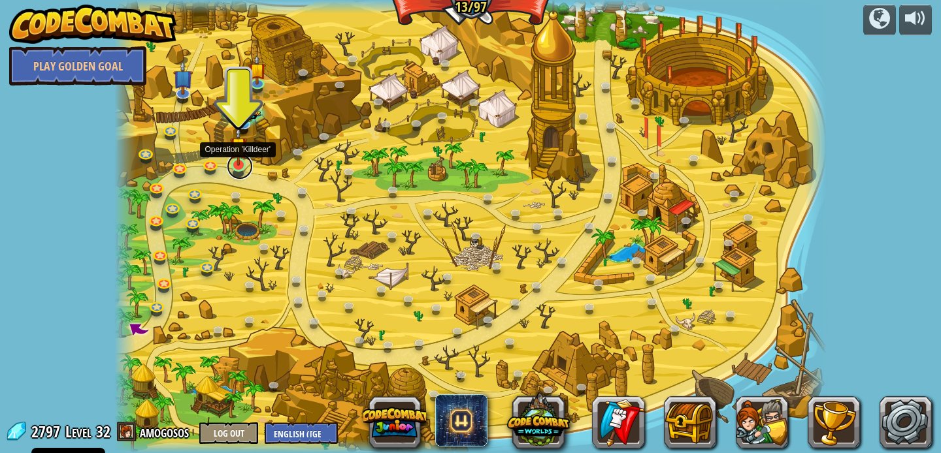
click at [232, 171] on link at bounding box center [240, 166] width 26 height 26
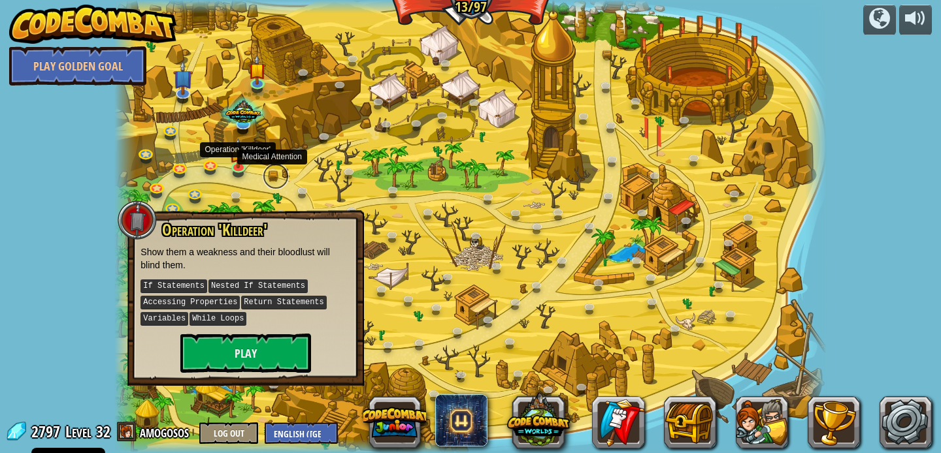
click at [276, 180] on link at bounding box center [276, 176] width 26 height 26
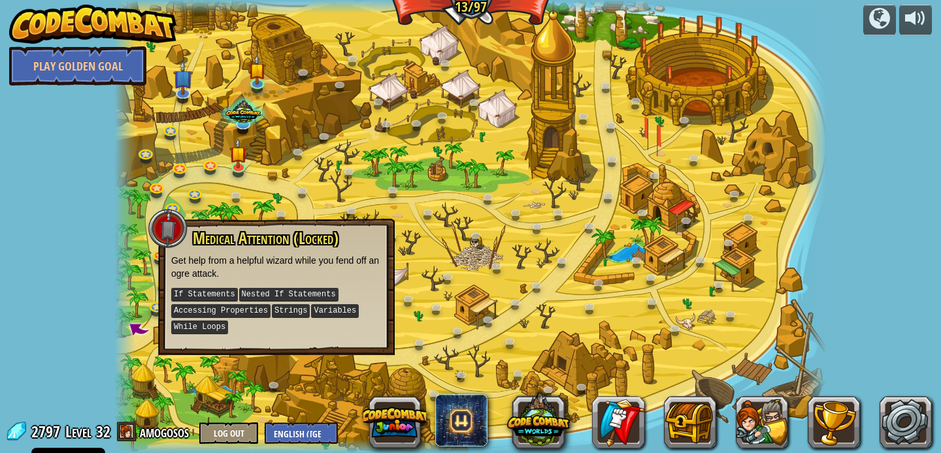
click at [190, 132] on div at bounding box center [469, 226] width 711 height 453
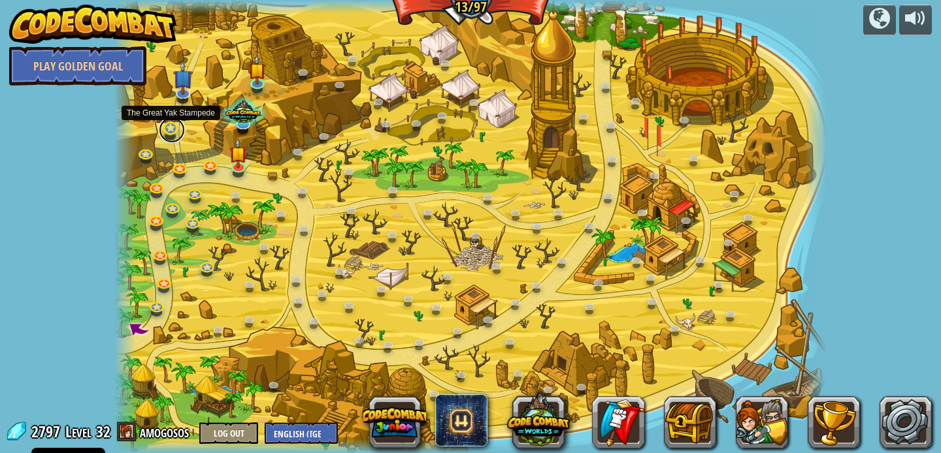
click at [174, 132] on link at bounding box center [172, 130] width 26 height 26
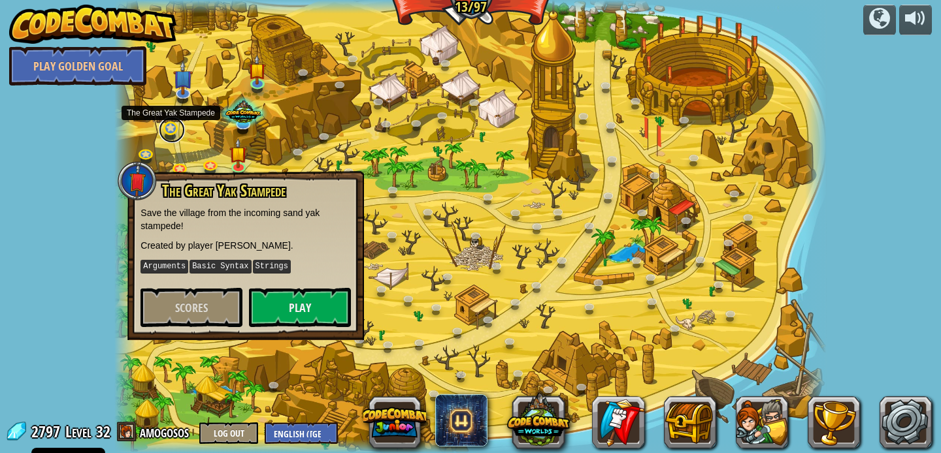
click at [174, 132] on link at bounding box center [172, 130] width 26 height 26
click at [283, 295] on button "Play" at bounding box center [300, 307] width 102 height 39
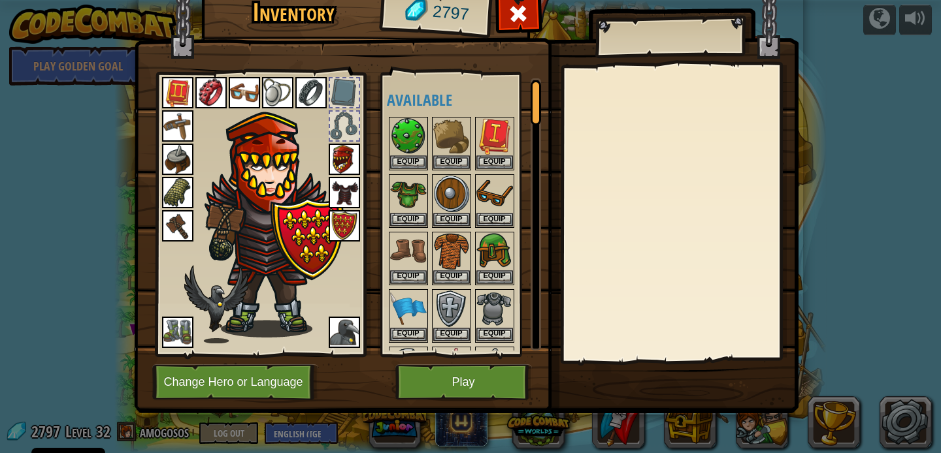
click at [454, 362] on img at bounding box center [466, 176] width 664 height 474
click at [454, 372] on button "Play" at bounding box center [463, 382] width 137 height 36
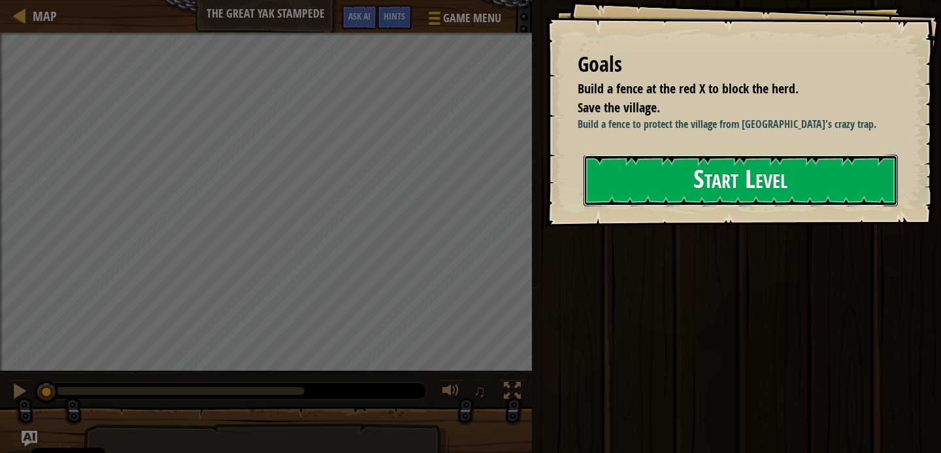
click at [748, 206] on button "Start Level" at bounding box center [740, 181] width 314 height 52
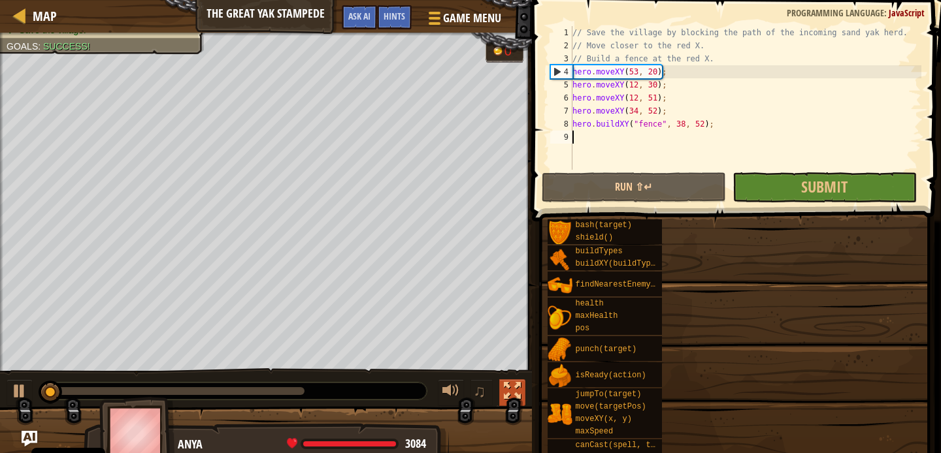
click at [509, 395] on div "Build a fence at the red X to block the herd. Save the village. Goals : Success…" at bounding box center [470, 246] width 941 height 427
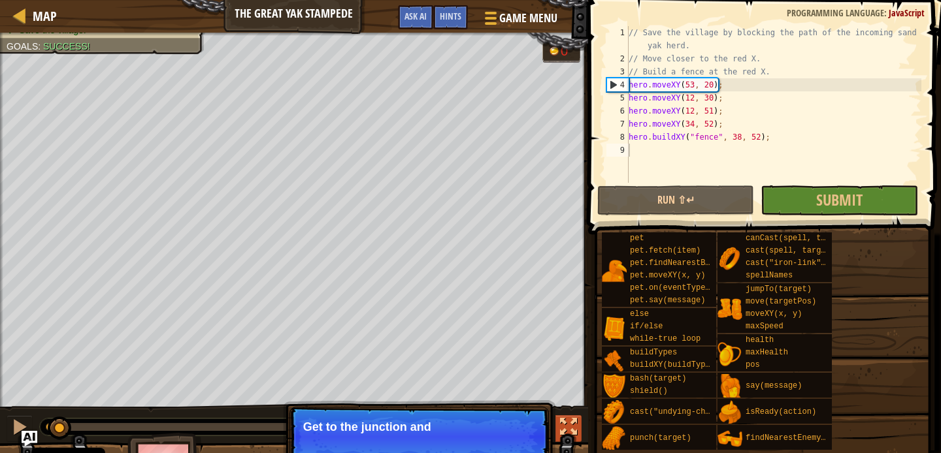
click at [573, 421] on div at bounding box center [568, 427] width 17 height 17
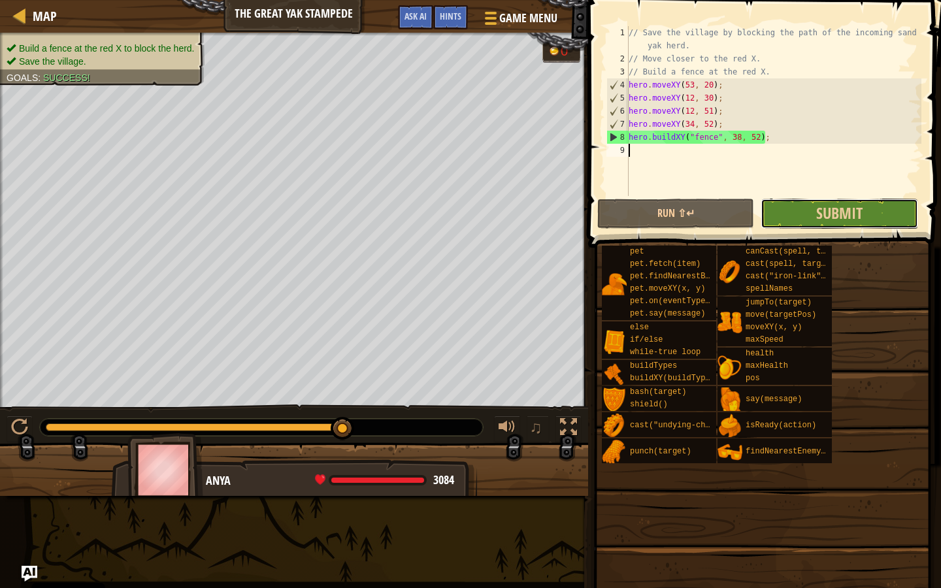
click at [831, 199] on button "Submit" at bounding box center [838, 214] width 157 height 30
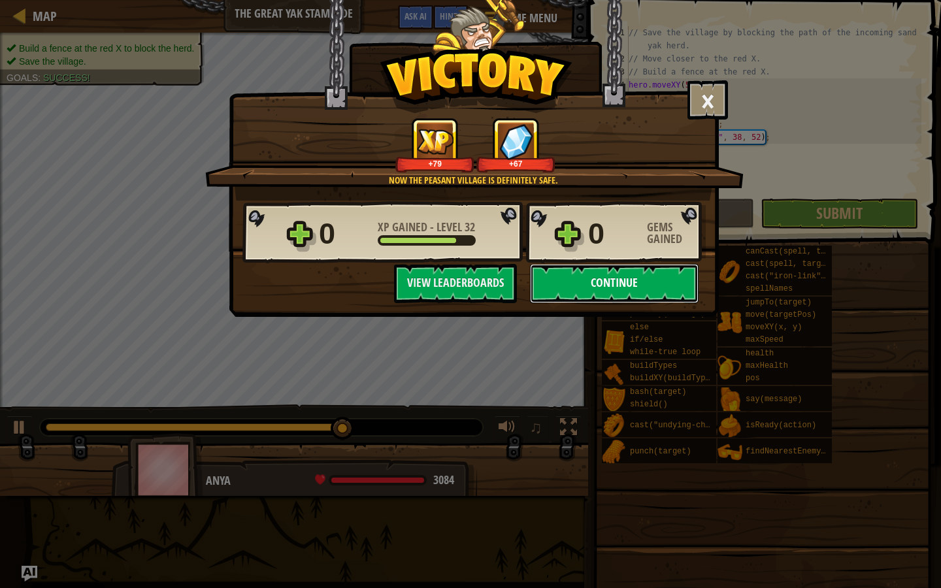
click at [647, 276] on button "Continue" at bounding box center [614, 283] width 169 height 39
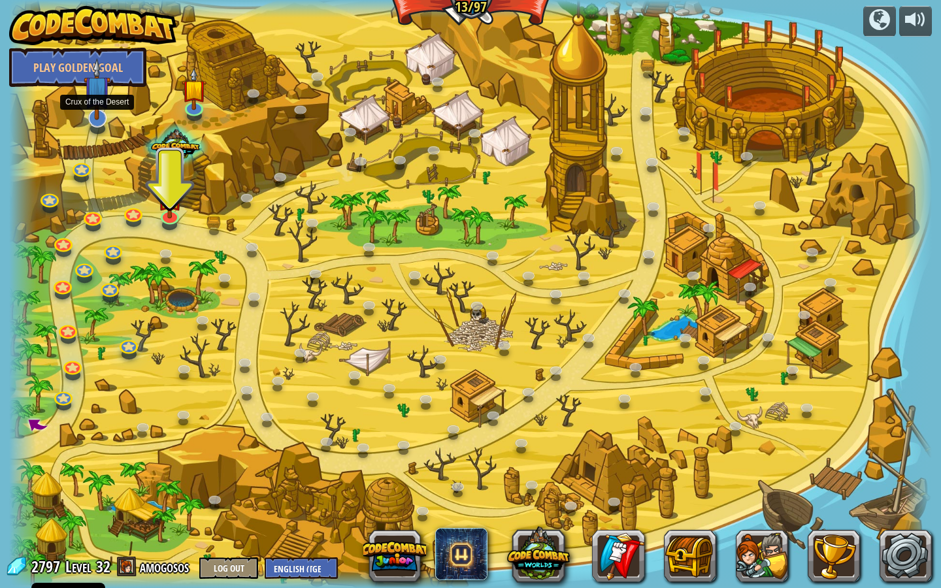
click at [93, 105] on img at bounding box center [97, 89] width 27 height 62
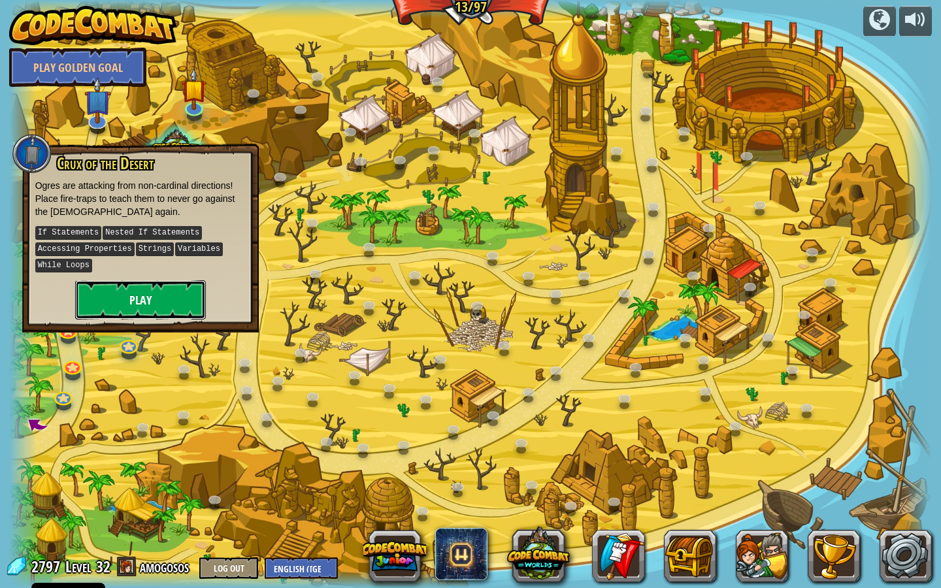
click at [129, 282] on button "Play" at bounding box center [140, 299] width 131 height 39
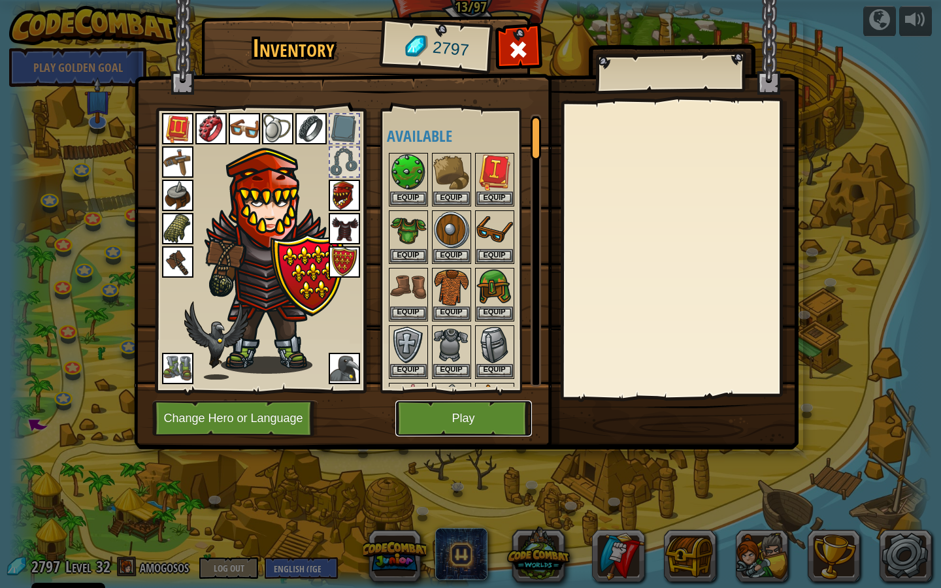
click at [474, 407] on button "Play" at bounding box center [463, 418] width 137 height 36
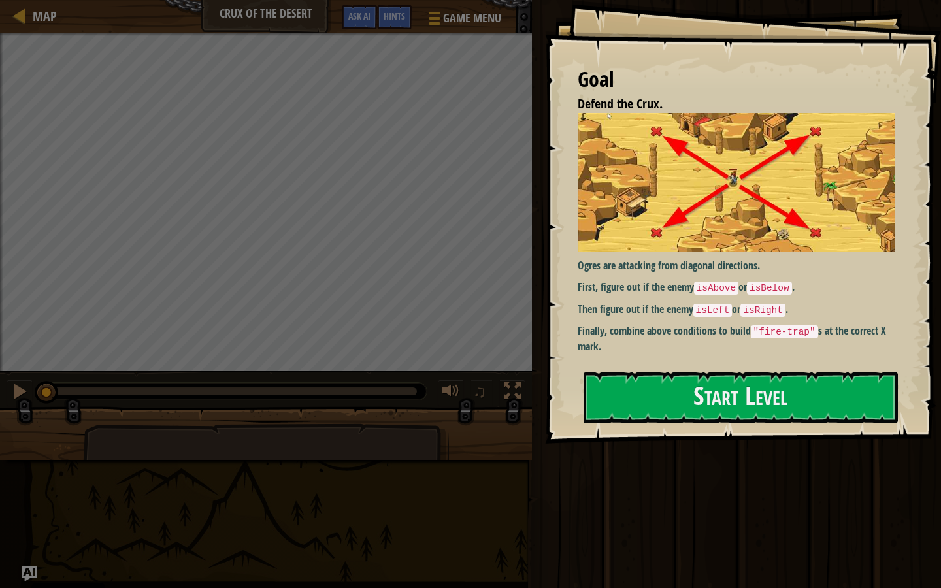
click at [615, 430] on div "Goal Defend the Crux. Ogres are attacking from diagonal directions. First, figu…" at bounding box center [743, 221] width 396 height 443
click at [646, 387] on button "Start Level" at bounding box center [740, 398] width 314 height 52
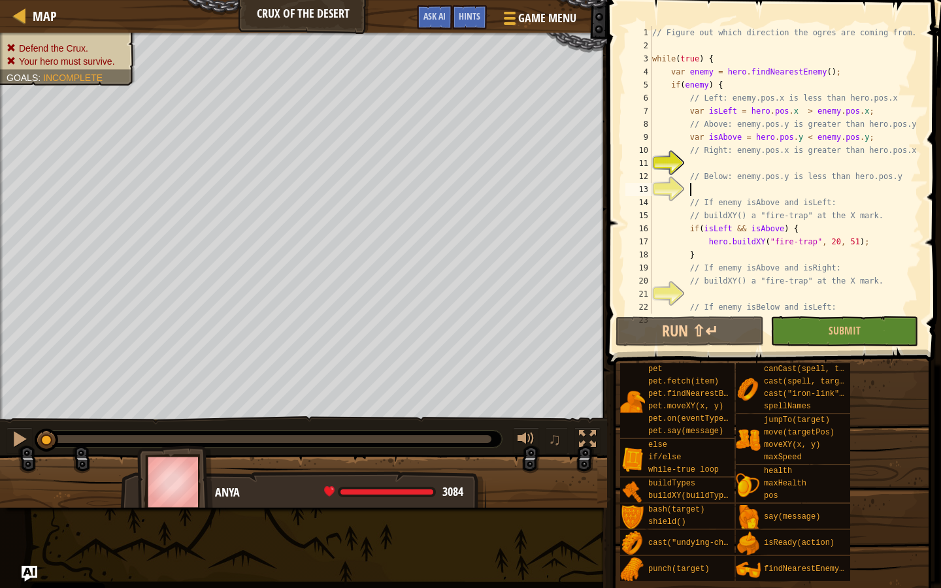
click at [783, 195] on div "// Figure out which direction the ogres are coming from. while ( true ) { var e…" at bounding box center [785, 183] width 272 height 314
click at [833, 330] on span "Submit" at bounding box center [844, 330] width 32 height 14
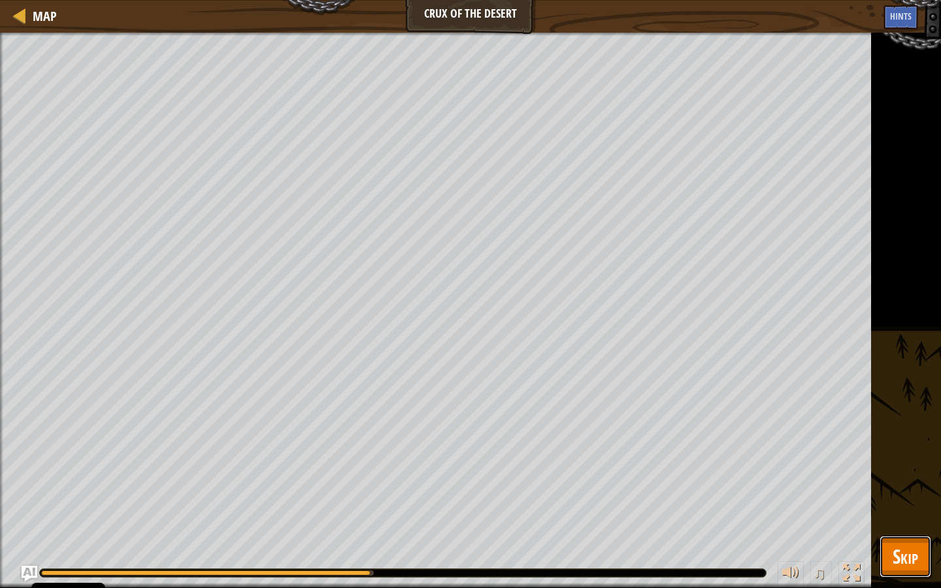
click at [930, 453] on button "Skip" at bounding box center [905, 557] width 52 height 42
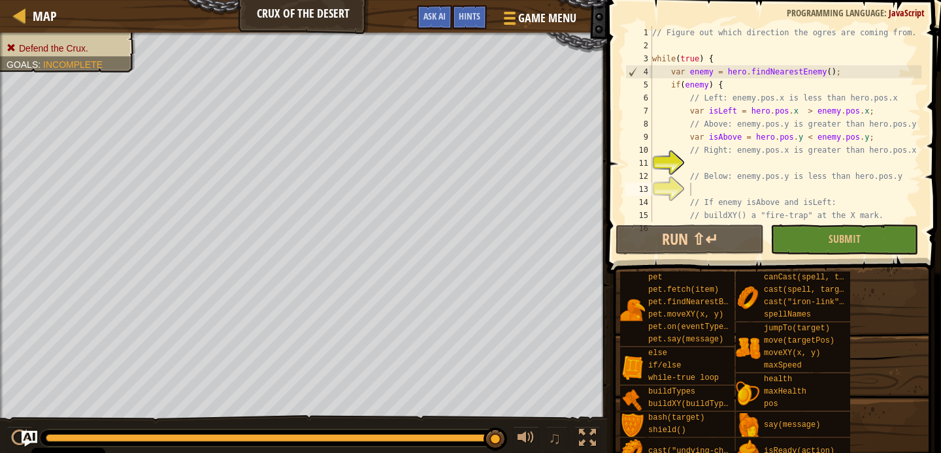
click at [743, 161] on div "// Figure out which direction the ogres are coming from. while ( true ) { var e…" at bounding box center [785, 137] width 272 height 222
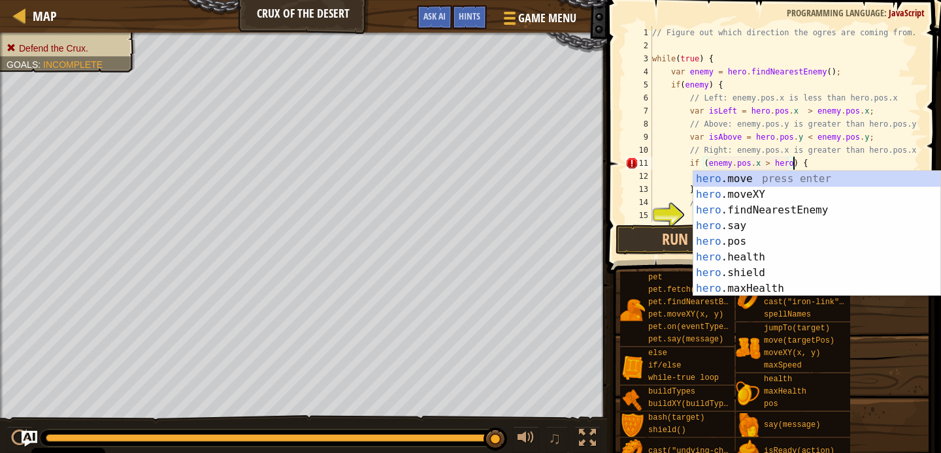
scroll to position [6, 12]
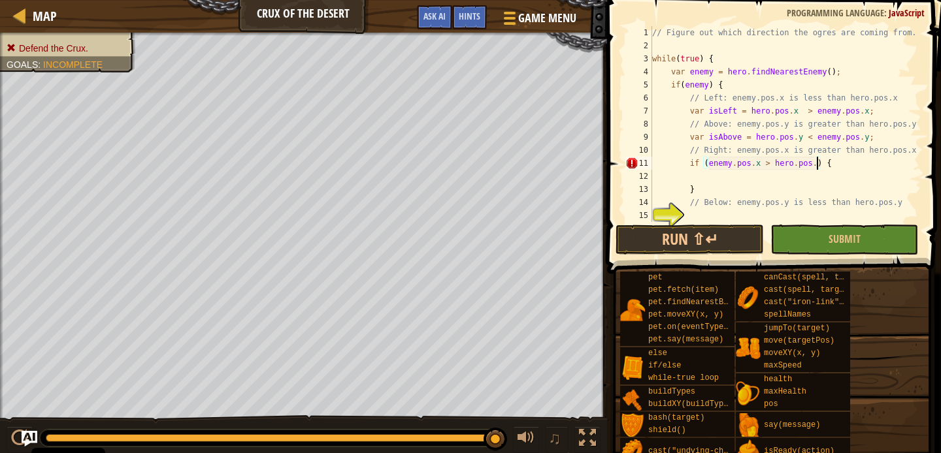
type textarea "if (enemy.pos.x > hero.pos.x) {"
click at [748, 167] on div "// Figure out which direction the ogres are coming from. while ( true ) { var e…" at bounding box center [785, 137] width 272 height 222
click at [740, 170] on div "// Figure out which direction the ogres are coming from. while ( true ) { var e…" at bounding box center [785, 137] width 272 height 222
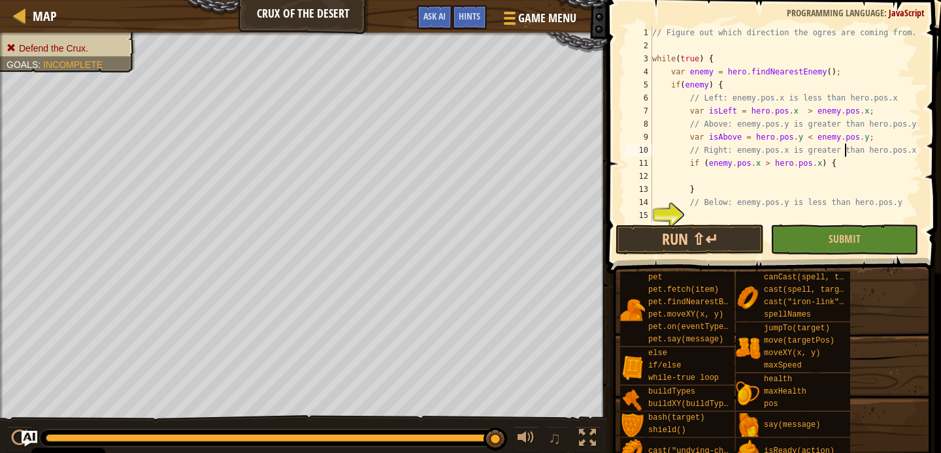
click at [841, 155] on div "// Figure out which direction the ogres are coming from. while ( true ) { var e…" at bounding box center [785, 137] width 272 height 222
drag, startPoint x: 848, startPoint y: 161, endPoint x: 689, endPoint y: 166, distance: 158.8
click at [689, 166] on div "// Figure out which direction the ogres are coming from. while ( true ) { var e…" at bounding box center [785, 137] width 272 height 222
type textarea "if (enemy.pos.x > hero.pos.x) {"
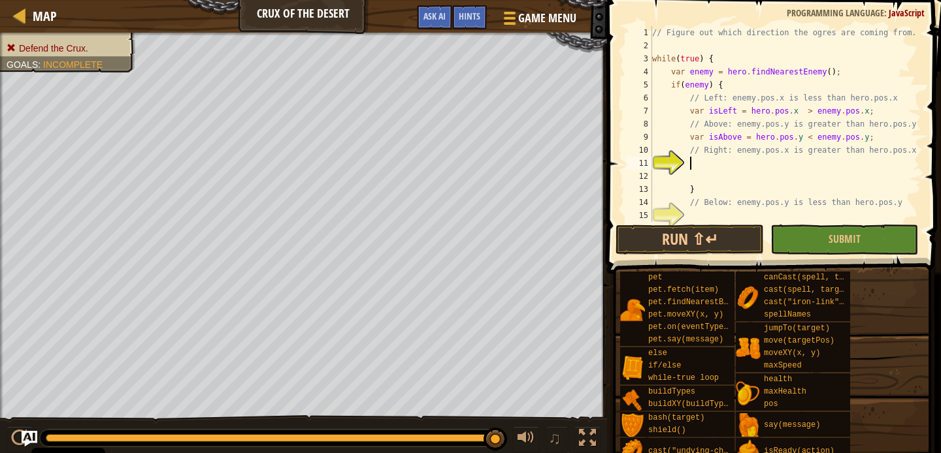
click at [703, 193] on div "// Figure out which direction the ogres are coming from. while ( true ) { var e…" at bounding box center [785, 137] width 272 height 222
type textarea "}"
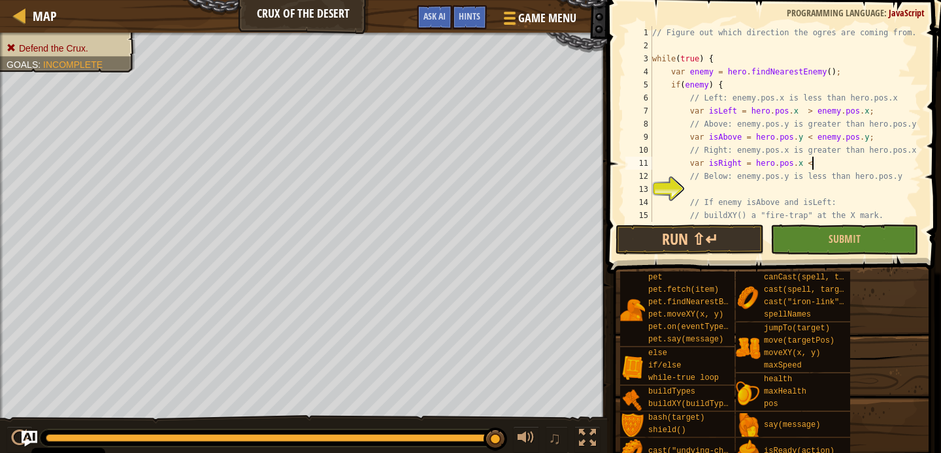
scroll to position [6, 12]
type textarea "var isRight = hero.pos.x < enemy.pos.x"
click at [816, 189] on div "// Figure out which direction the ogres are coming from. while ( true ) { var e…" at bounding box center [785, 137] width 272 height 222
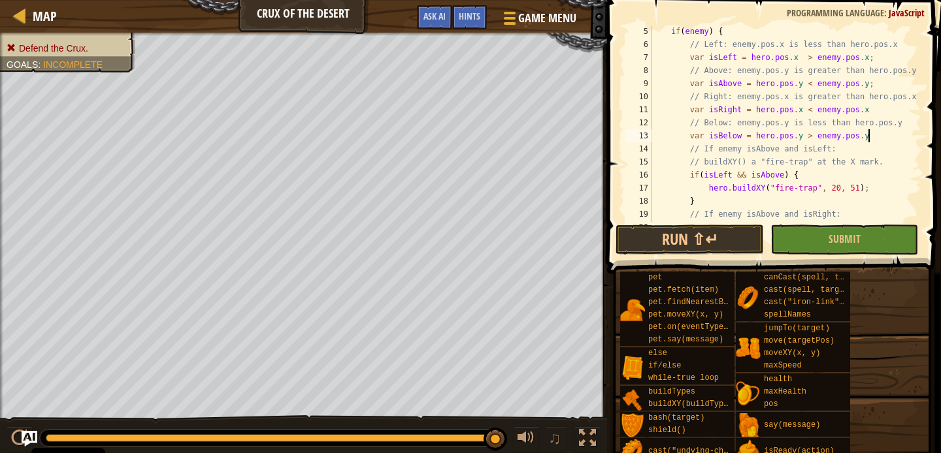
scroll to position [63, 0]
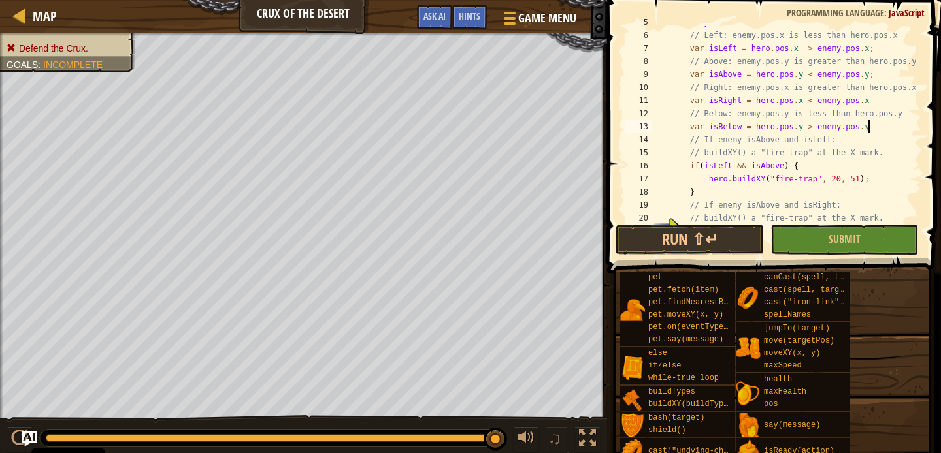
click at [853, 168] on div "if ( enemy ) { // Left: enemy.pos.x is less than hero.pos.x var isLeft = hero .…" at bounding box center [785, 127] width 272 height 222
type textarea "if(isLeft && isAbove) {"
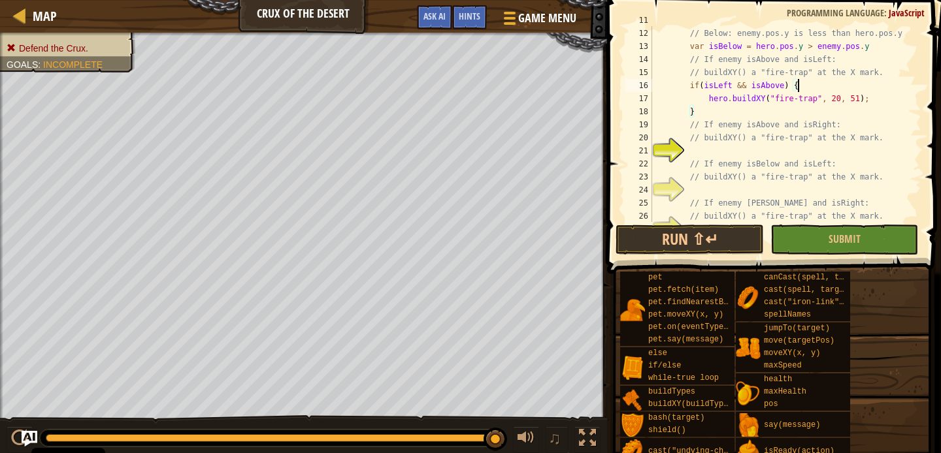
scroll to position [145, 0]
click at [833, 153] on div "// Below: enemy.pos.y is less than hero.pos.y var isBelow = hero . pos . y > en…" at bounding box center [785, 136] width 272 height 222
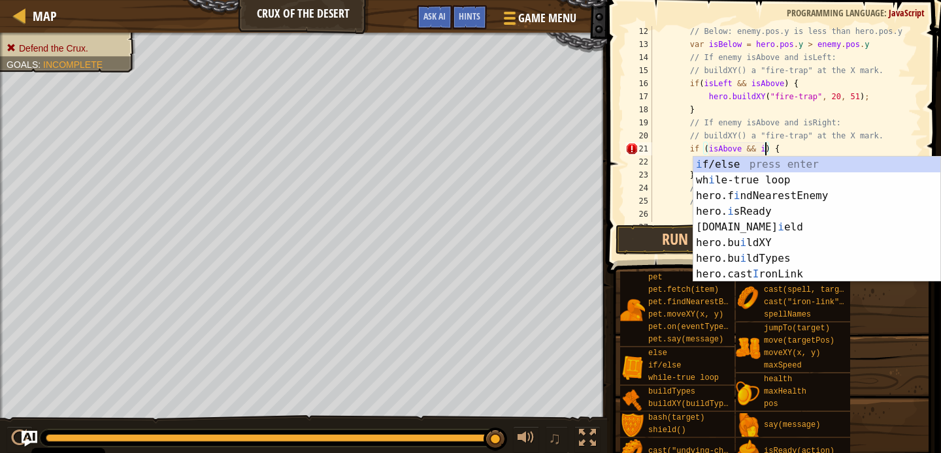
scroll to position [6, 10]
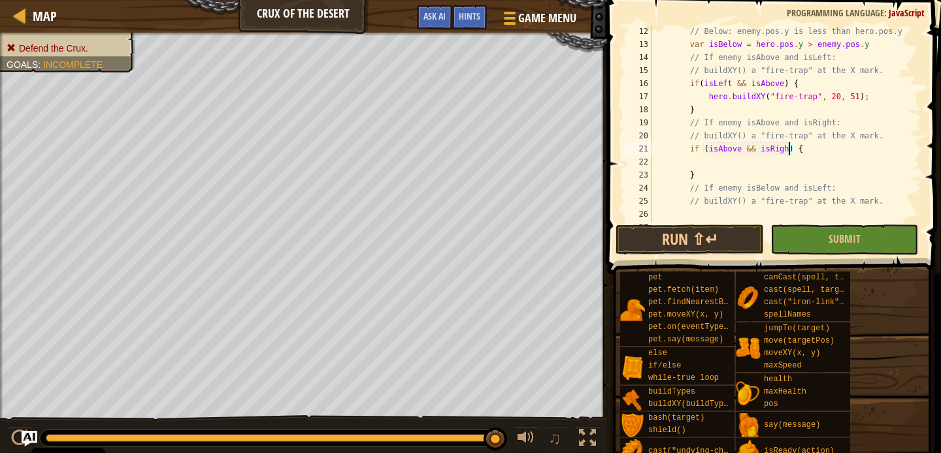
type textarea "if (isAbove && isRight) {"
click at [734, 163] on div "// Below: enemy.pos.y is less than hero.pos.y var isBelow = hero . pos . y > en…" at bounding box center [785, 136] width 272 height 222
type textarea "// buildXY() a "fire-trap" at the X mark."
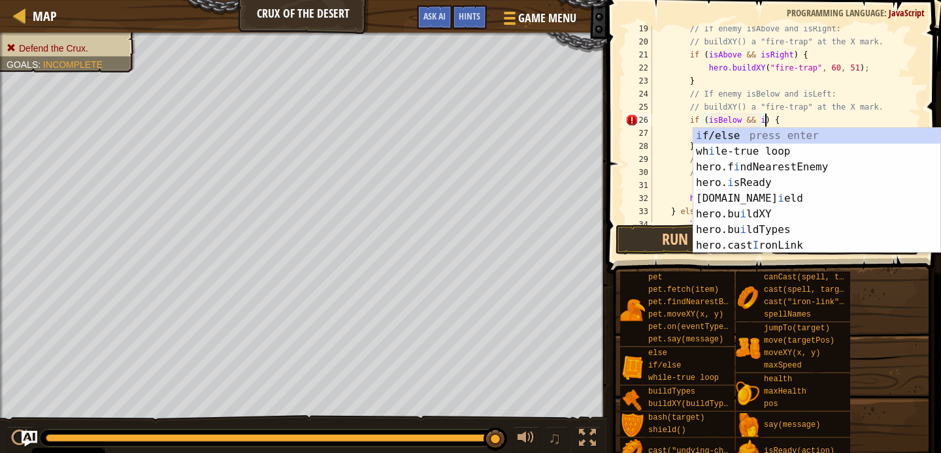
scroll to position [6, 10]
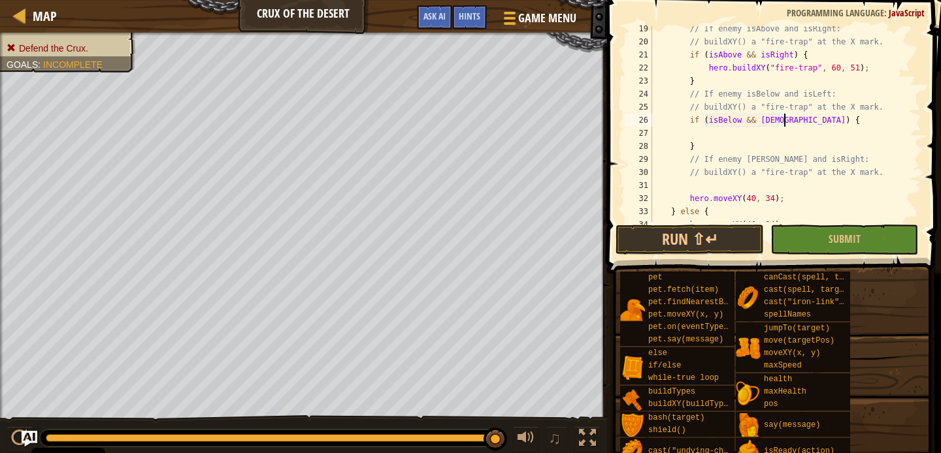
type textarea "if (isBelow && isLeft) {"
click at [836, 140] on div "// If enemy isAbove and isRight: // buildXY() a "fire-trap" at the X mark. if (…" at bounding box center [785, 133] width 272 height 222
click at [860, 138] on div "// If enemy isAbove and isRight: // buildXY() a "fire-trap" at the X mark. if (…" at bounding box center [785, 133] width 272 height 222
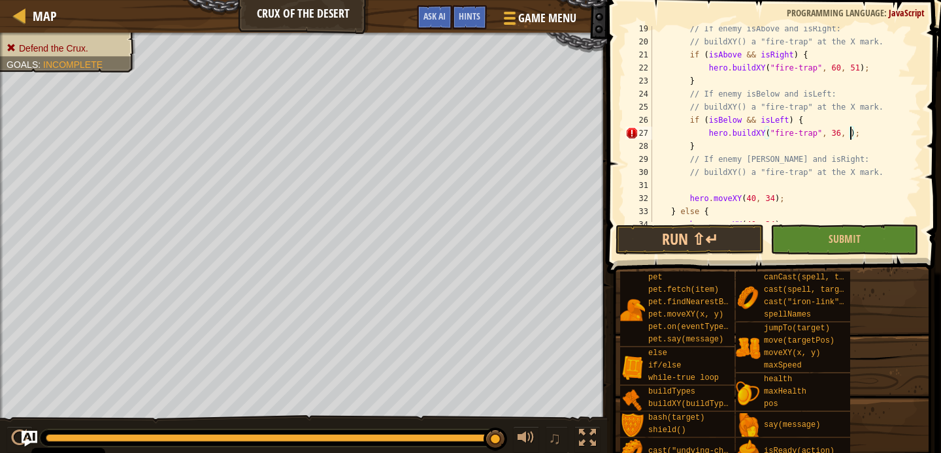
click at [839, 133] on div "// If enemy isAbove and isRight: // buildXY() a "fire-trap" at the X mark. if (…" at bounding box center [785, 133] width 272 height 222
click at [842, 135] on div "// If enemy isAbove and isRight: // buildXY() a "fire-trap" at the X mark. if (…" at bounding box center [785, 133] width 272 height 222
click at [847, 135] on div "// If enemy isAbove and isRight: // buildXY() a "fire-trap" at the X mark. if (…" at bounding box center [785, 133] width 272 height 222
click at [841, 133] on div "// If enemy isAbove and isRight: // buildXY() a "fire-trap" at the X mark. if (…" at bounding box center [785, 133] width 272 height 222
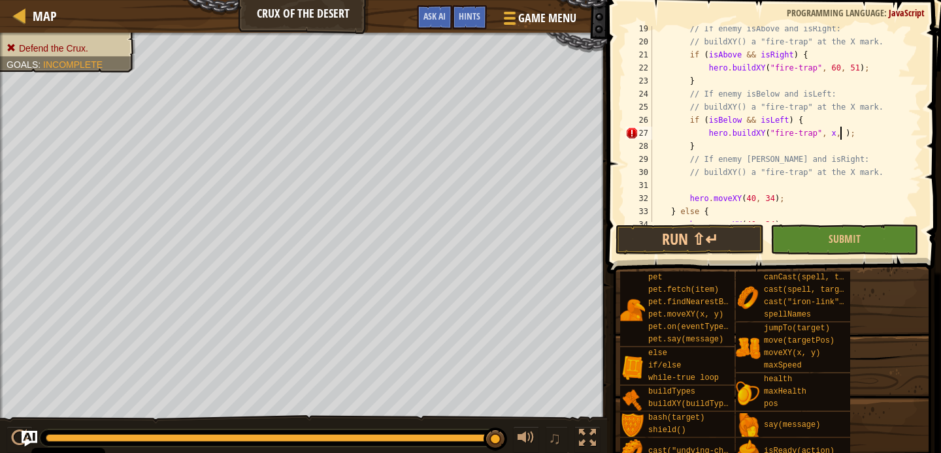
click at [844, 135] on div "// If enemy isAbove and isRight: // buildXY() a "fire-trap" at the X mark. if (…" at bounding box center [785, 133] width 272 height 222
type textarea "// buildXY() a "fire-trap" at the X mark."
type textarea "hero.moveXY(40, 34);"
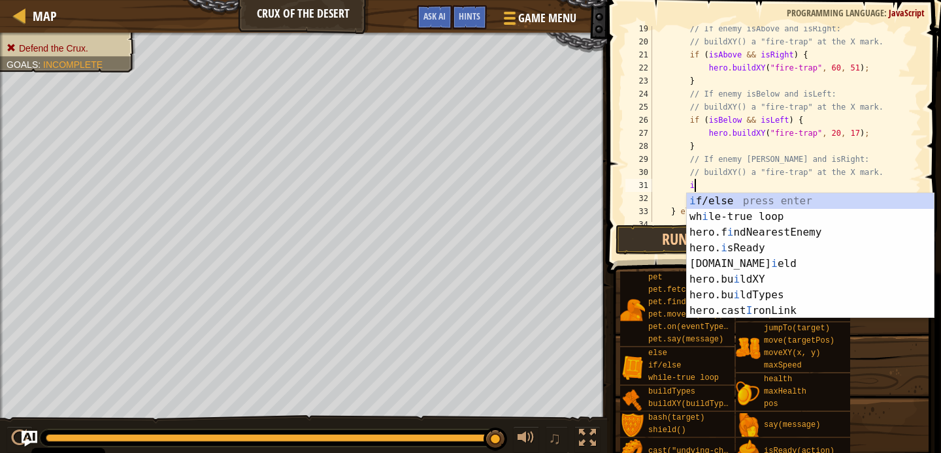
scroll to position [6, 3]
type textarea "if (enemy) {"
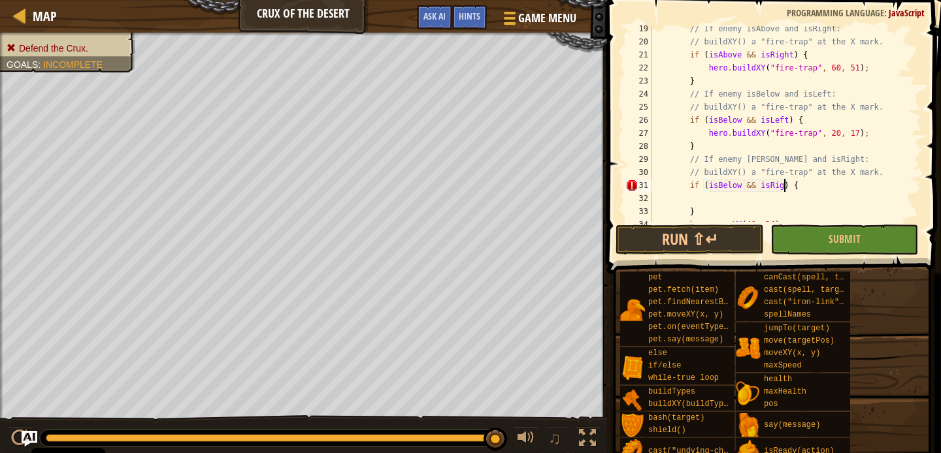
scroll to position [6, 12]
type textarea "if (isBelow && isRight) {"
type textarea "hero.buildXY("fire-trap", 60, 17);"
click at [810, 231] on button "Submit" at bounding box center [844, 240] width 148 height 30
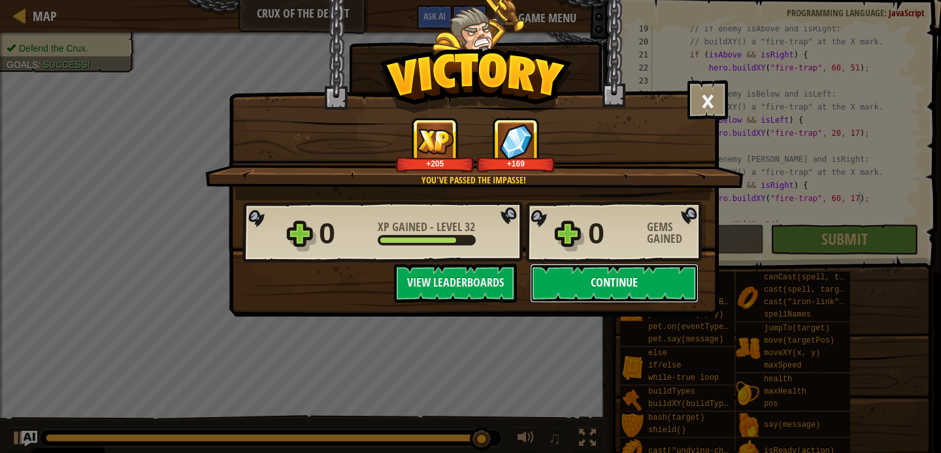
click at [631, 280] on button "Continue" at bounding box center [614, 283] width 169 height 39
